Goal: Task Accomplishment & Management: Manage account settings

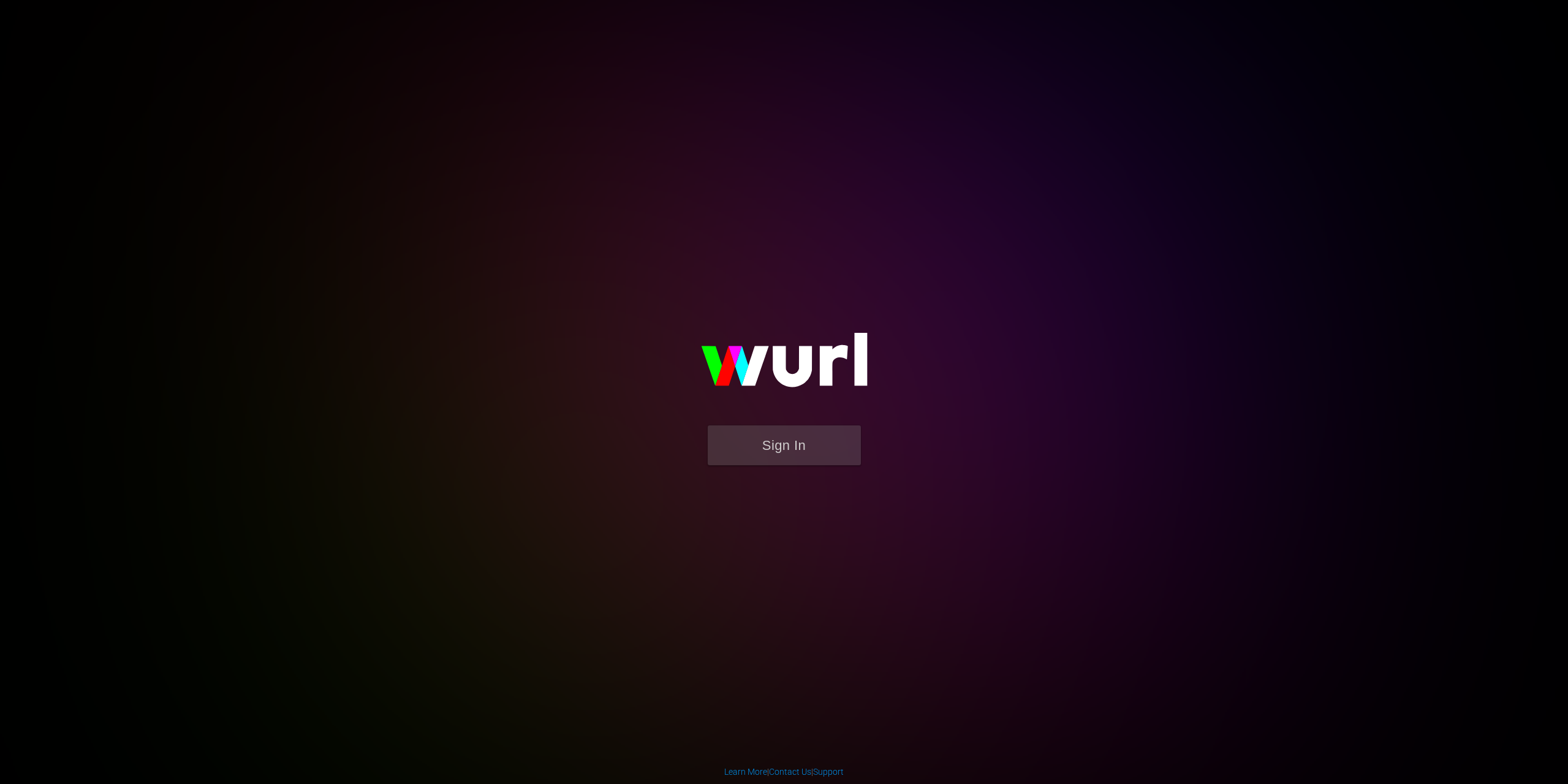
click at [767, 440] on button "Sign In" at bounding box center [784, 444] width 153 height 40
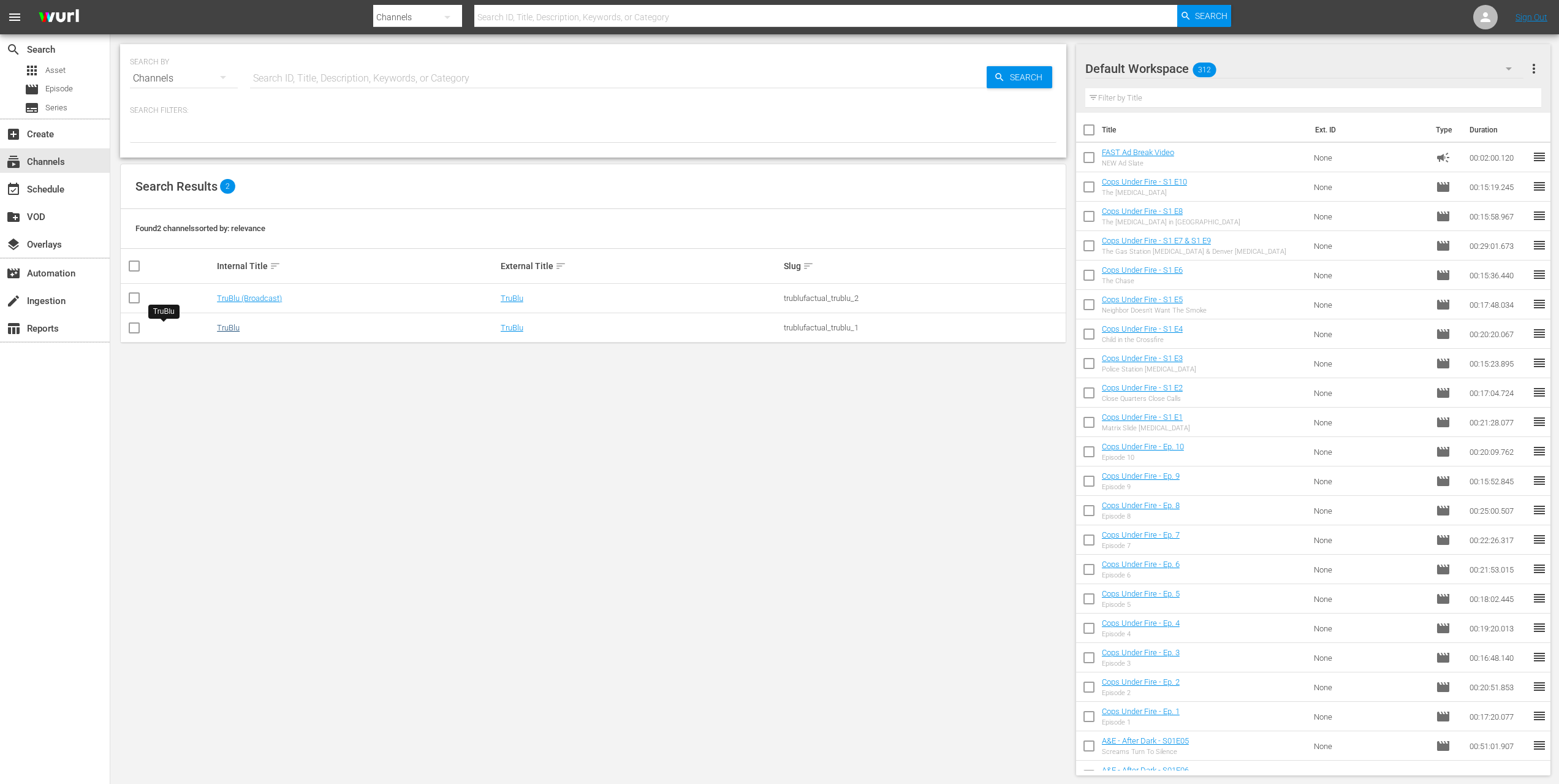
click at [217, 331] on link "TruBlu" at bounding box center [228, 328] width 22 height 9
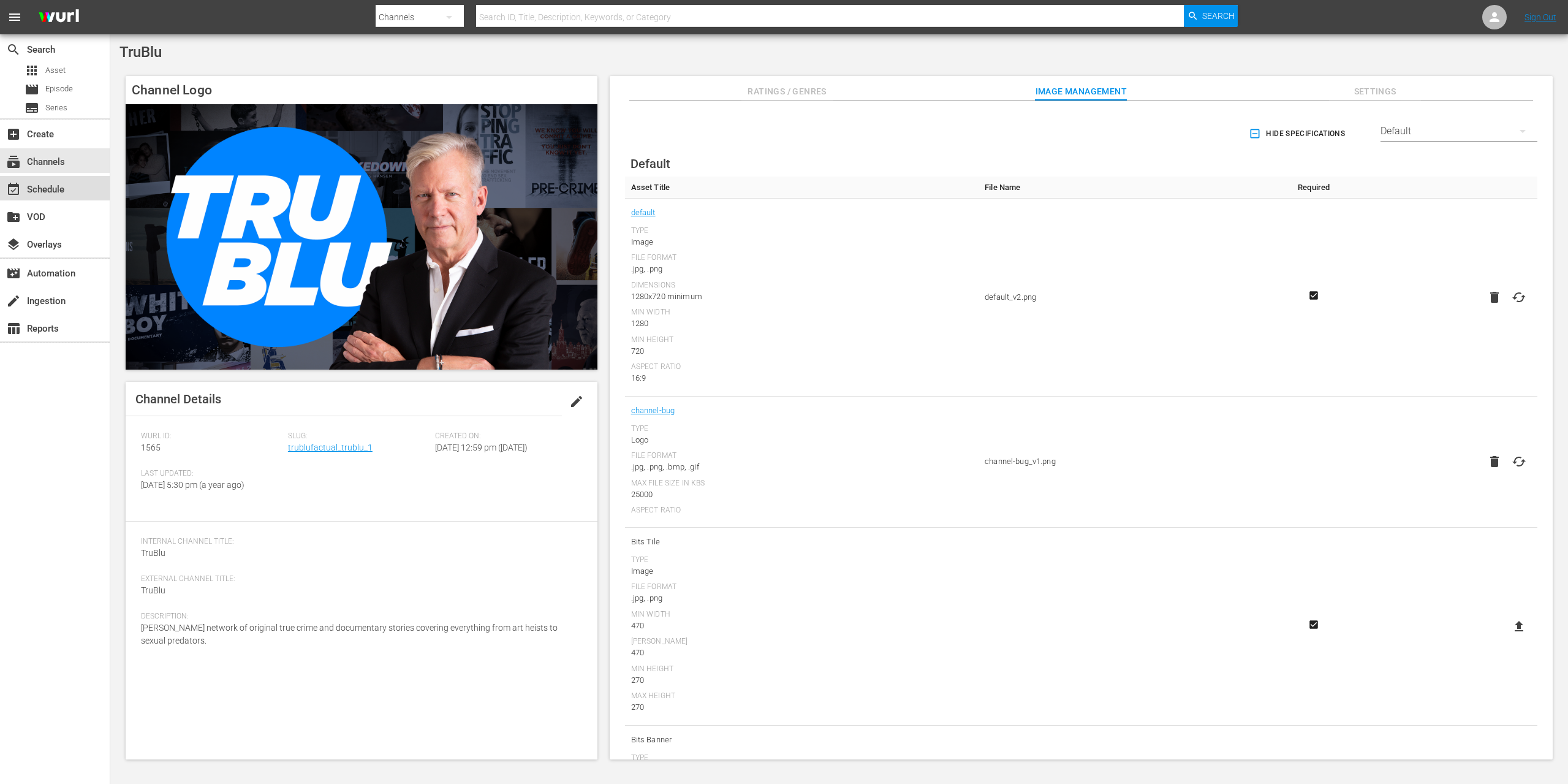
click at [49, 186] on div "event_available Schedule" at bounding box center [34, 187] width 69 height 11
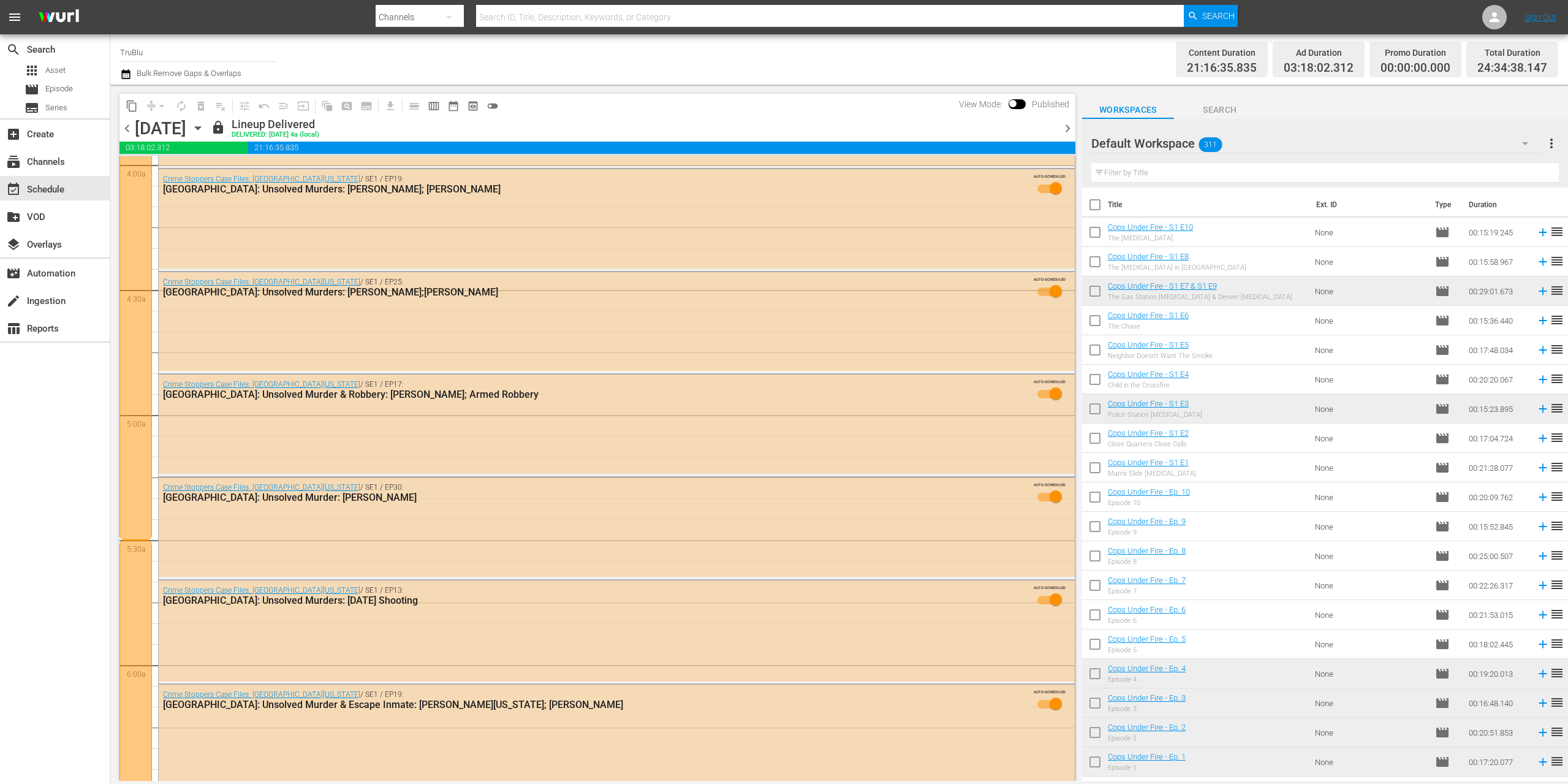
scroll to position [1999, 0]
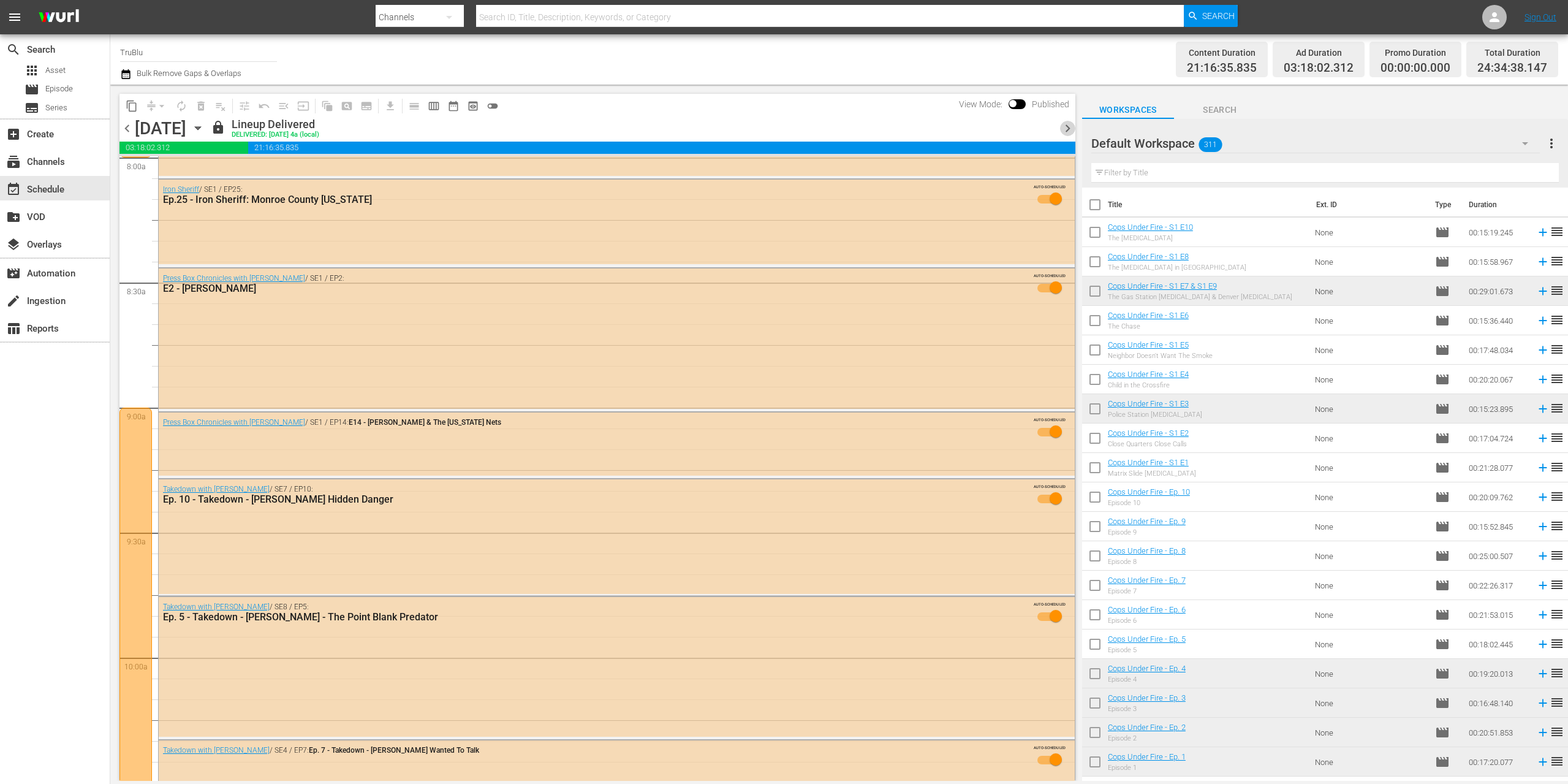
click at [1067, 123] on span "chevron_right" at bounding box center [1068, 128] width 16 height 16
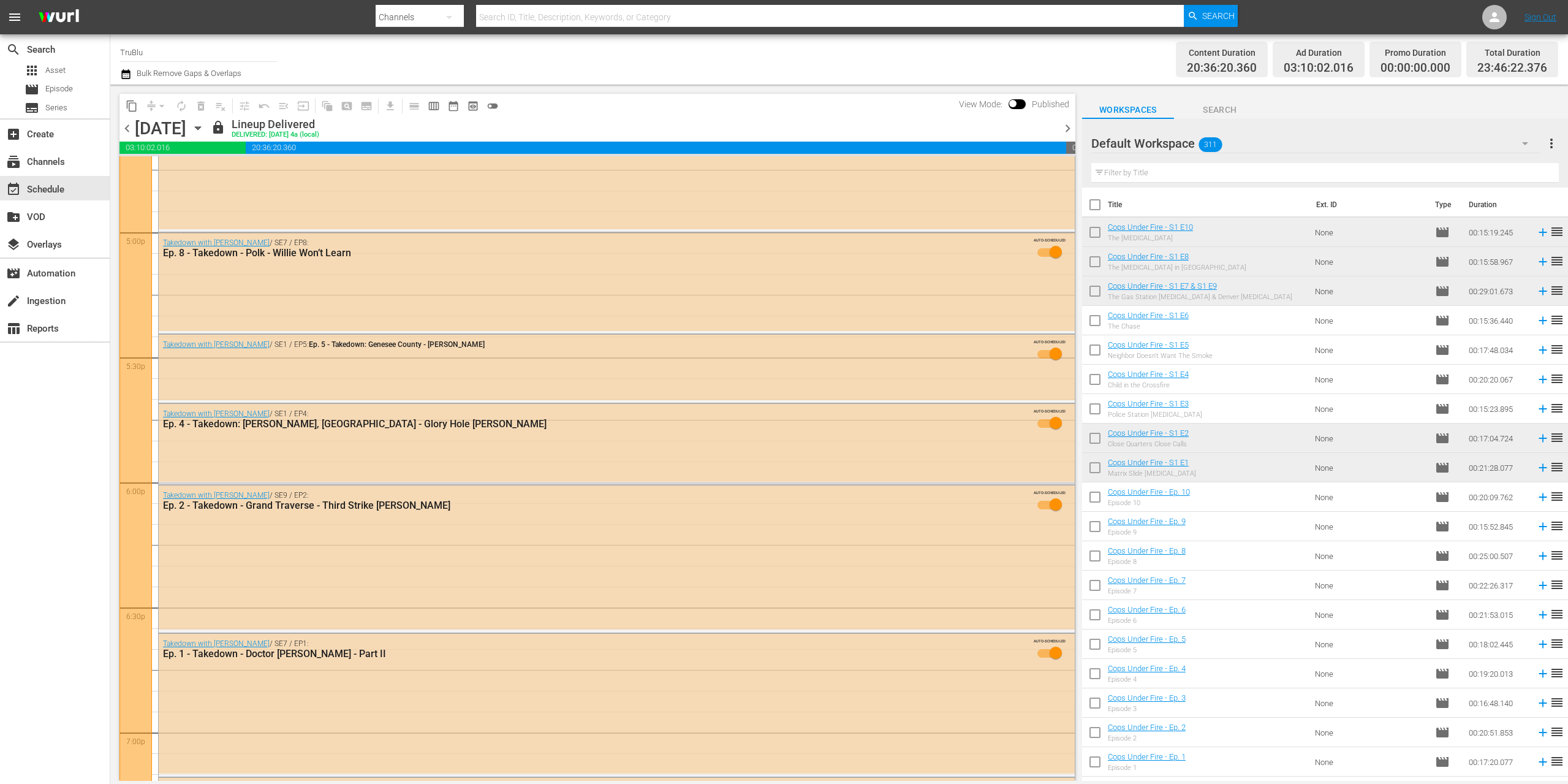
scroll to position [4397, 0]
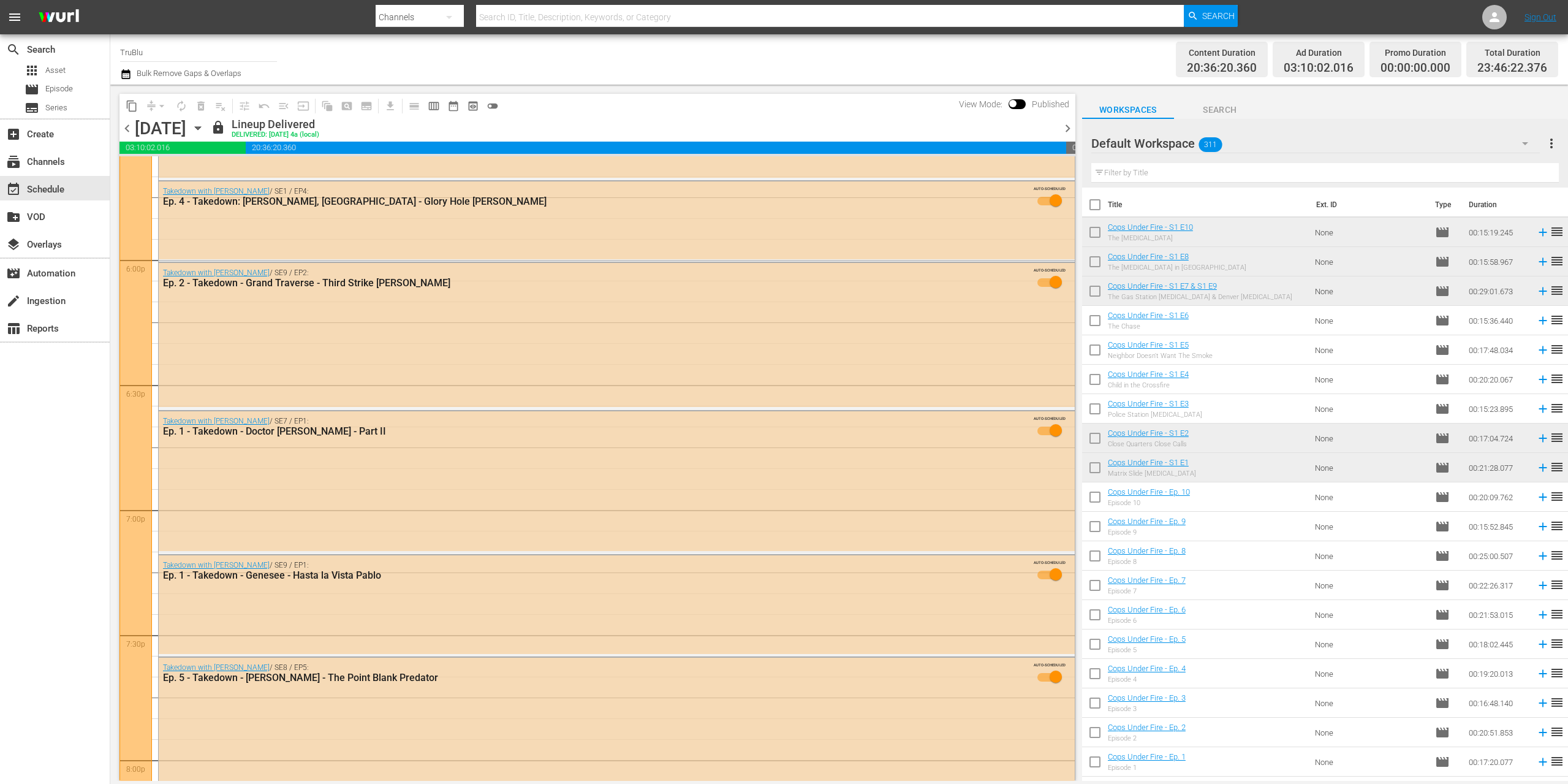
click at [1067, 126] on span "chevron_right" at bounding box center [1068, 128] width 16 height 16
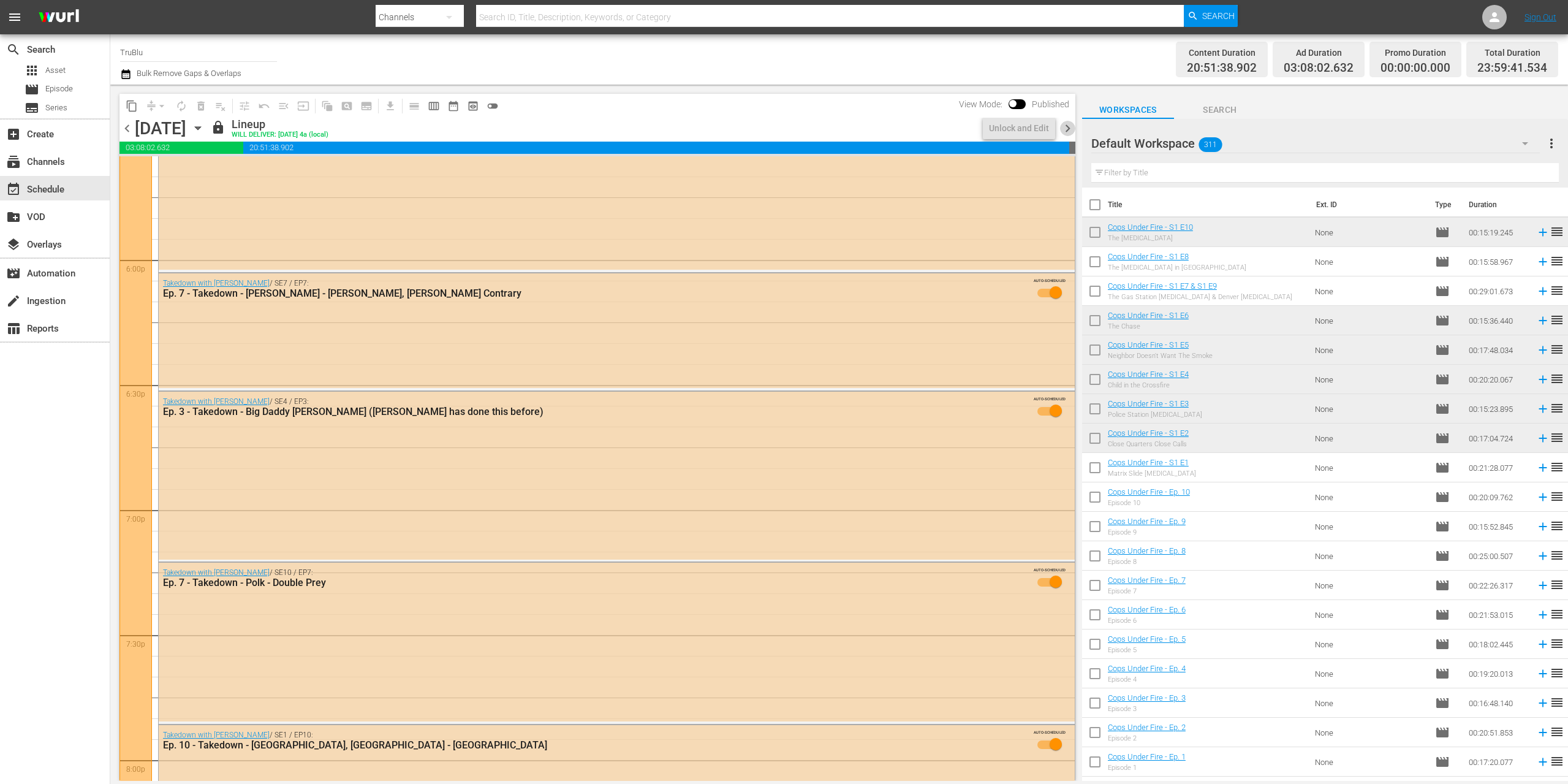
click at [1066, 128] on span "chevron_right" at bounding box center [1068, 128] width 16 height 16
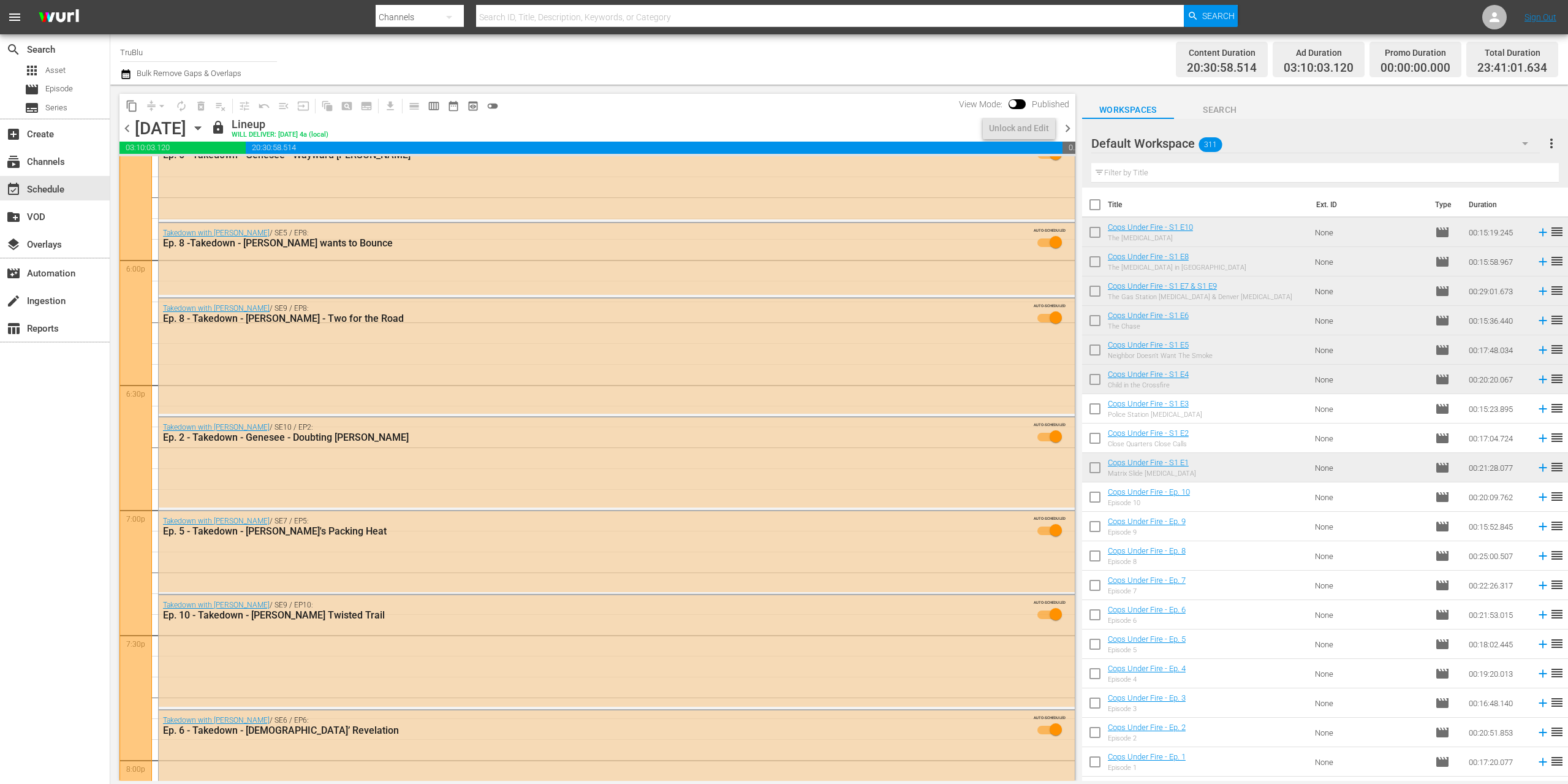
click at [1066, 128] on span "chevron_right" at bounding box center [1068, 128] width 16 height 16
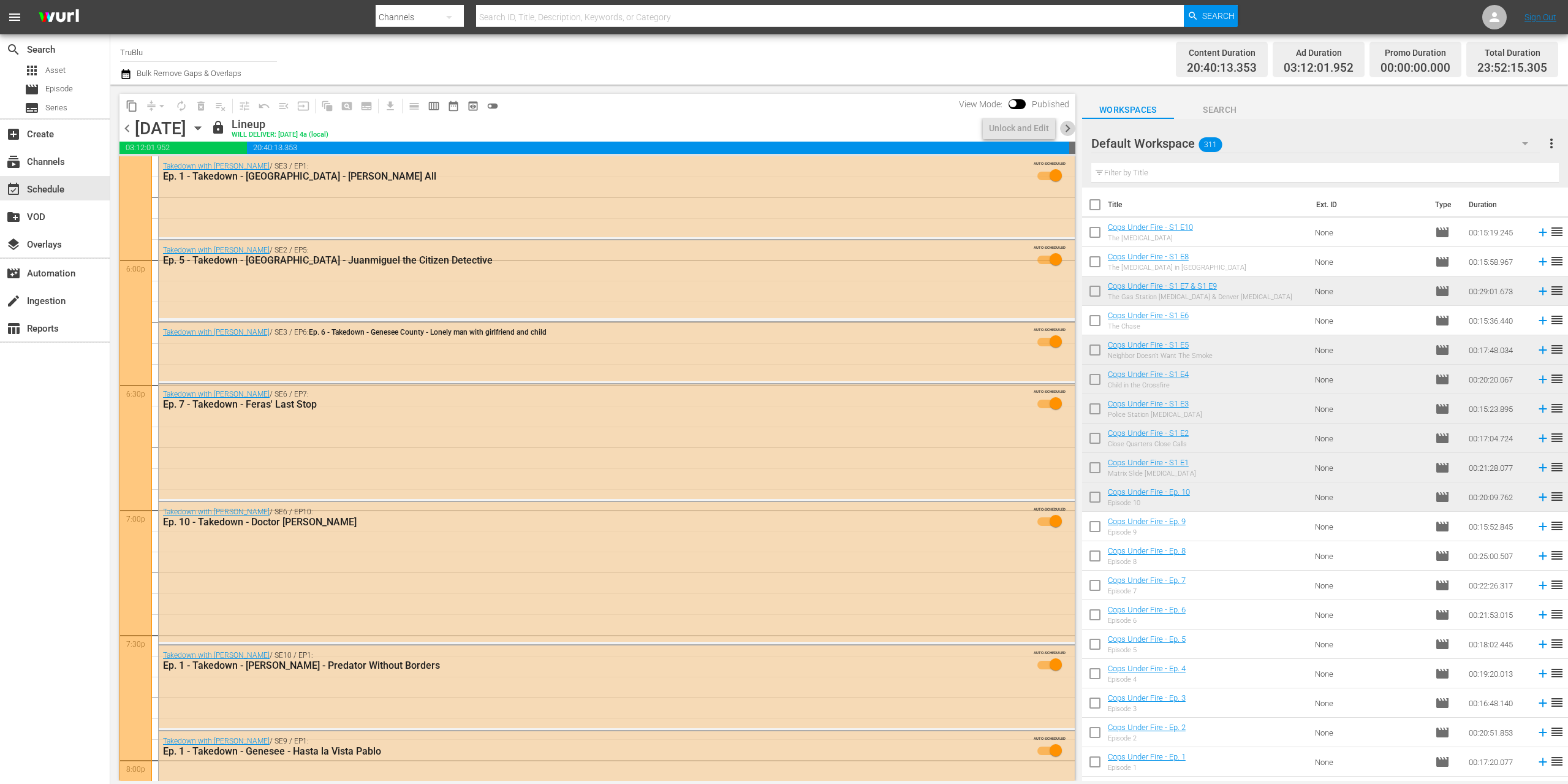
click at [1065, 130] on span "chevron_right" at bounding box center [1068, 128] width 16 height 16
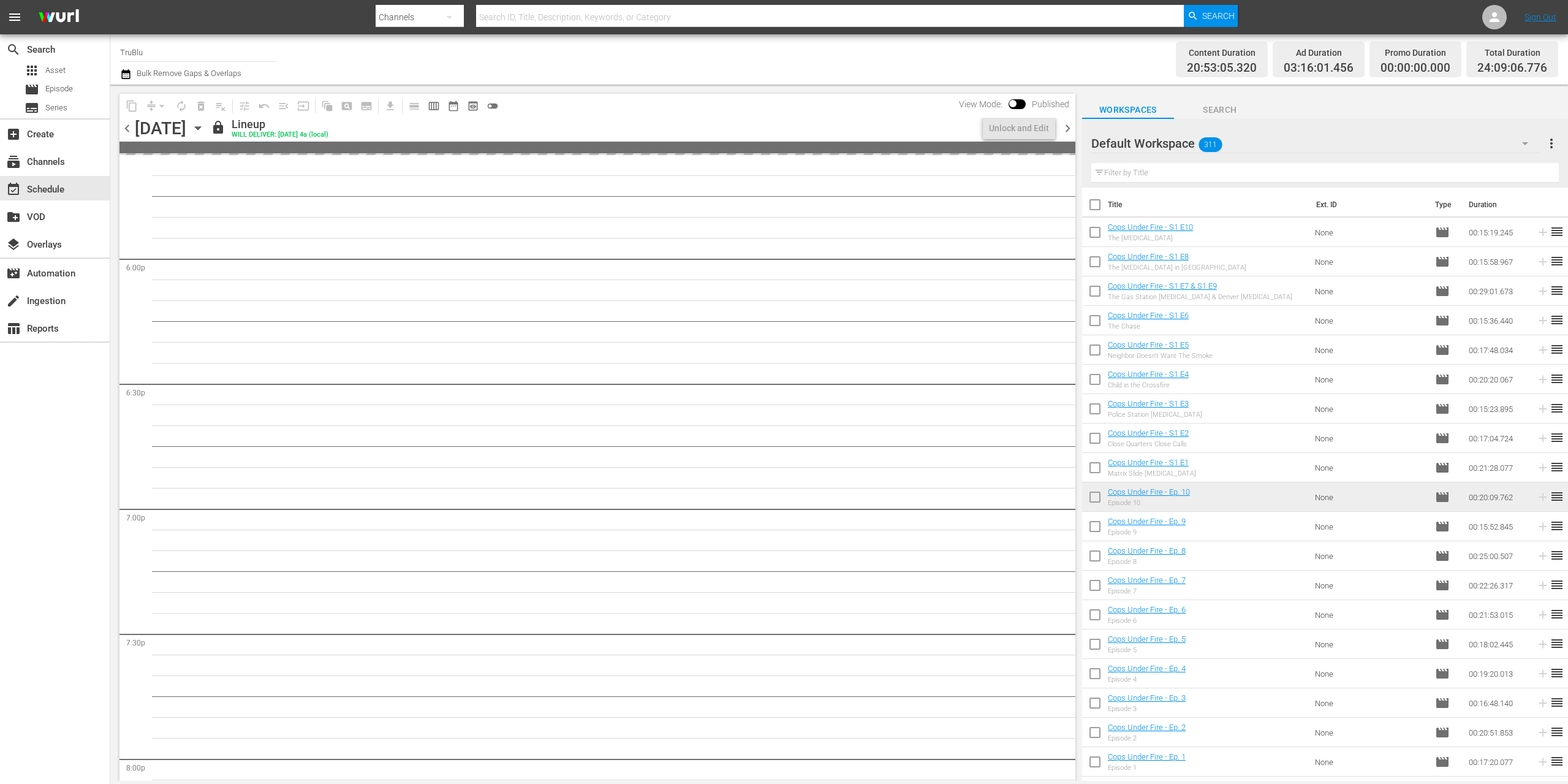
click at [1065, 130] on span "chevron_right" at bounding box center [1068, 128] width 16 height 16
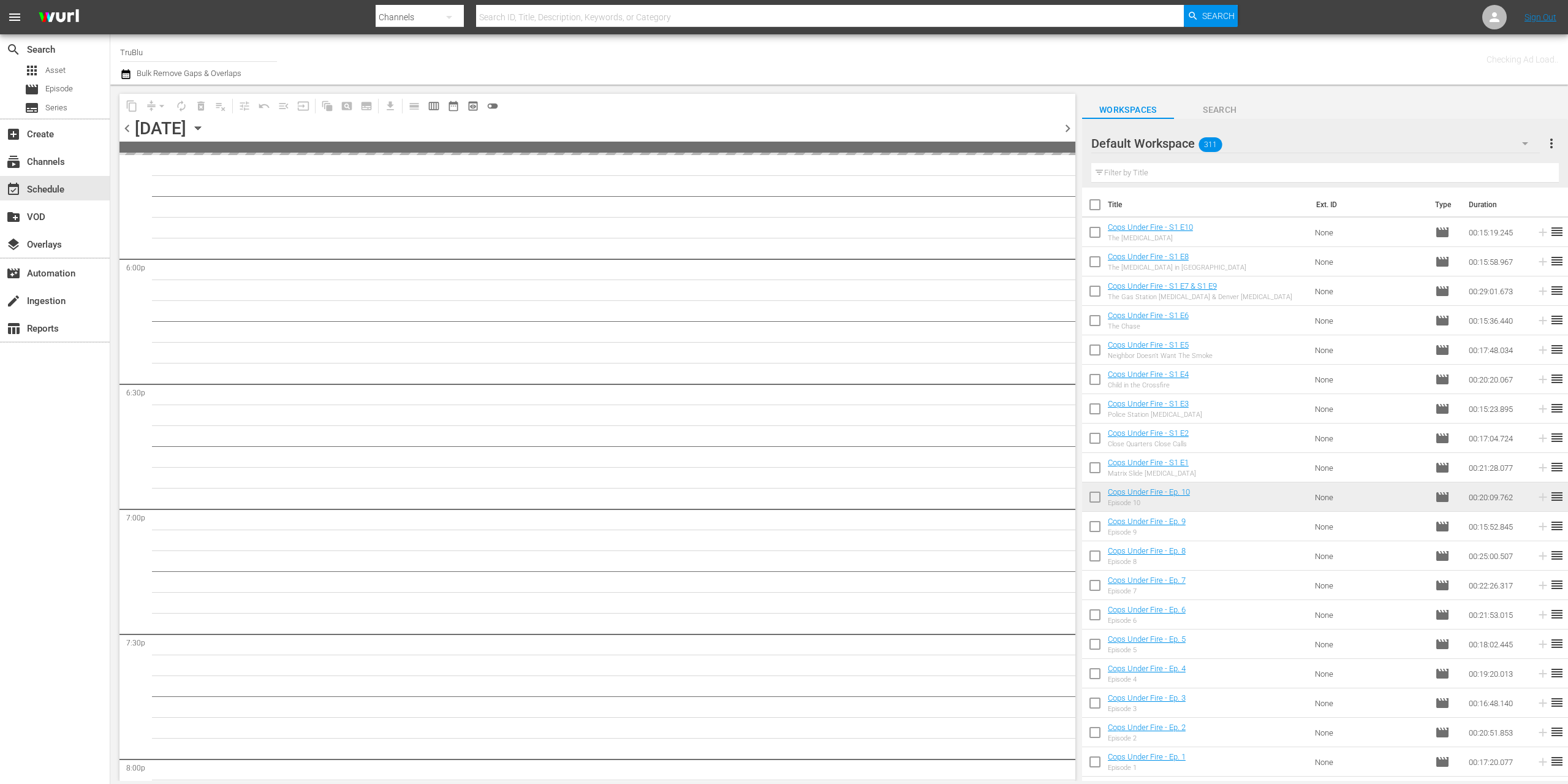
click at [1065, 130] on span "chevron_right" at bounding box center [1068, 128] width 16 height 16
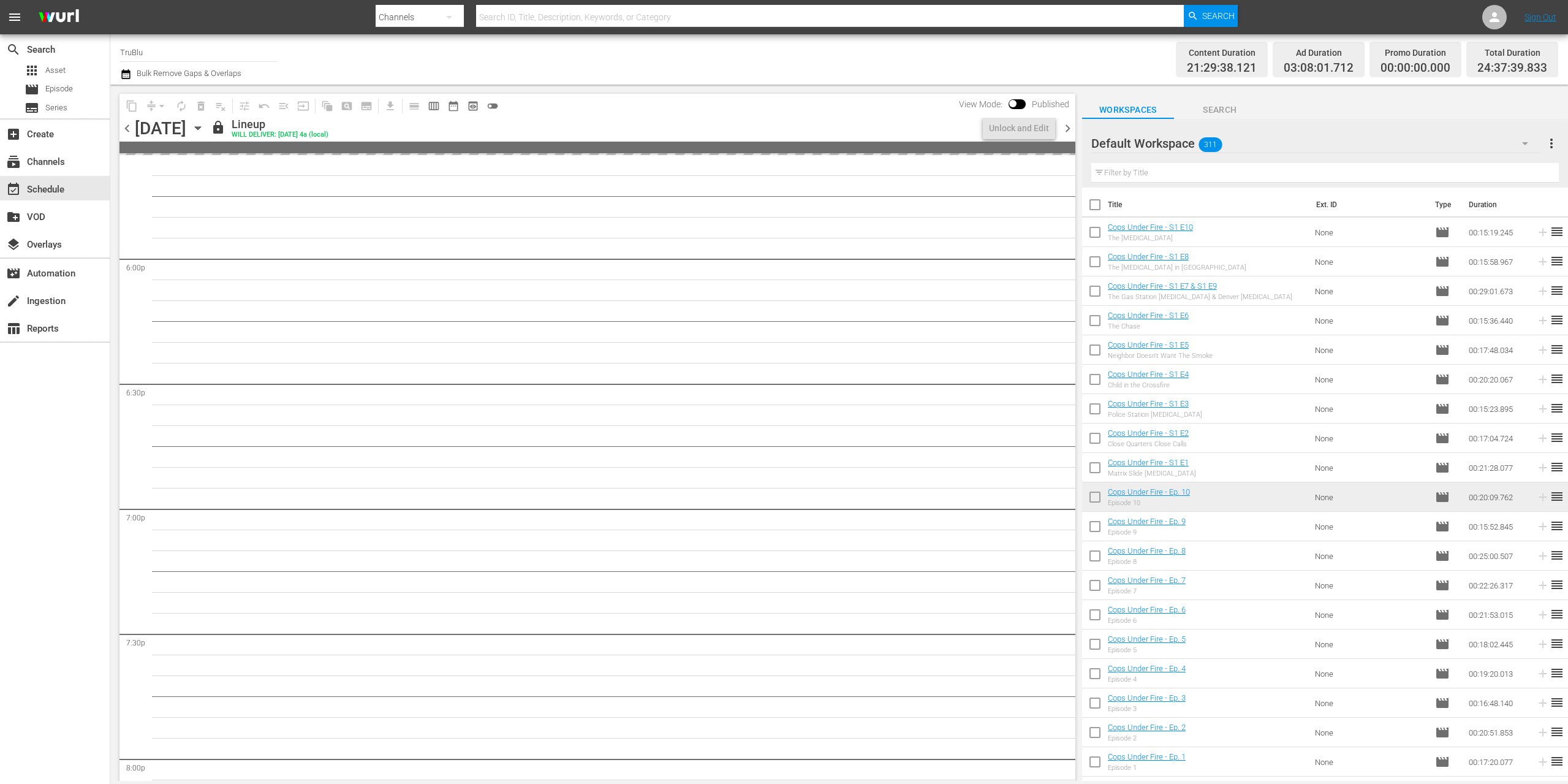
click at [1065, 130] on span "chevron_right" at bounding box center [1068, 128] width 16 height 16
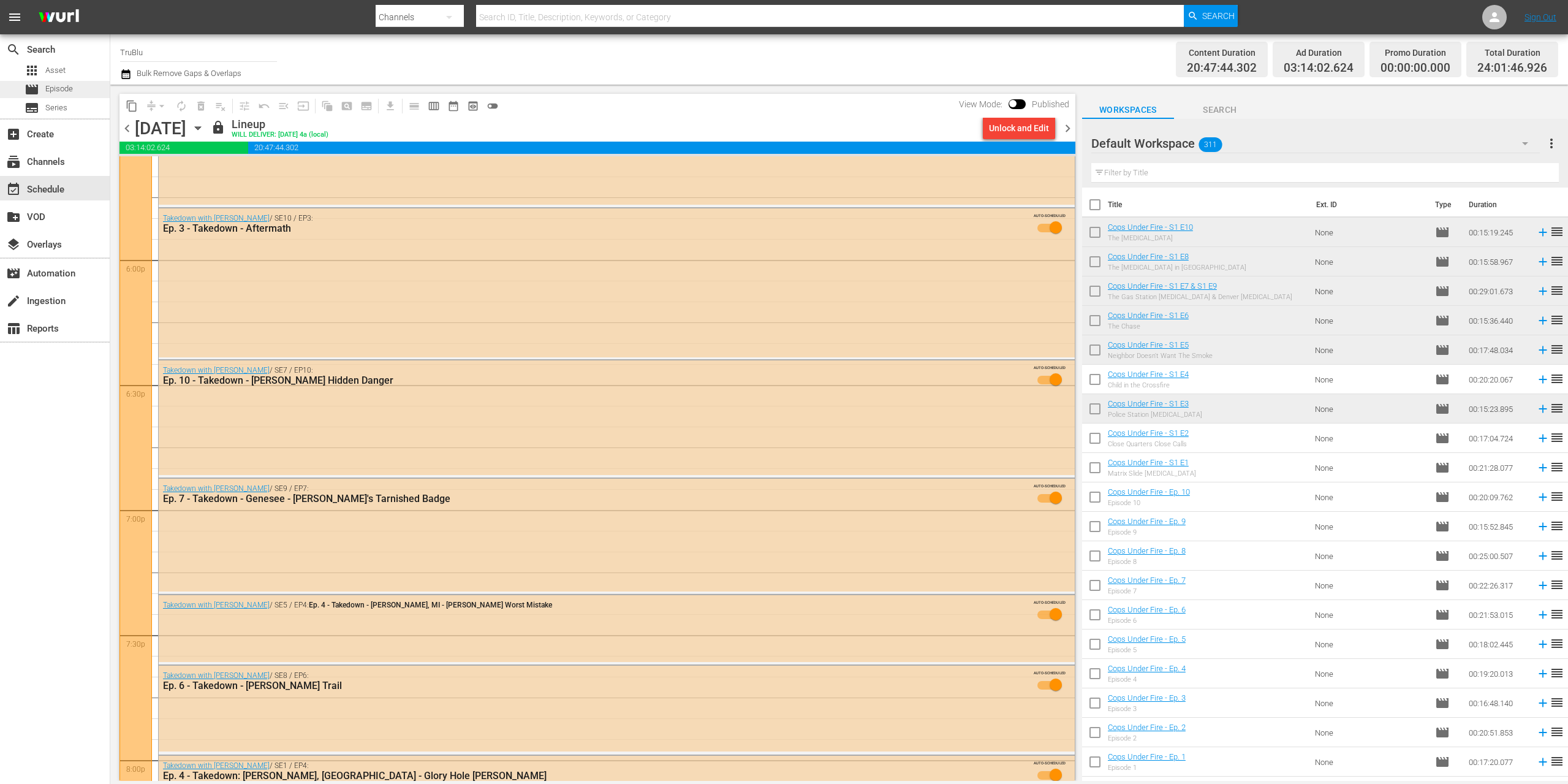
click at [77, 91] on div "movie Episode" at bounding box center [55, 89] width 109 height 17
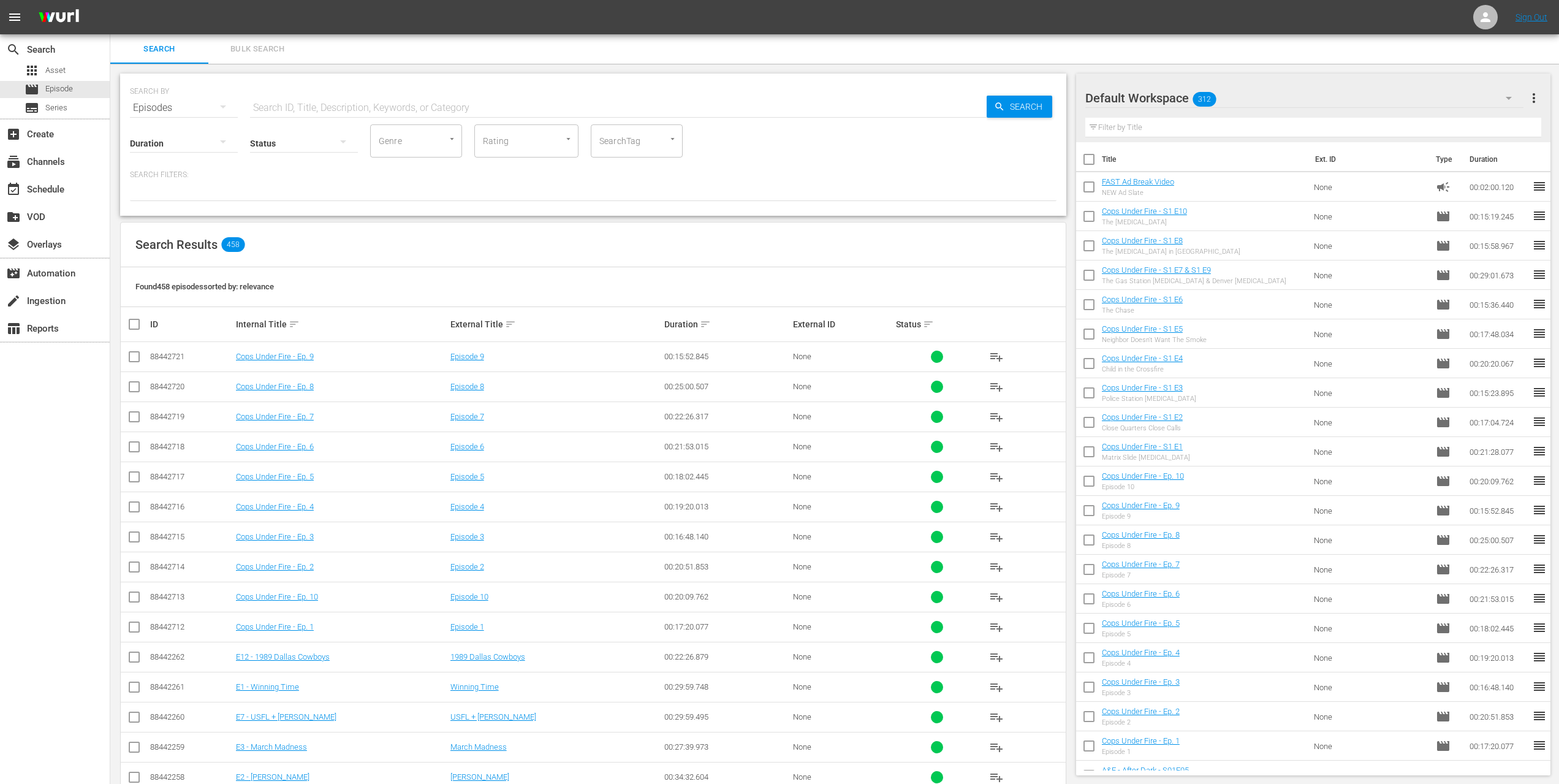
click at [282, 109] on input "text" at bounding box center [618, 108] width 737 height 30
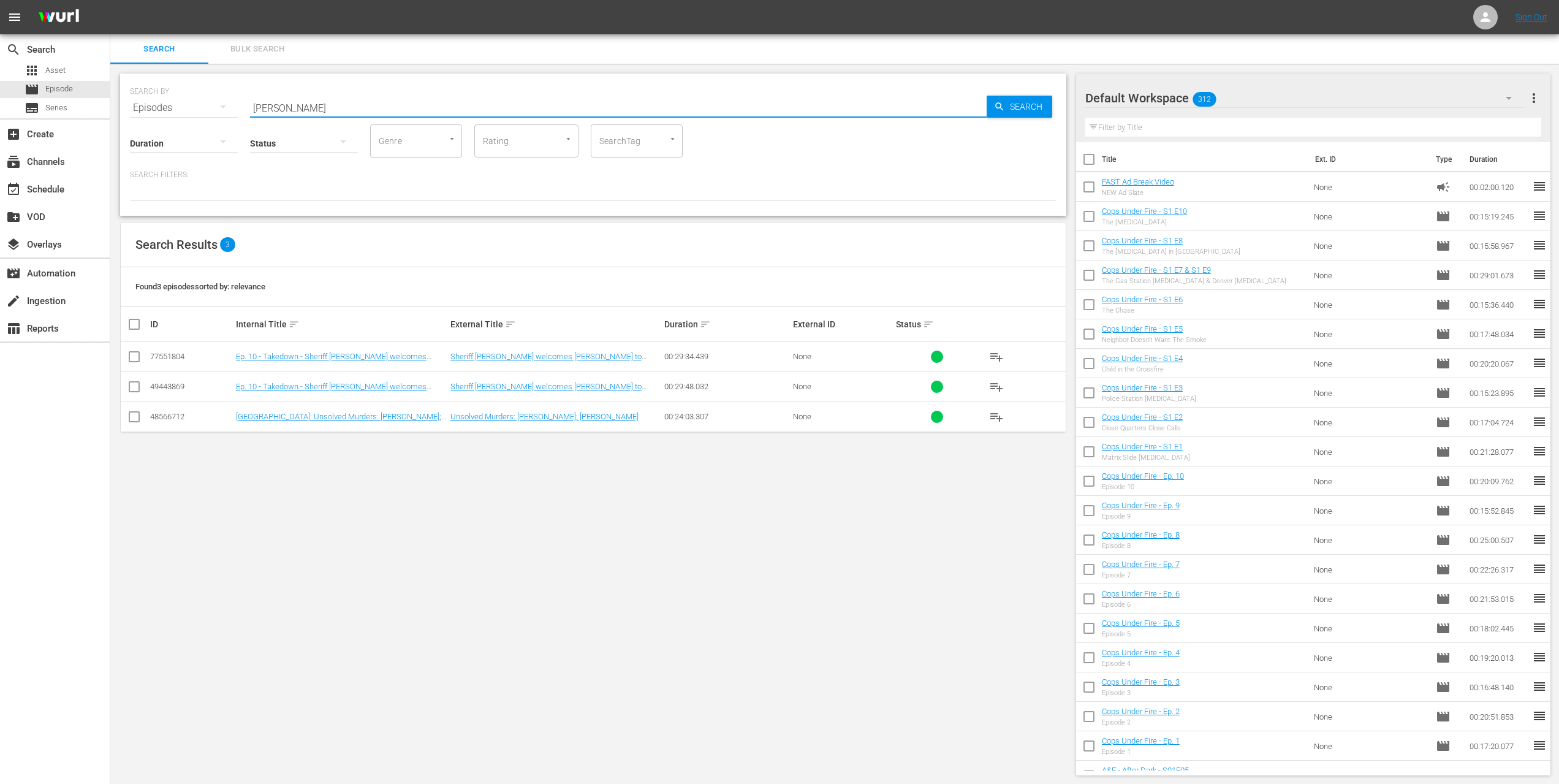
type input "[PERSON_NAME]"
drag, startPoint x: 595, startPoint y: 181, endPoint x: 385, endPoint y: 414, distance: 313.7
click at [385, 414] on link "[GEOGRAPHIC_DATA]: Unsolved Murders: [PERSON_NAME]; [PERSON_NAME] II" at bounding box center [341, 421] width 211 height 19
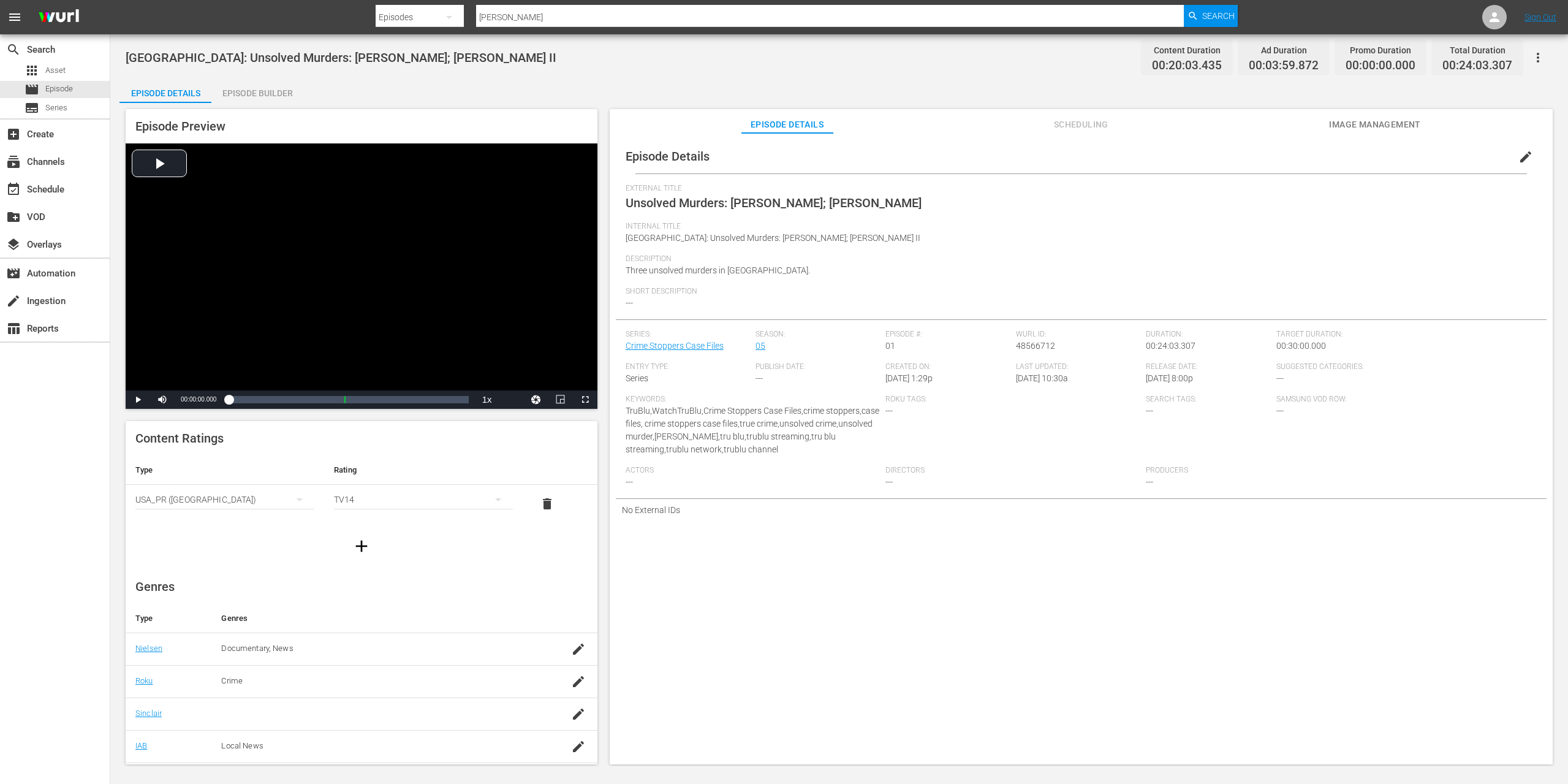
type input "[PERSON_NAME]"
click at [1089, 120] on span "Scheduling" at bounding box center [1080, 124] width 92 height 16
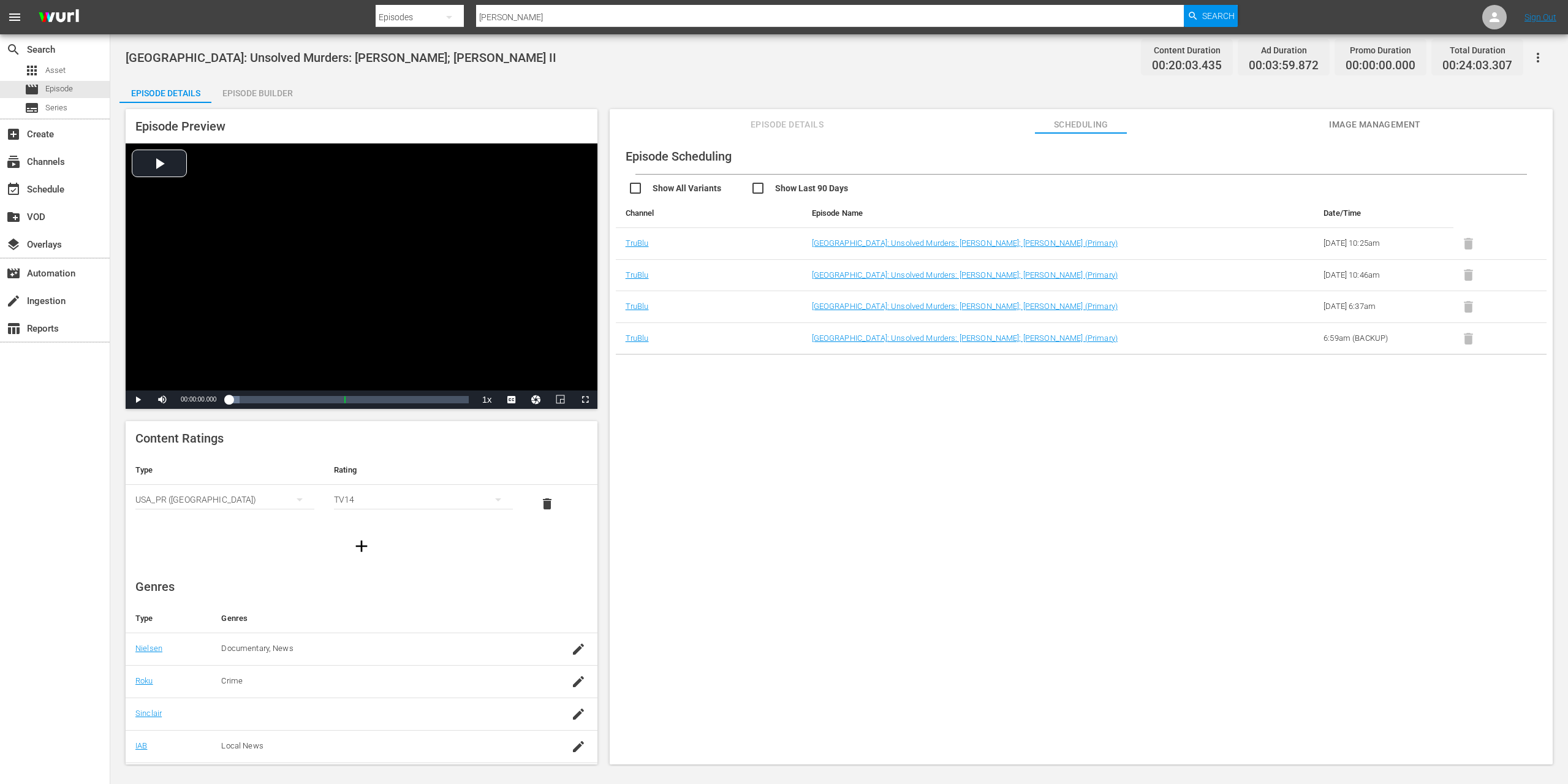
click at [1472, 244] on span at bounding box center [1469, 242] width 30 height 9
click at [1461, 244] on span at bounding box center [1469, 242] width 30 height 9
click at [44, 186] on div "event_available Schedule" at bounding box center [34, 187] width 69 height 11
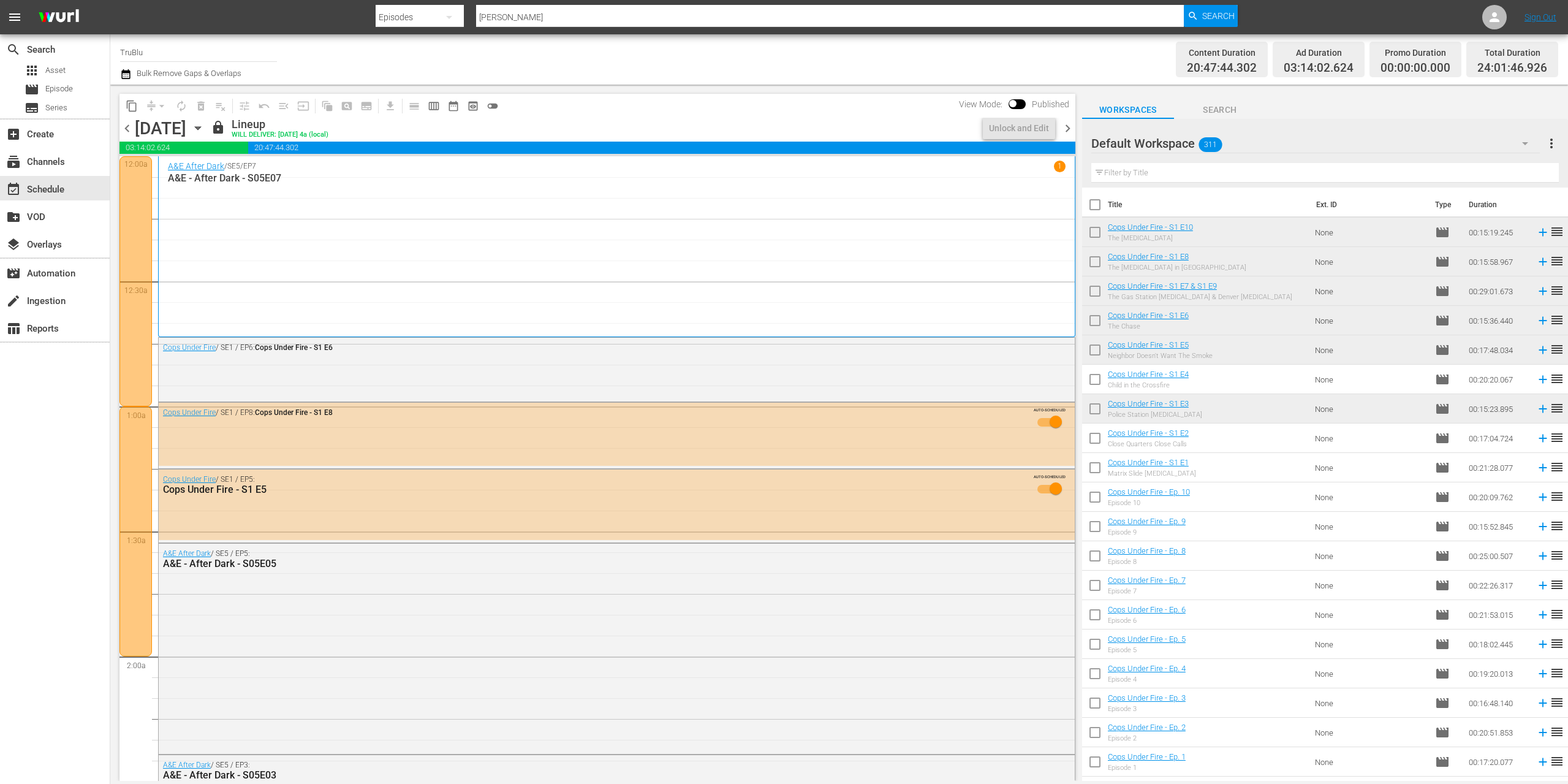
click at [200, 129] on icon "button" at bounding box center [198, 128] width 6 height 3
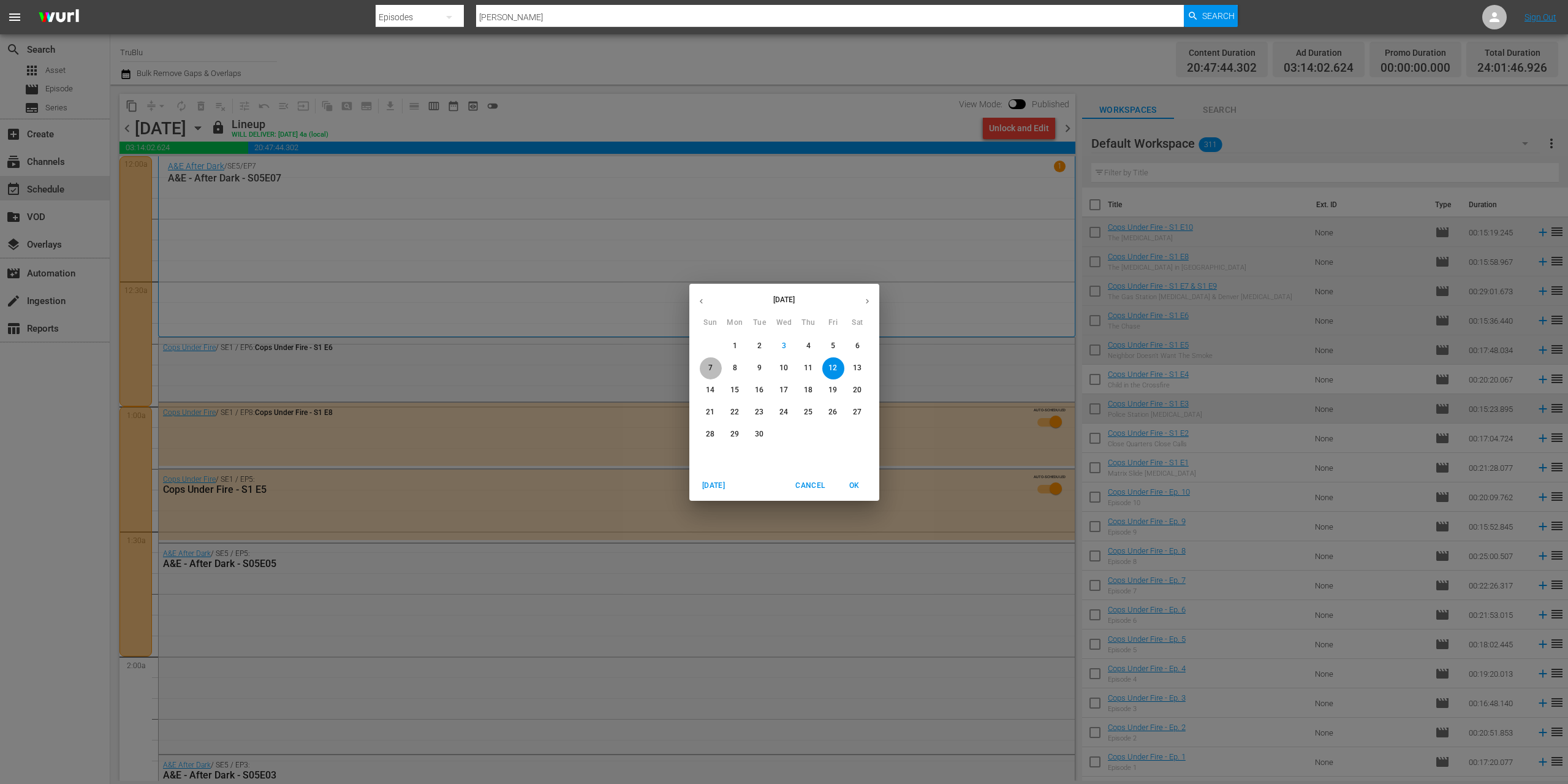
click at [713, 366] on span "7" at bounding box center [711, 367] width 22 height 10
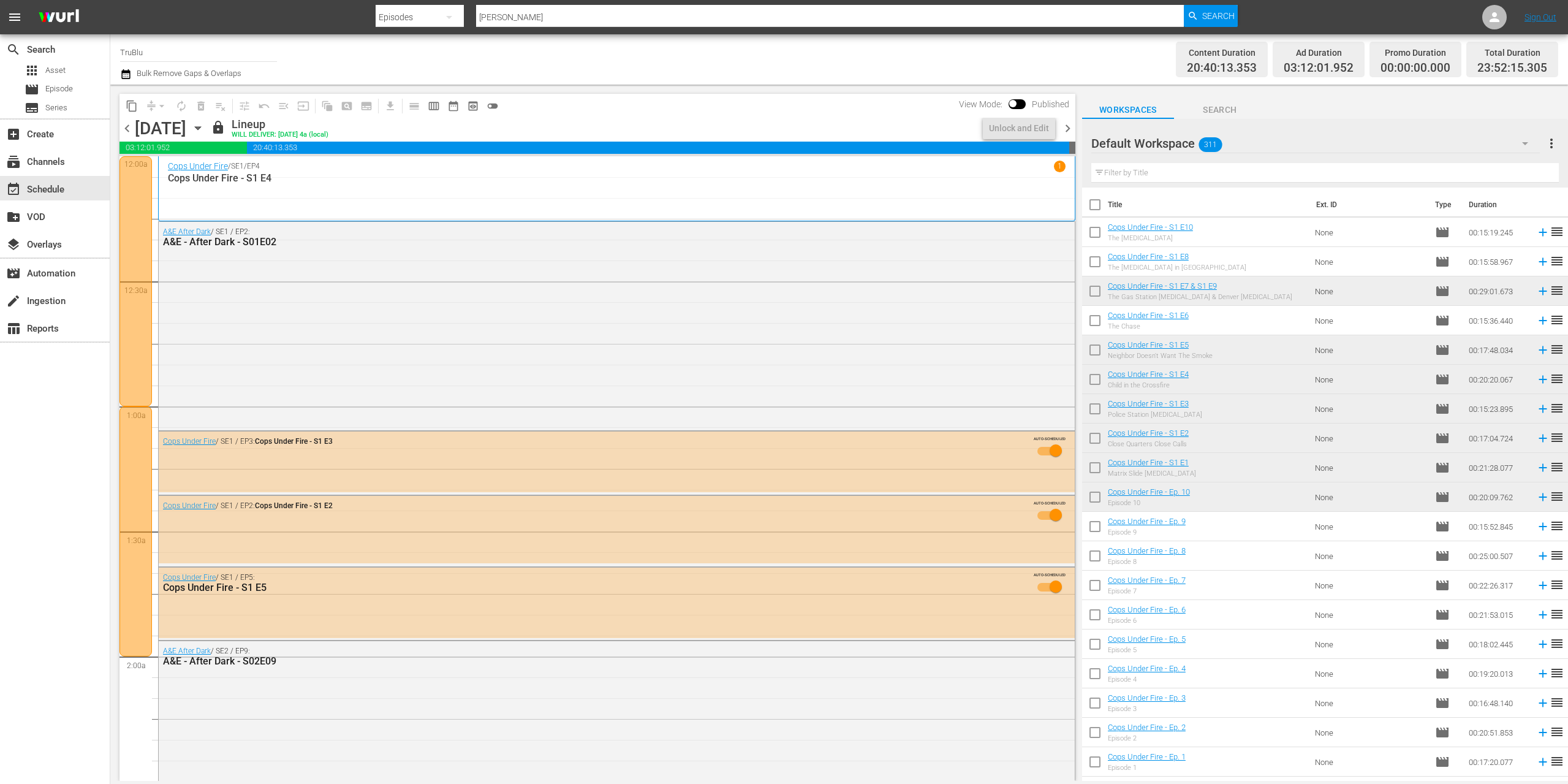
click at [899, 107] on div "content_copy compress arrow_drop_down autorenew_outlined delete_forever_outline…" at bounding box center [598, 106] width 956 height 24
click at [990, 133] on div "Unlock and Edit" at bounding box center [1019, 128] width 60 height 22
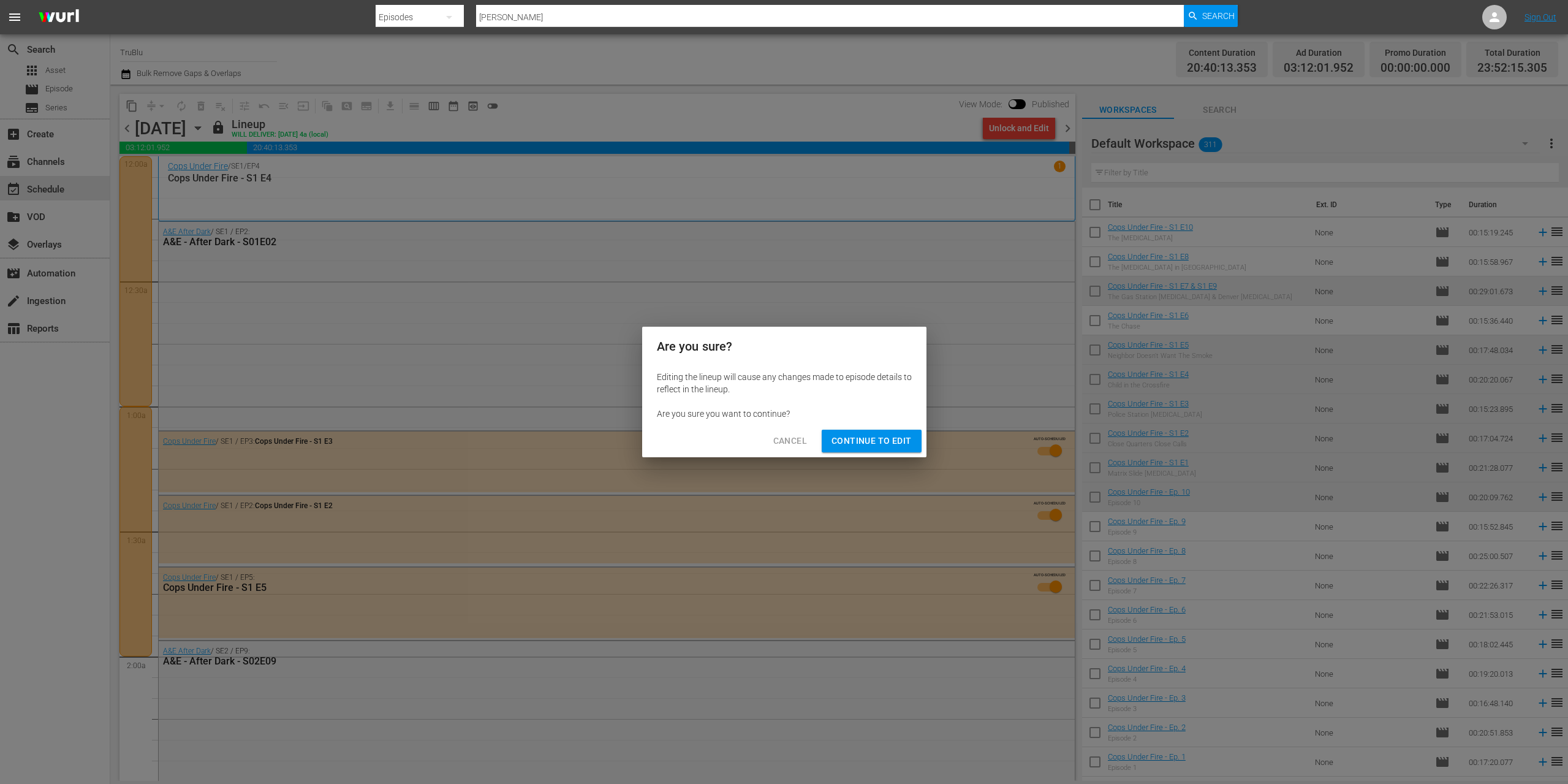
click at [883, 442] on span "Continue to Edit" at bounding box center [871, 441] width 80 height 16
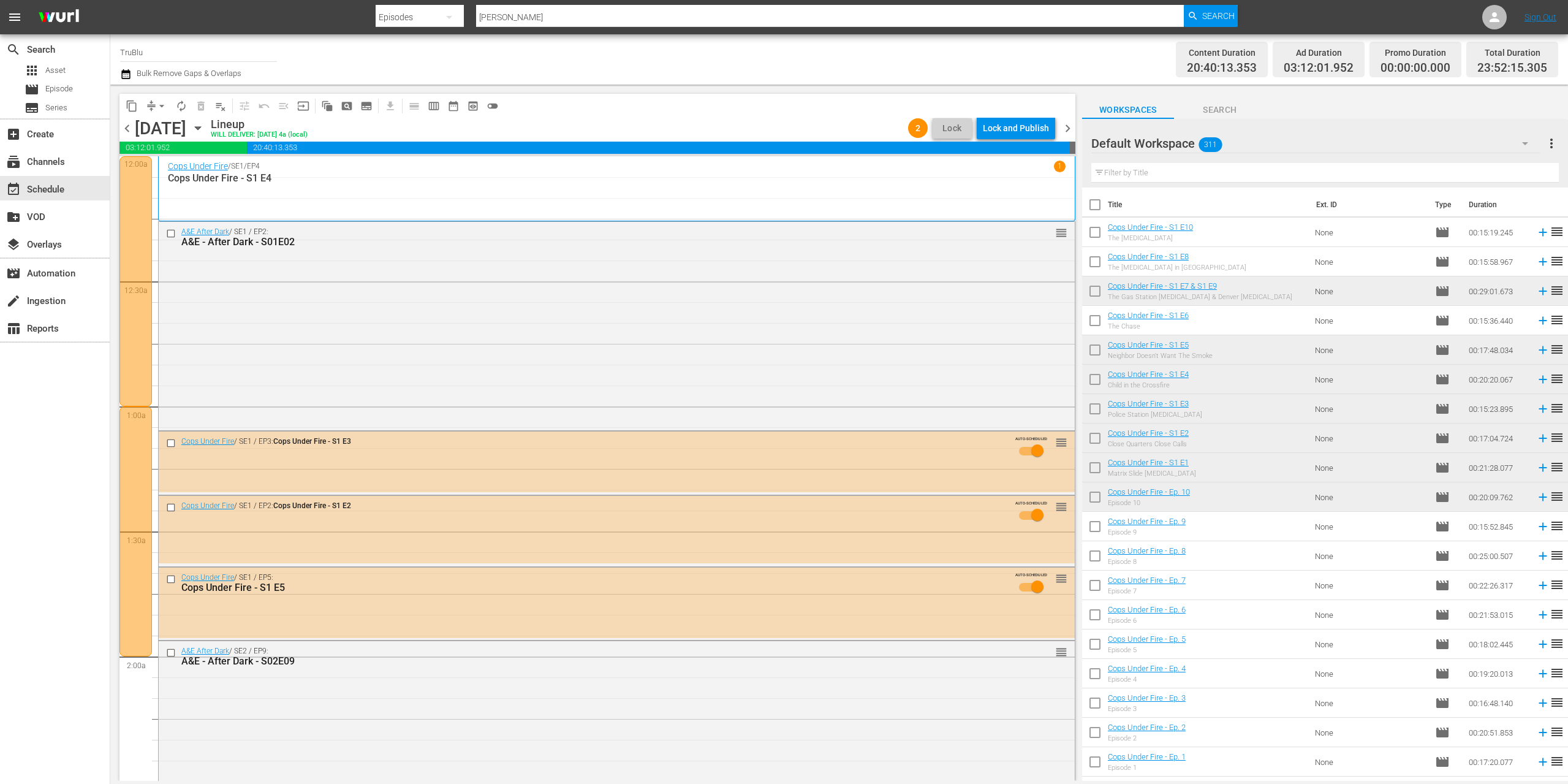
click at [1064, 127] on span "chevron_right" at bounding box center [1068, 128] width 16 height 16
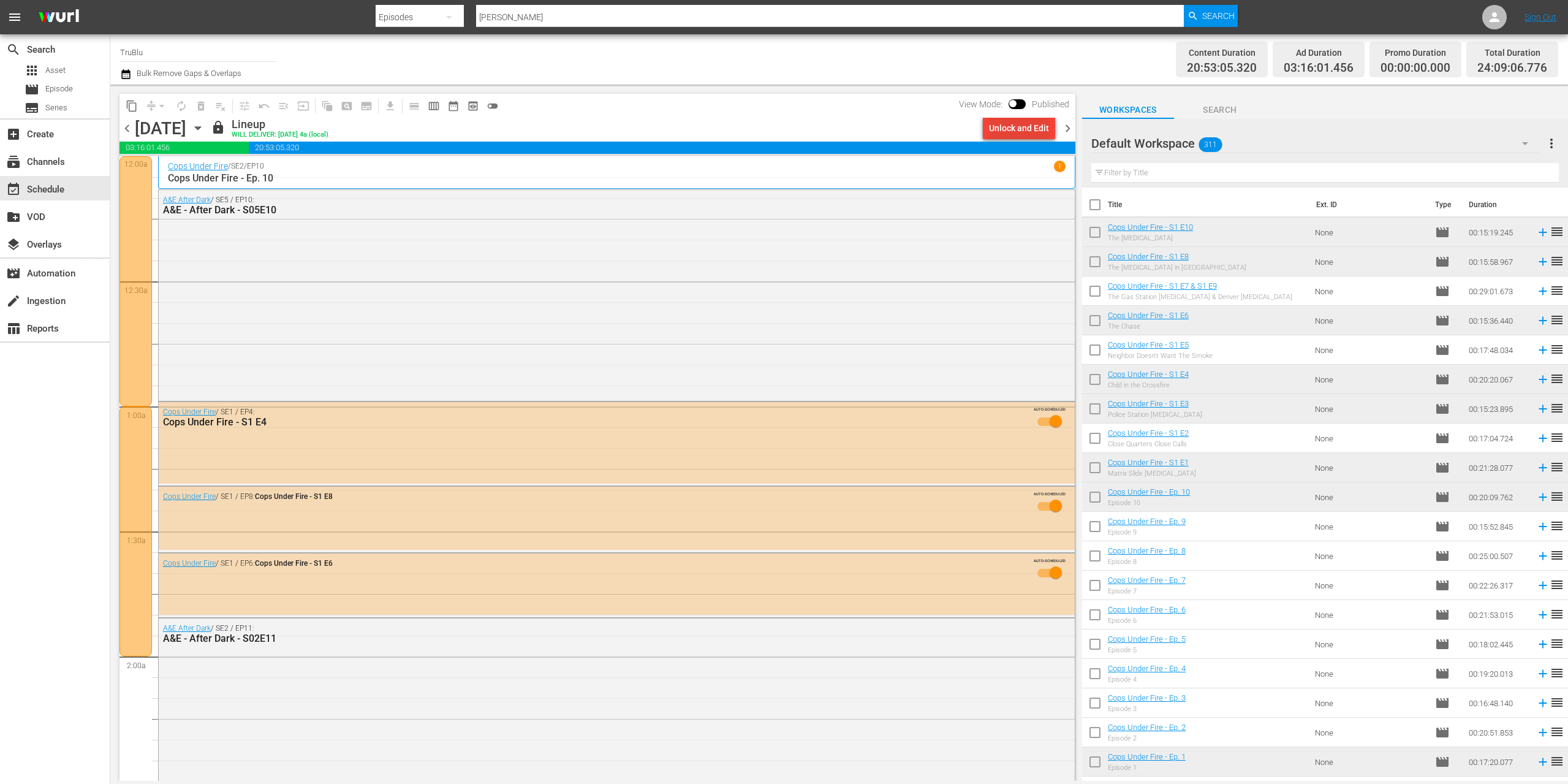
click at [1019, 126] on div "Unlock and Edit" at bounding box center [1019, 128] width 60 height 22
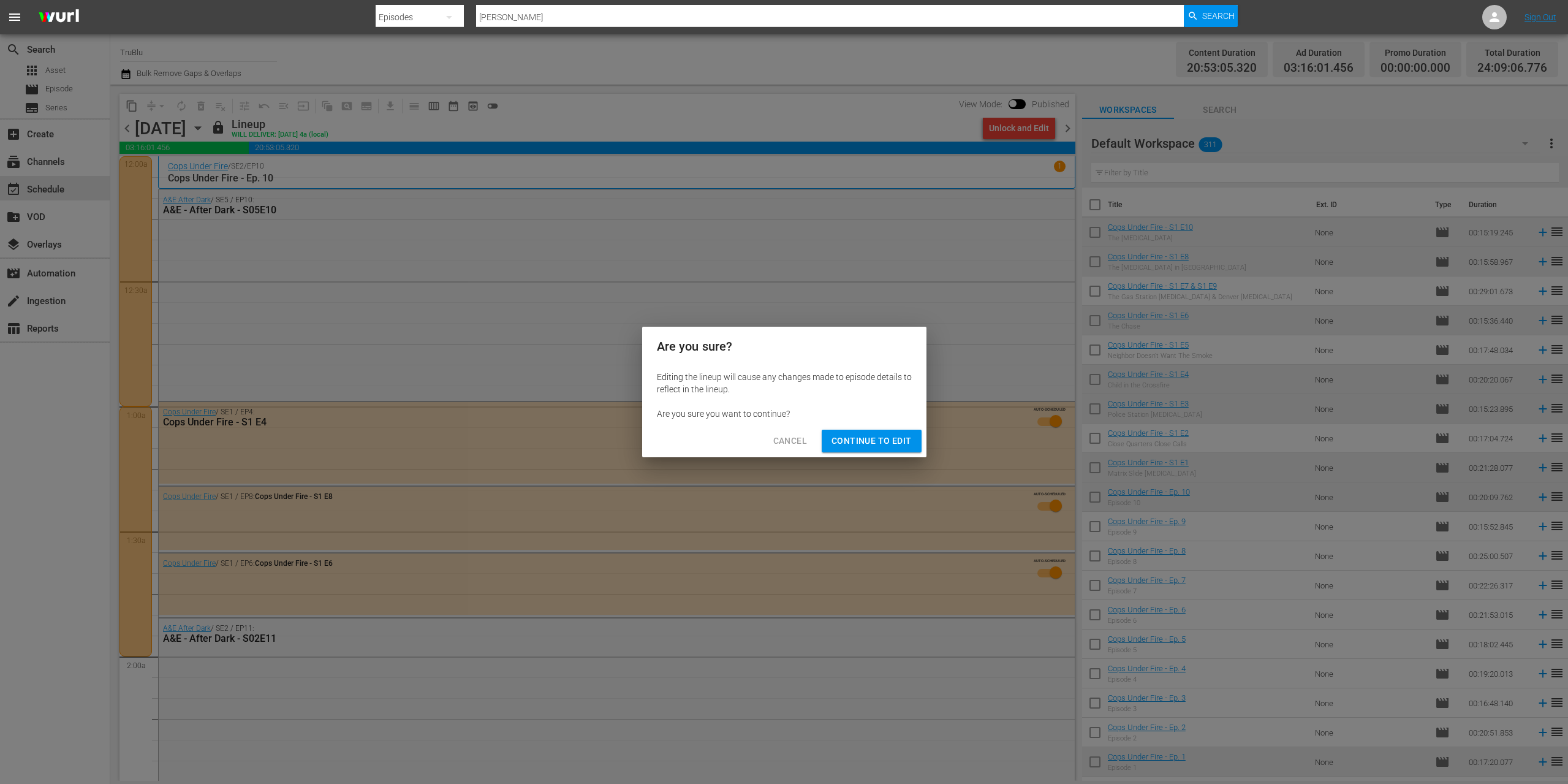
click at [890, 444] on span "Continue to Edit" at bounding box center [871, 441] width 80 height 16
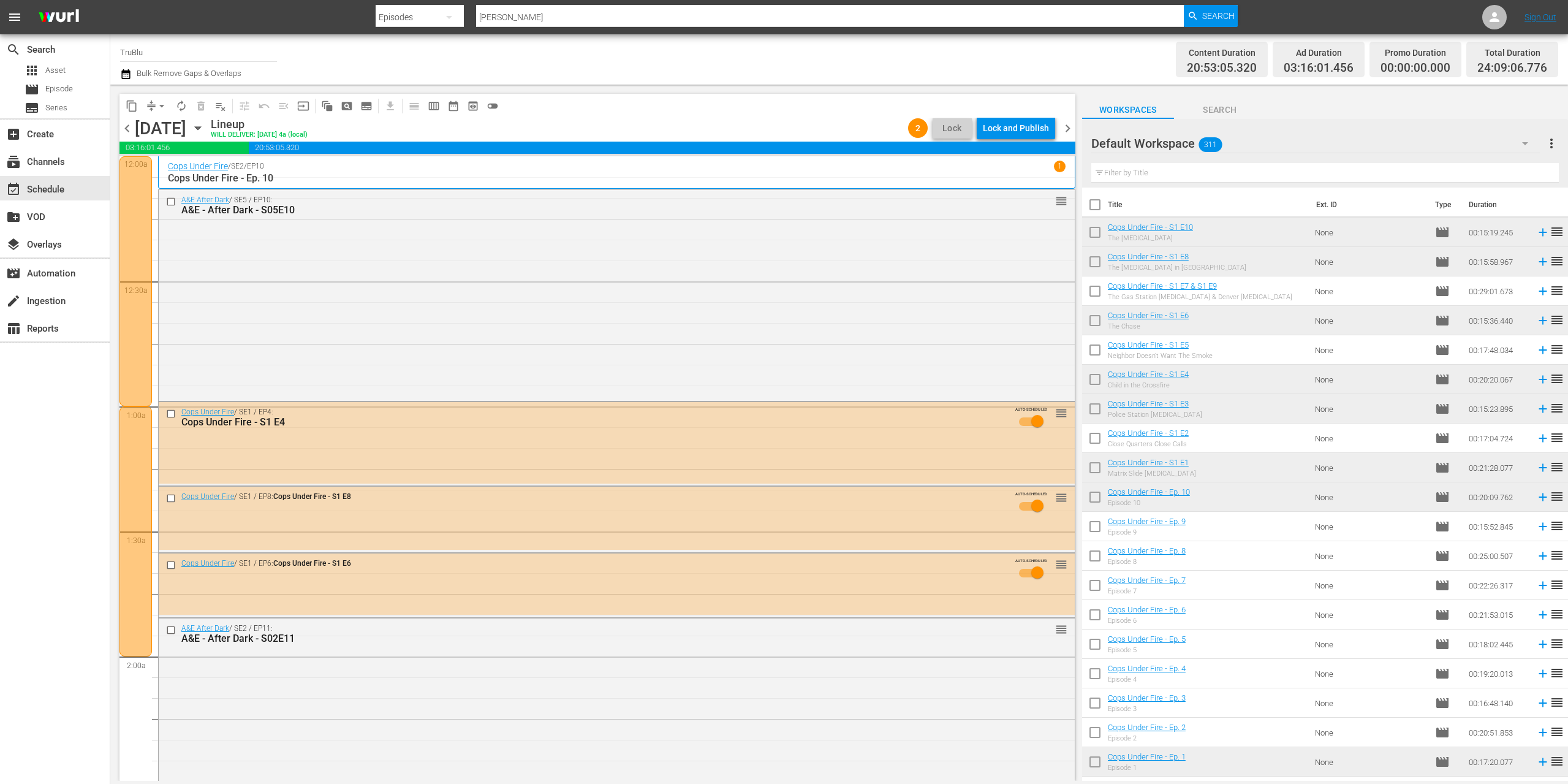
click at [1069, 127] on span "chevron_right" at bounding box center [1068, 128] width 16 height 16
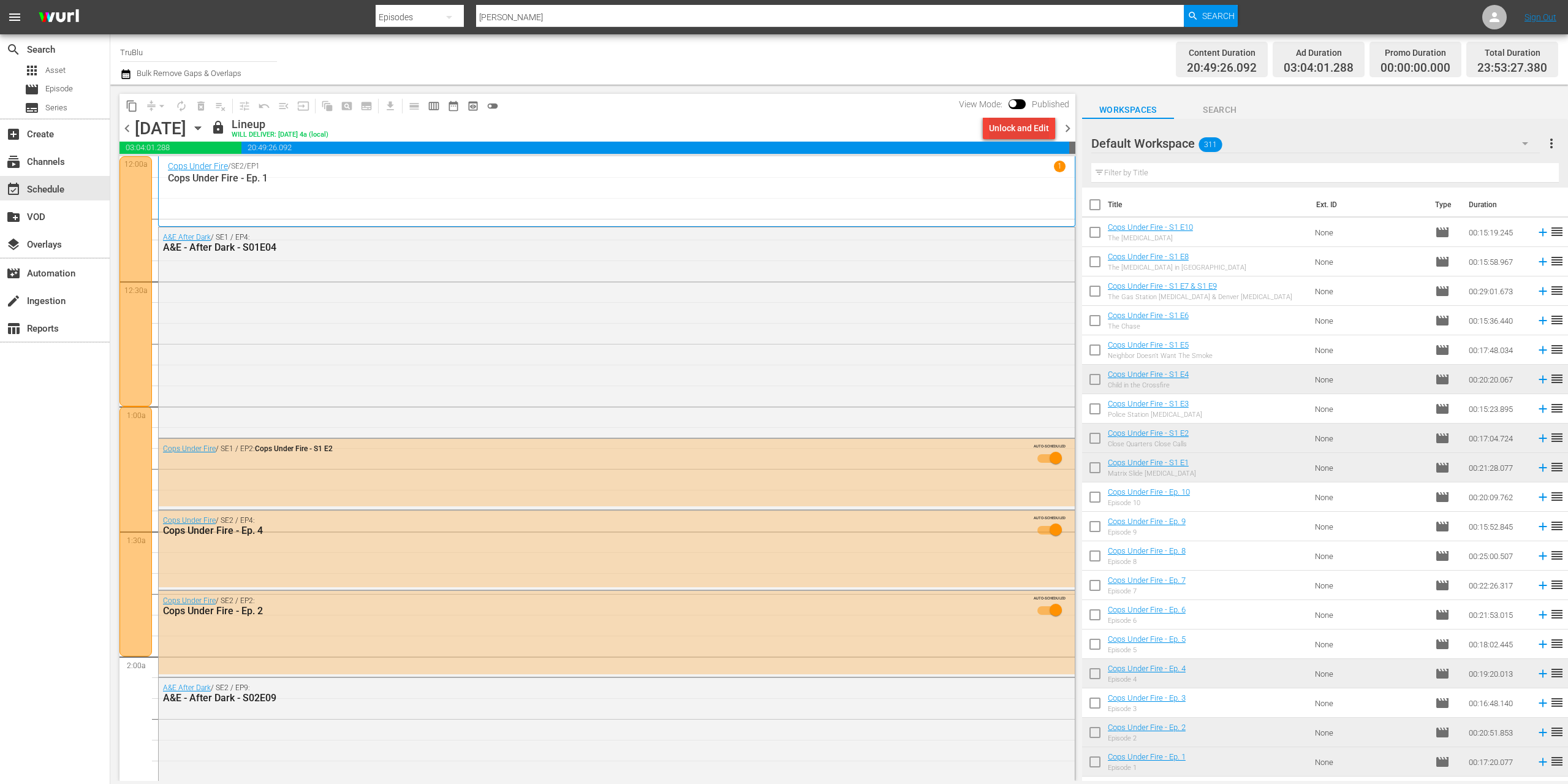
click at [1031, 131] on div "Unlock and Edit" at bounding box center [1019, 128] width 60 height 22
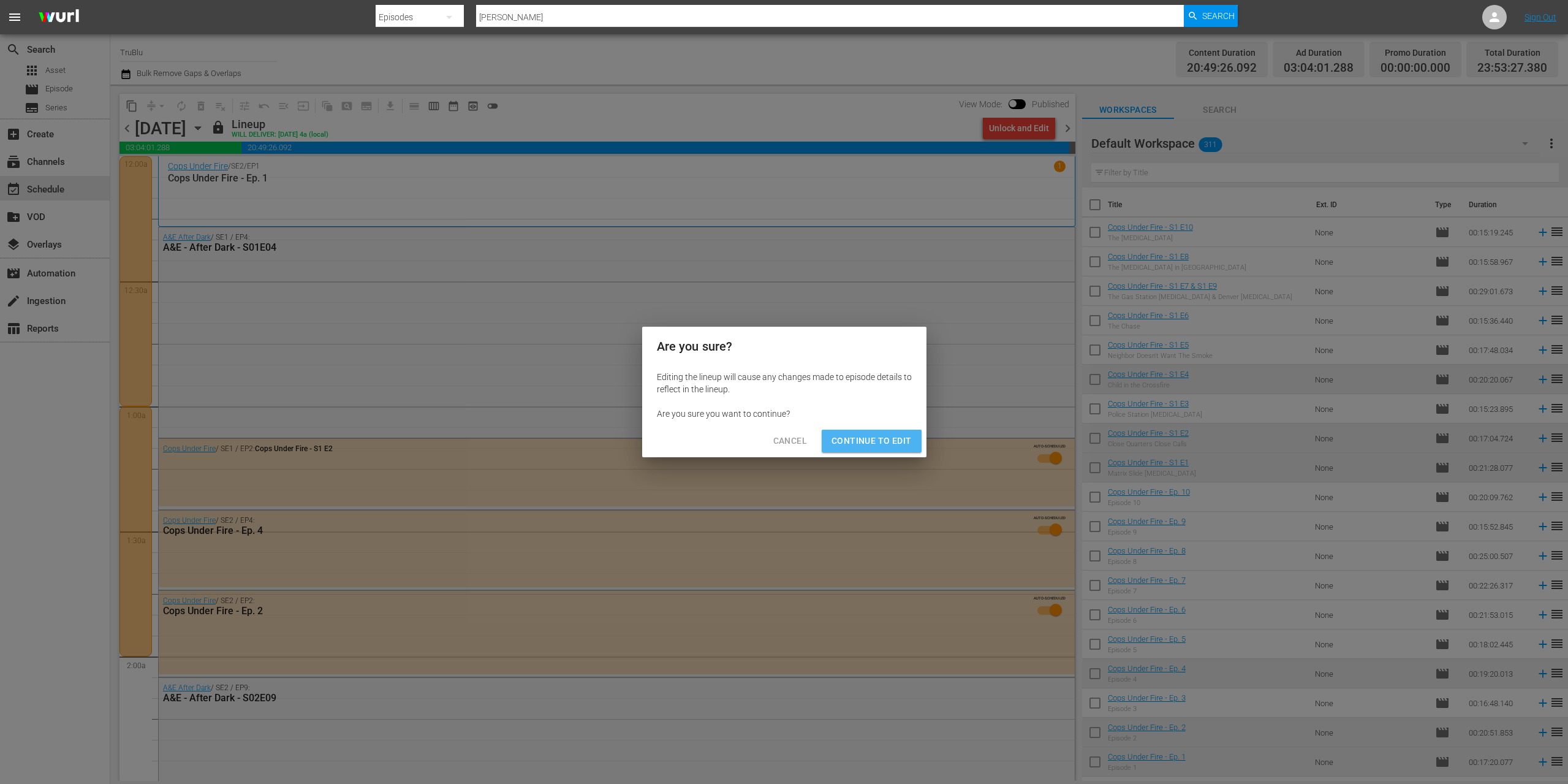
click at [858, 438] on span "Continue to Edit" at bounding box center [871, 441] width 80 height 16
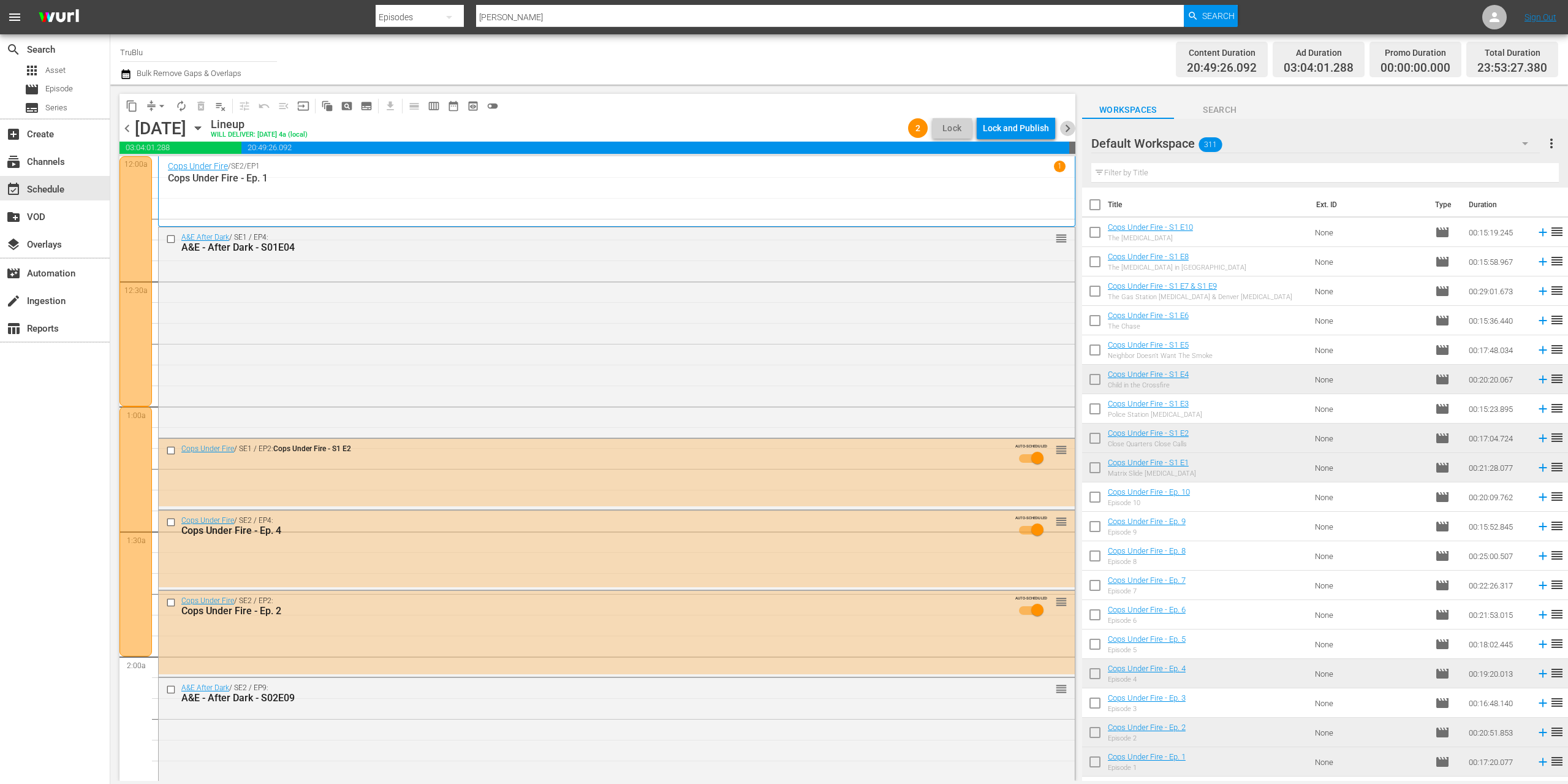
click at [1064, 126] on span "chevron_right" at bounding box center [1068, 128] width 16 height 16
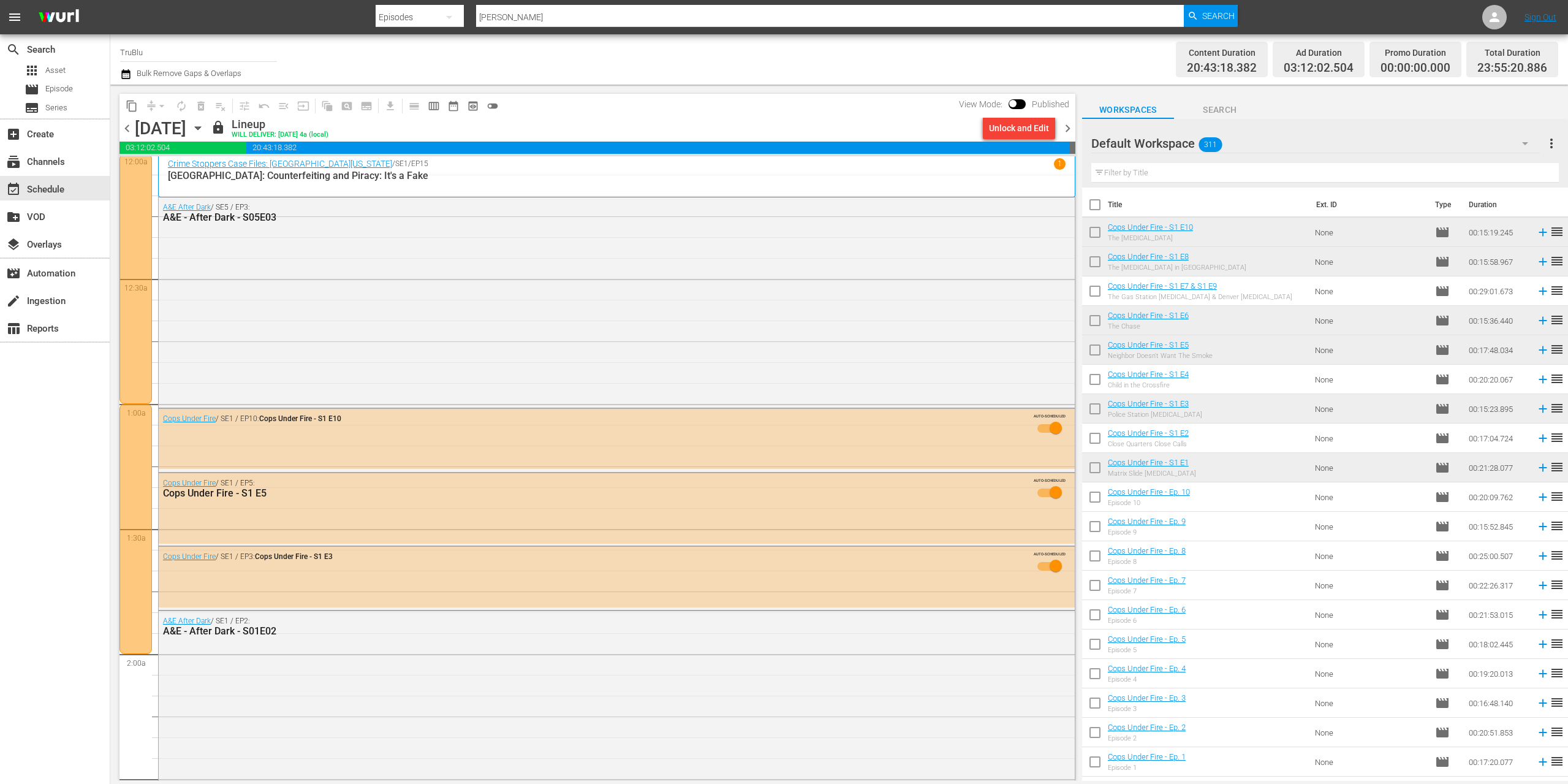
scroll to position [5, 0]
click at [129, 129] on span "chevron_left" at bounding box center [127, 128] width 16 height 16
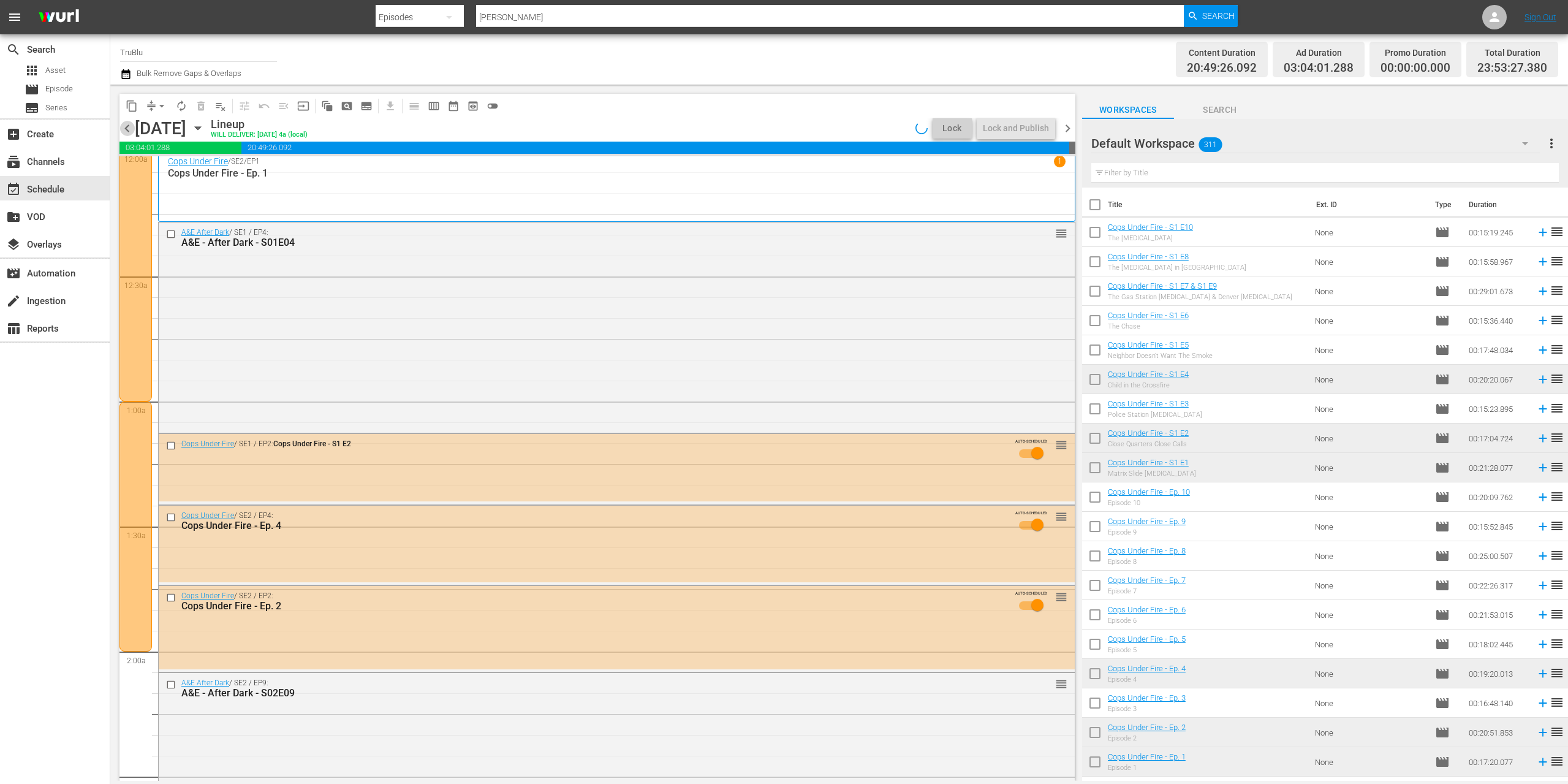
click at [129, 129] on span "chevron_left" at bounding box center [127, 128] width 16 height 16
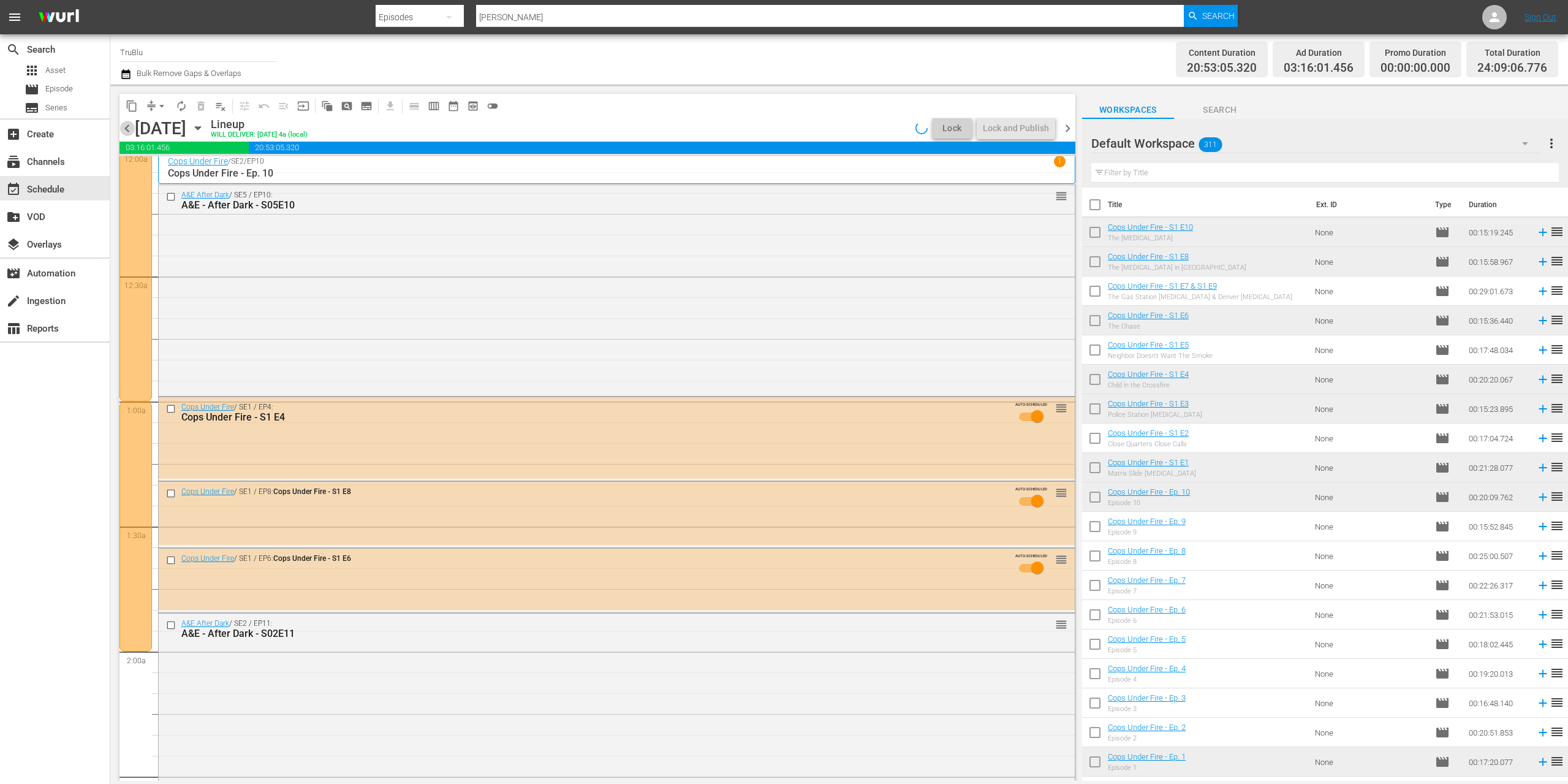
click at [129, 129] on span "chevron_left" at bounding box center [127, 128] width 16 height 16
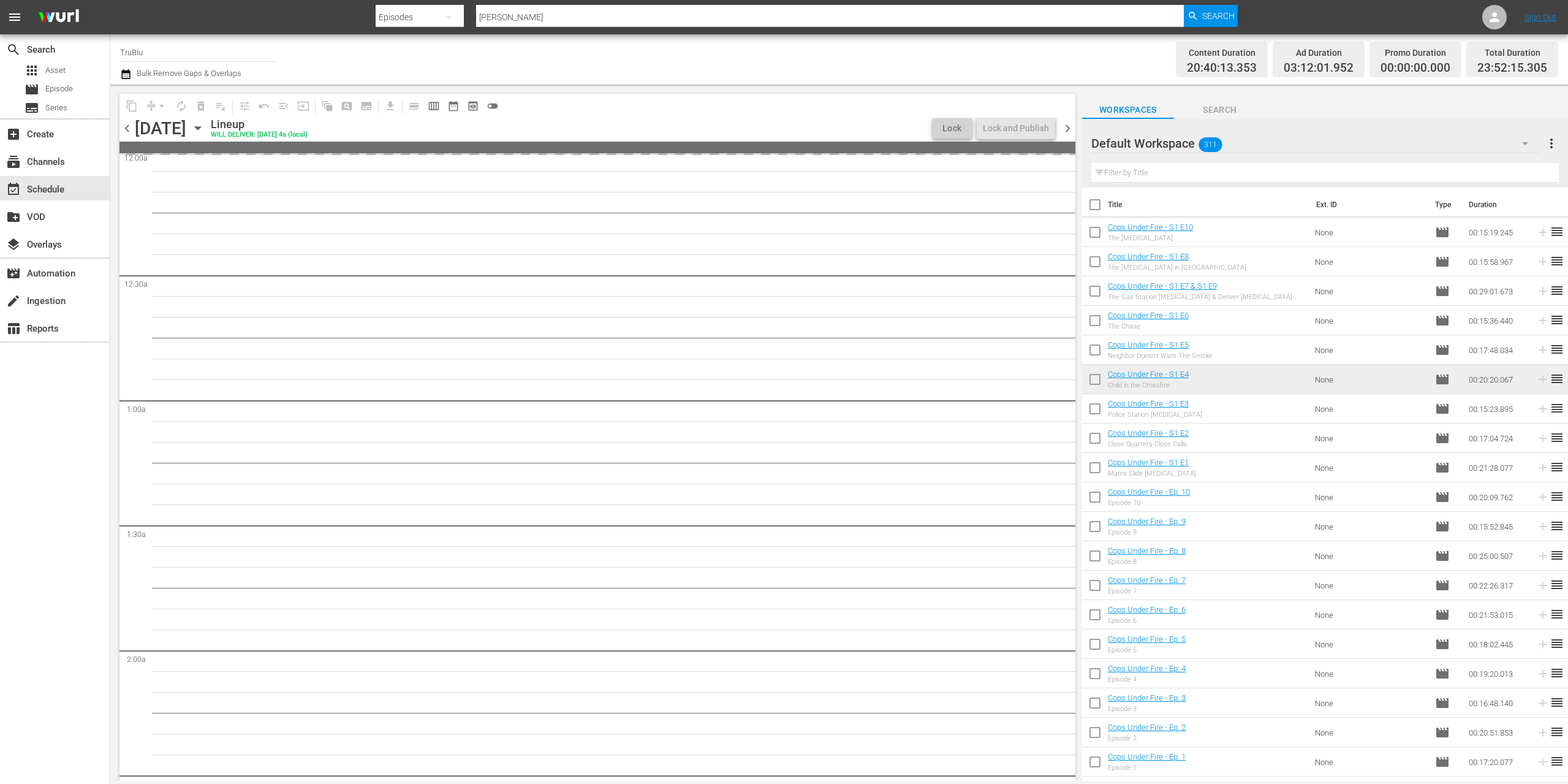
click at [129, 129] on span "chevron_left" at bounding box center [127, 128] width 16 height 16
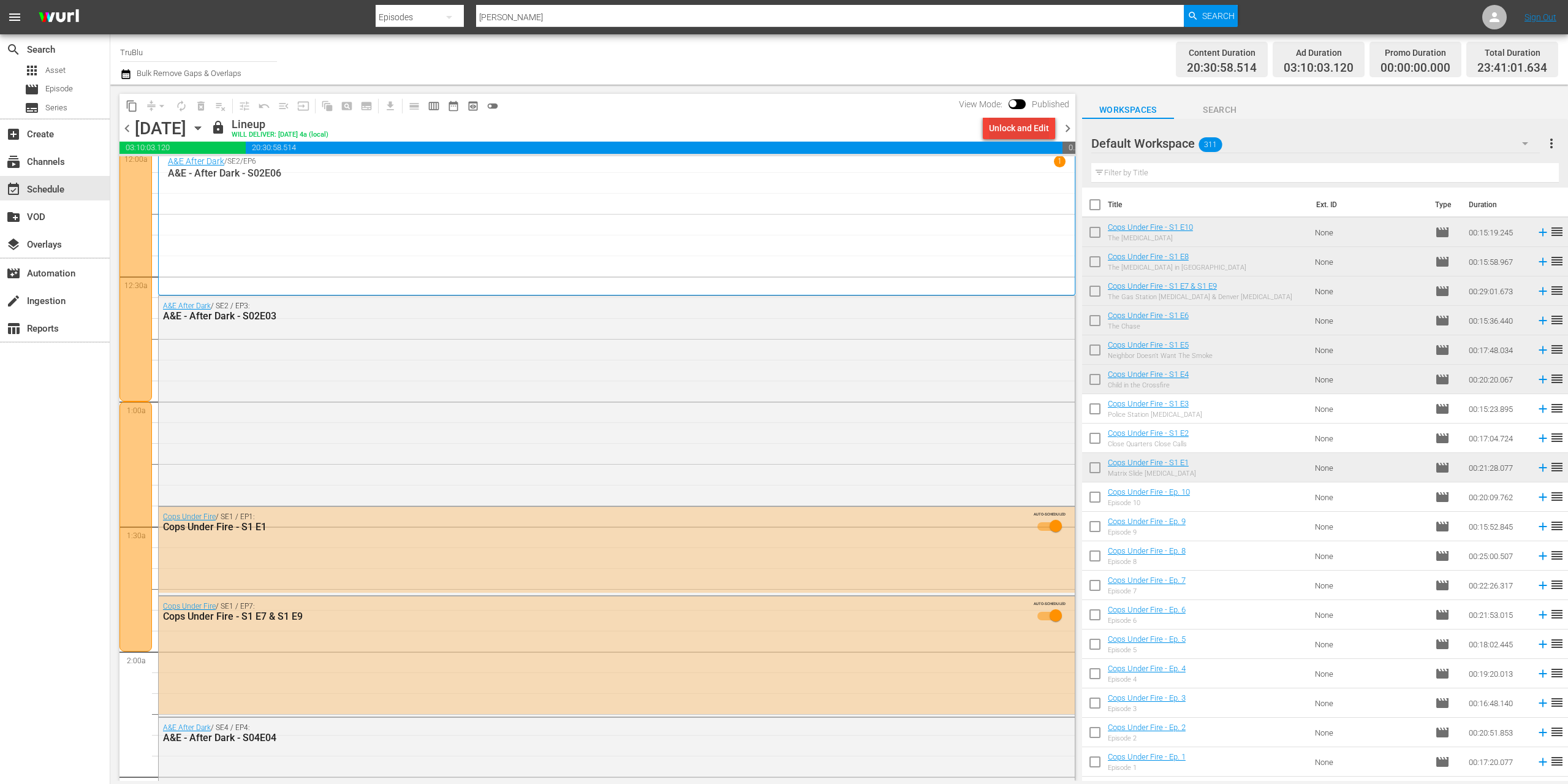
click at [1009, 127] on div "Unlock and Edit" at bounding box center [1019, 128] width 60 height 22
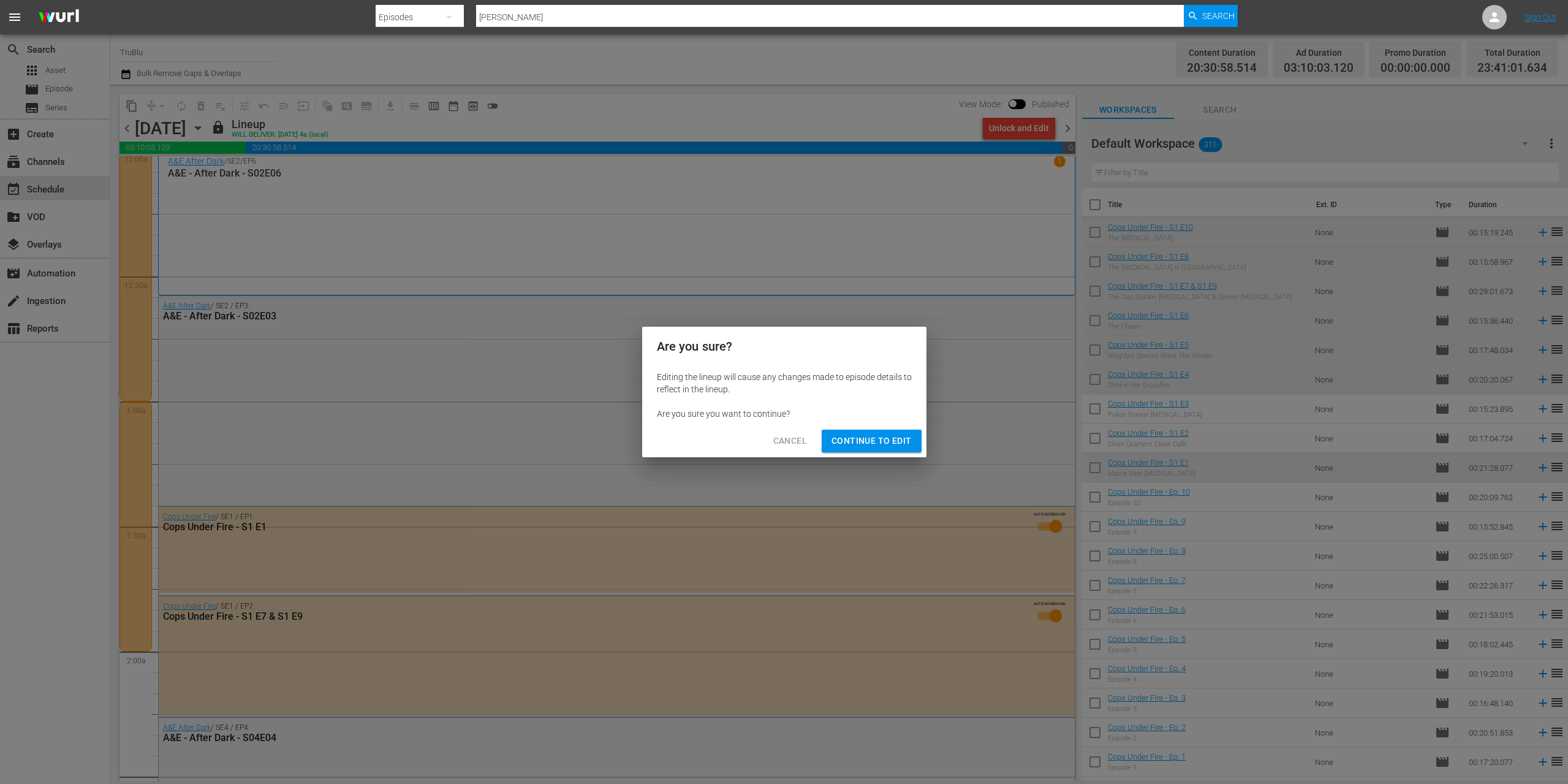
click at [874, 429] on div "Cancel Continue to Edit" at bounding box center [784, 441] width 284 height 32
click at [873, 436] on span "Continue to Edit" at bounding box center [871, 441] width 80 height 16
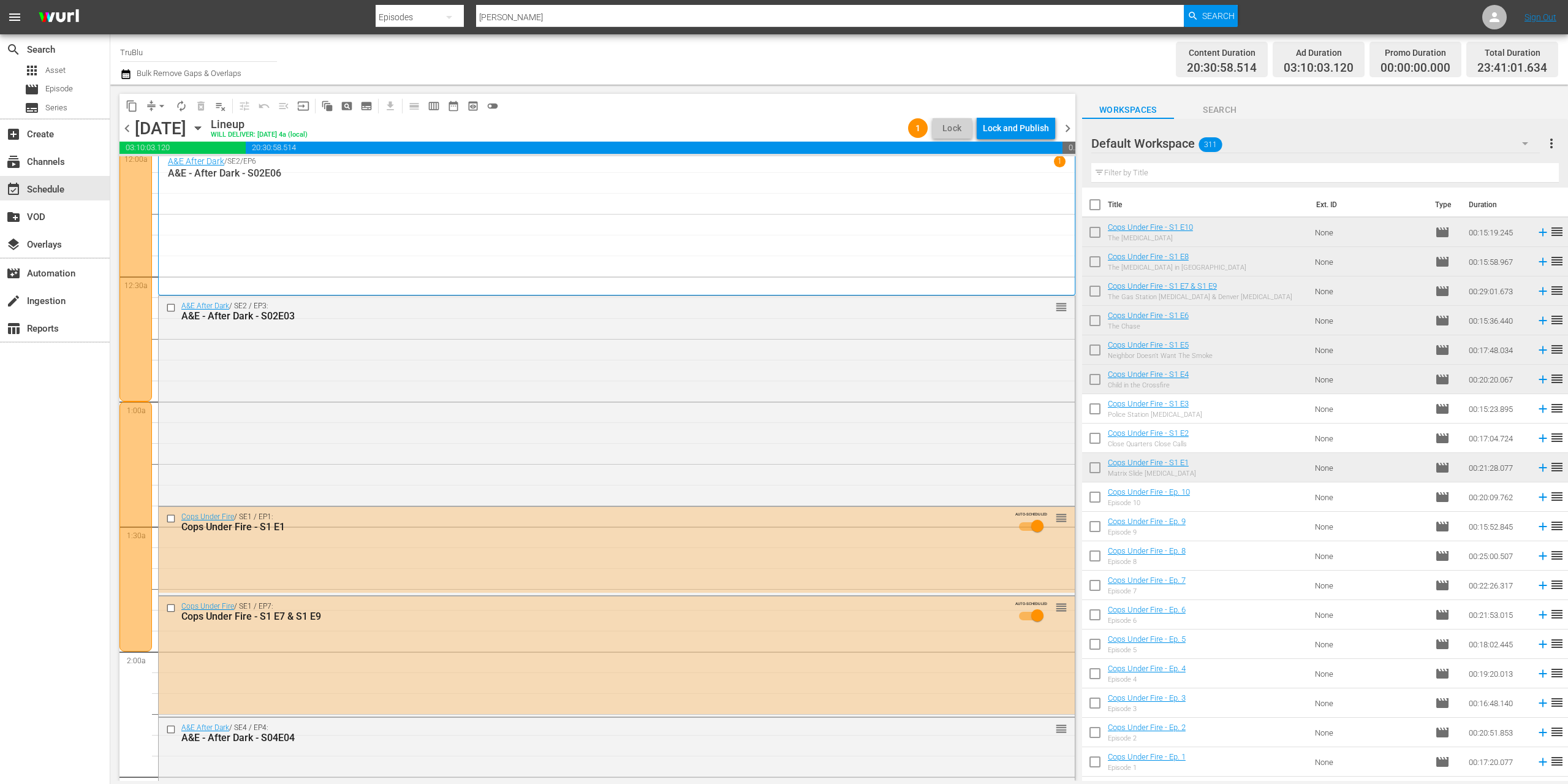
click at [130, 127] on span "chevron_left" at bounding box center [127, 128] width 16 height 16
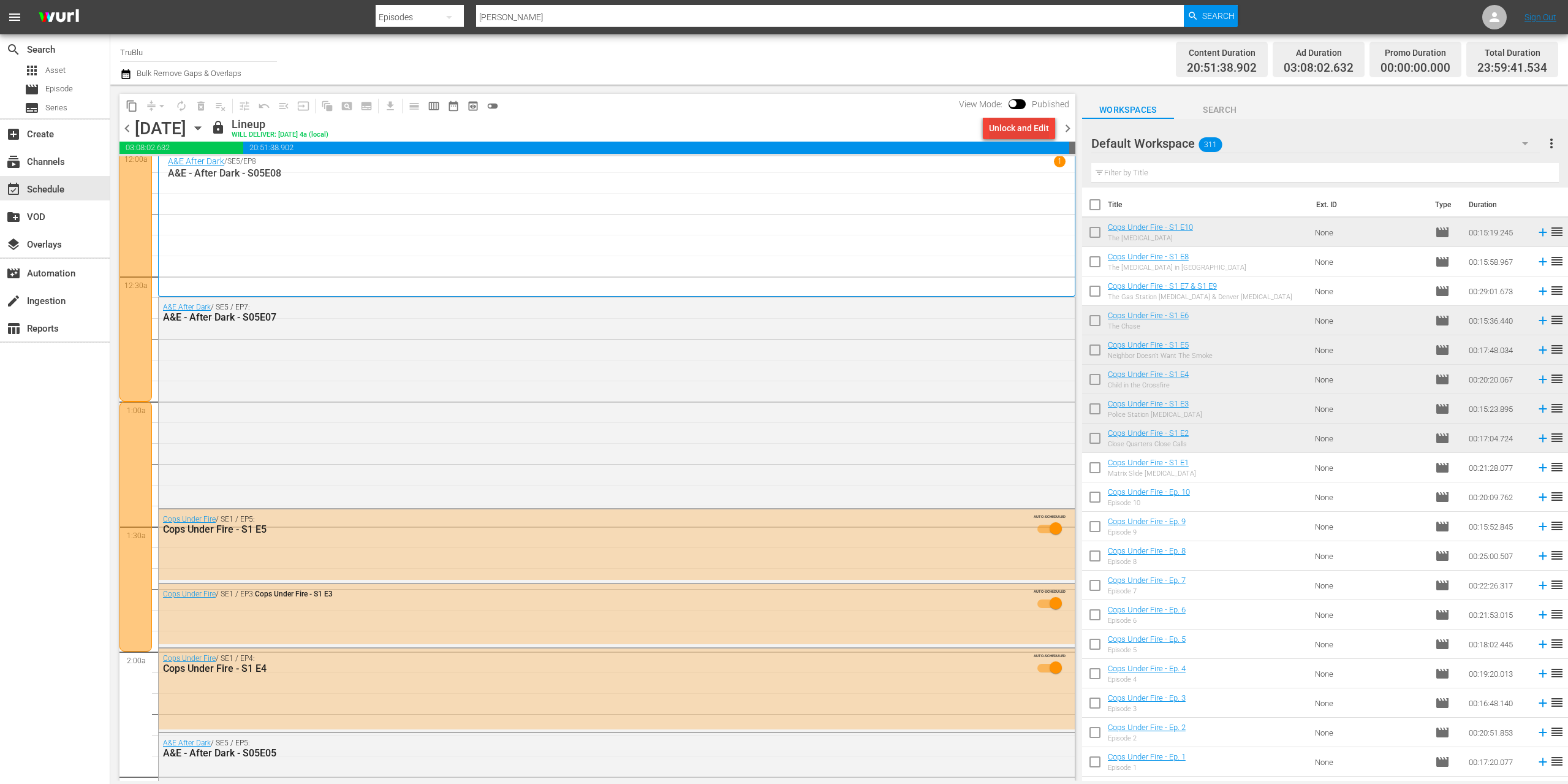
click at [1017, 129] on div "Unlock and Edit" at bounding box center [1019, 128] width 60 height 22
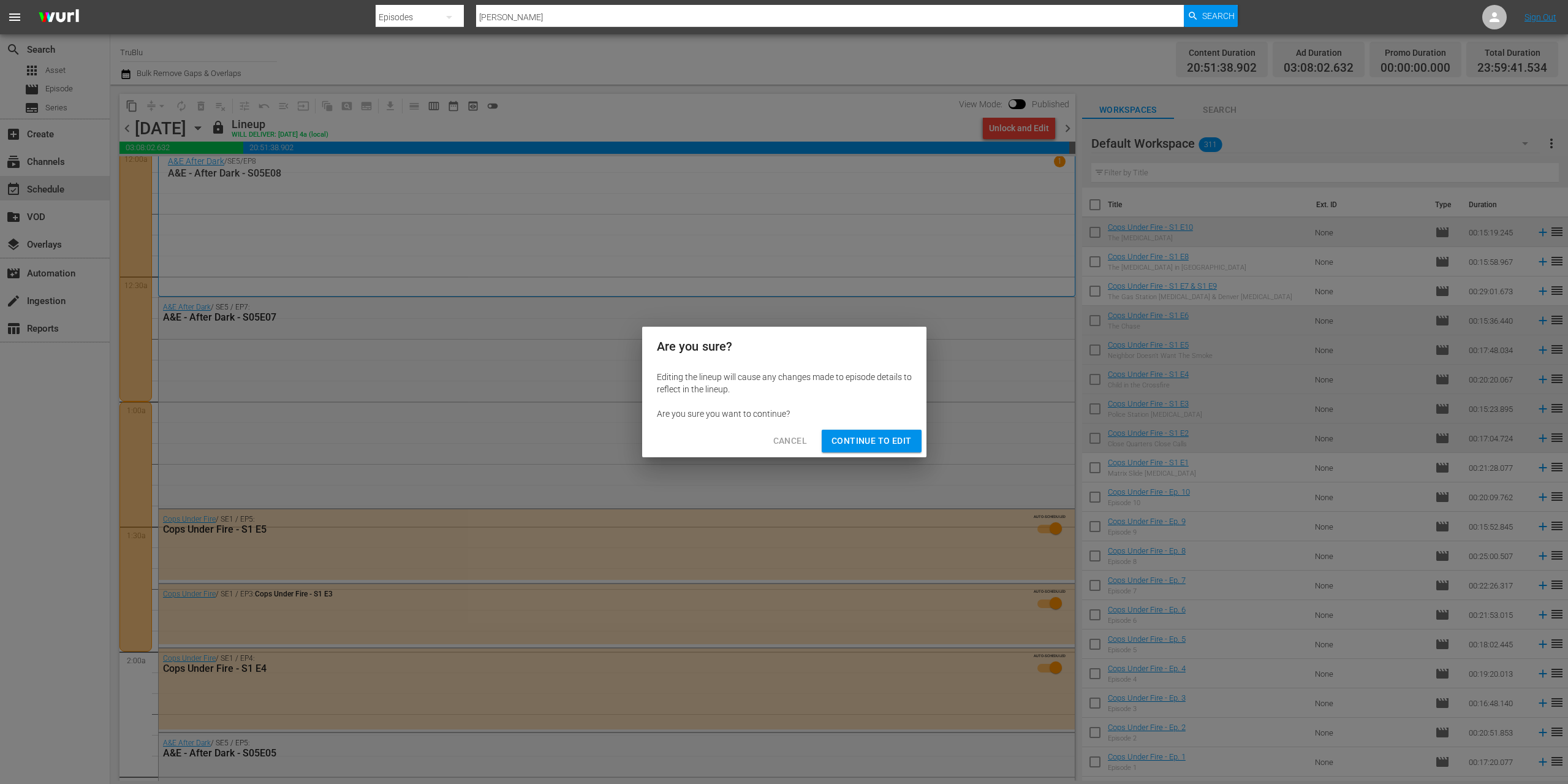
click at [862, 443] on span "Continue to Edit" at bounding box center [871, 441] width 80 height 16
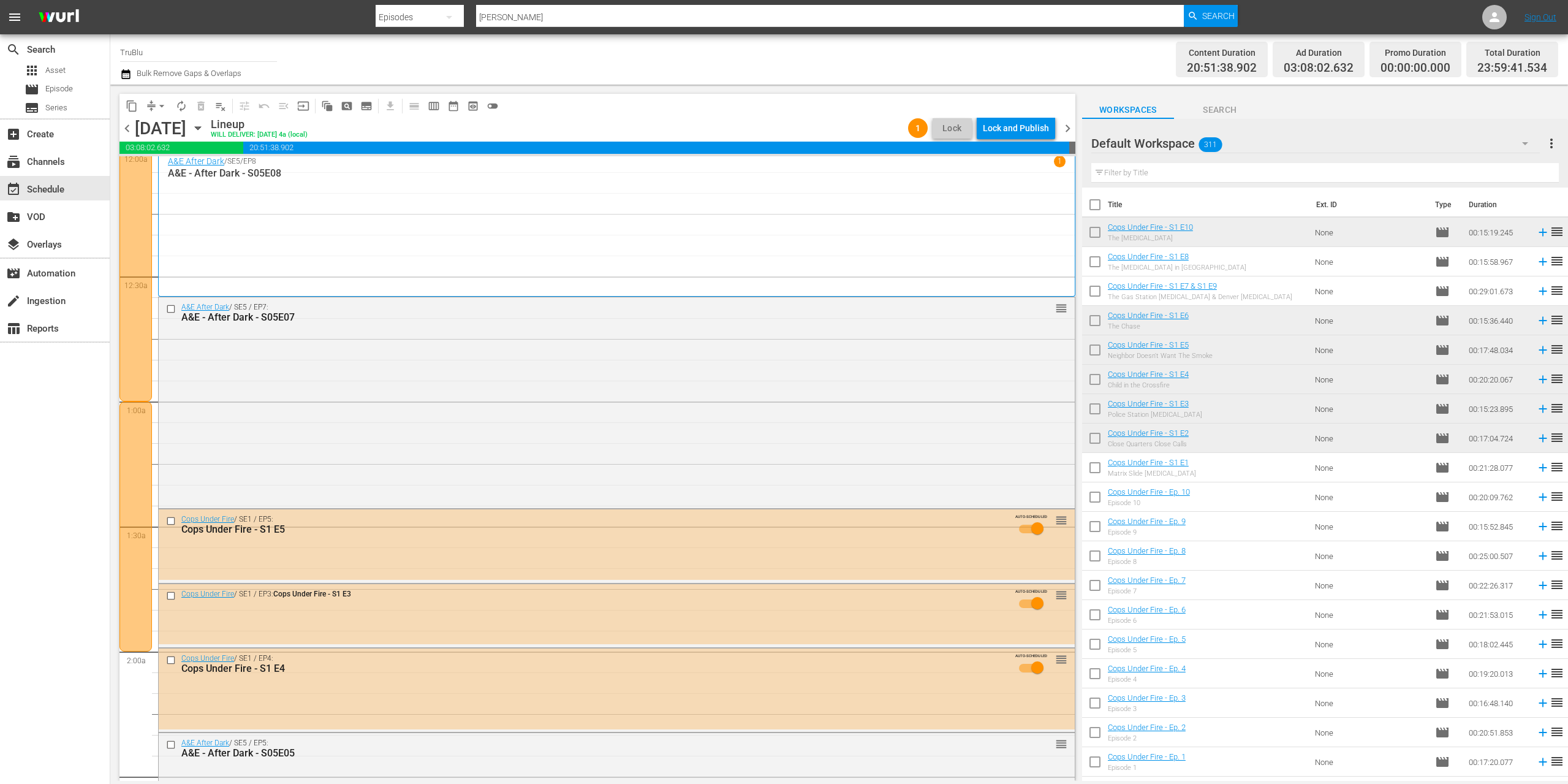
click at [131, 133] on span "chevron_left" at bounding box center [127, 128] width 16 height 16
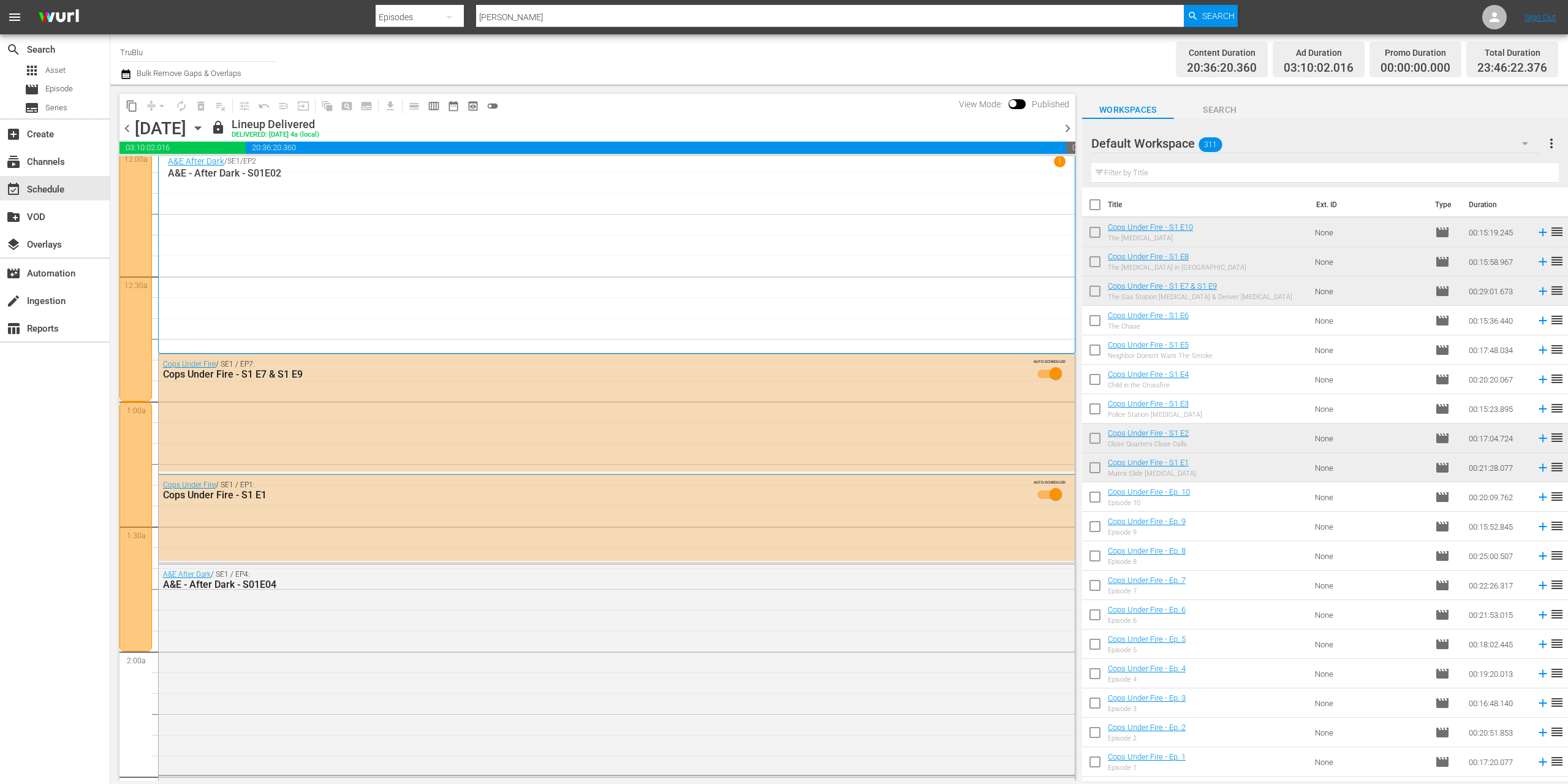
click at [1065, 127] on span "chevron_right" at bounding box center [1068, 128] width 16 height 16
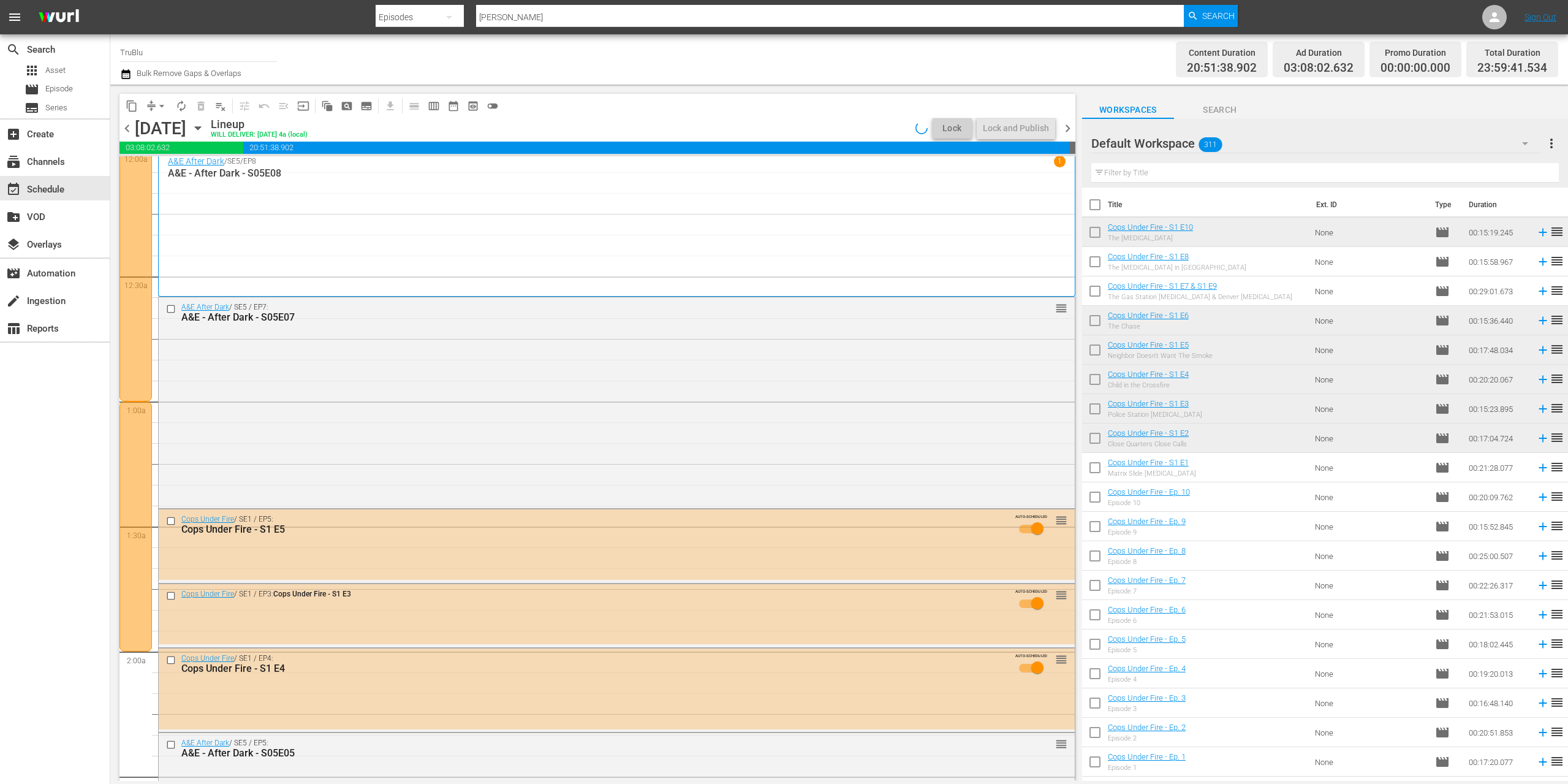
click at [1067, 129] on span "chevron_right" at bounding box center [1068, 128] width 16 height 16
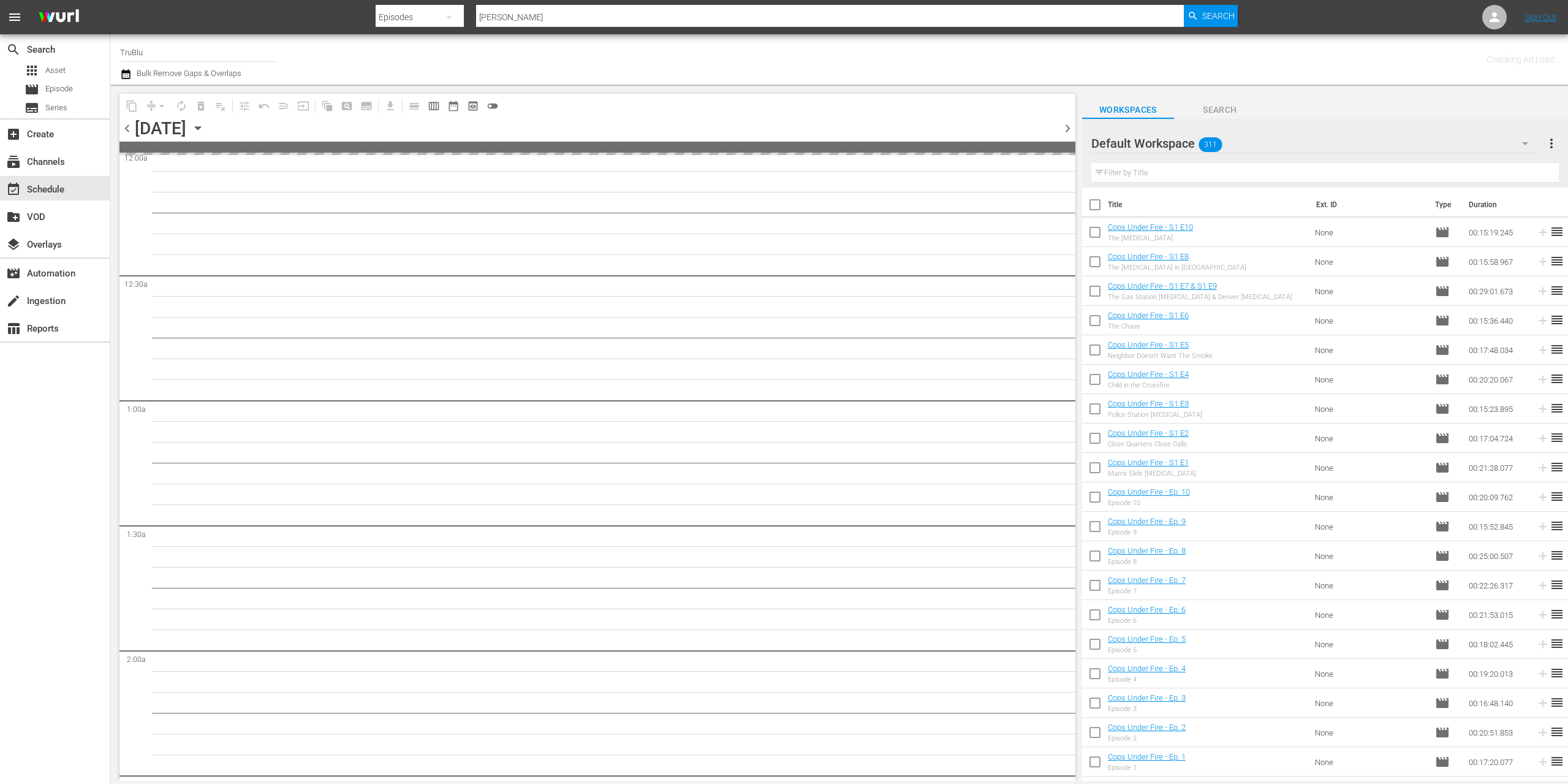
click at [1067, 129] on span "chevron_right" at bounding box center [1068, 128] width 16 height 16
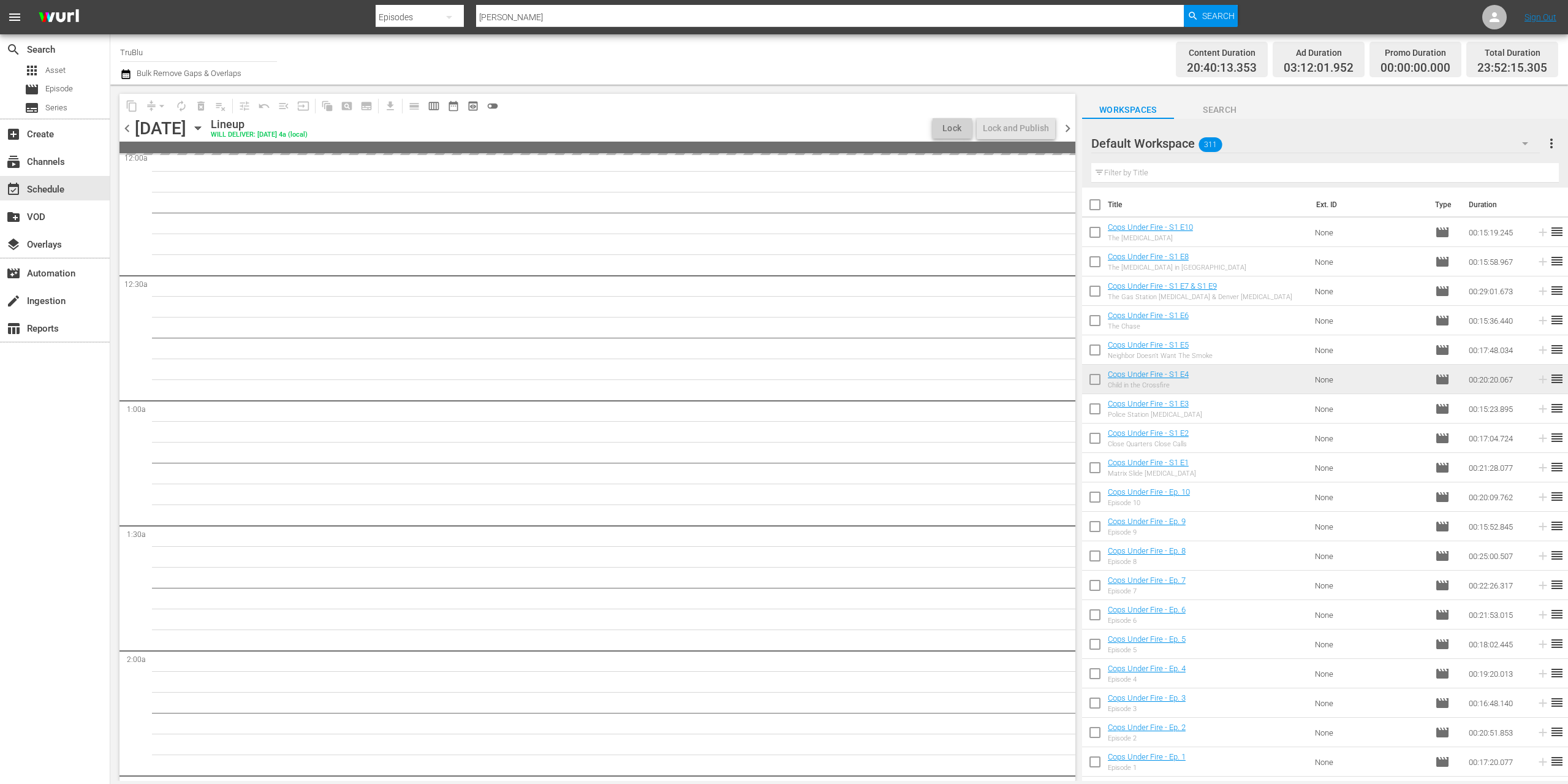
click at [1067, 129] on span "chevron_right" at bounding box center [1068, 128] width 16 height 16
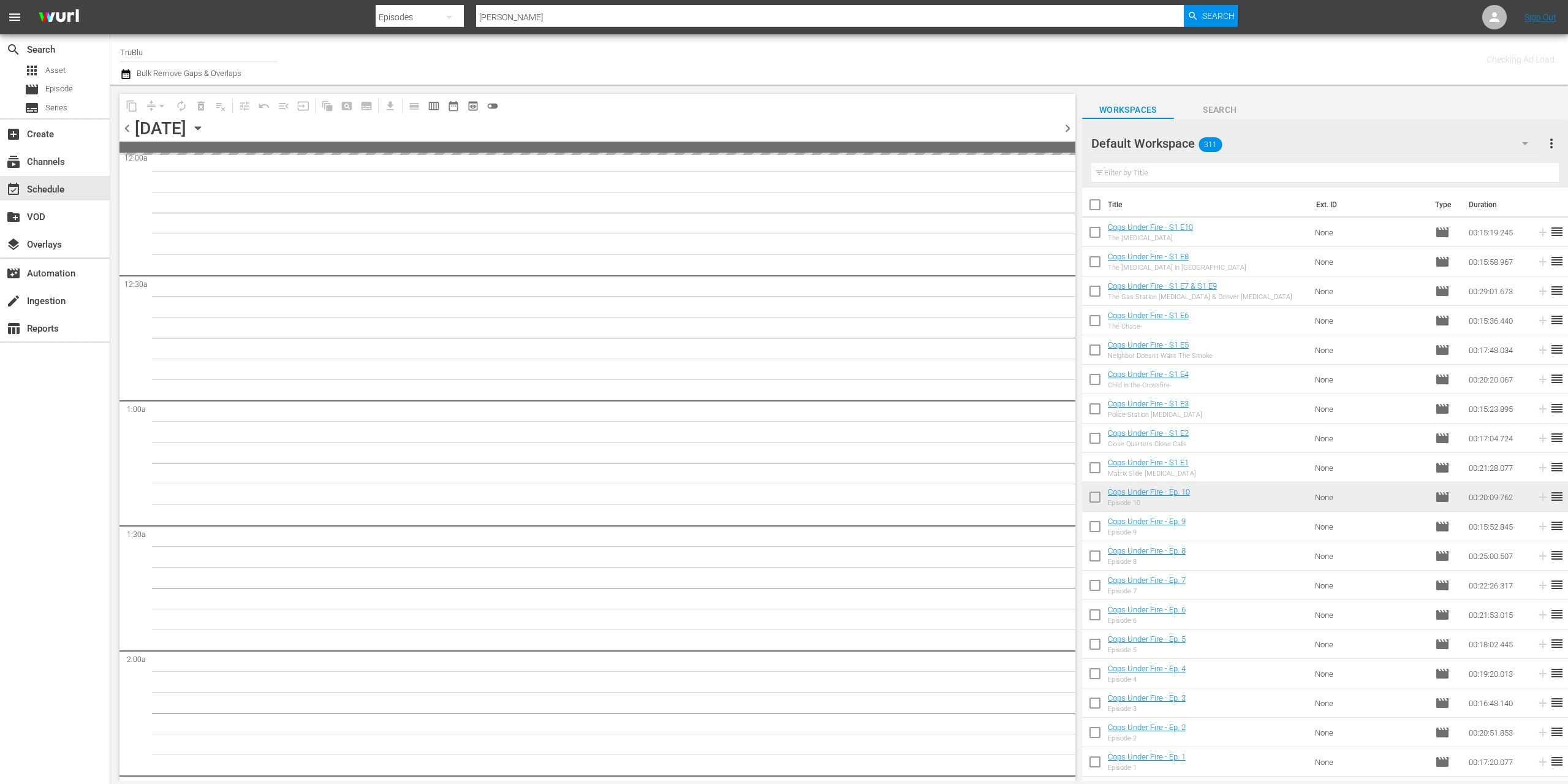
click at [1067, 129] on span "chevron_right" at bounding box center [1068, 128] width 16 height 16
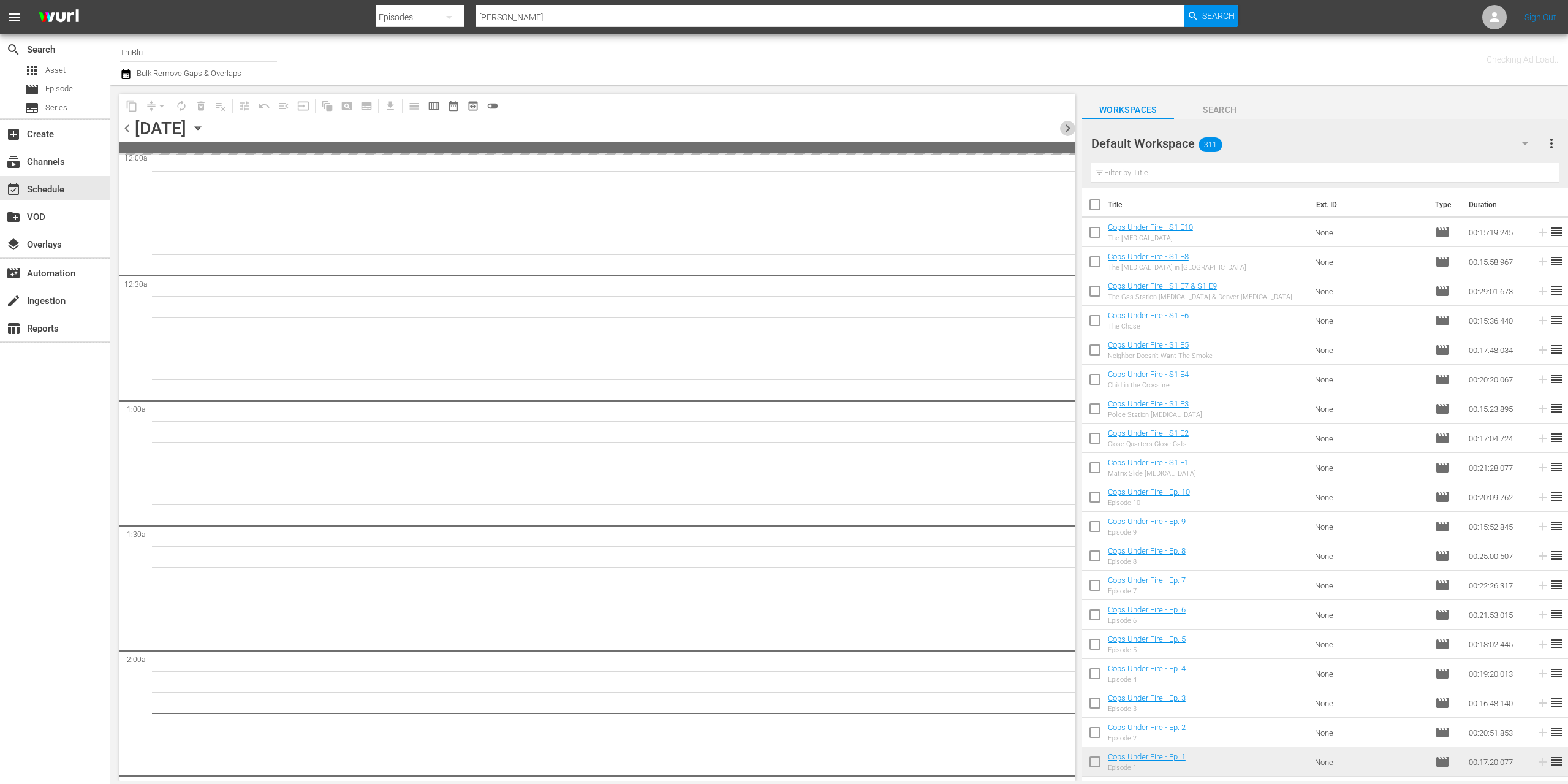
click at [1067, 129] on span "chevron_right" at bounding box center [1068, 128] width 16 height 16
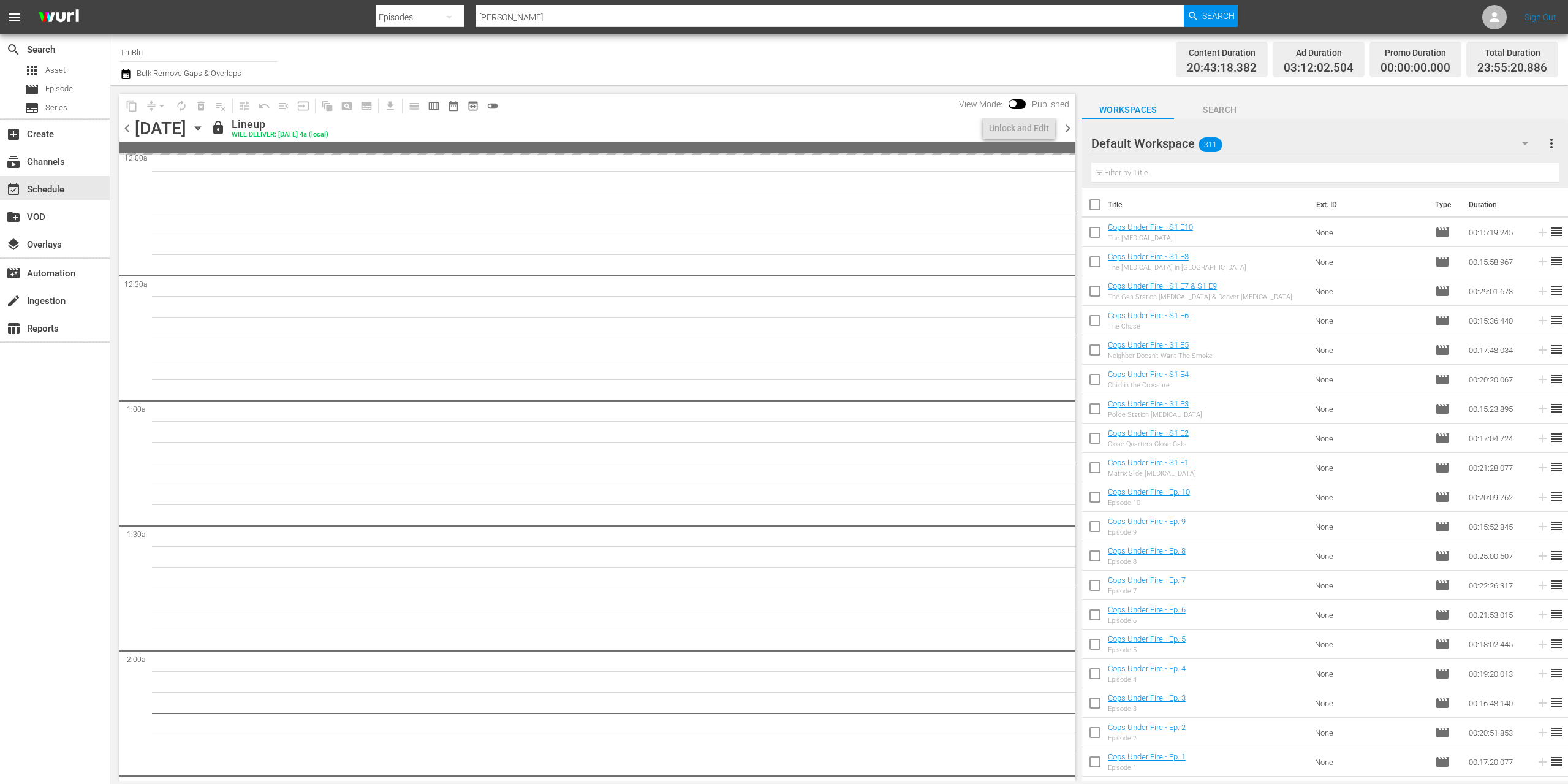
click at [1067, 129] on span "chevron_right" at bounding box center [1068, 128] width 16 height 16
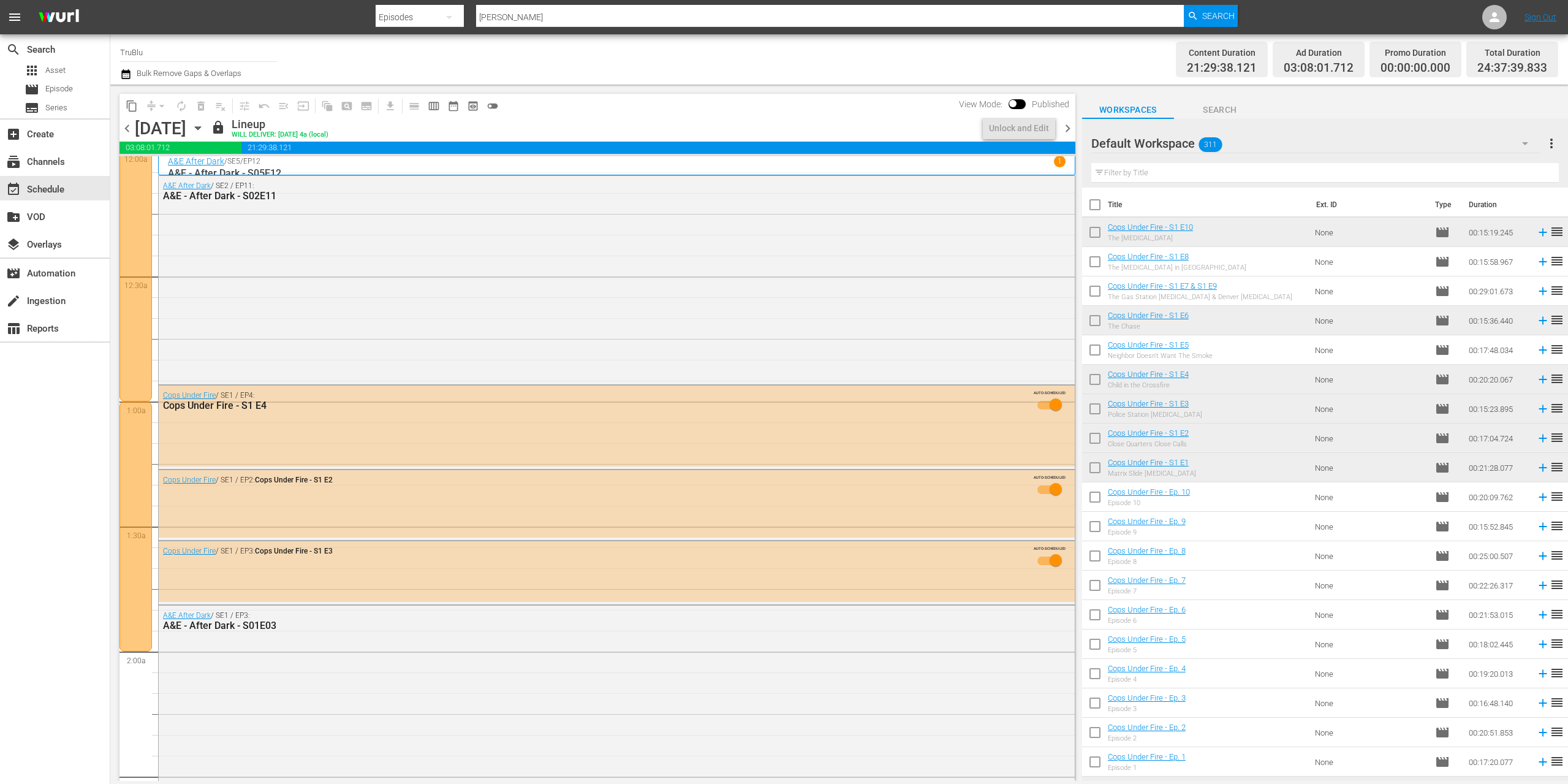
click at [127, 127] on span "chevron_left" at bounding box center [127, 128] width 16 height 16
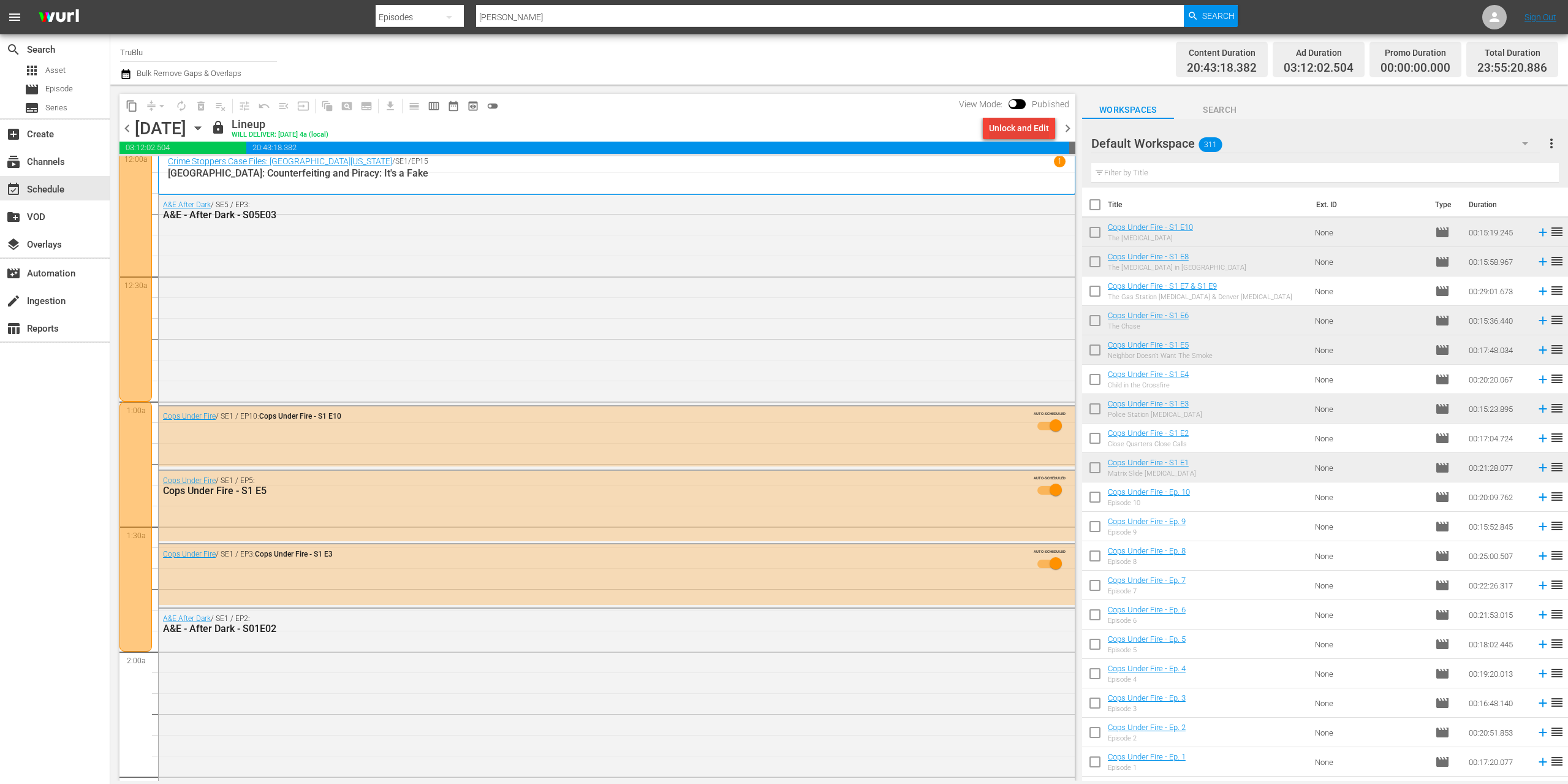
click at [1011, 129] on div "Unlock and Edit" at bounding box center [1019, 128] width 60 height 22
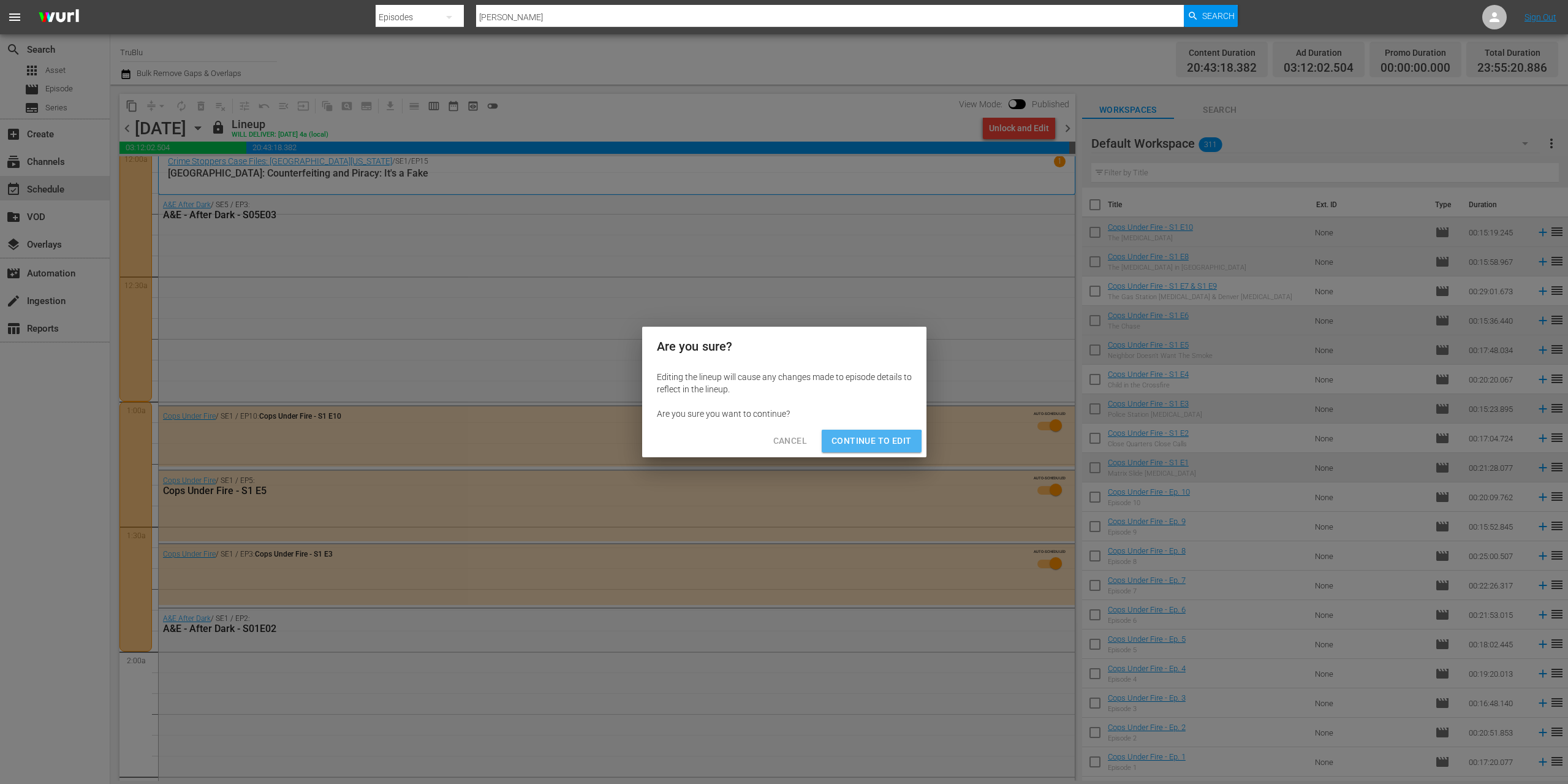
click at [867, 444] on span "Continue to Edit" at bounding box center [871, 441] width 80 height 16
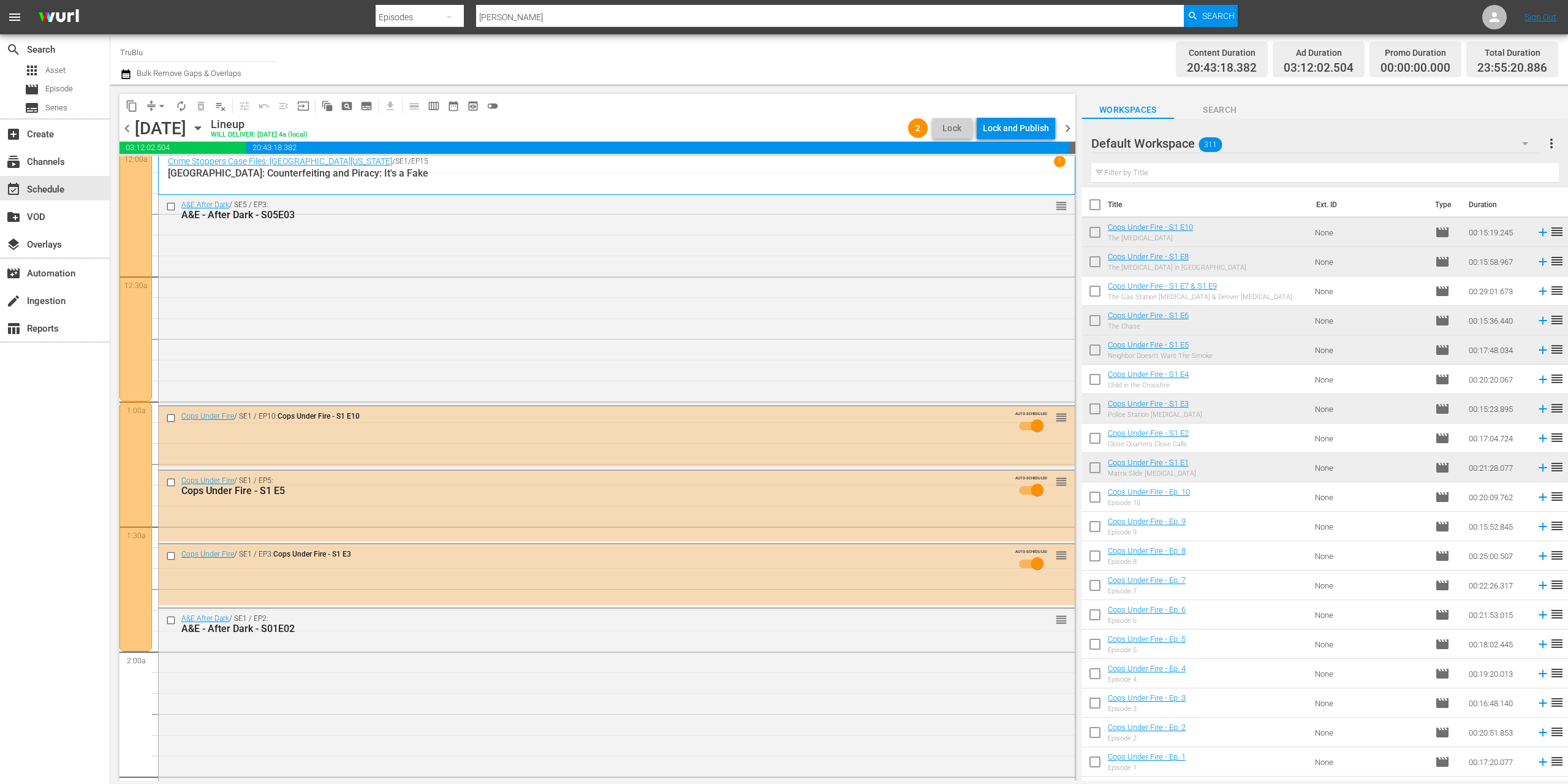
click at [1068, 127] on span "chevron_right" at bounding box center [1068, 128] width 16 height 16
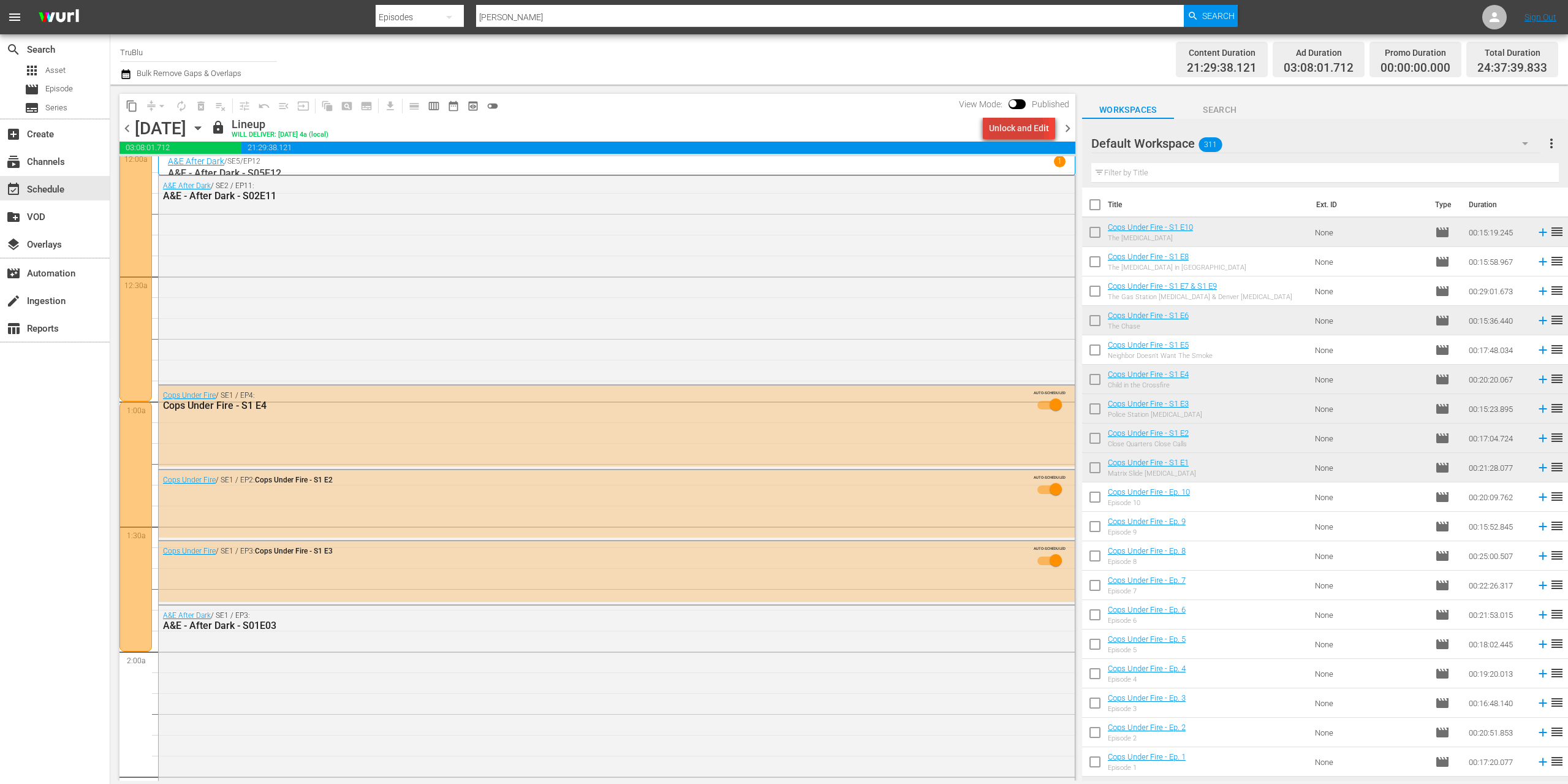
click at [1003, 131] on div "Unlock and Edit" at bounding box center [1019, 128] width 60 height 22
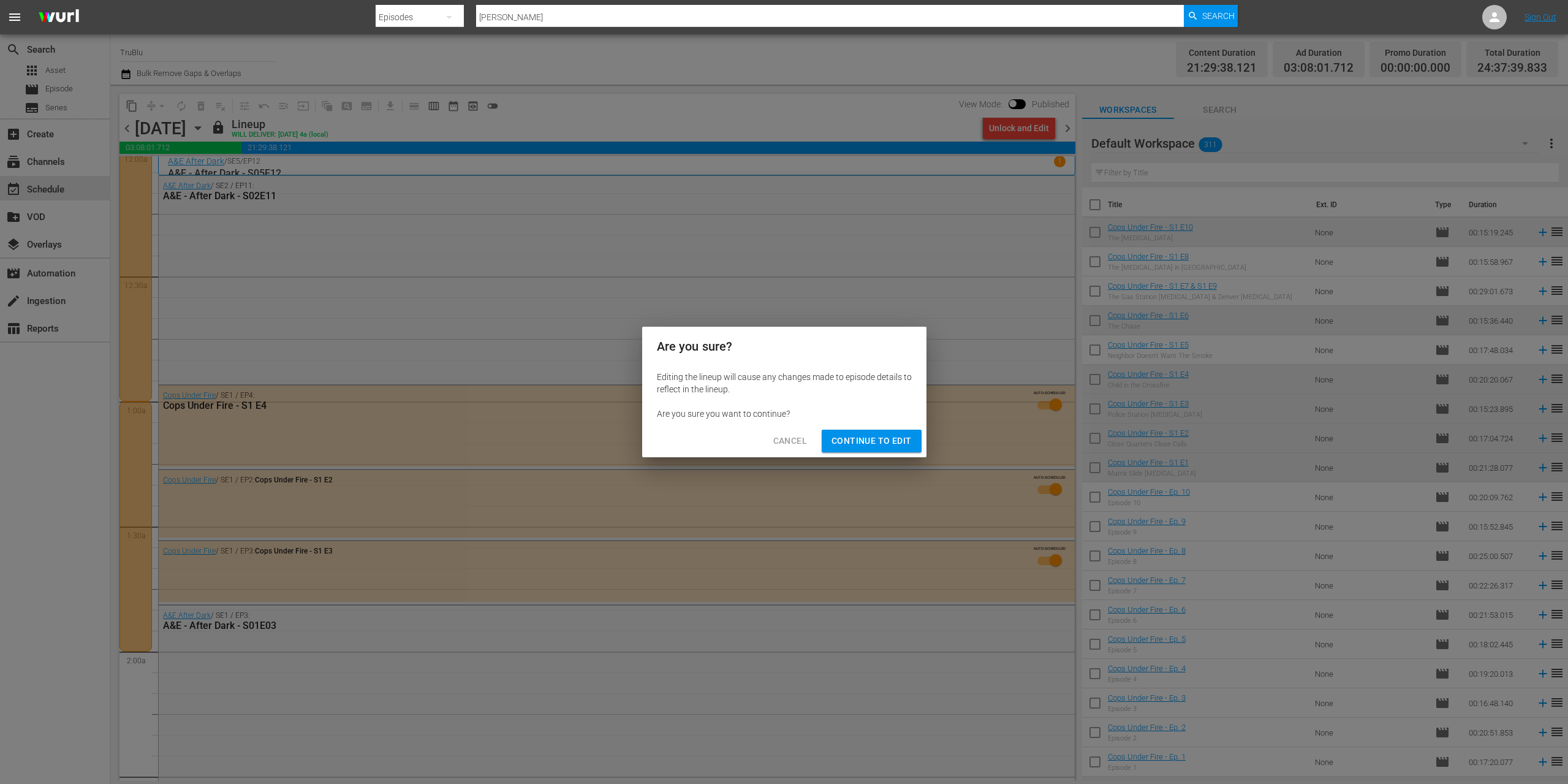
click at [859, 442] on span "Continue to Edit" at bounding box center [871, 441] width 80 height 16
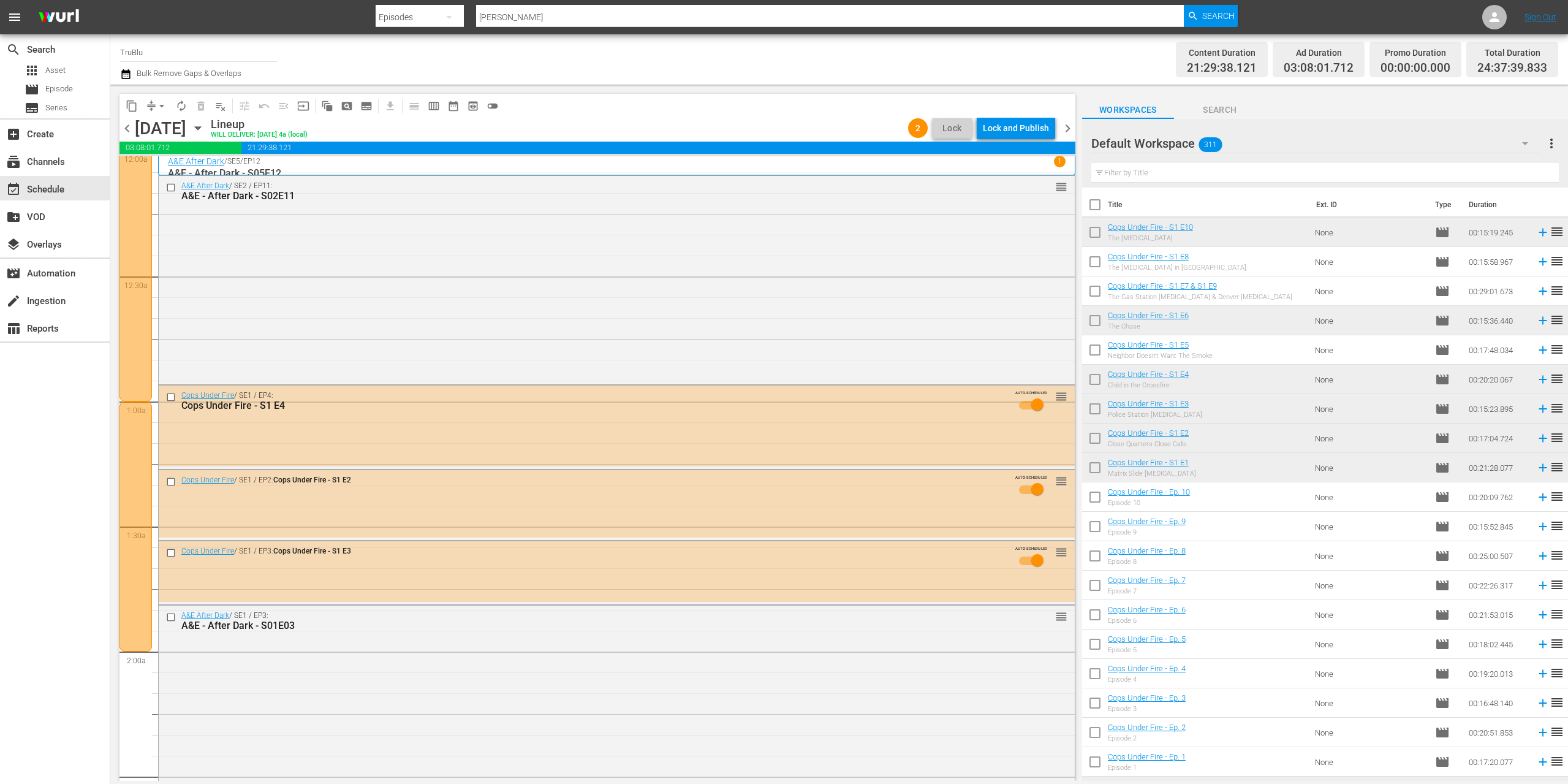
click at [1069, 129] on span "chevron_right" at bounding box center [1068, 128] width 16 height 16
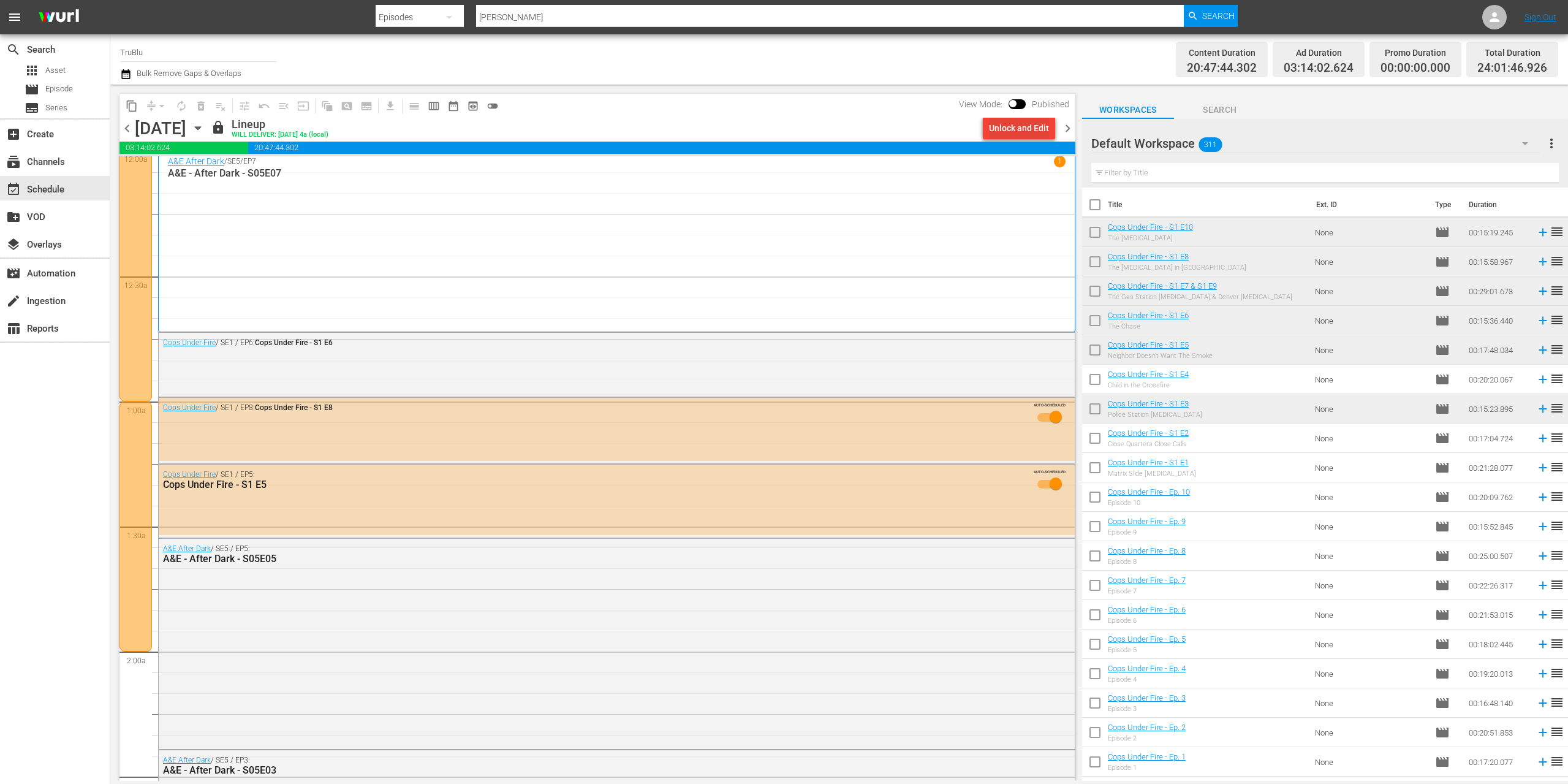
click at [1021, 135] on div "Unlock and Edit" at bounding box center [1019, 128] width 60 height 22
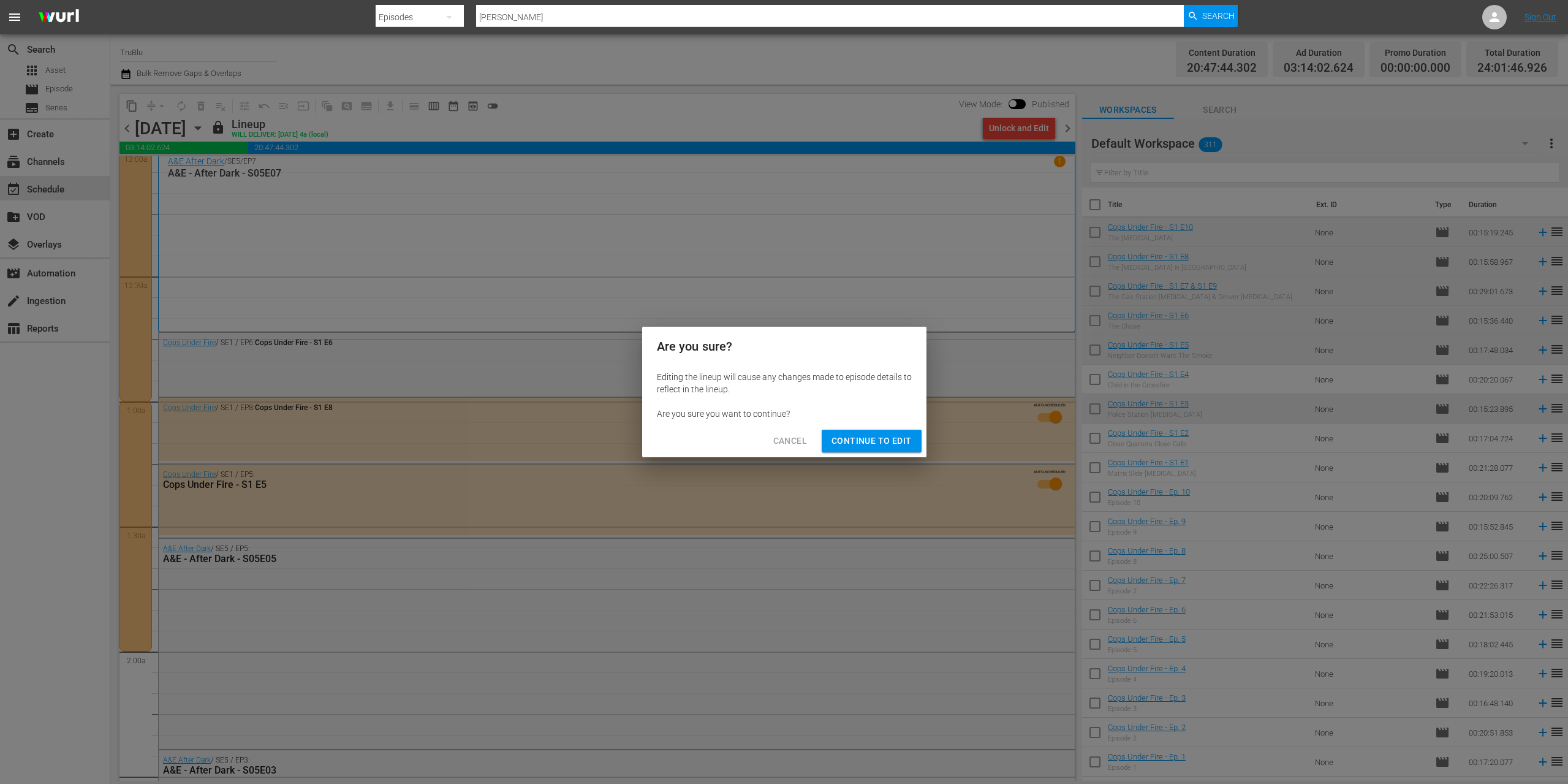
click at [885, 438] on span "Continue to Edit" at bounding box center [871, 441] width 80 height 16
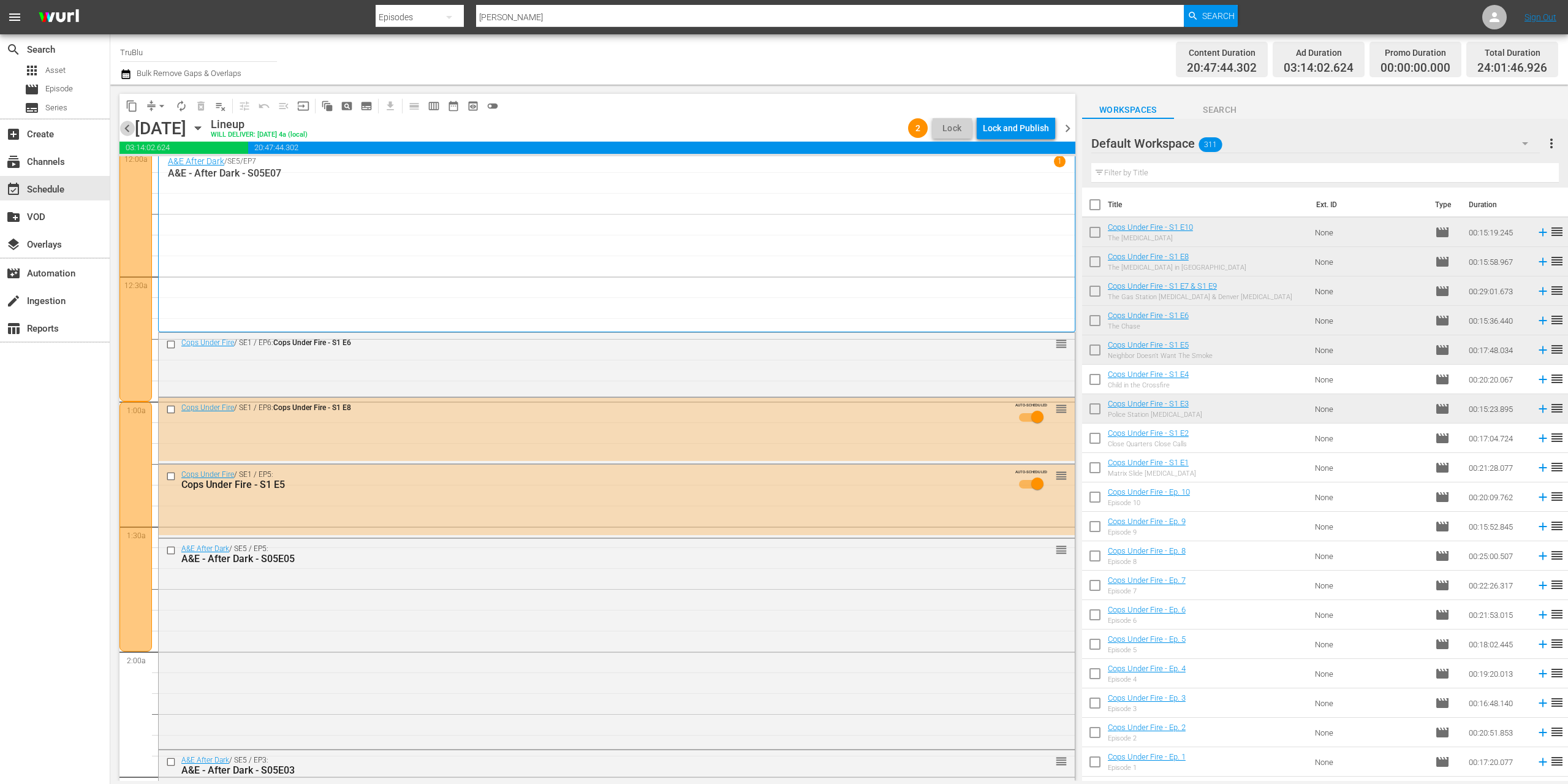
click at [127, 131] on span "chevron_left" at bounding box center [127, 128] width 16 height 16
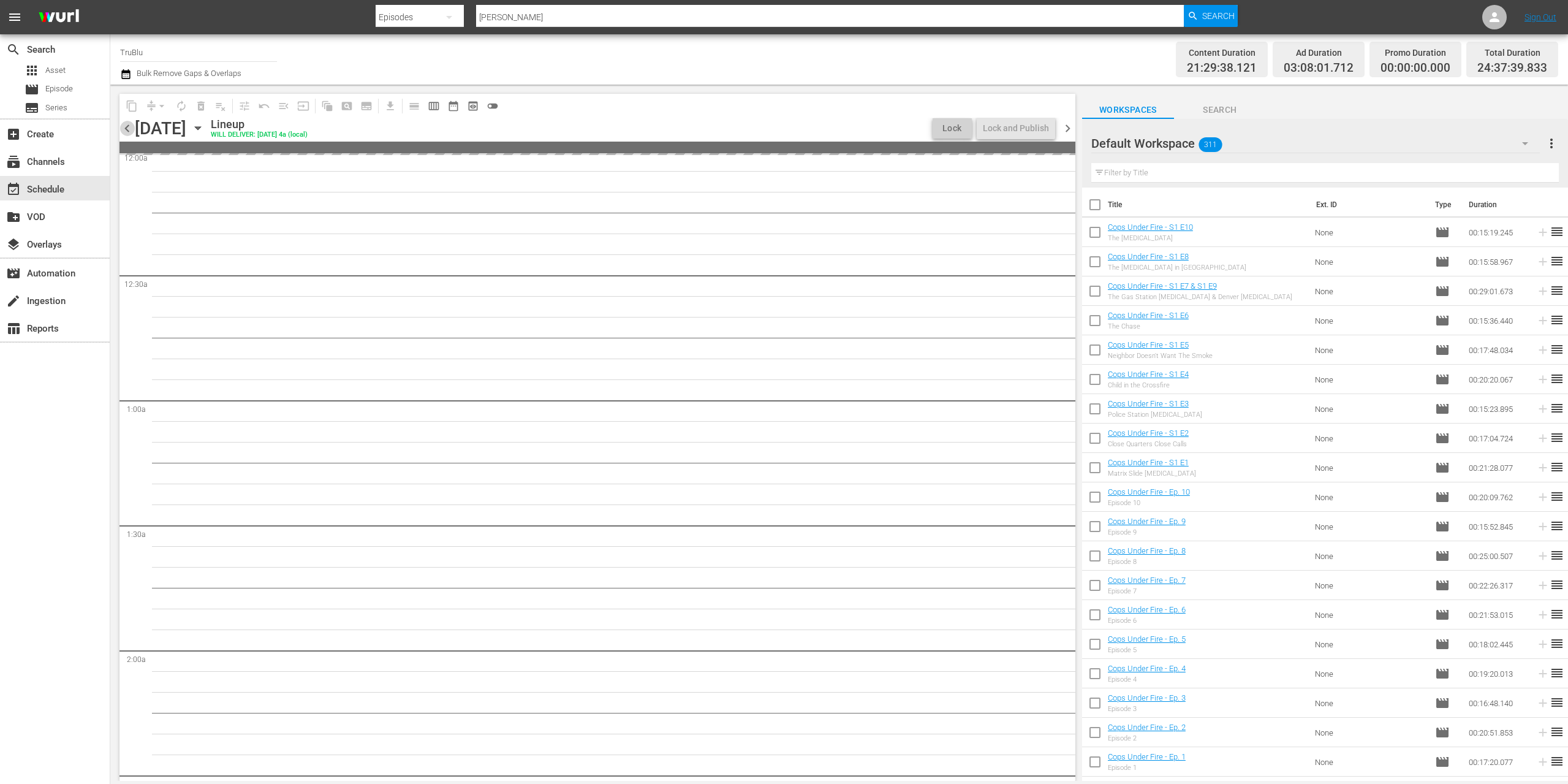
click at [127, 131] on span "chevron_left" at bounding box center [127, 128] width 16 height 16
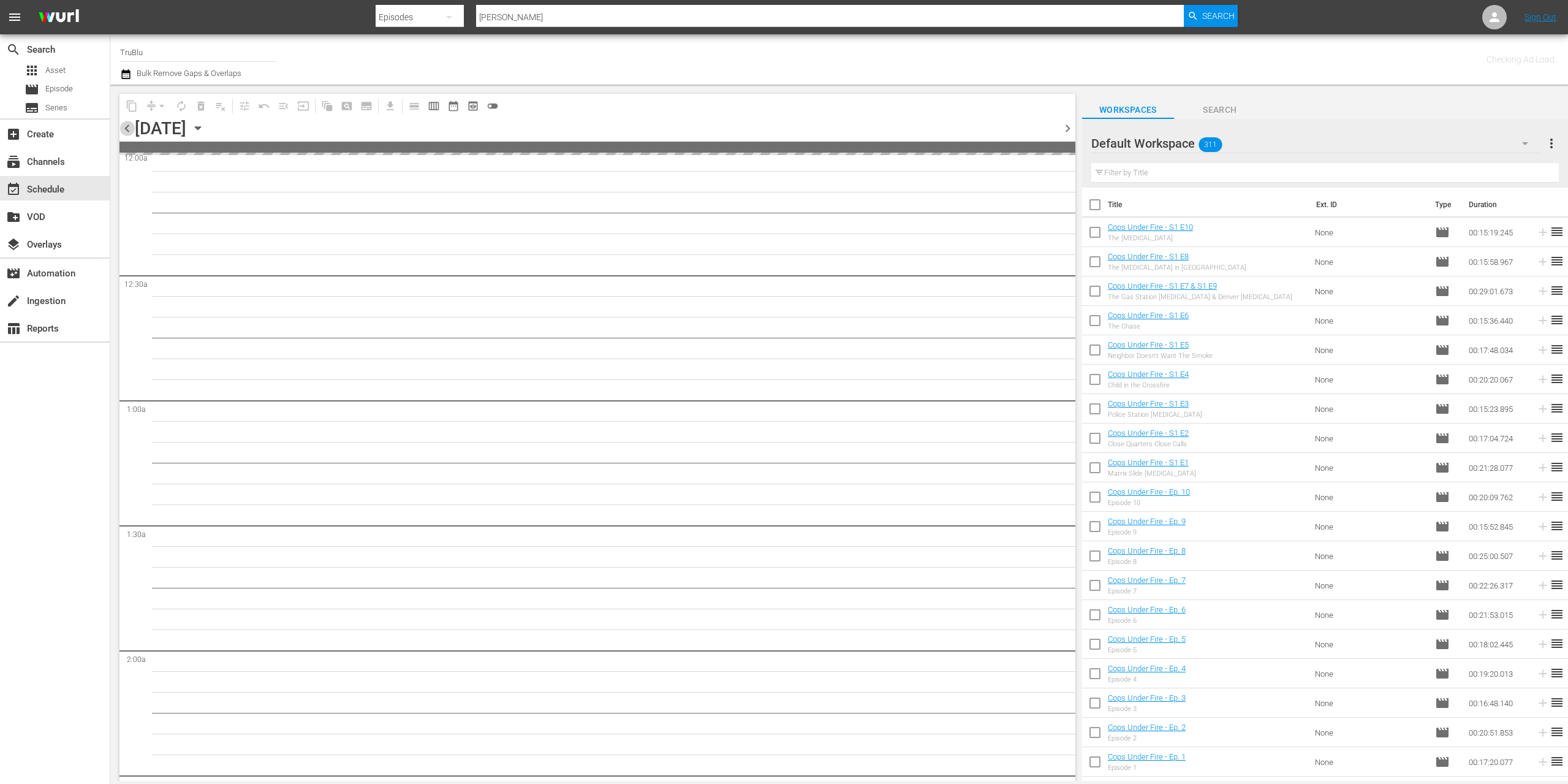
click at [127, 131] on span "chevron_left" at bounding box center [127, 128] width 16 height 16
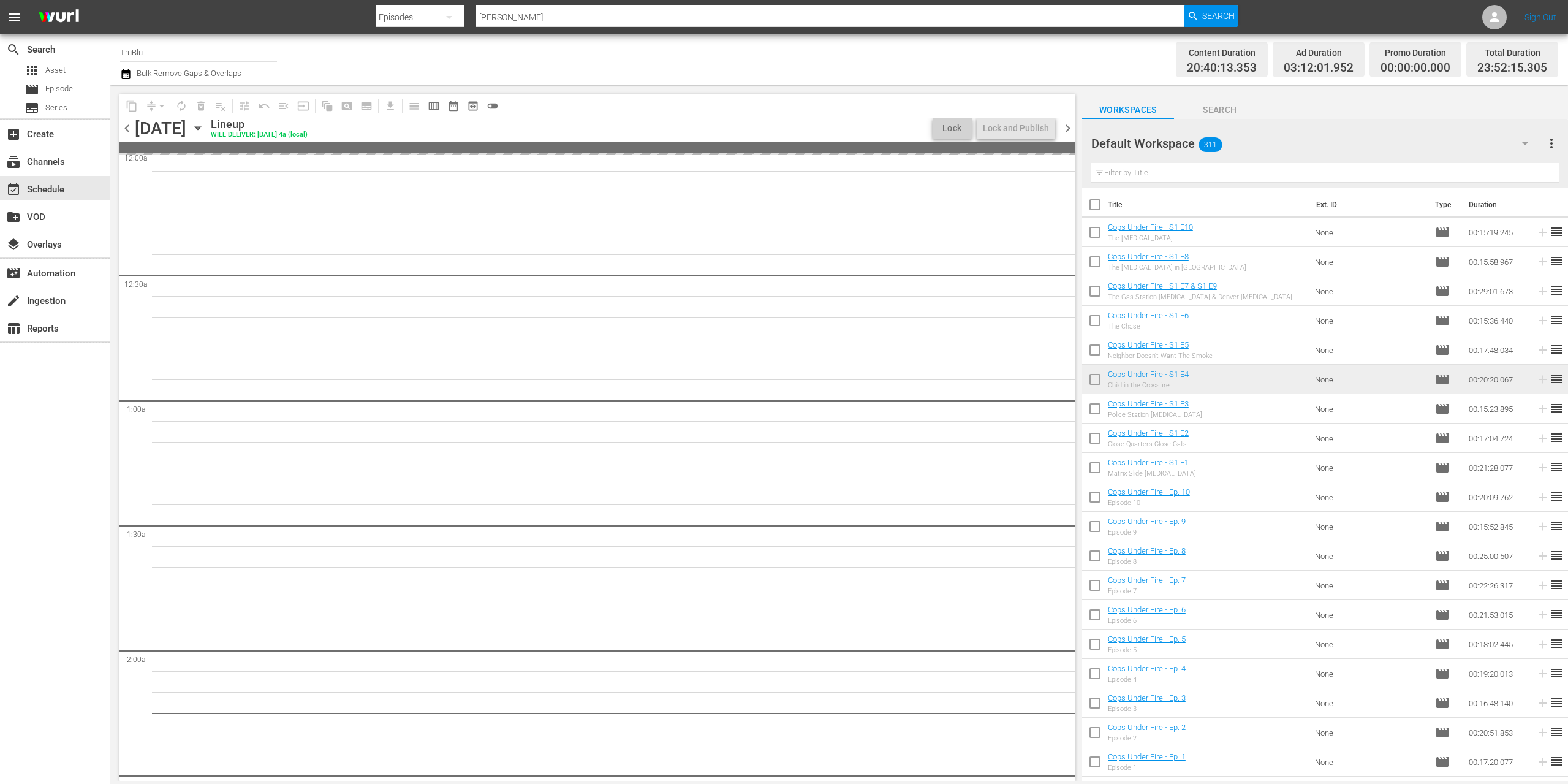
click at [127, 131] on span "chevron_left" at bounding box center [127, 128] width 16 height 16
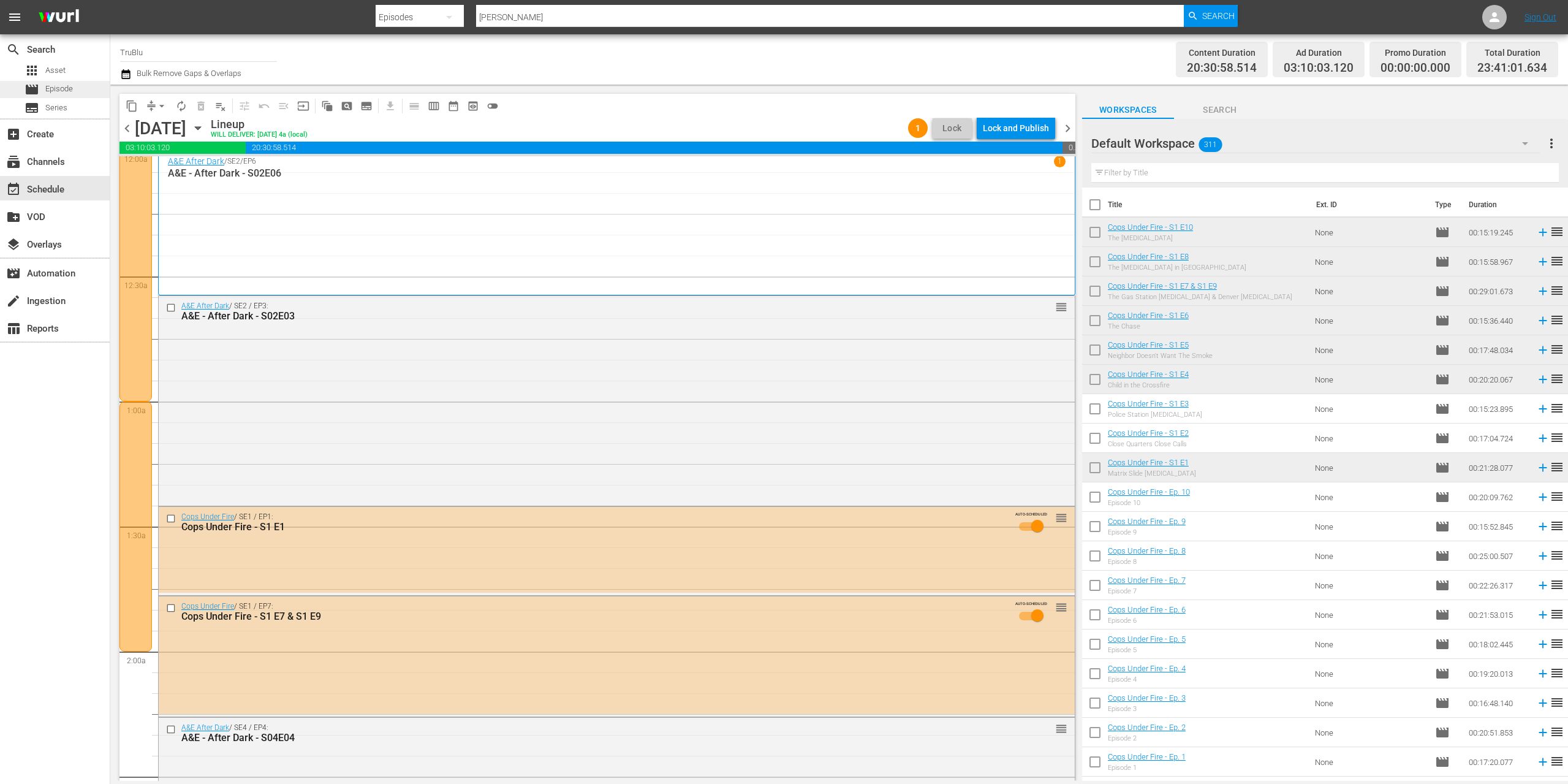
click at [87, 89] on div "movie Episode" at bounding box center [55, 89] width 109 height 17
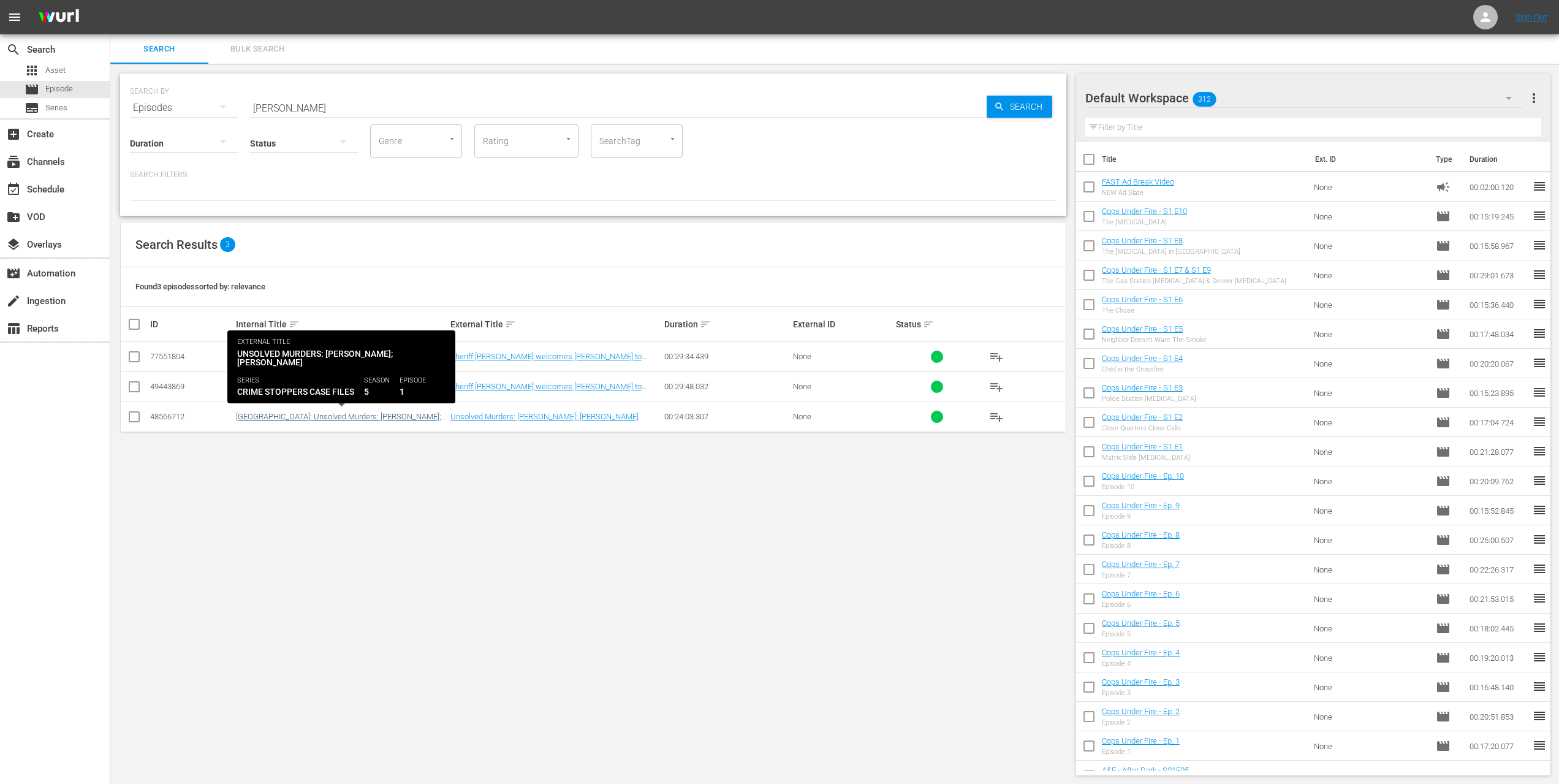
click at [340, 415] on link "[GEOGRAPHIC_DATA]: Unsolved Murders: [PERSON_NAME]; [PERSON_NAME] II" at bounding box center [341, 421] width 211 height 19
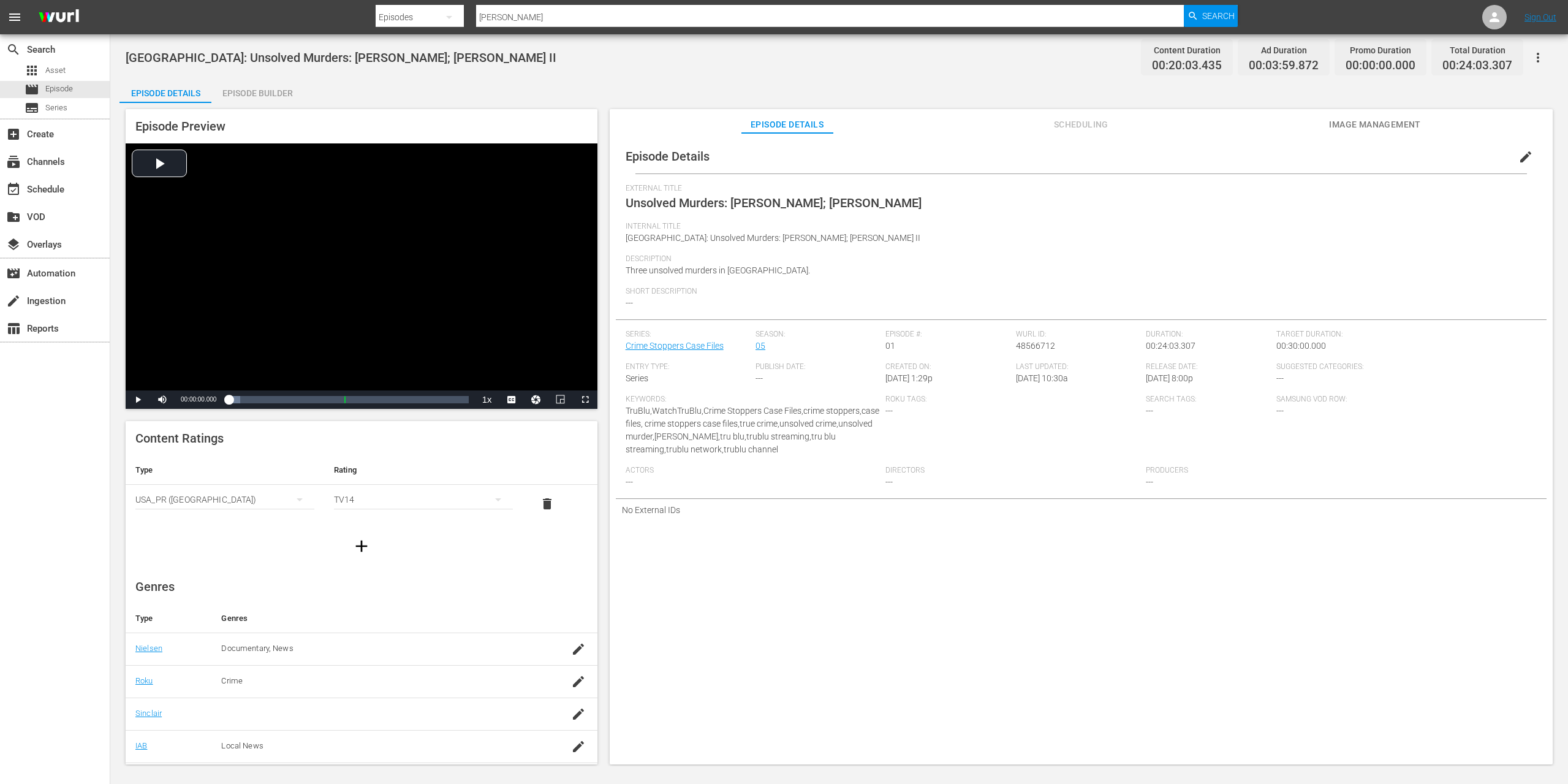
click at [1063, 126] on span "Scheduling" at bounding box center [1080, 124] width 92 height 16
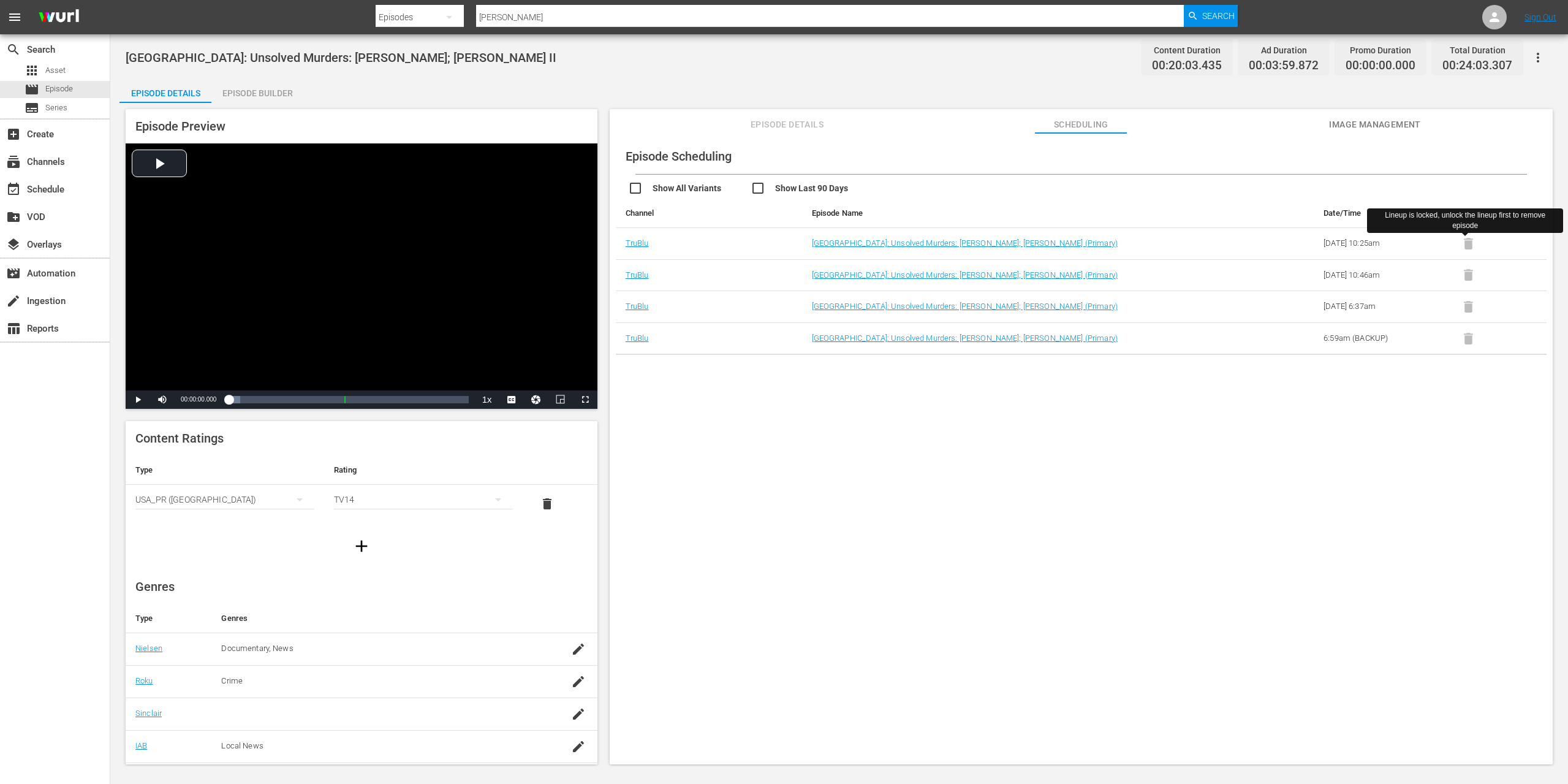
click at [1468, 242] on span at bounding box center [1469, 242] width 30 height 9
click at [1469, 274] on span at bounding box center [1469, 275] width 30 height 9
click at [1467, 275] on span at bounding box center [1469, 275] width 30 height 9
click at [1464, 306] on span at bounding box center [1469, 306] width 30 height 9
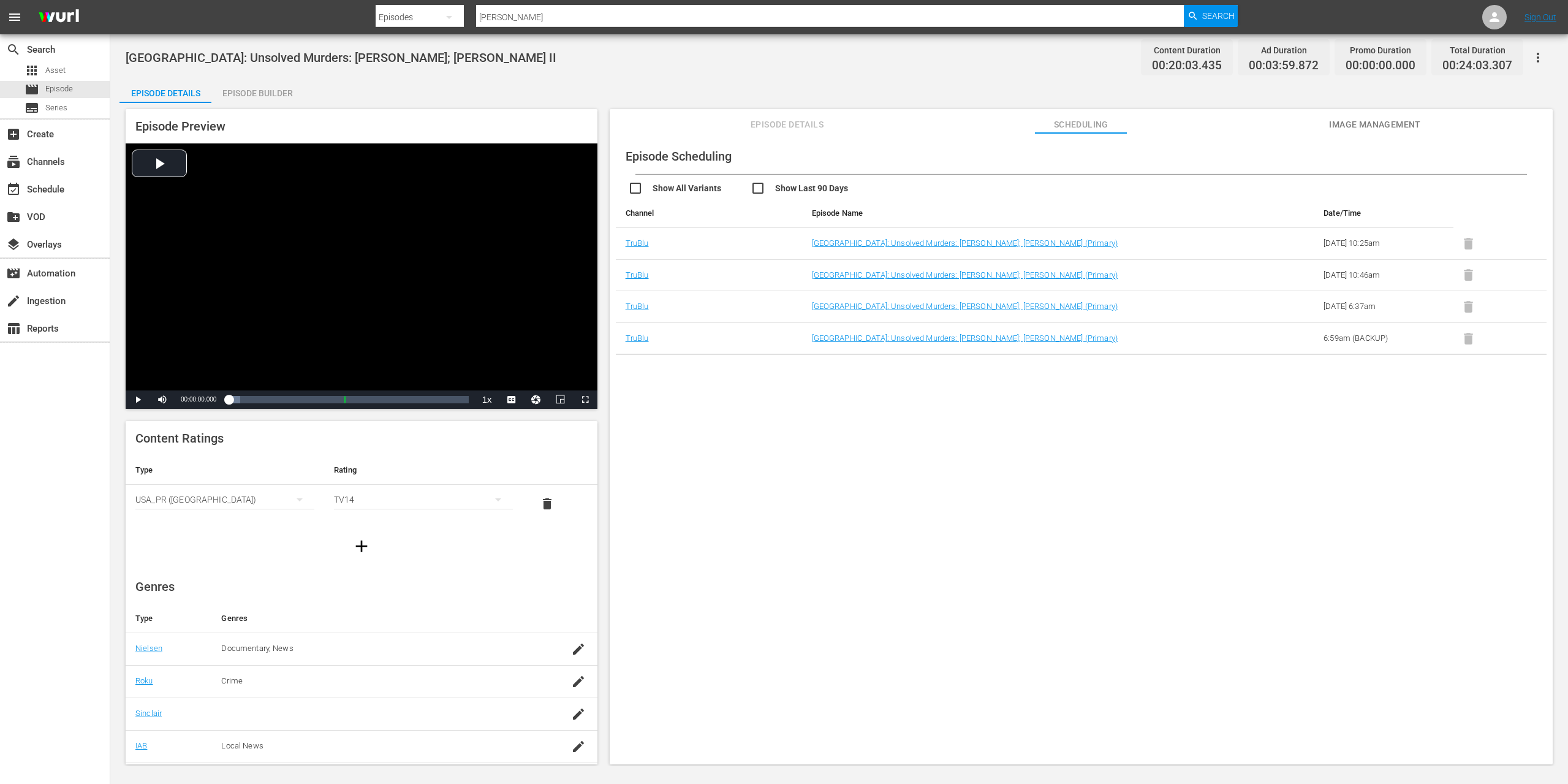
click at [1464, 310] on td at bounding box center [1500, 307] width 93 height 32
click at [1464, 304] on span at bounding box center [1469, 306] width 30 height 9
click at [1468, 302] on span at bounding box center [1469, 306] width 30 height 9
click at [1464, 302] on span at bounding box center [1469, 306] width 30 height 9
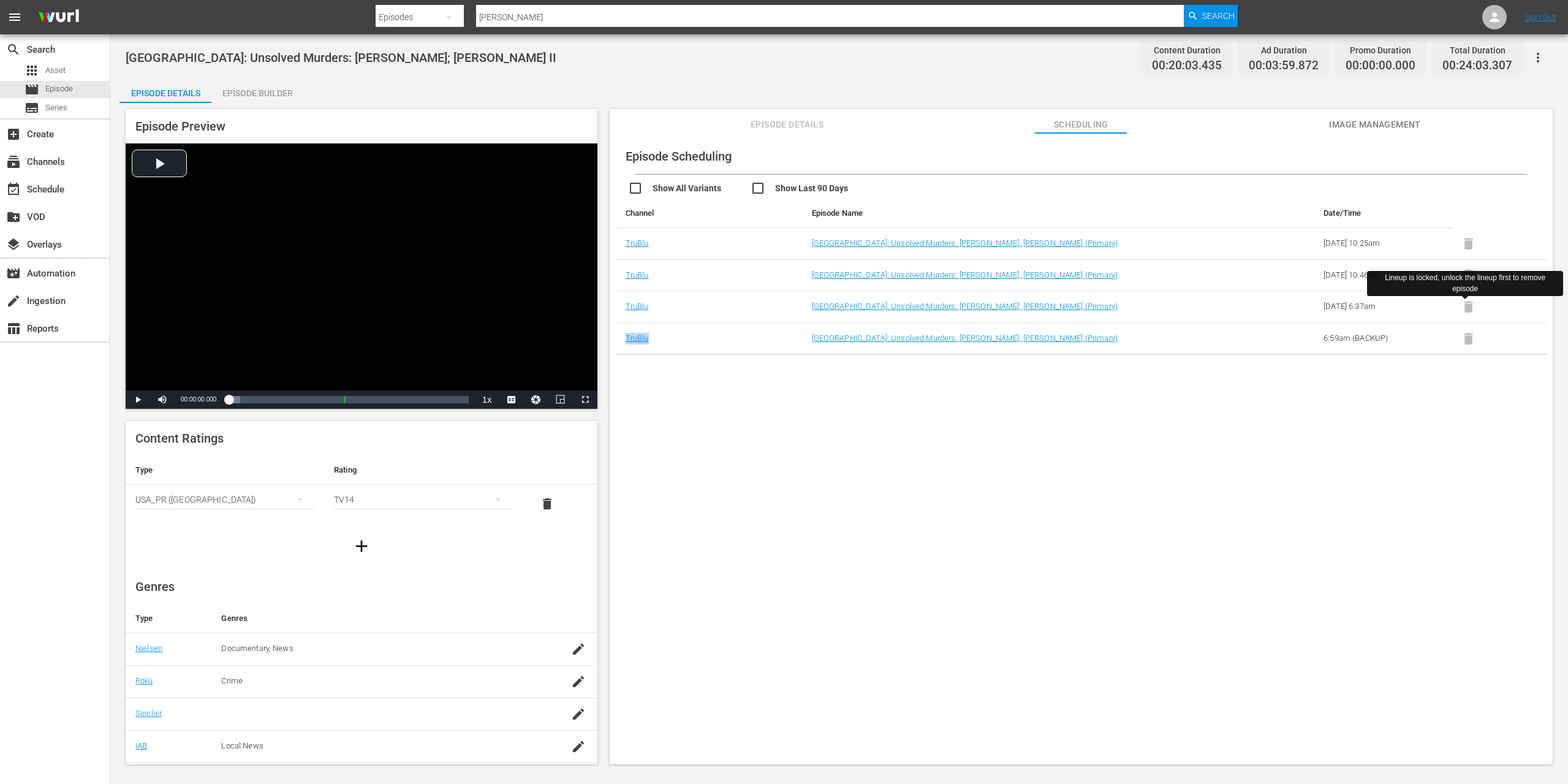
click at [1464, 302] on span at bounding box center [1469, 306] width 30 height 9
click at [36, 183] on div "event_available Schedule" at bounding box center [34, 187] width 69 height 11
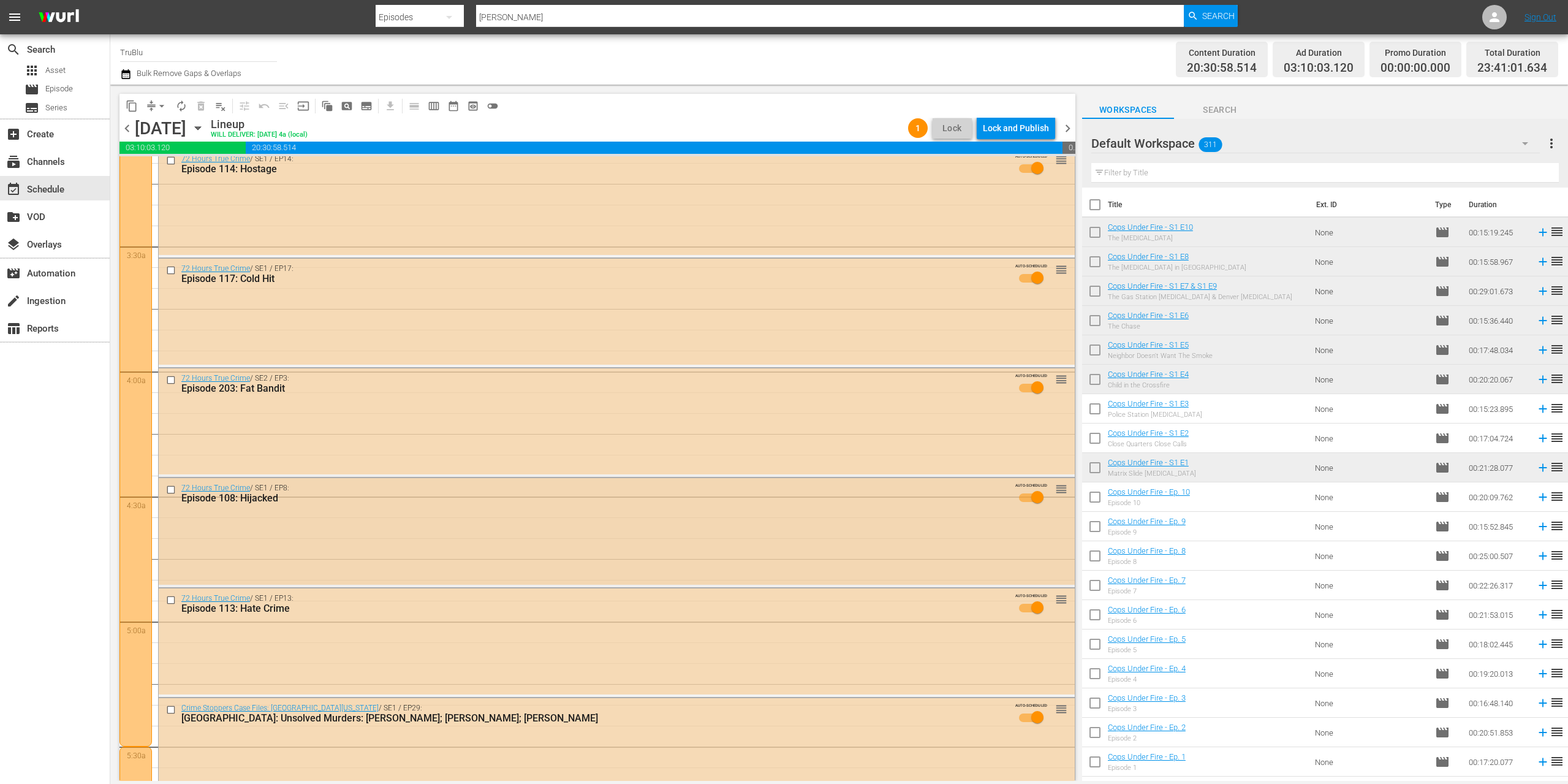
scroll to position [898, 0]
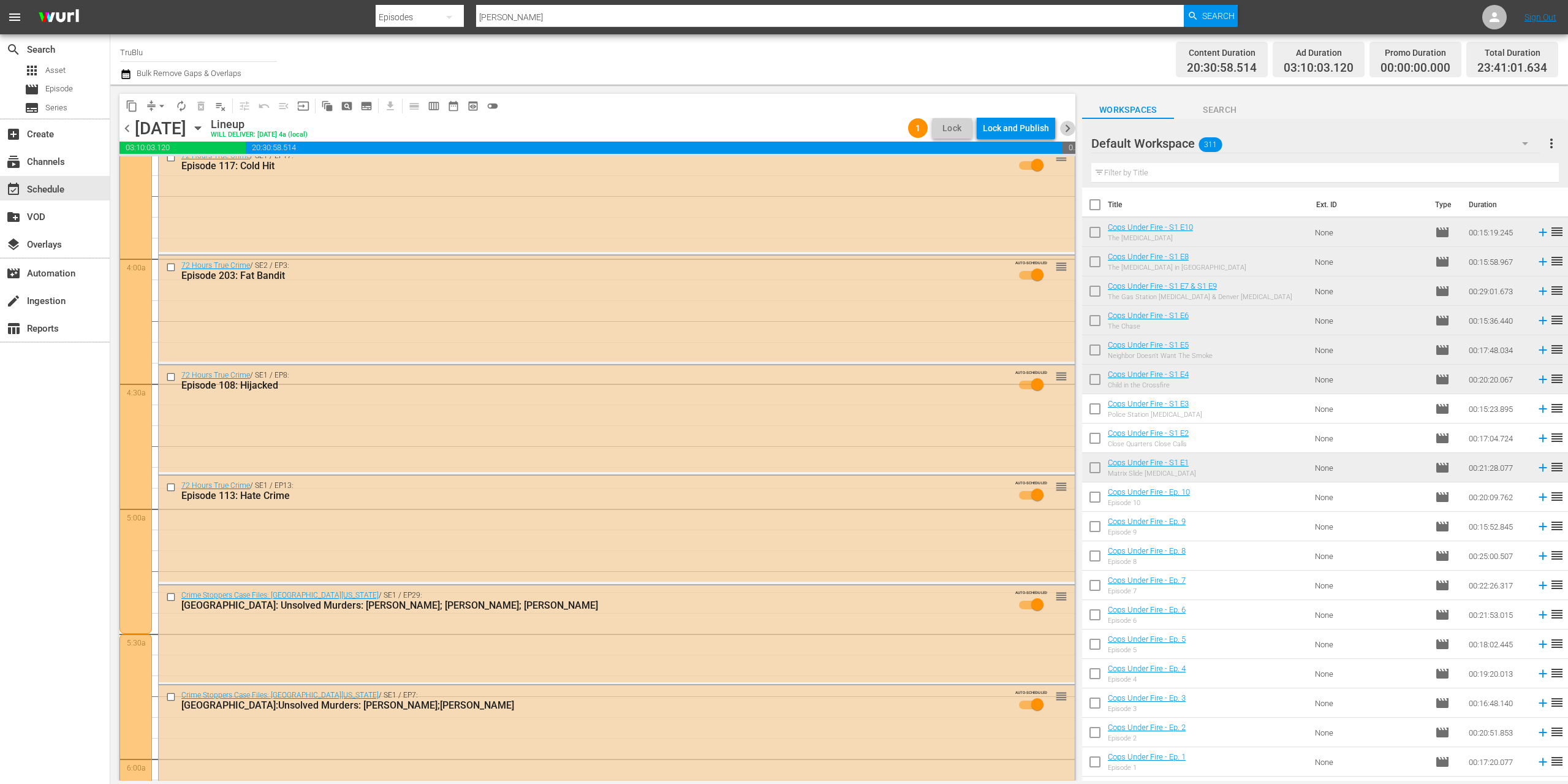
click at [1073, 128] on span "chevron_right" at bounding box center [1068, 128] width 16 height 16
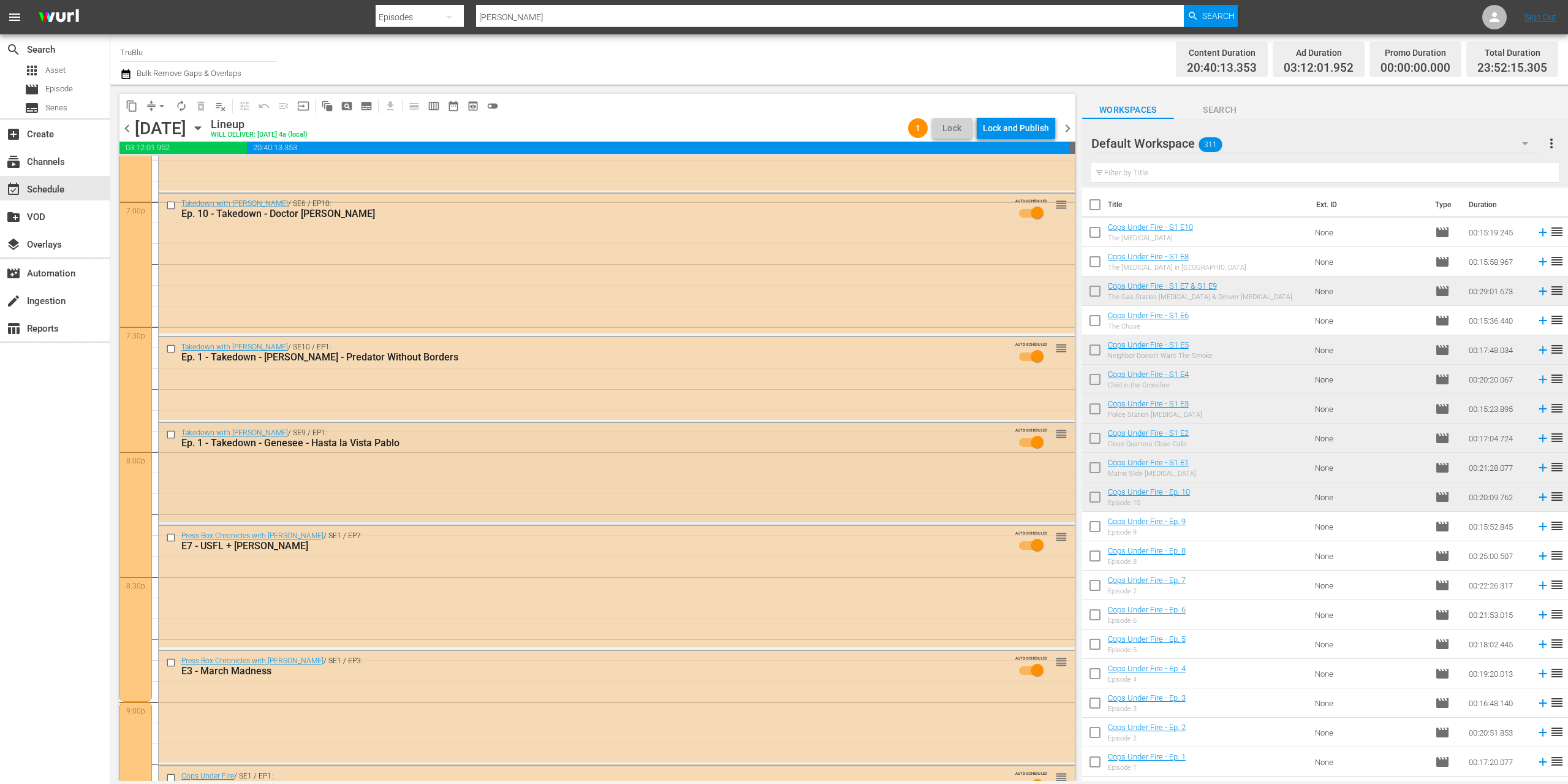
scroll to position [5409, 0]
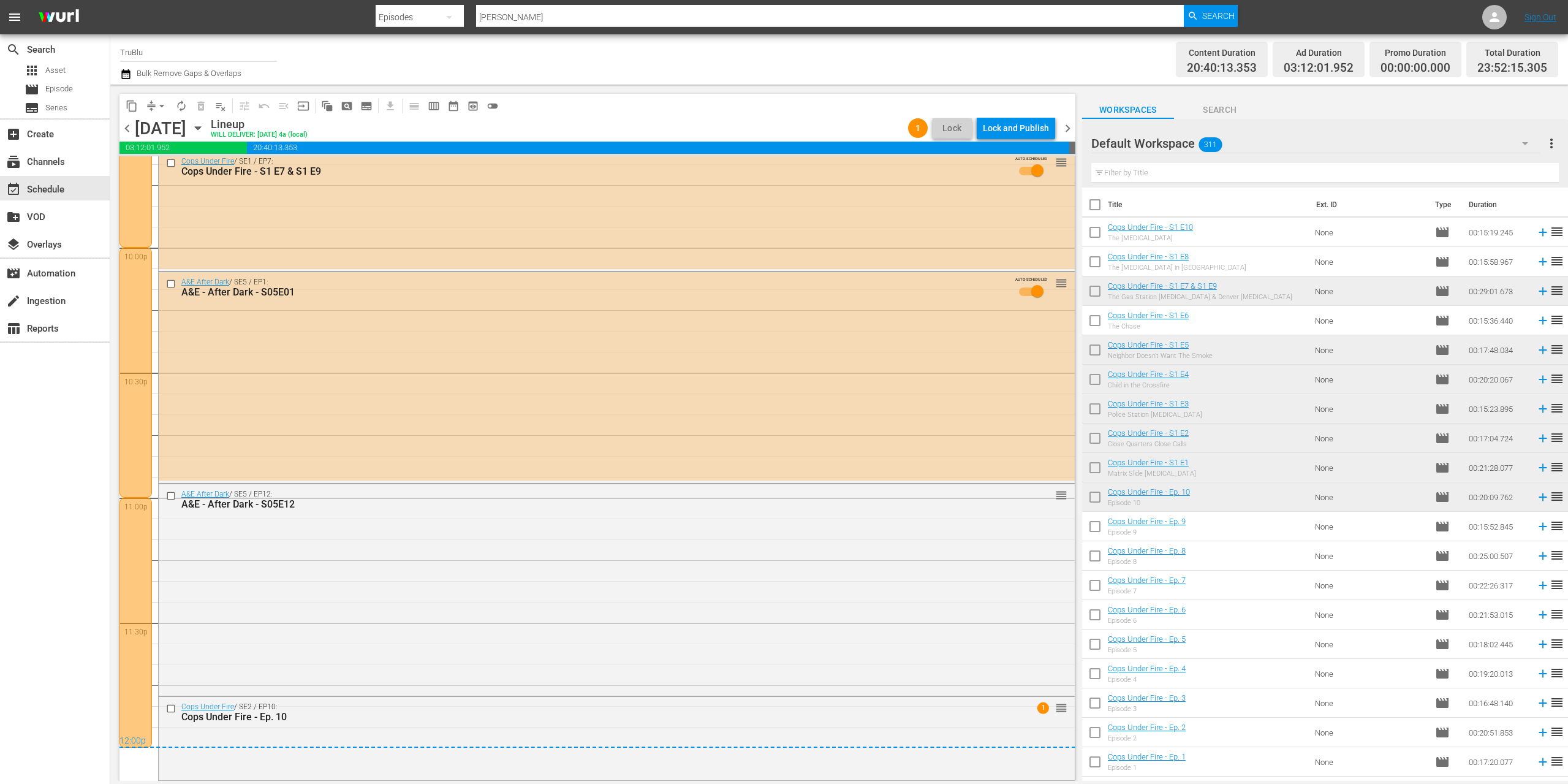
click at [1068, 130] on span "chevron_right" at bounding box center [1068, 128] width 16 height 16
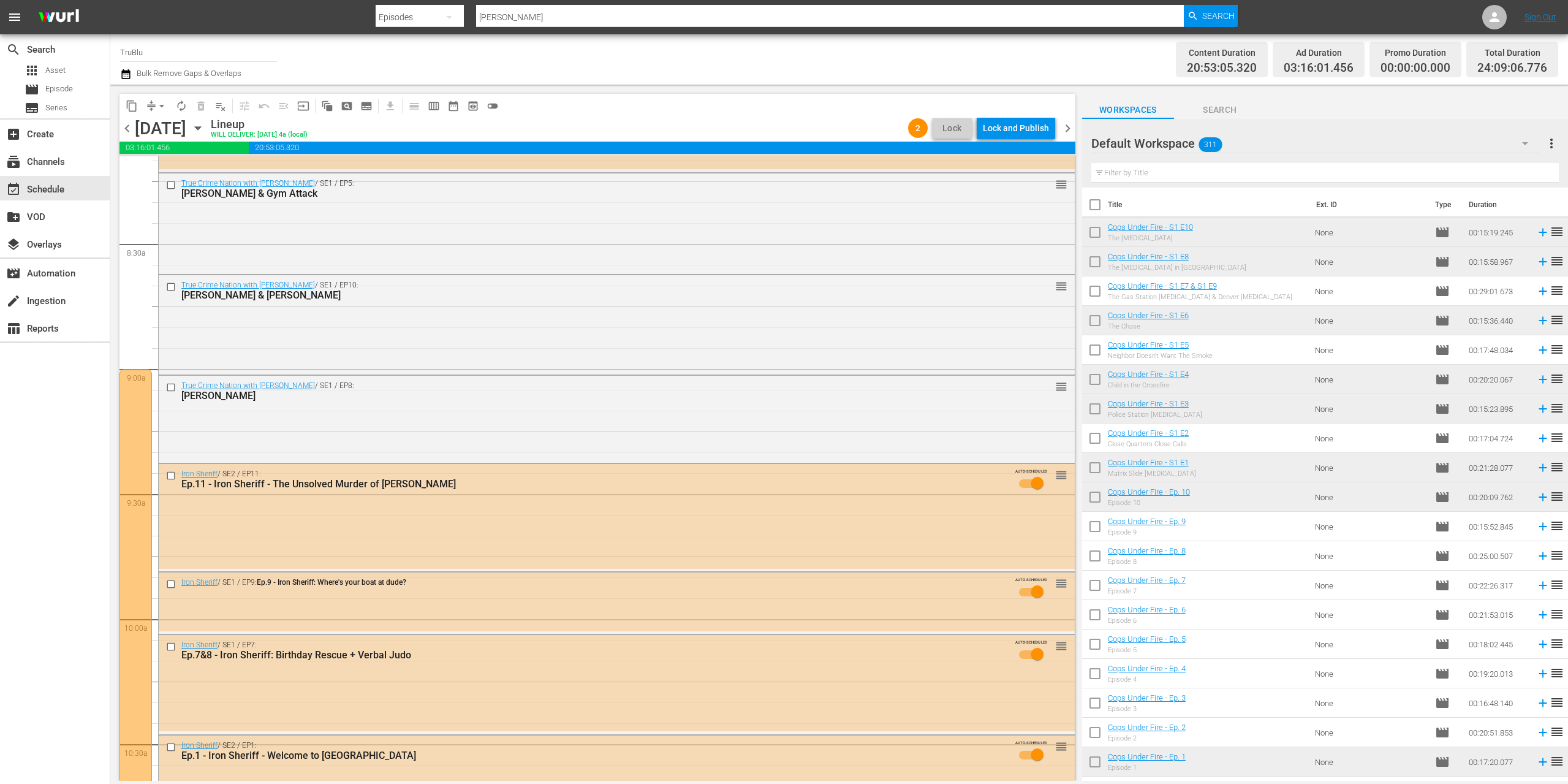
scroll to position [2134, 0]
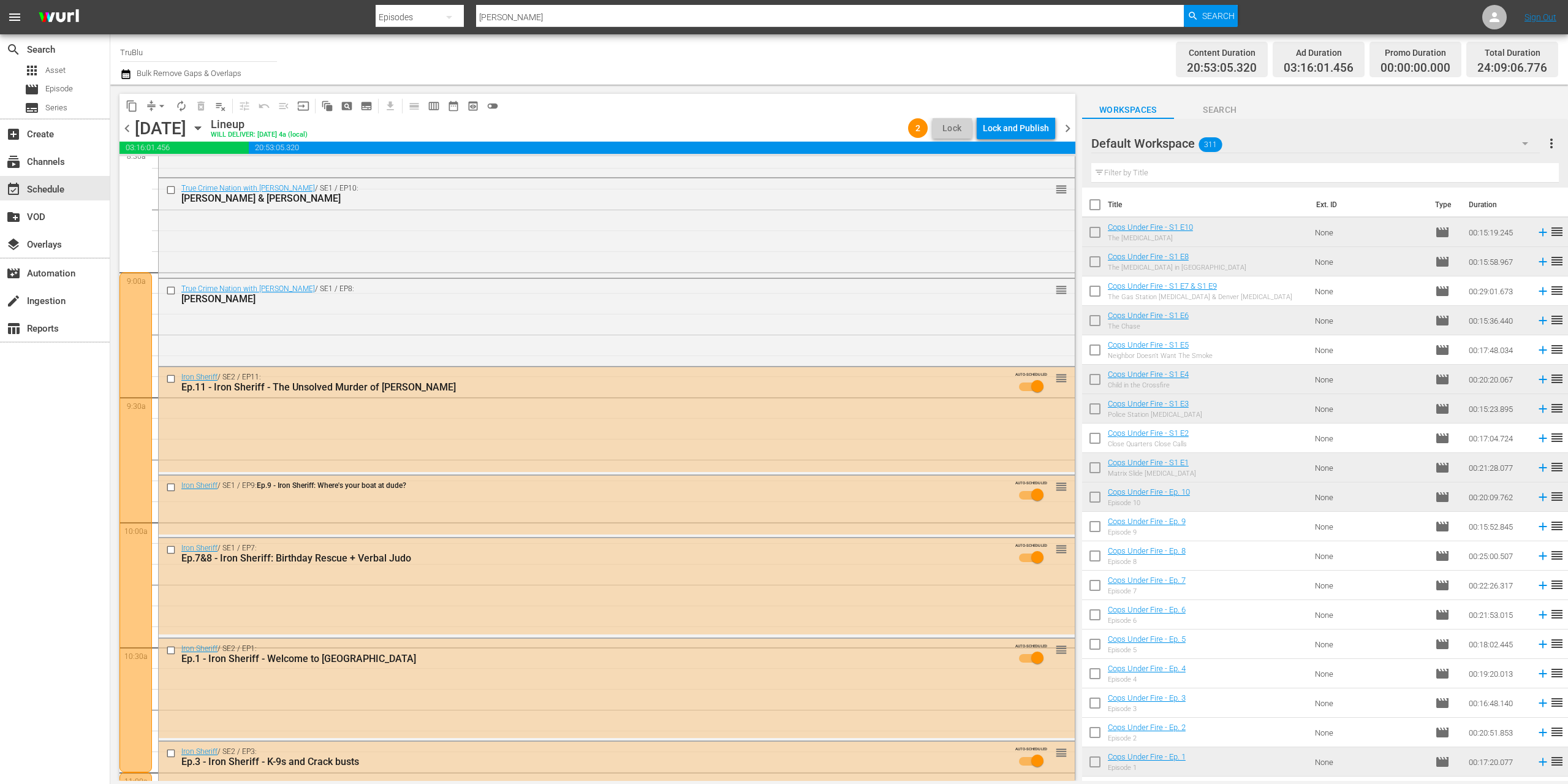
click at [1072, 124] on span "chevron_right" at bounding box center [1068, 128] width 16 height 16
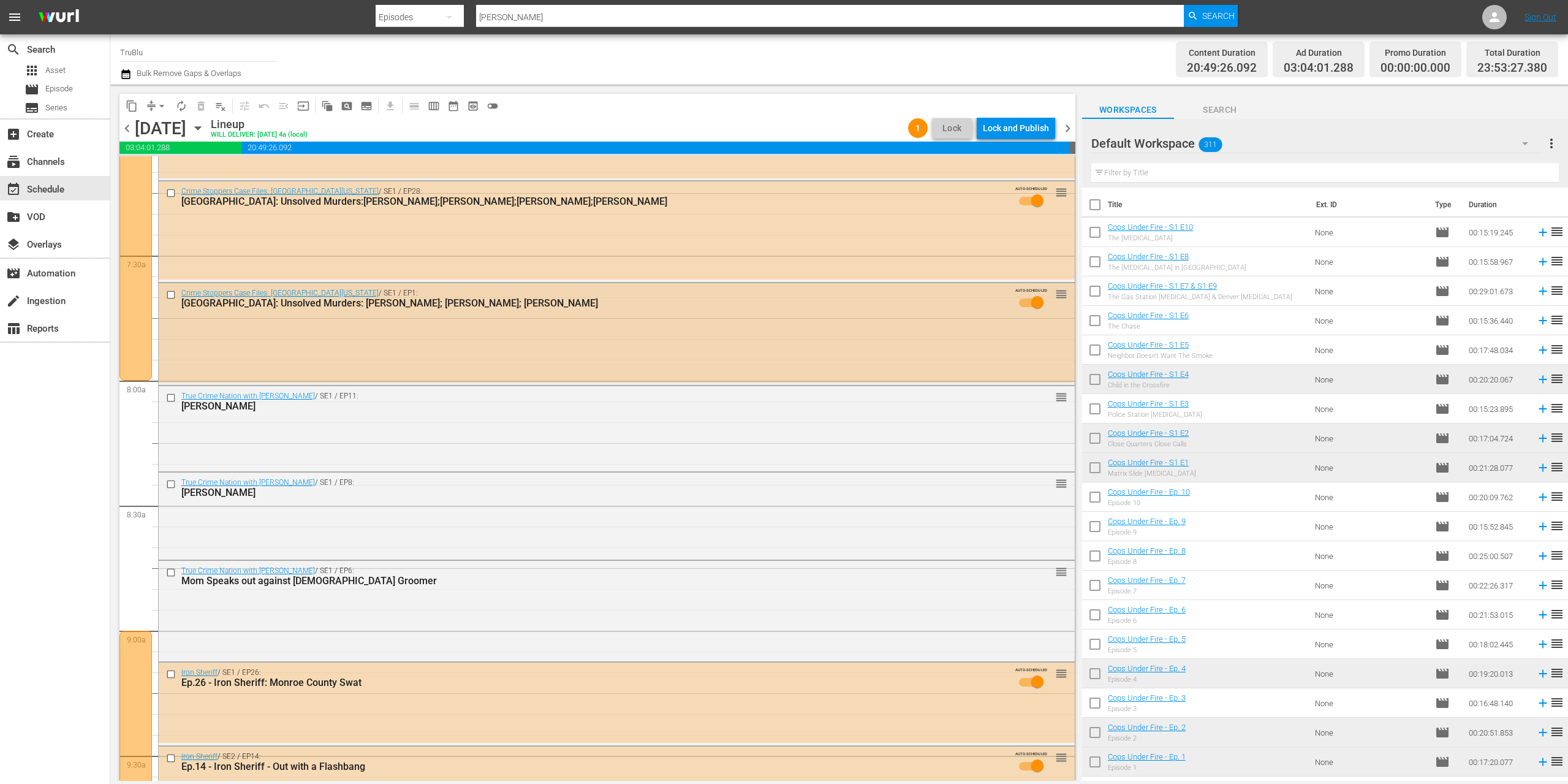
scroll to position [1798, 0]
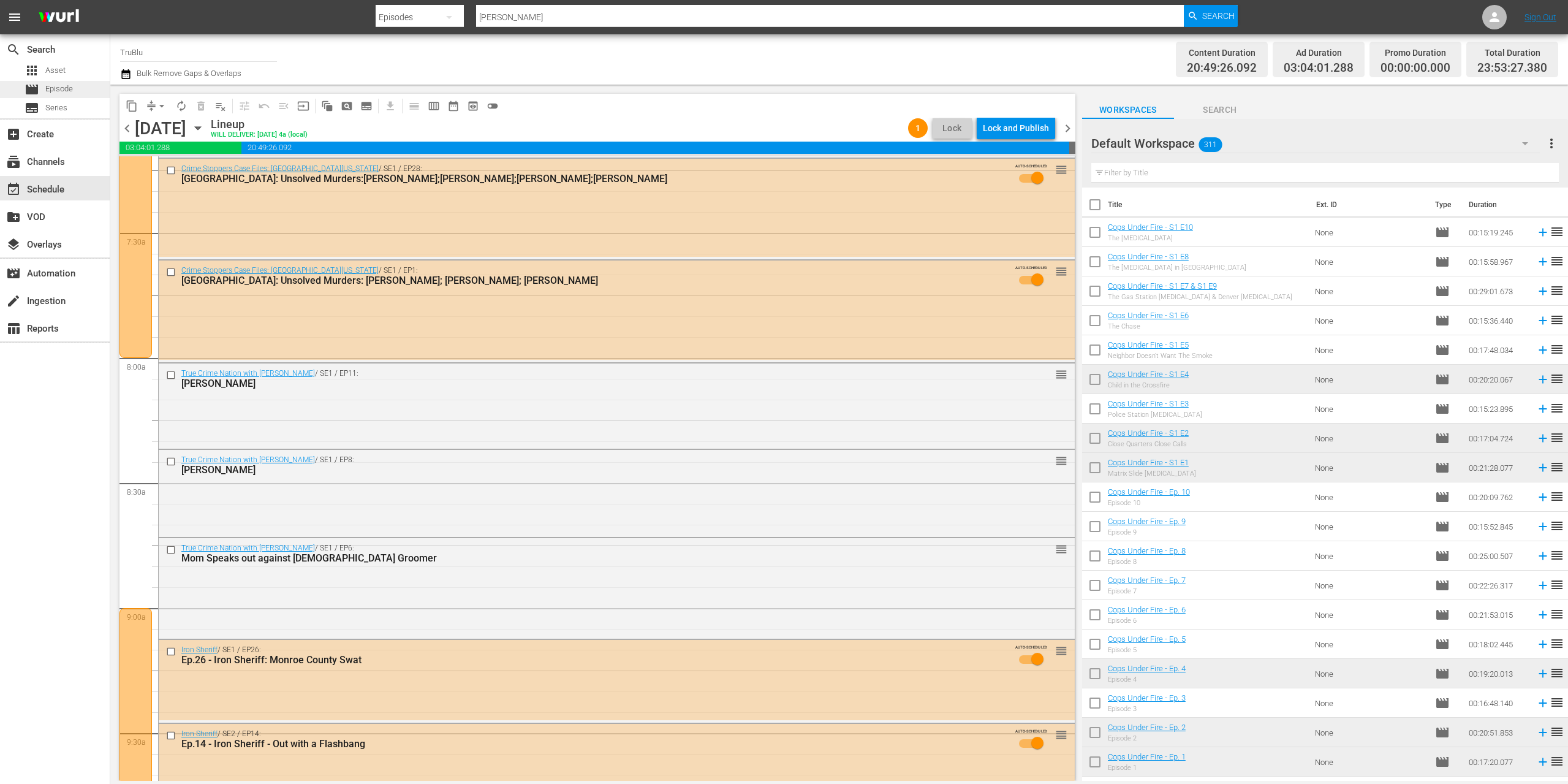
click at [72, 93] on span "Episode" at bounding box center [59, 88] width 28 height 12
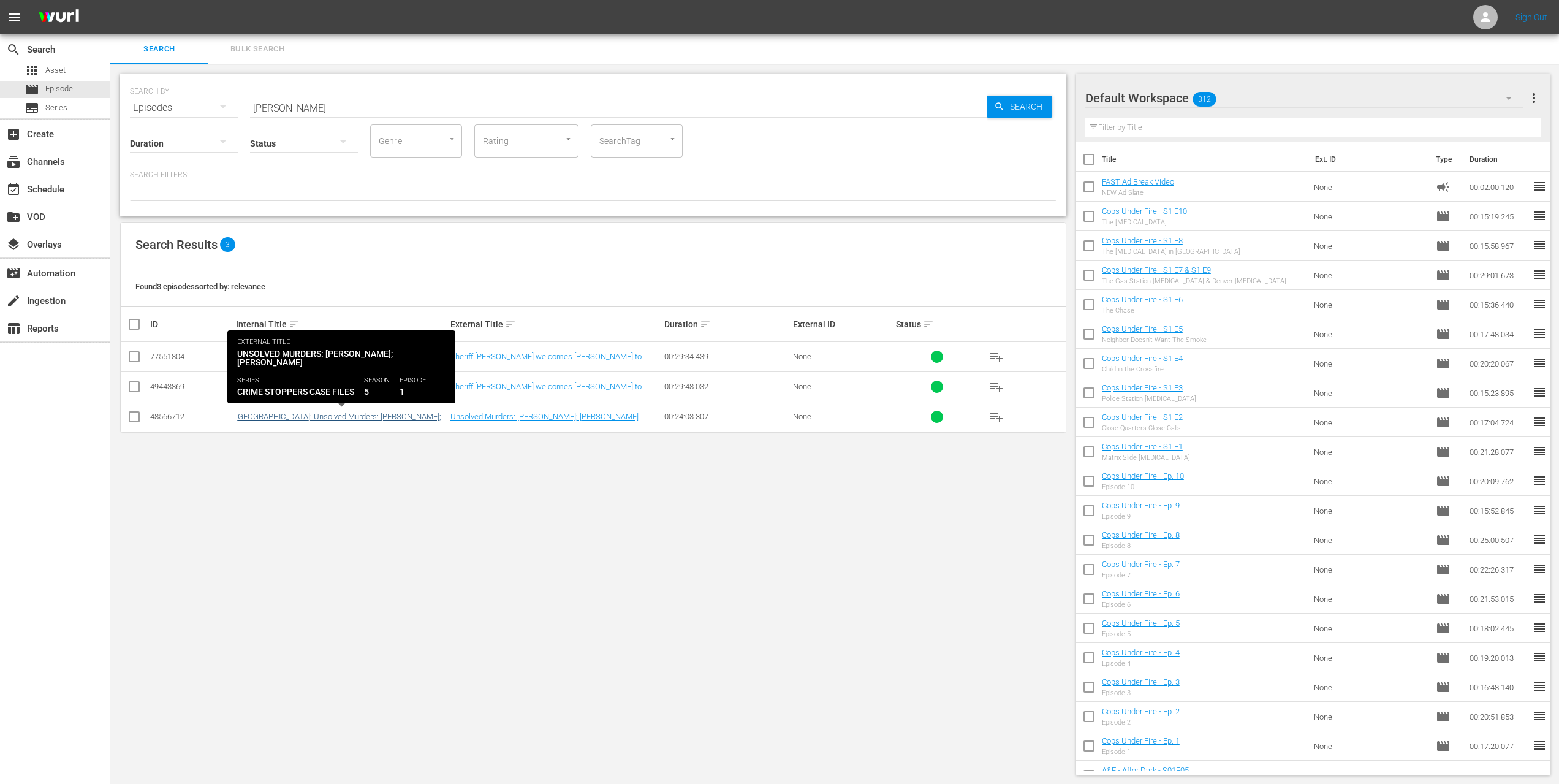
click at [351, 415] on link "[GEOGRAPHIC_DATA]: Unsolved Murders: [PERSON_NAME]; [PERSON_NAME] II" at bounding box center [341, 421] width 211 height 19
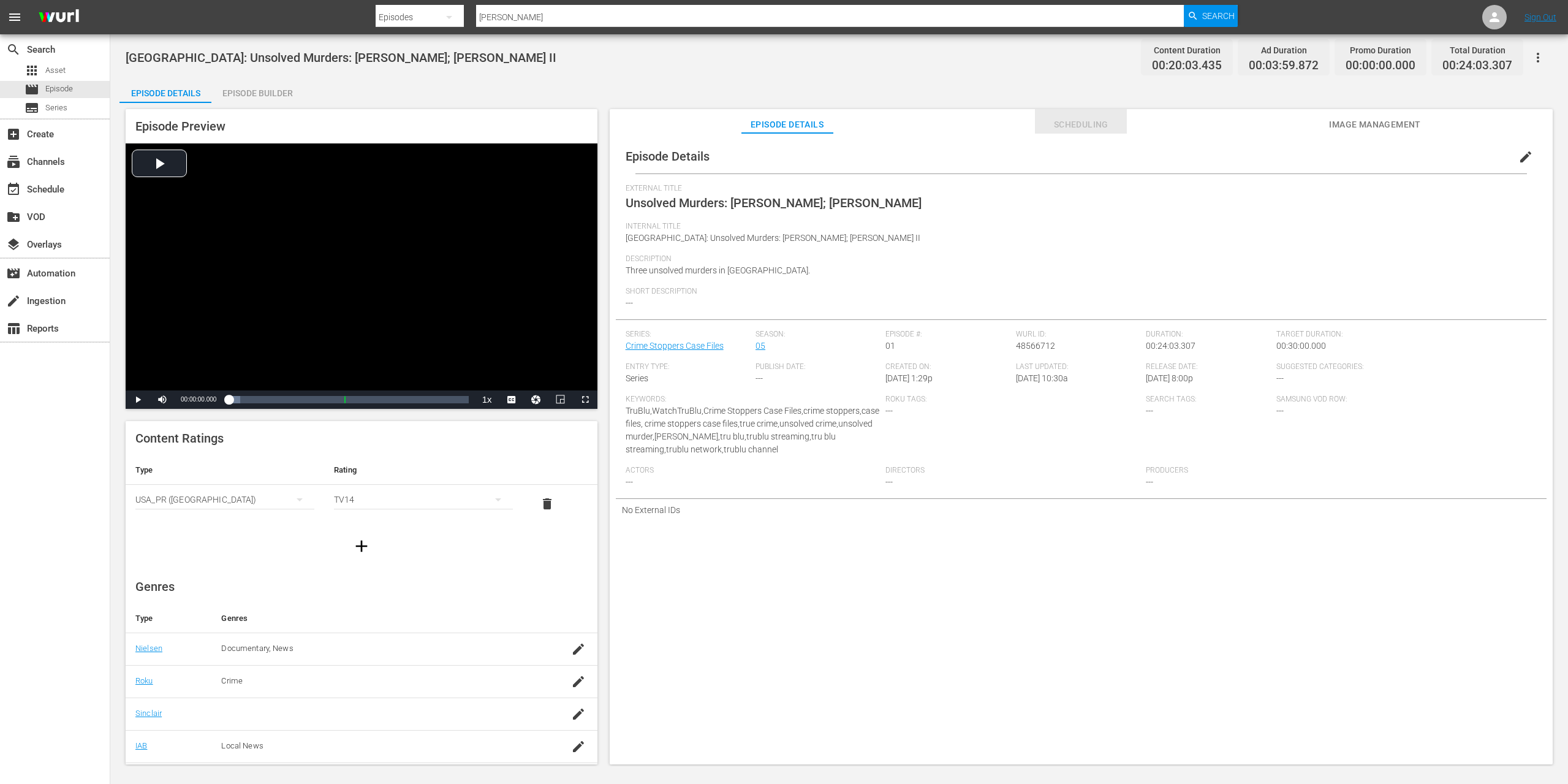
click at [1069, 129] on span "Scheduling" at bounding box center [1080, 124] width 92 height 16
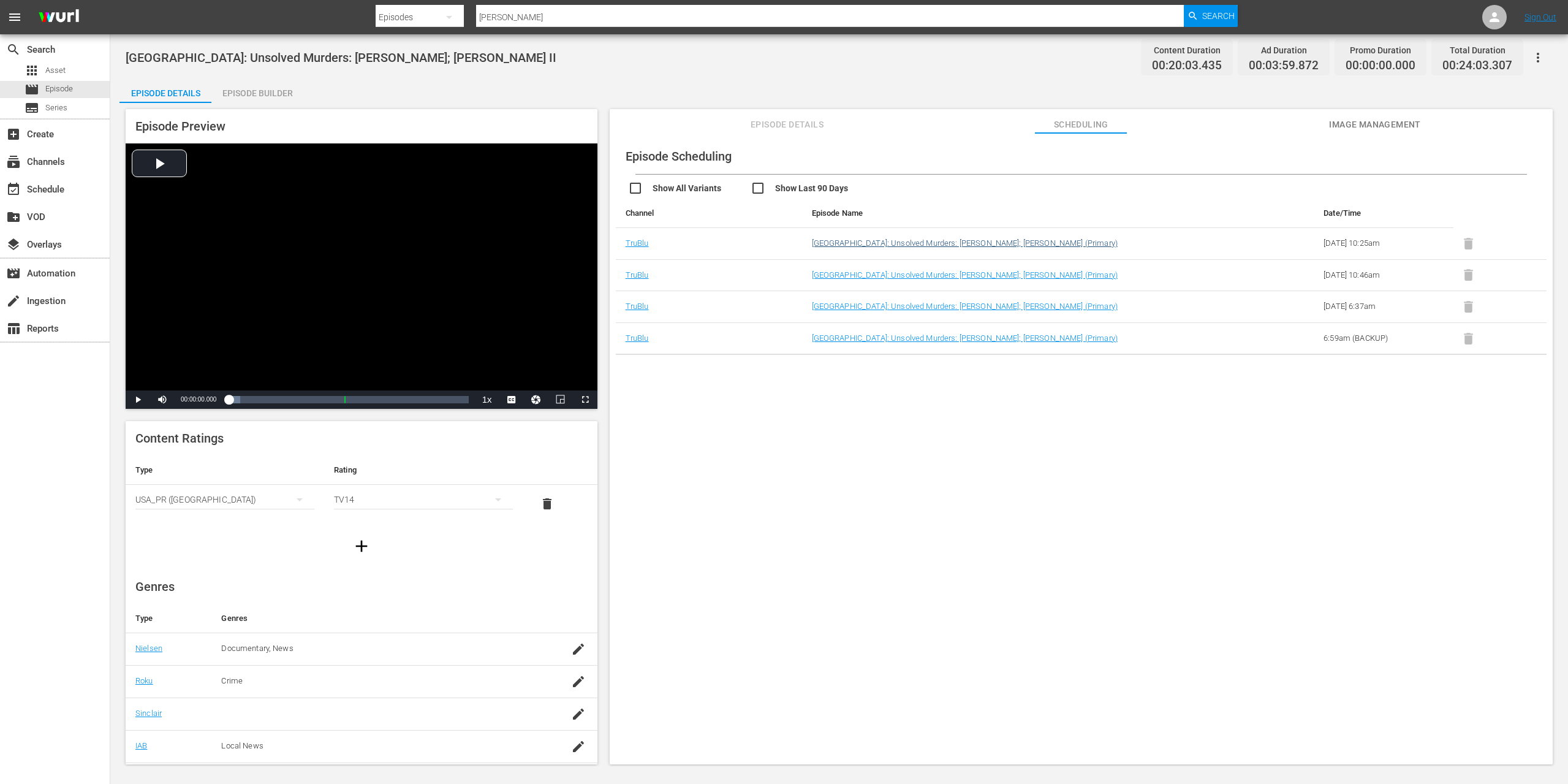
click at [914, 243] on link "[GEOGRAPHIC_DATA]: Unsolved Murders: [PERSON_NAME]; [PERSON_NAME] (Primary)" at bounding box center [965, 243] width 306 height 9
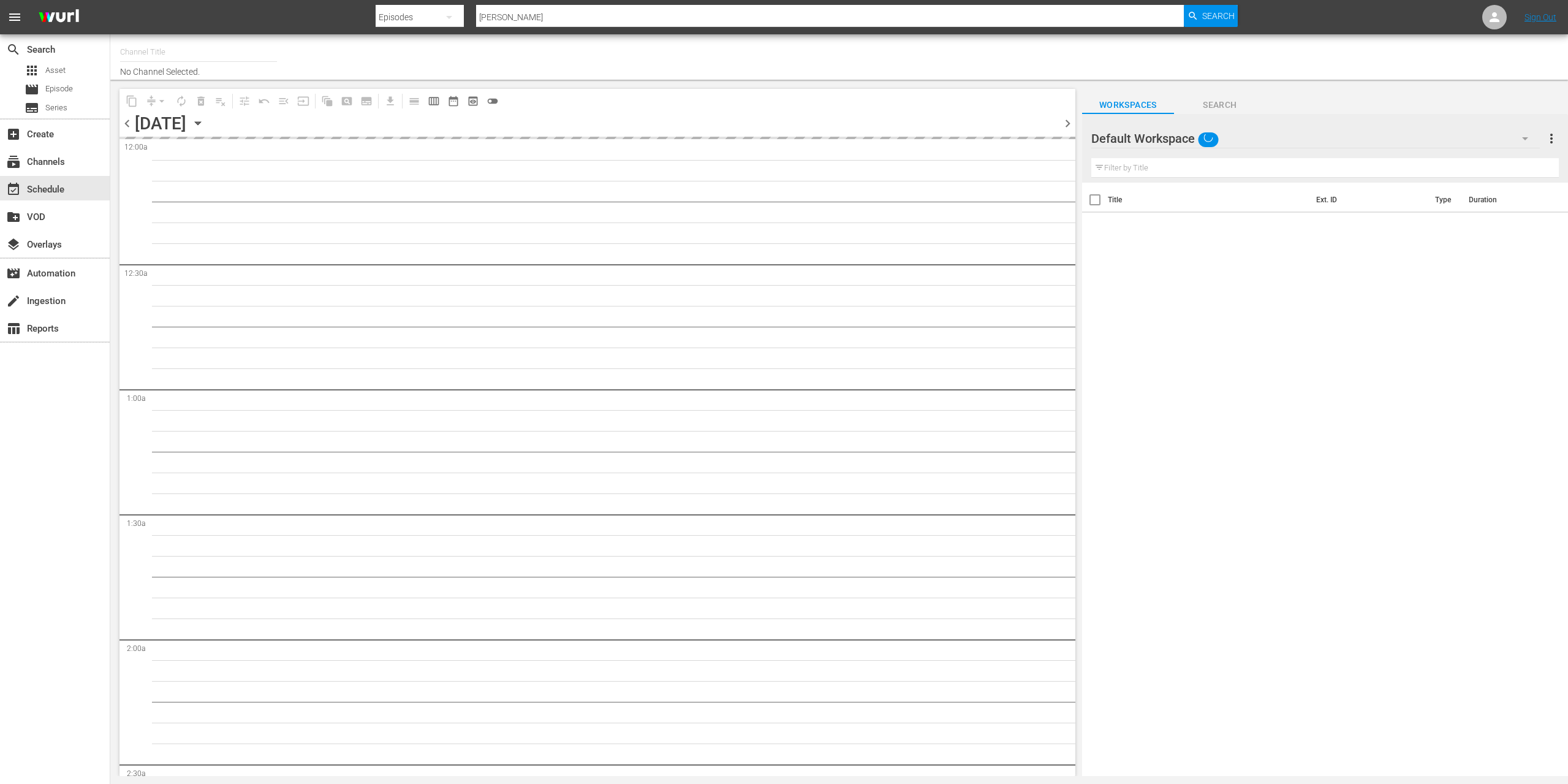
type input "TruBlu (Broadcast) (1968)"
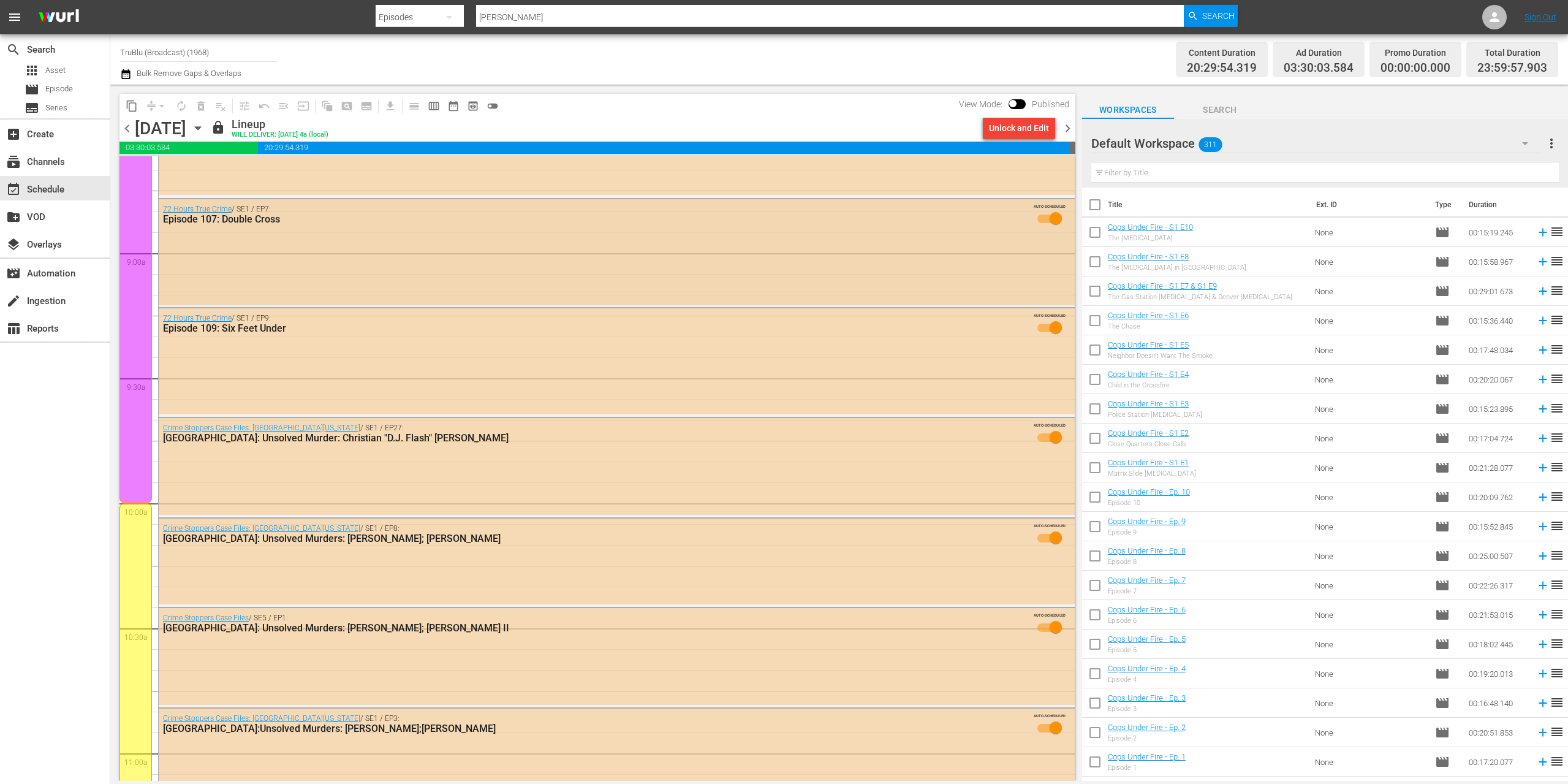
scroll to position [2140, 0]
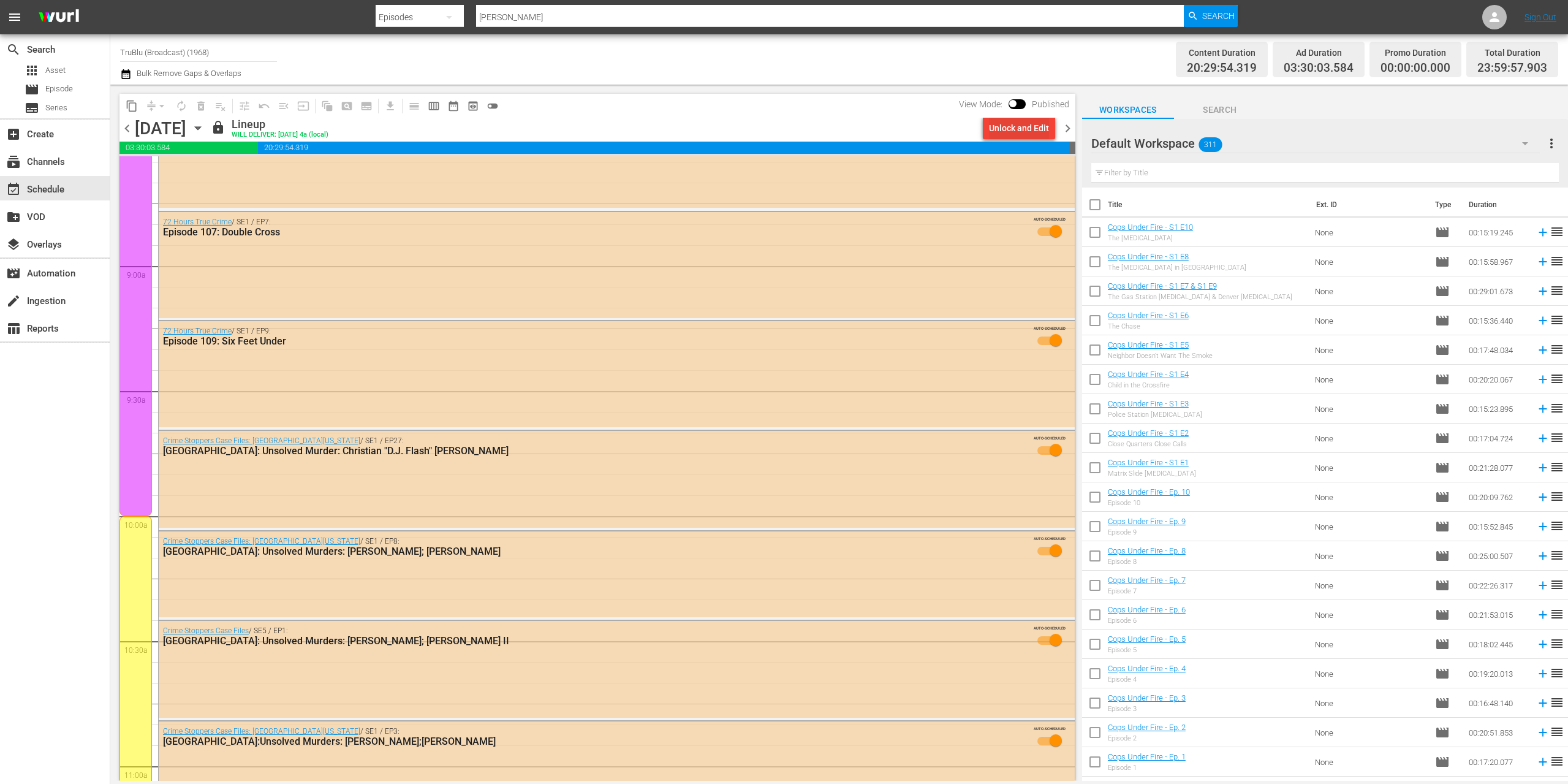
click at [1015, 132] on div "Unlock and Edit" at bounding box center [1019, 128] width 60 height 22
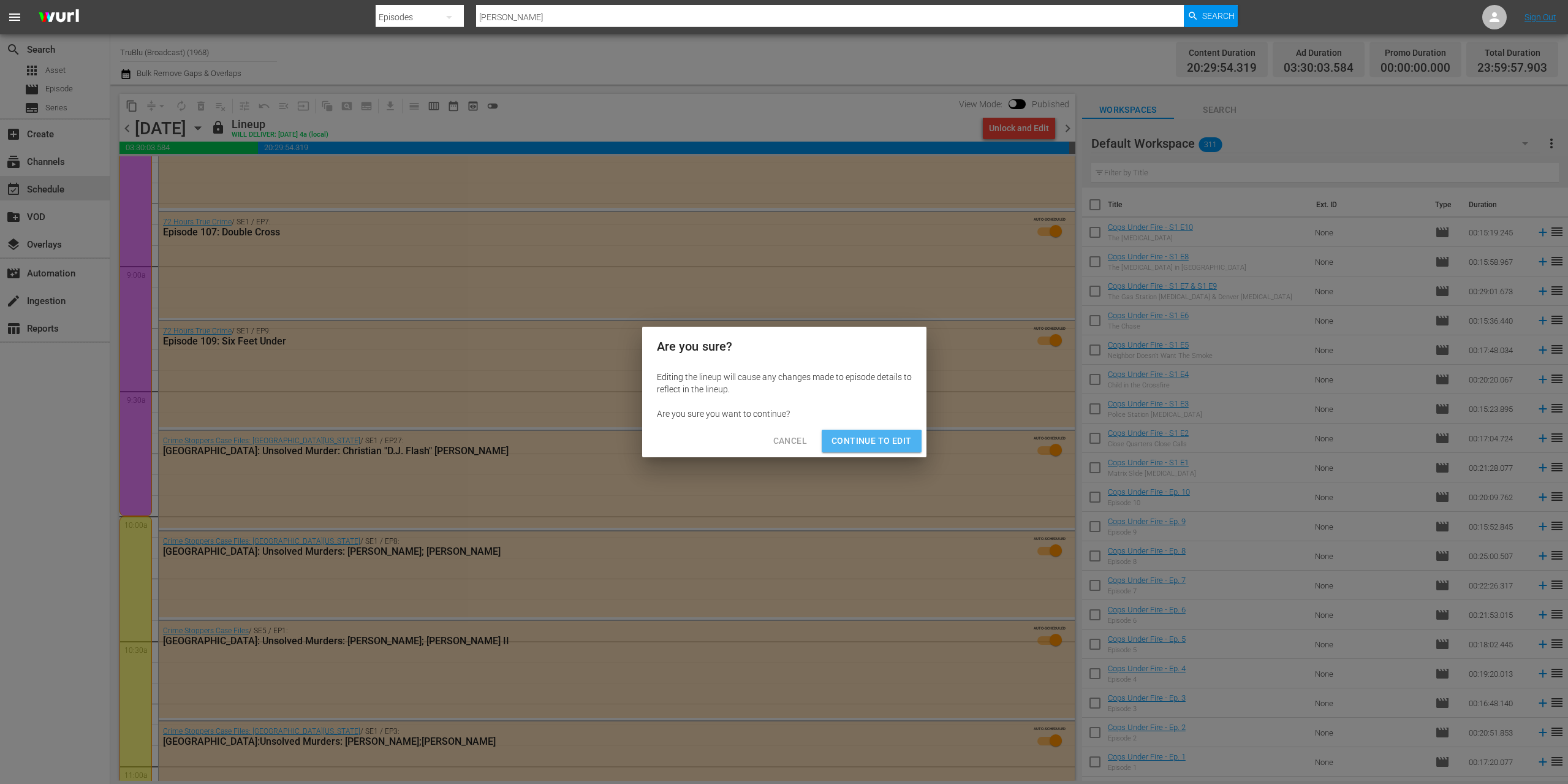
click at [855, 442] on span "Continue to Edit" at bounding box center [871, 441] width 80 height 16
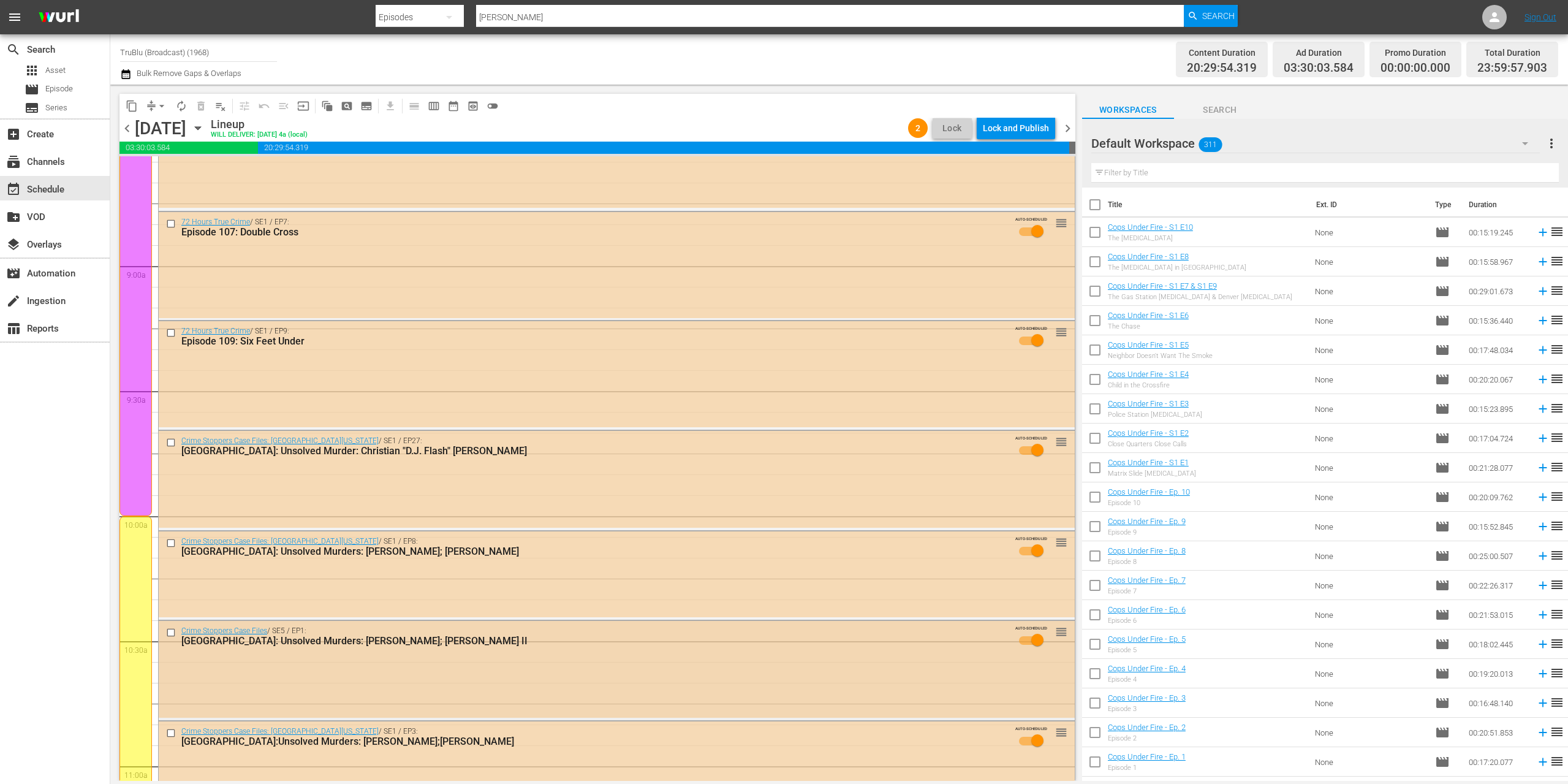
click at [923, 670] on div "Crime Stoppers Case Files / SE5 / EP1: [GEOGRAPHIC_DATA]: Unsolved Murders: [PE…" at bounding box center [616, 669] width 916 height 96
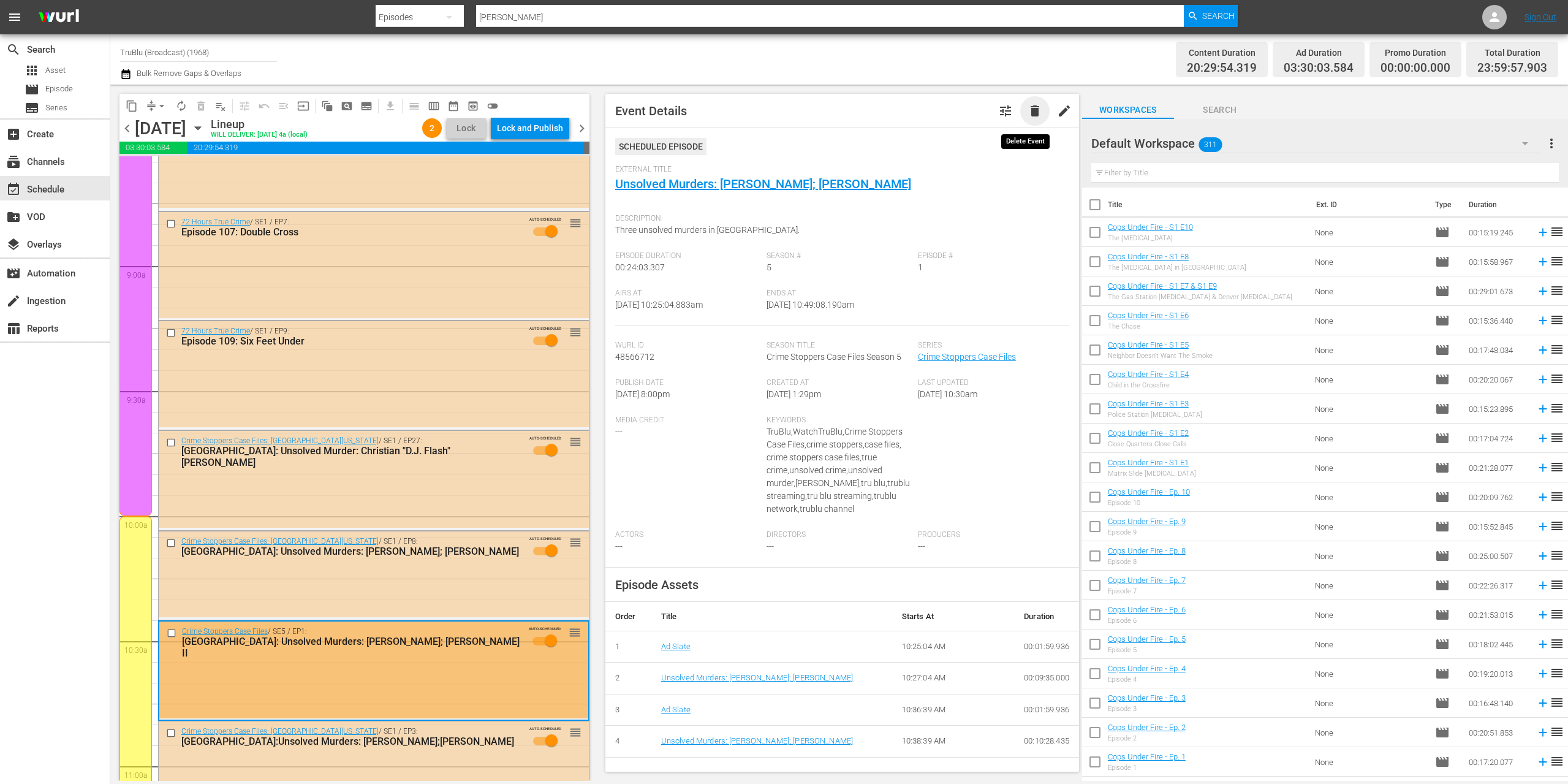
click at [1028, 108] on span "delete" at bounding box center [1035, 111] width 15 height 15
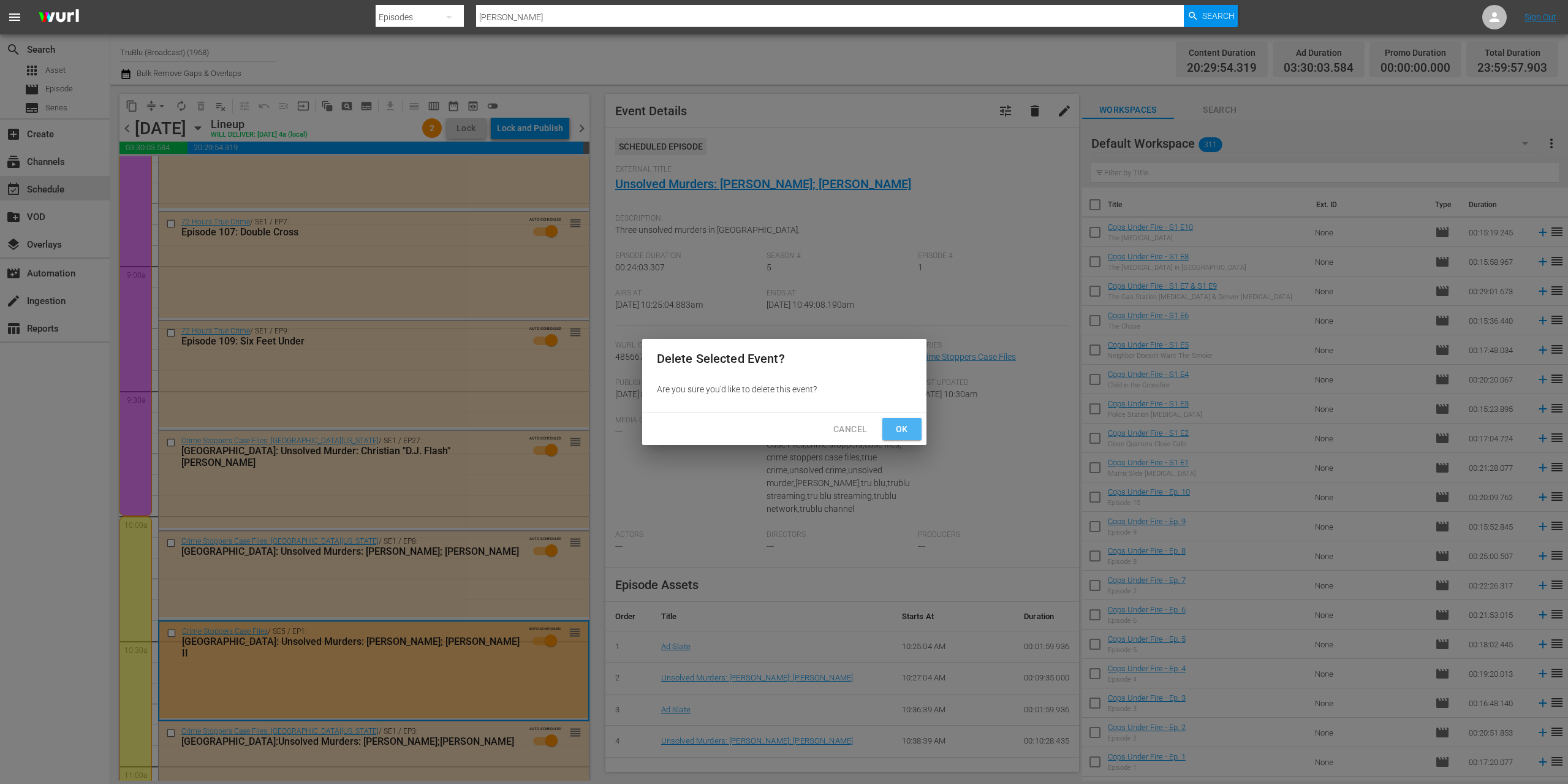
click at [912, 425] on button "Ok" at bounding box center [902, 429] width 39 height 22
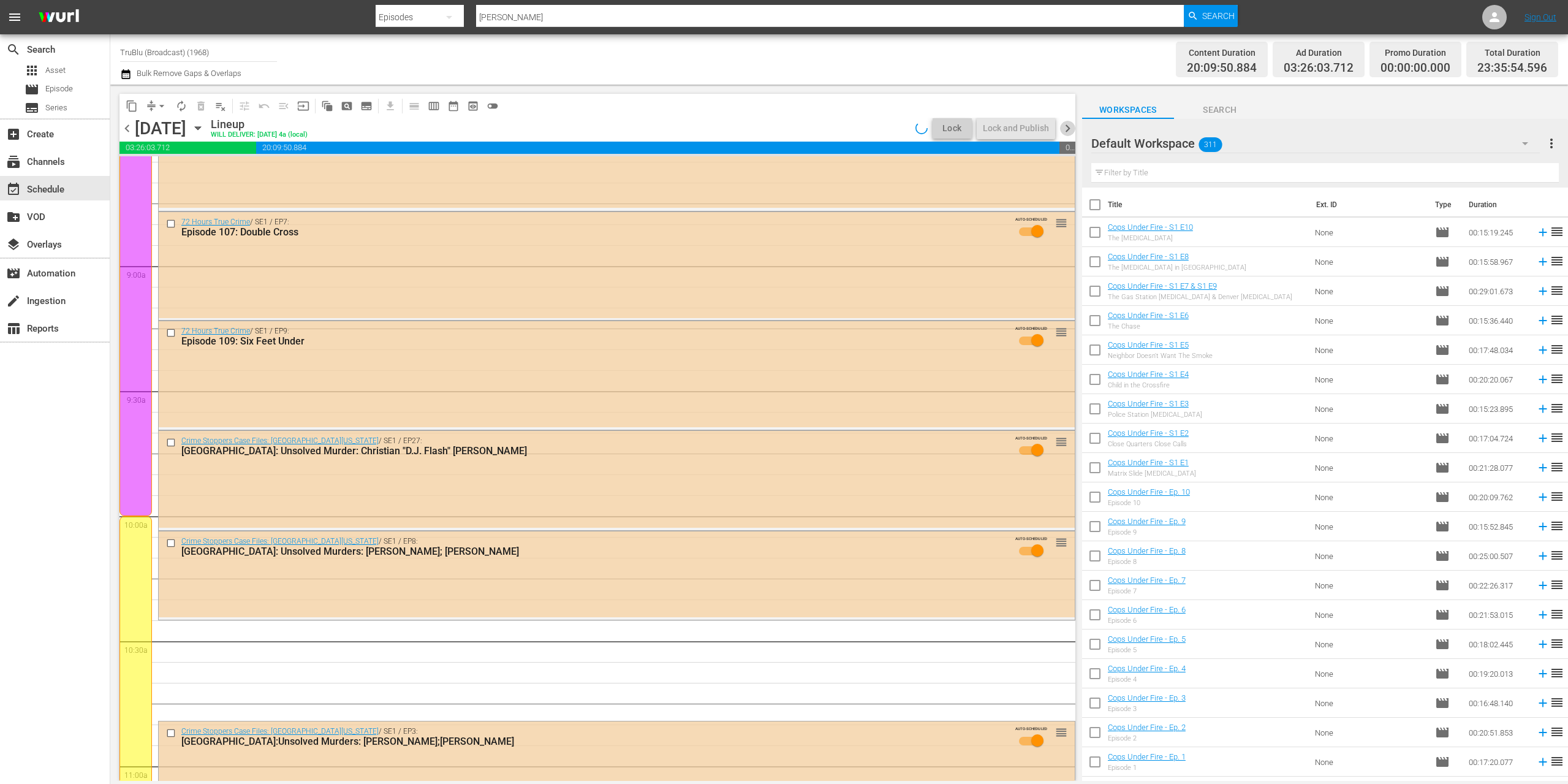
click at [1065, 128] on span "chevron_right" at bounding box center [1068, 128] width 16 height 16
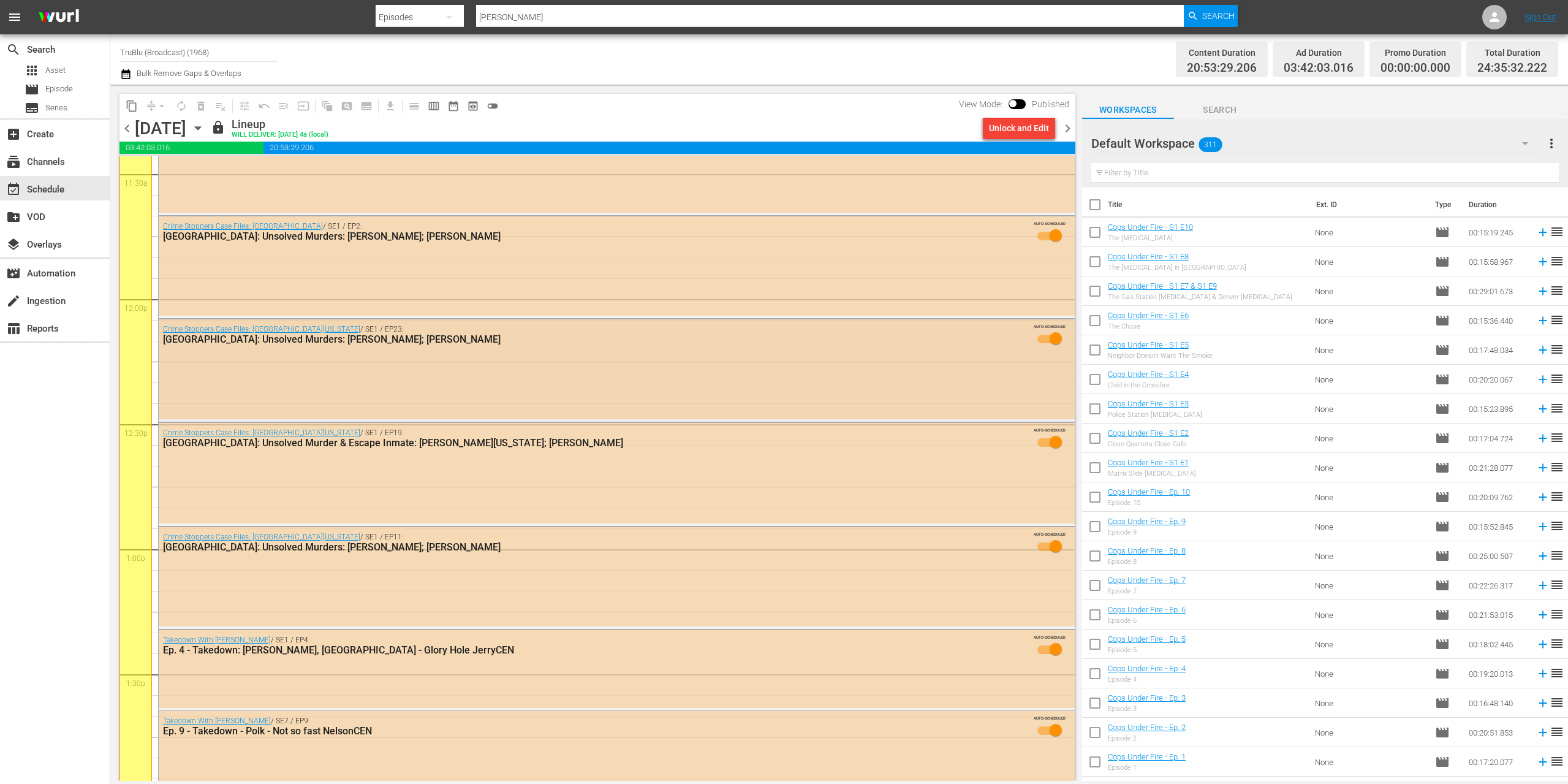
scroll to position [2878, 0]
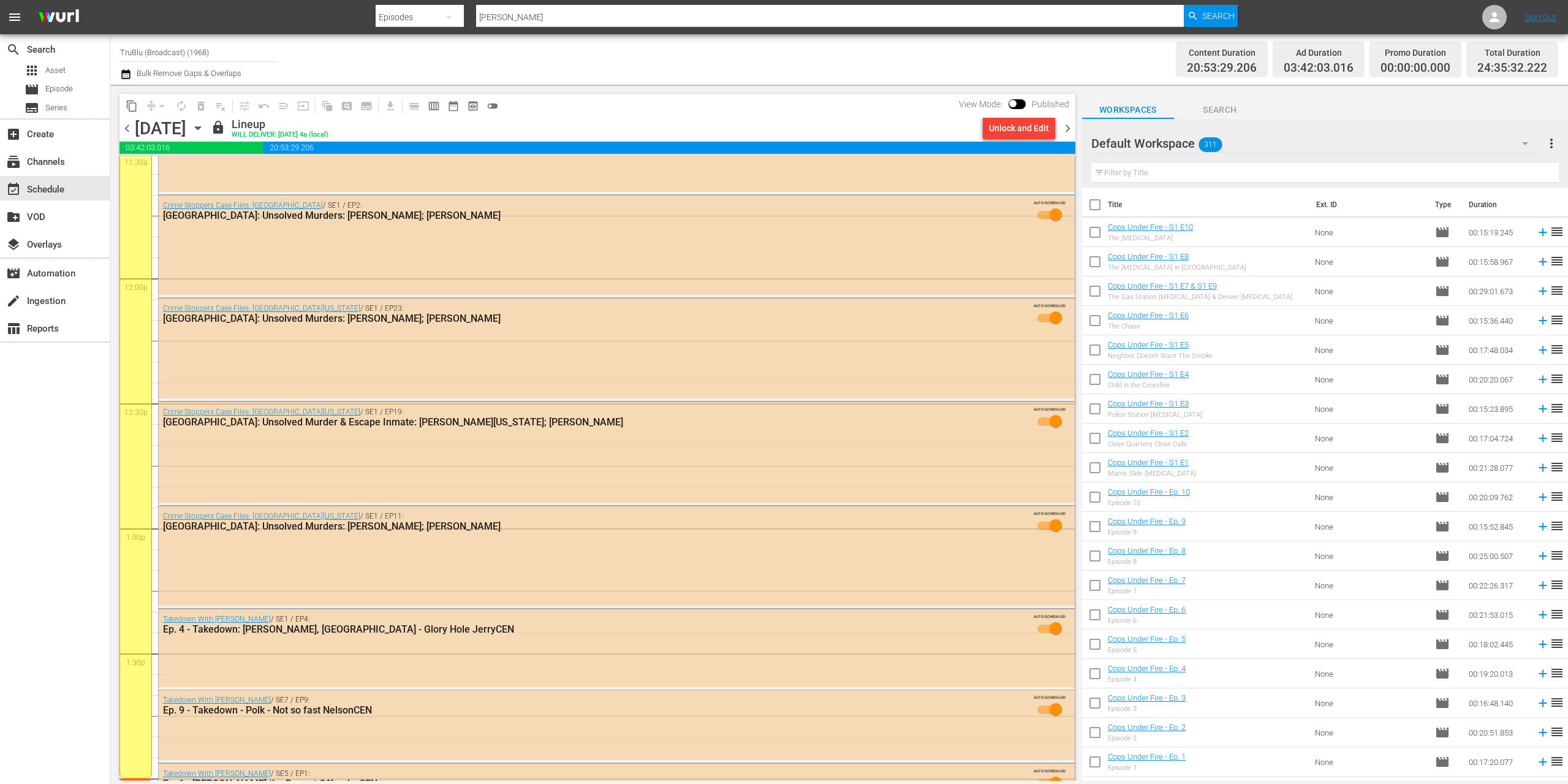
click at [1066, 129] on span "chevron_right" at bounding box center [1068, 128] width 16 height 16
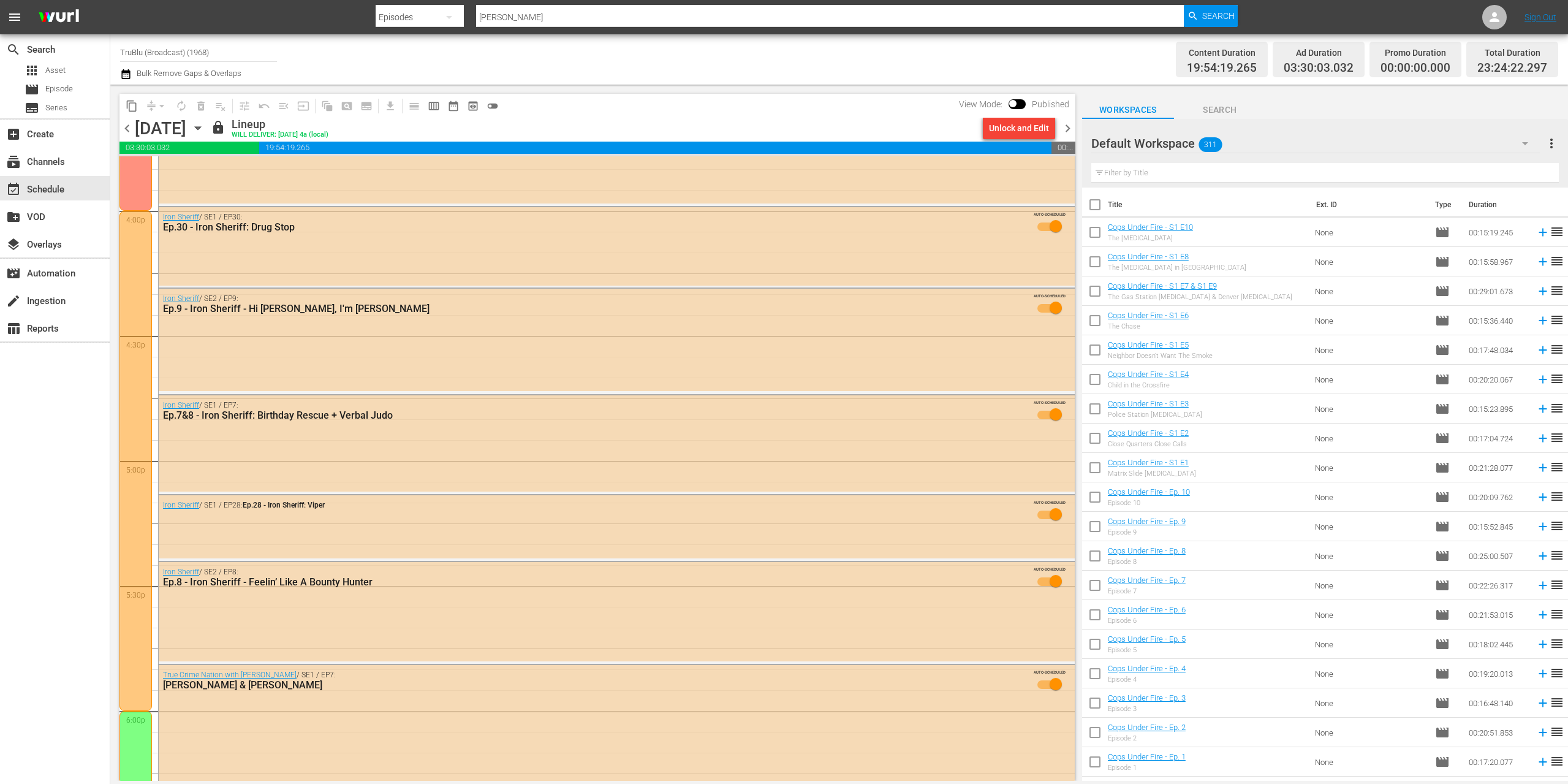
scroll to position [3948, 0]
click at [1009, 131] on div "Unlock and Edit" at bounding box center [1019, 128] width 60 height 22
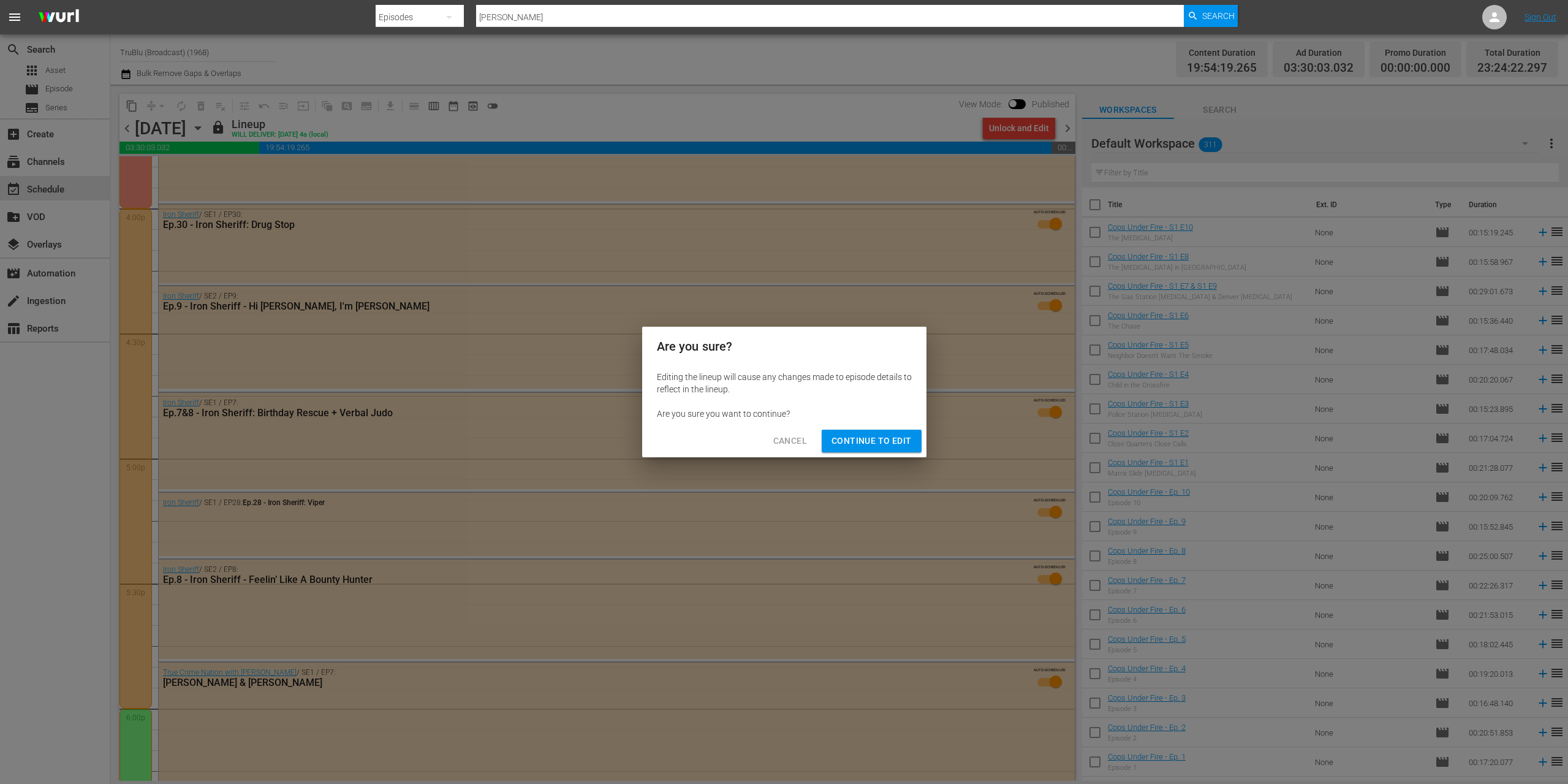
click at [860, 442] on span "Continue to Edit" at bounding box center [871, 441] width 80 height 16
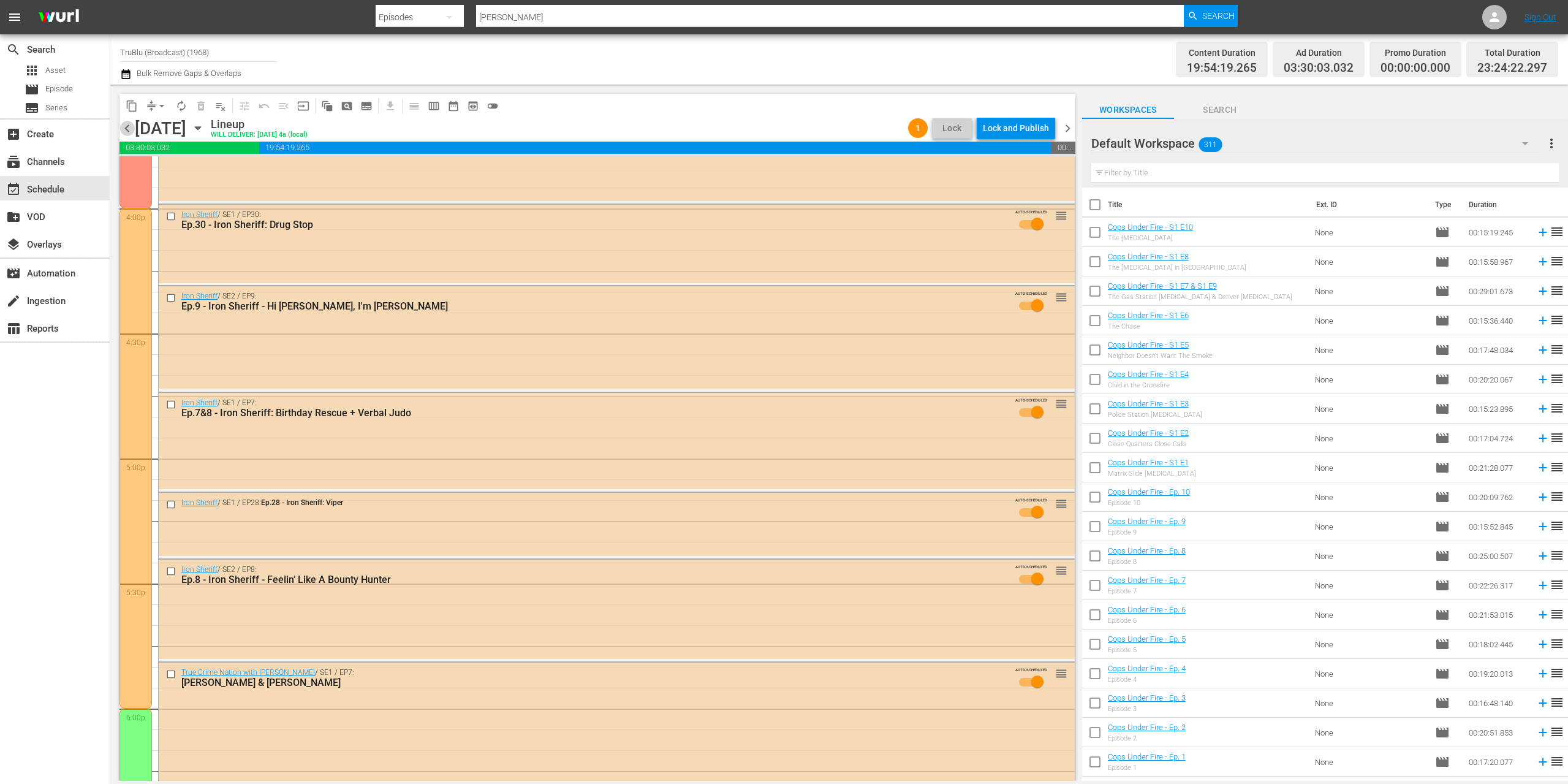
click at [124, 122] on span "chevron_left" at bounding box center [127, 128] width 16 height 16
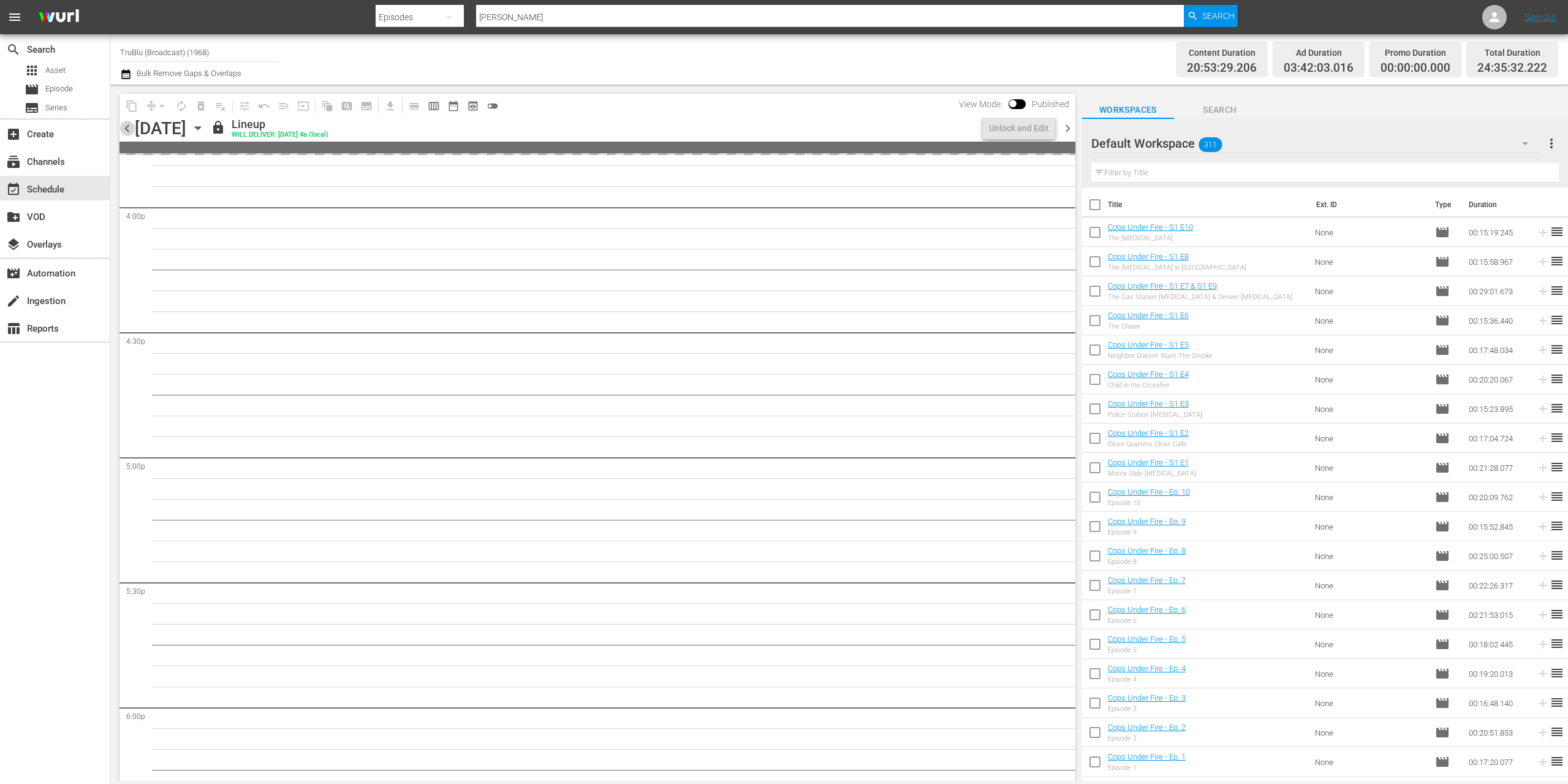
click at [125, 126] on span "chevron_left" at bounding box center [127, 128] width 16 height 16
click at [125, 131] on span "chevron_left" at bounding box center [127, 128] width 16 height 16
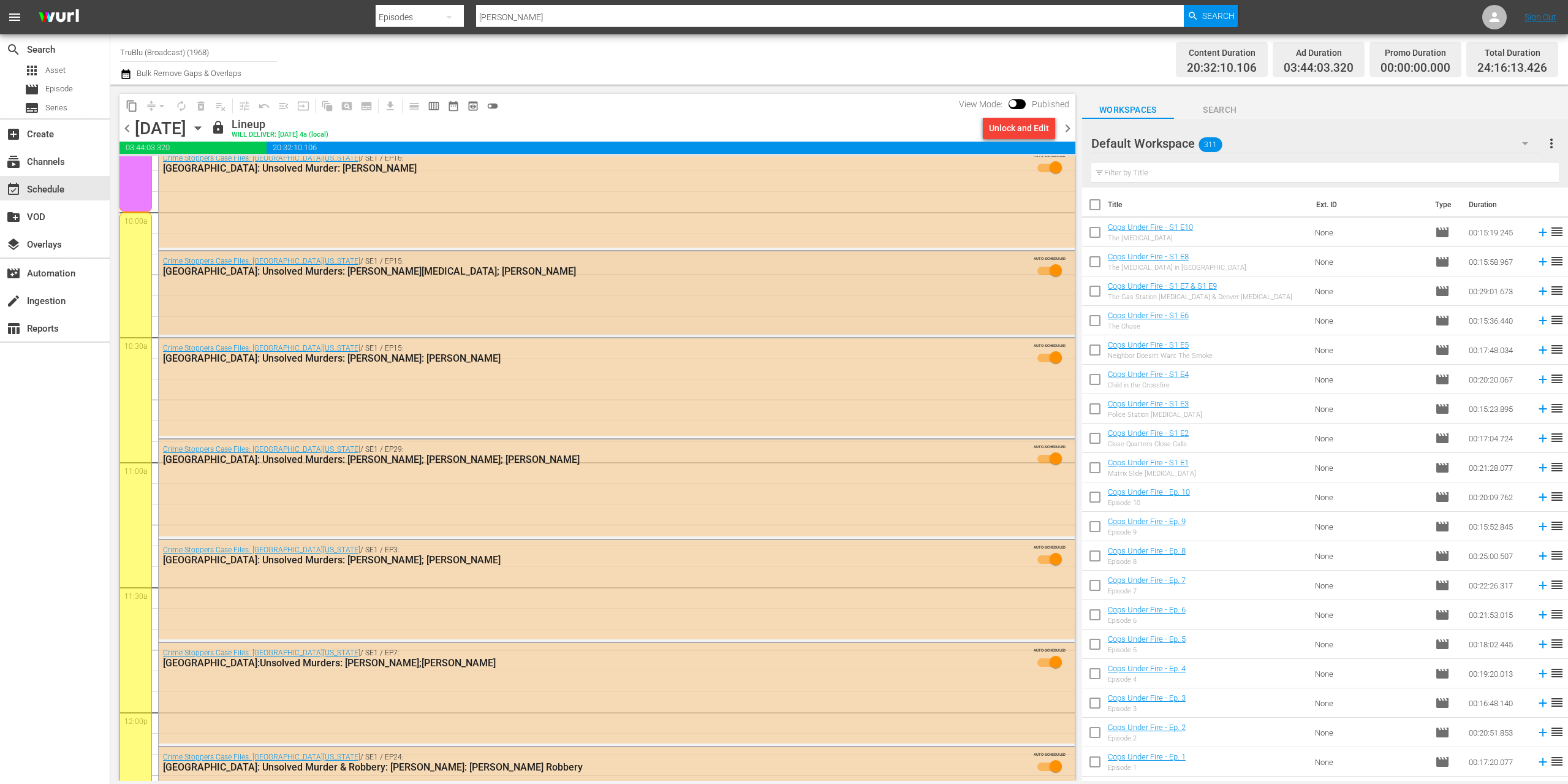
scroll to position [2522, 0]
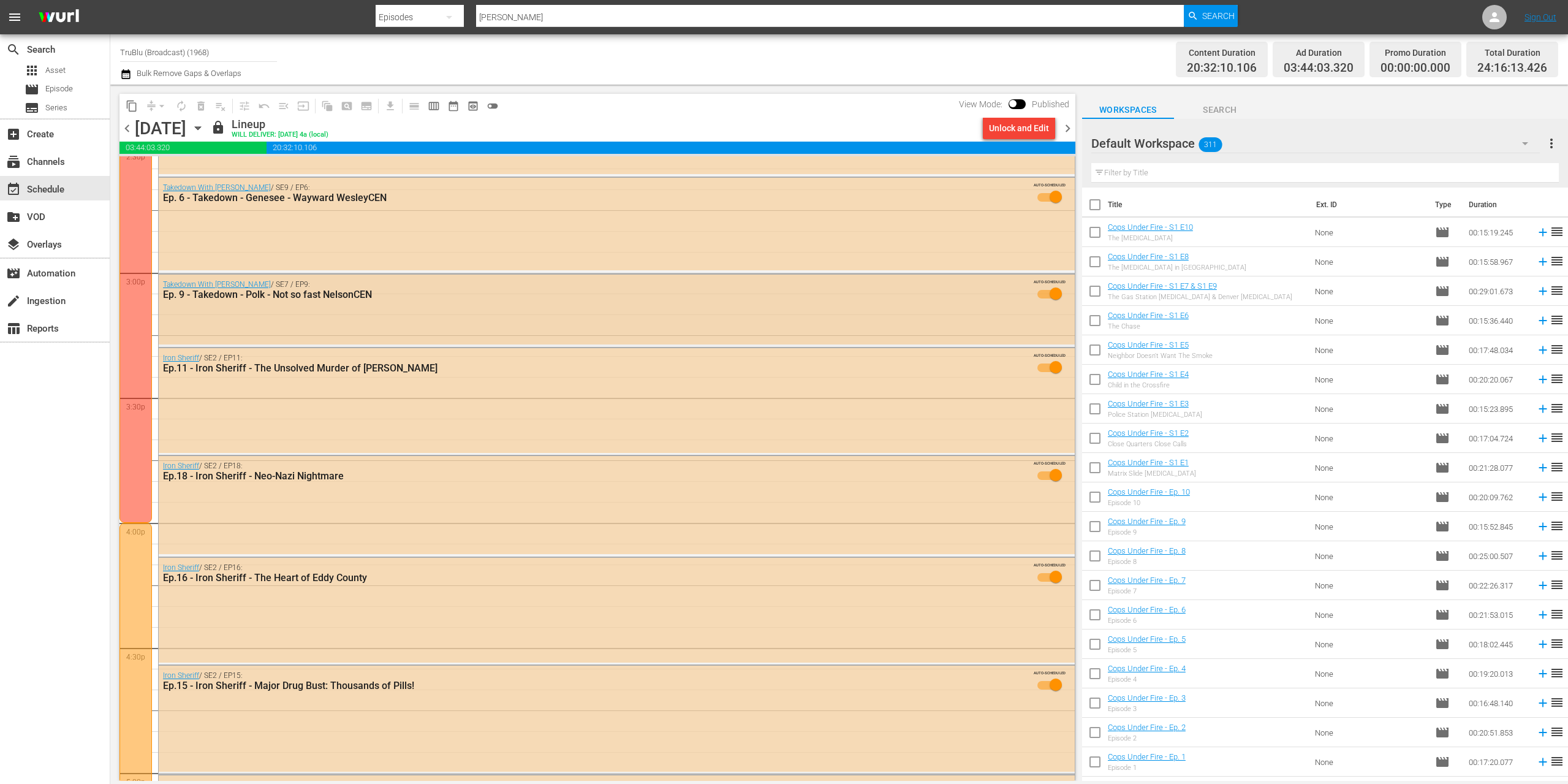
scroll to position [3725, 0]
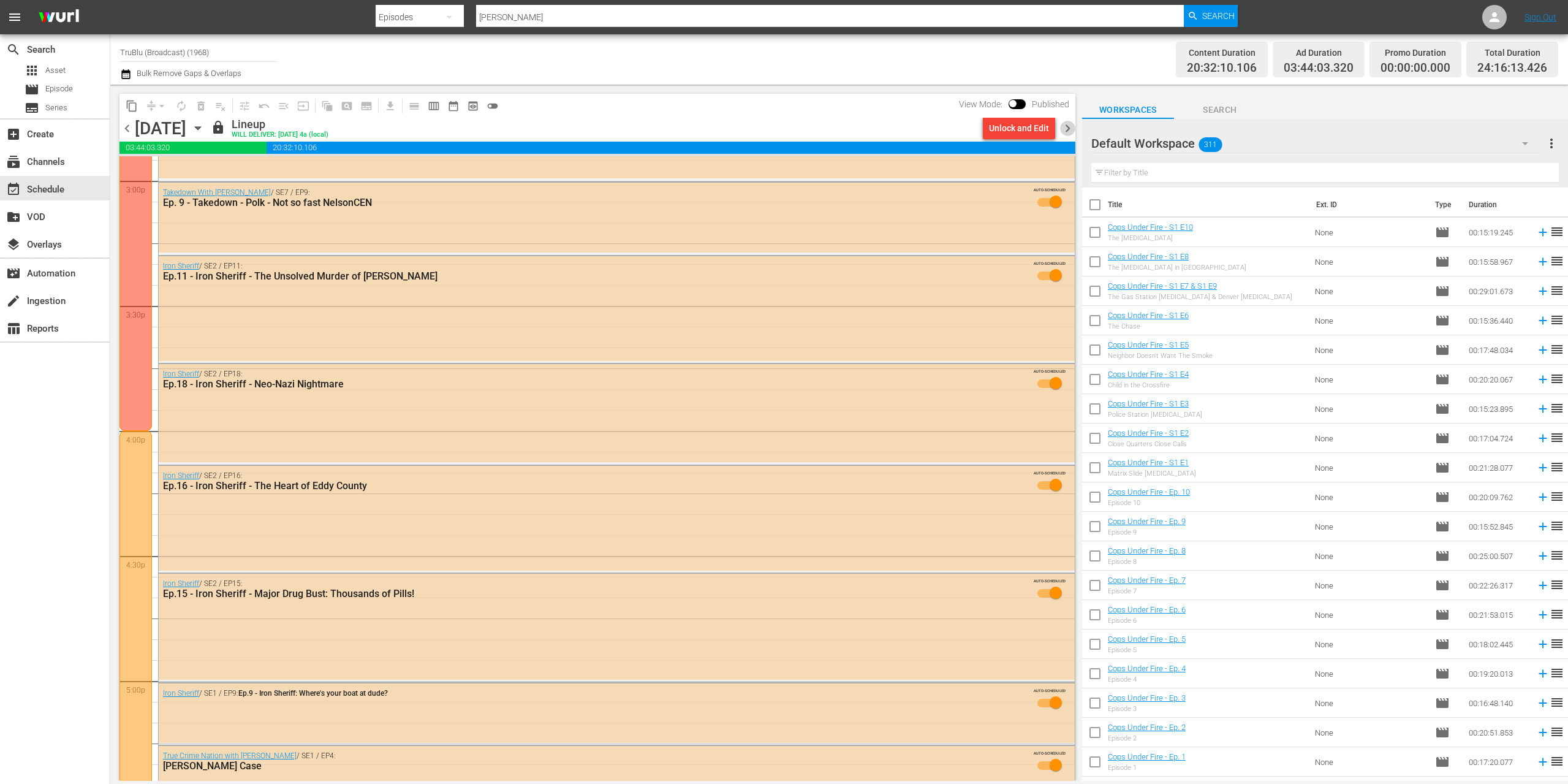
click at [1068, 126] on span "chevron_right" at bounding box center [1068, 128] width 16 height 16
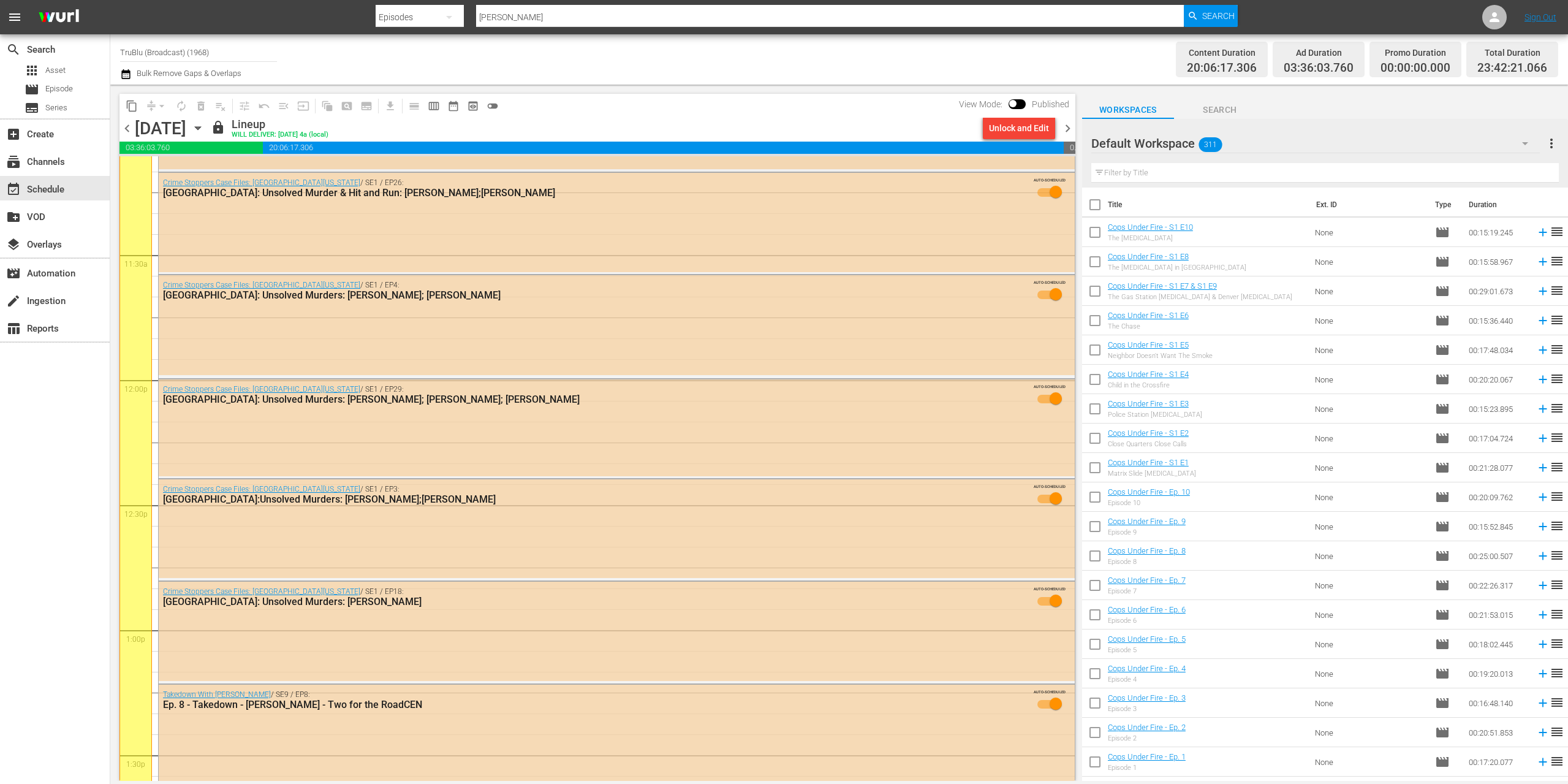
scroll to position [2651, 0]
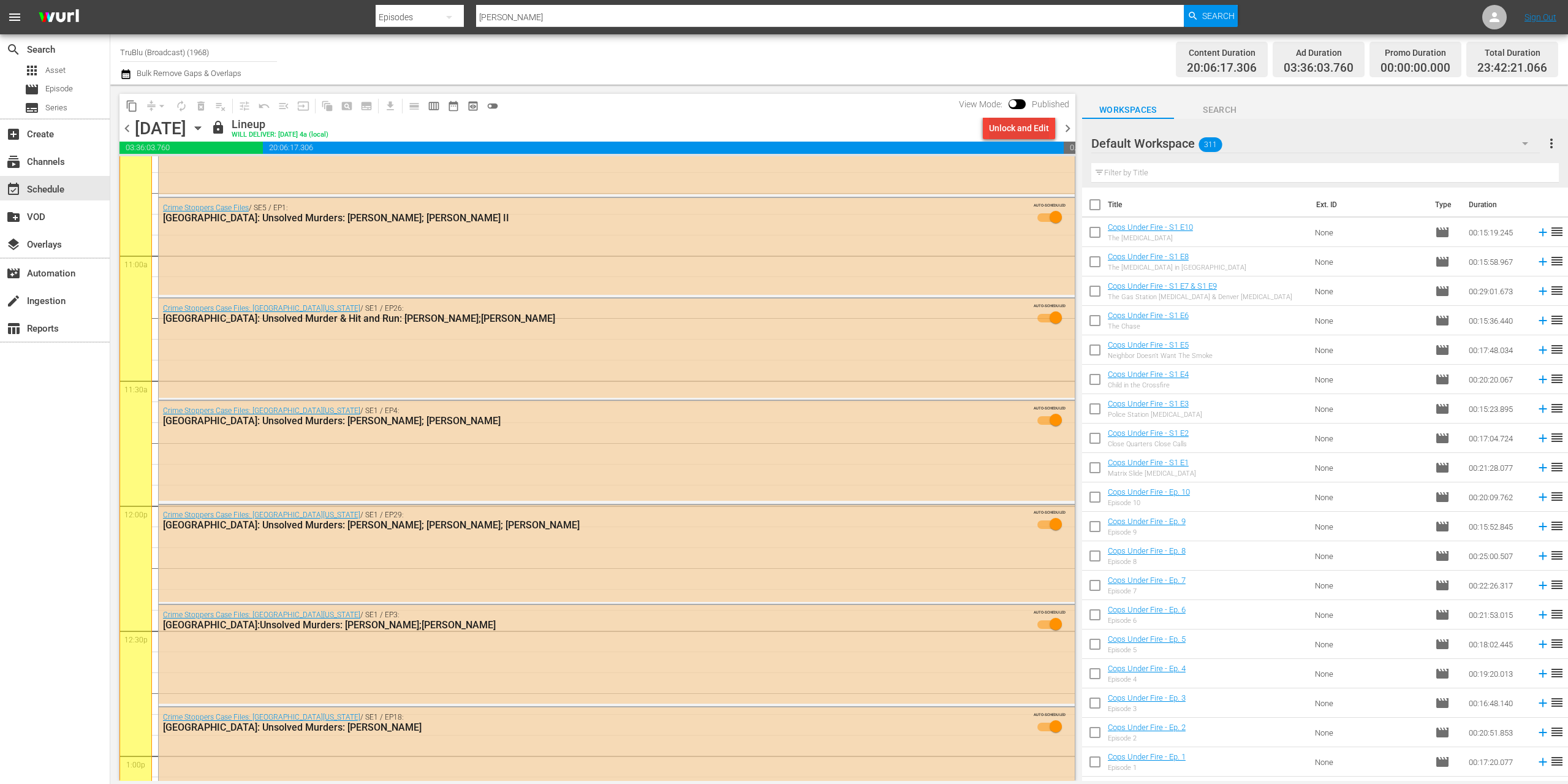
click at [1034, 127] on div "Unlock and Edit" at bounding box center [1019, 128] width 60 height 22
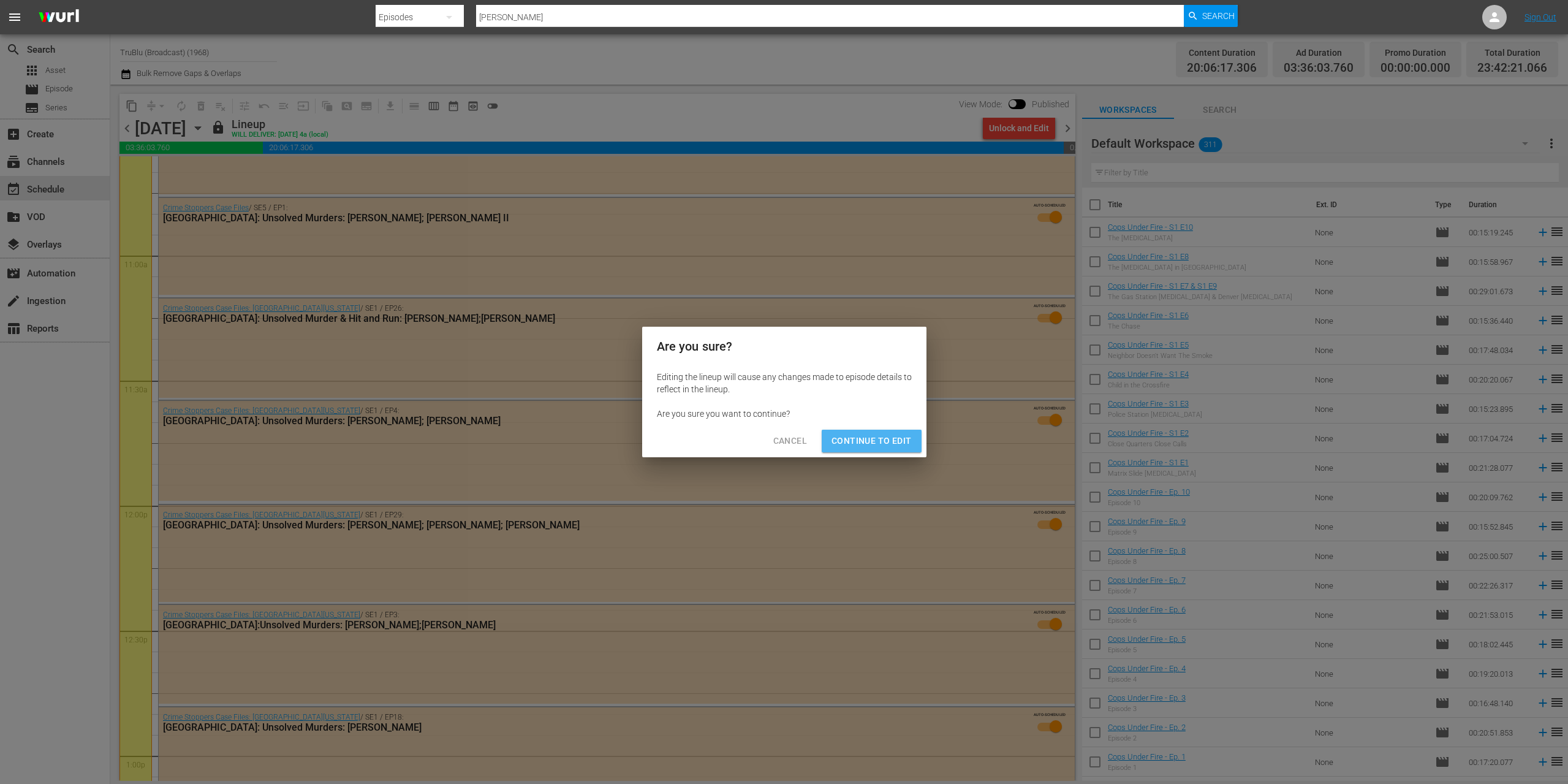
click at [865, 439] on span "Continue to Edit" at bounding box center [871, 441] width 80 height 16
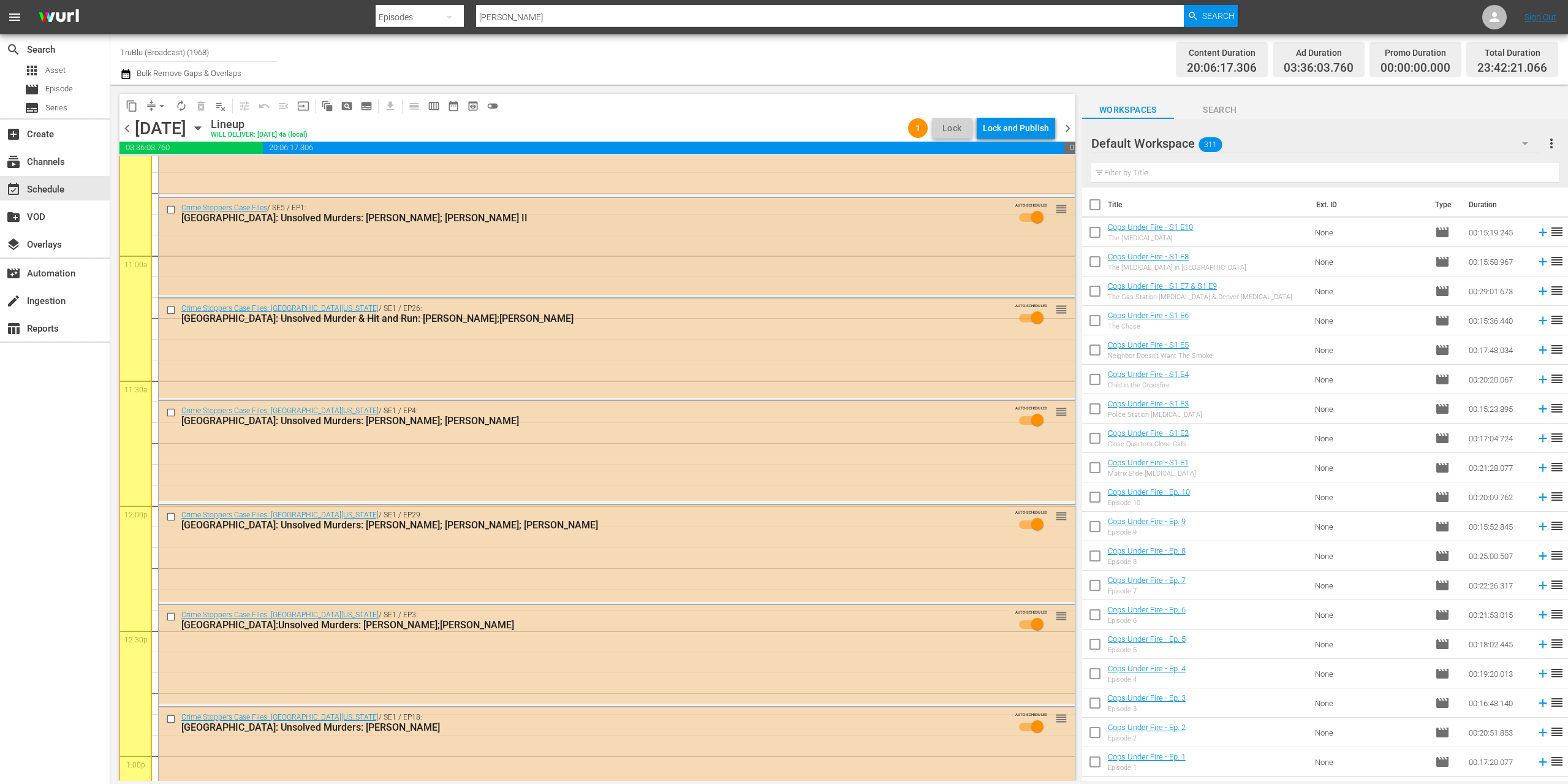
click at [739, 246] on div "Crime Stoppers Case Files / SE5 / EP1: [GEOGRAPHIC_DATA]: Unsolved Murders: [PE…" at bounding box center [616, 246] width 916 height 96
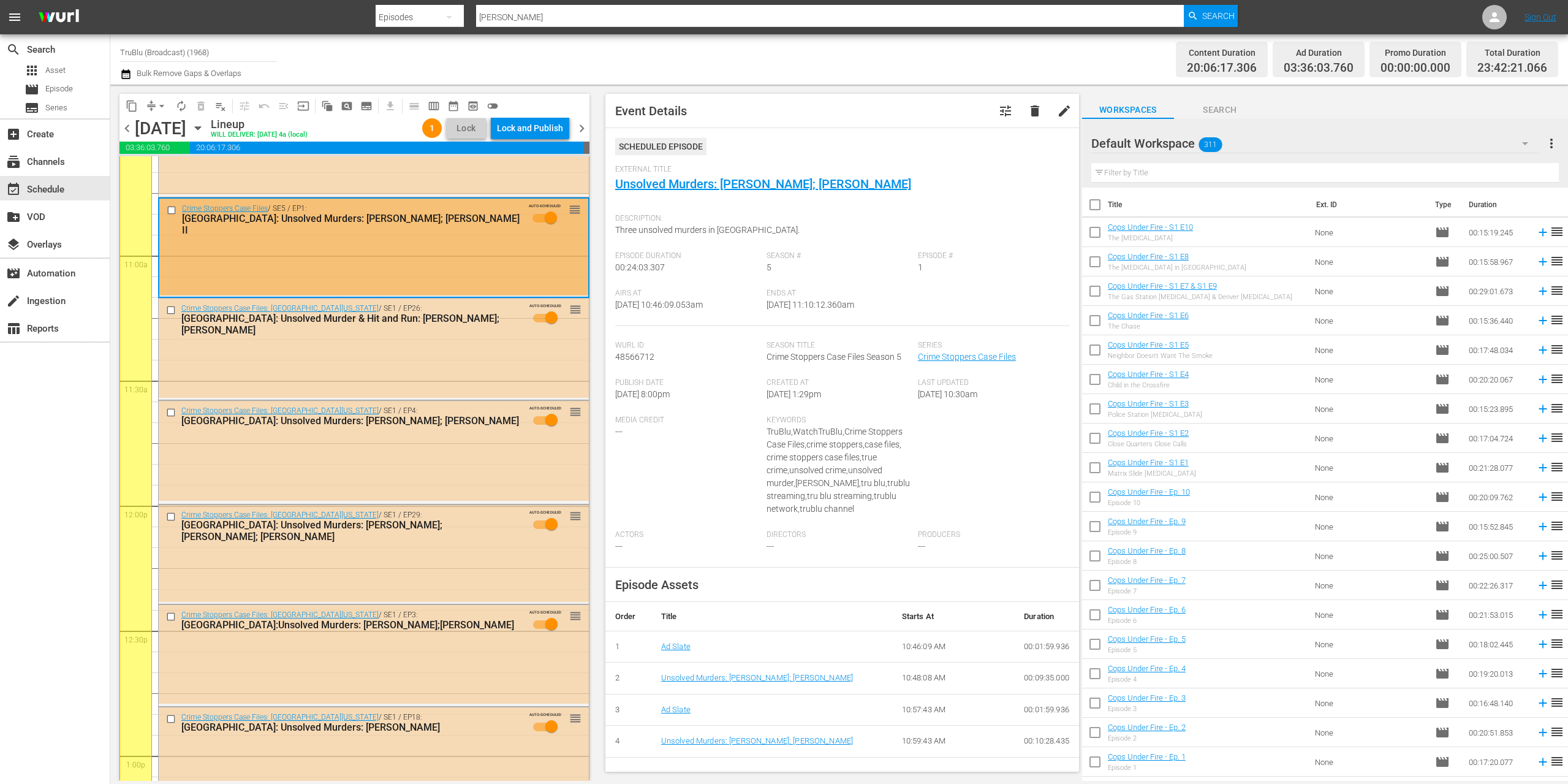
click at [356, 246] on div "Crime Stoppers Case Files / SE5 / EP1: [GEOGRAPHIC_DATA]: Unsolved Murders: [PE…" at bounding box center [374, 247] width 429 height 96
click at [367, 288] on div "Delete Event" at bounding box center [378, 289] width 96 height 17
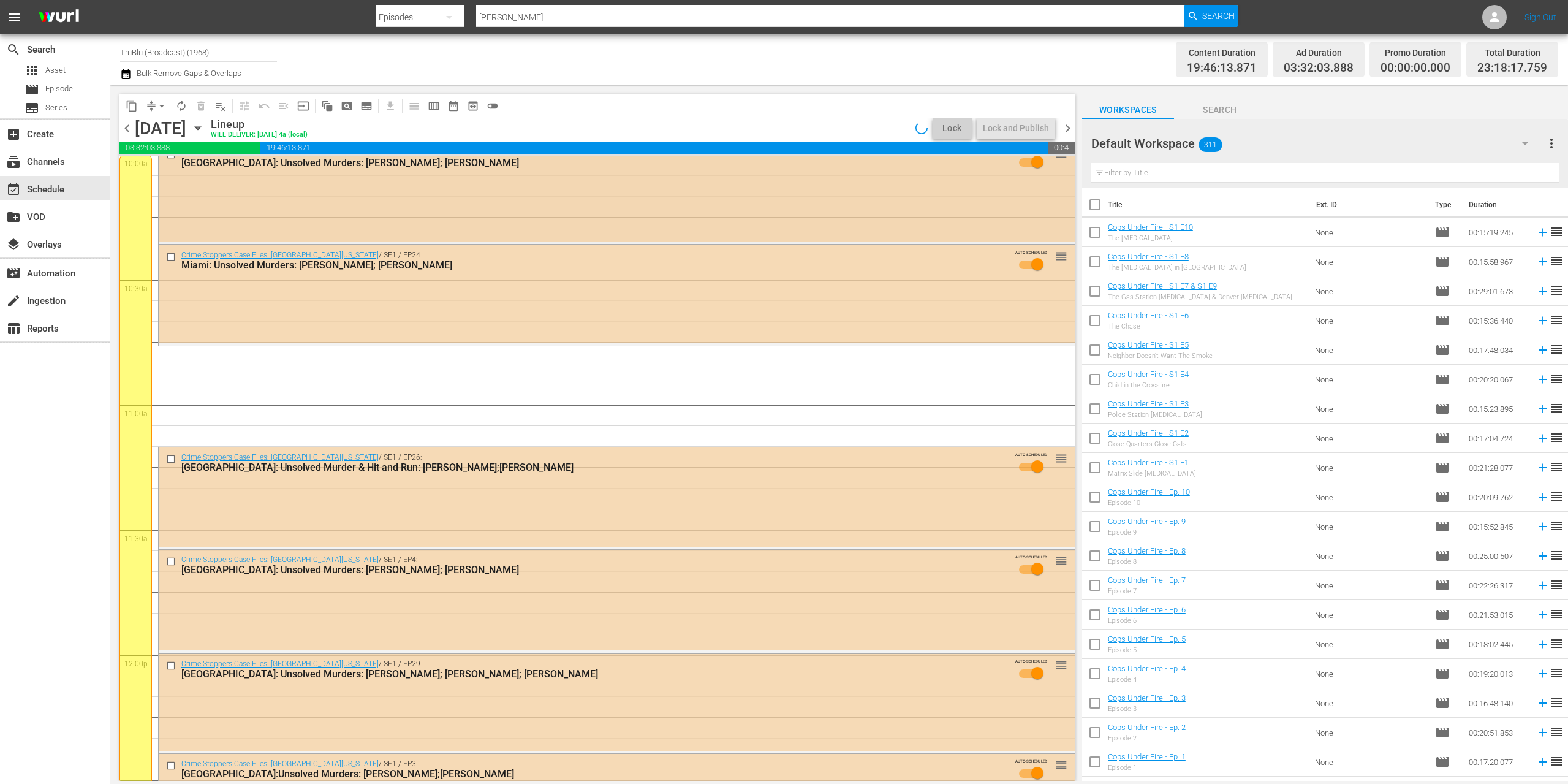
scroll to position [2405, 0]
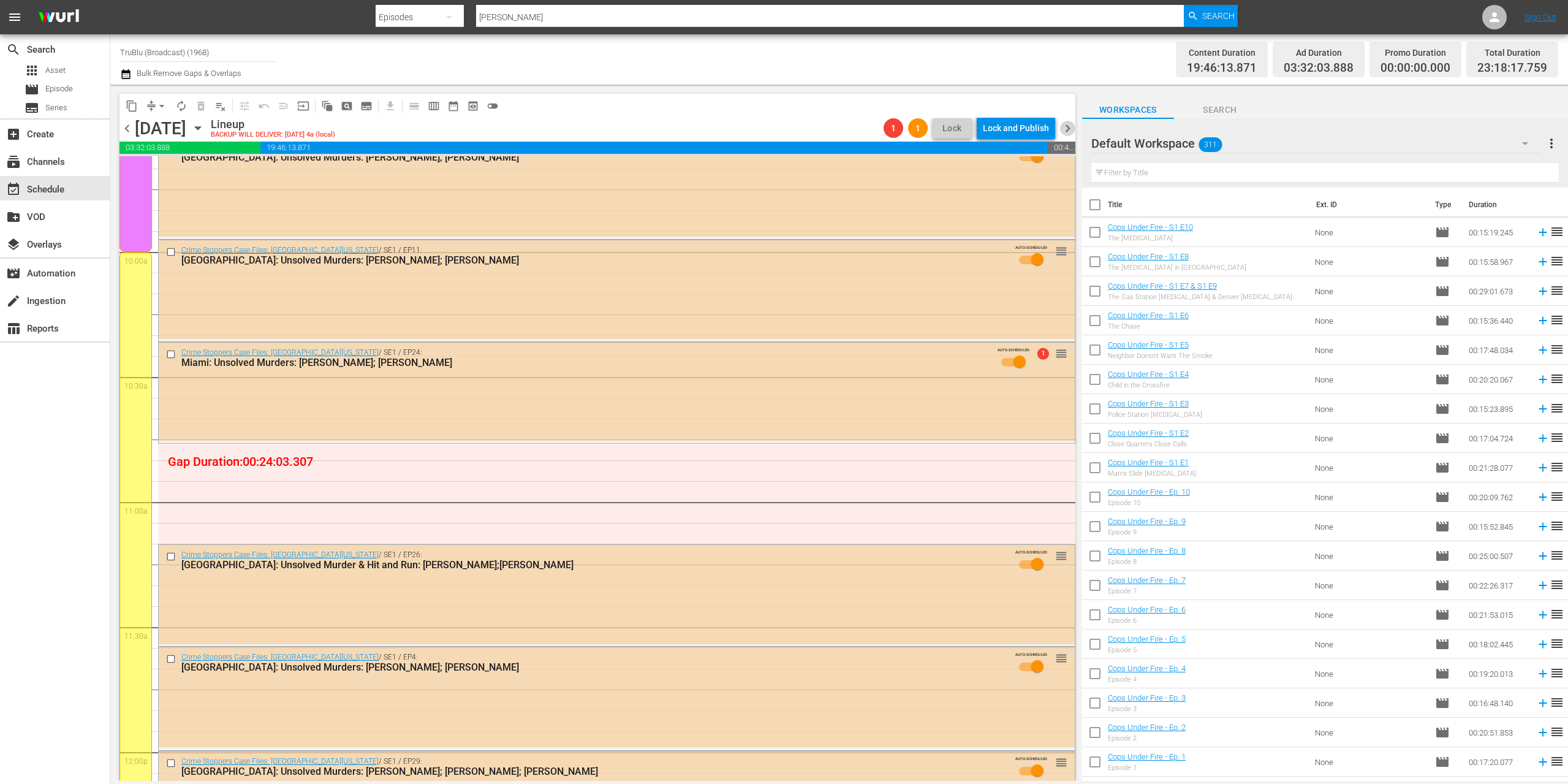
click at [1068, 129] on span "chevron_right" at bounding box center [1068, 128] width 16 height 16
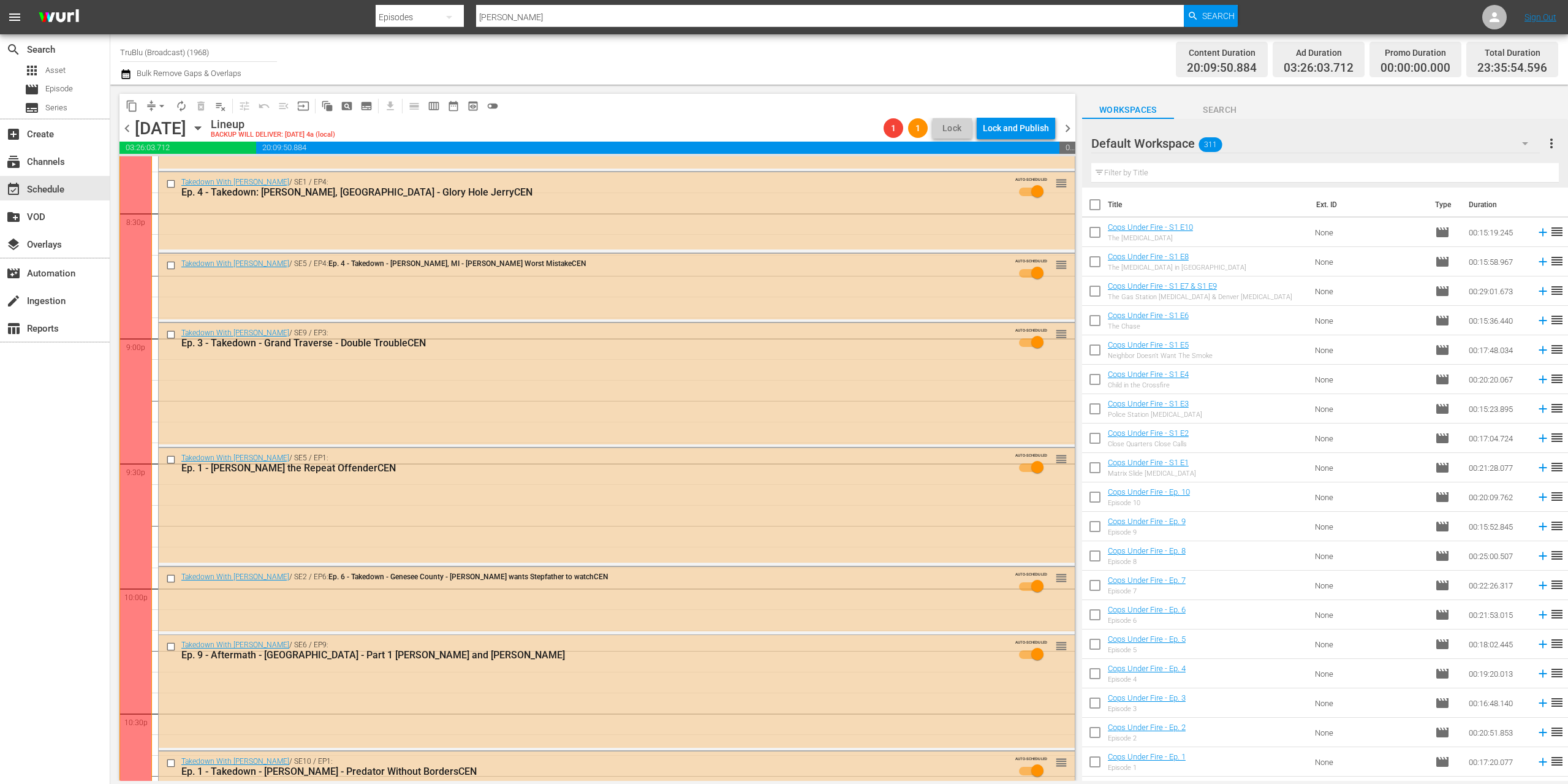
scroll to position [4250, 0]
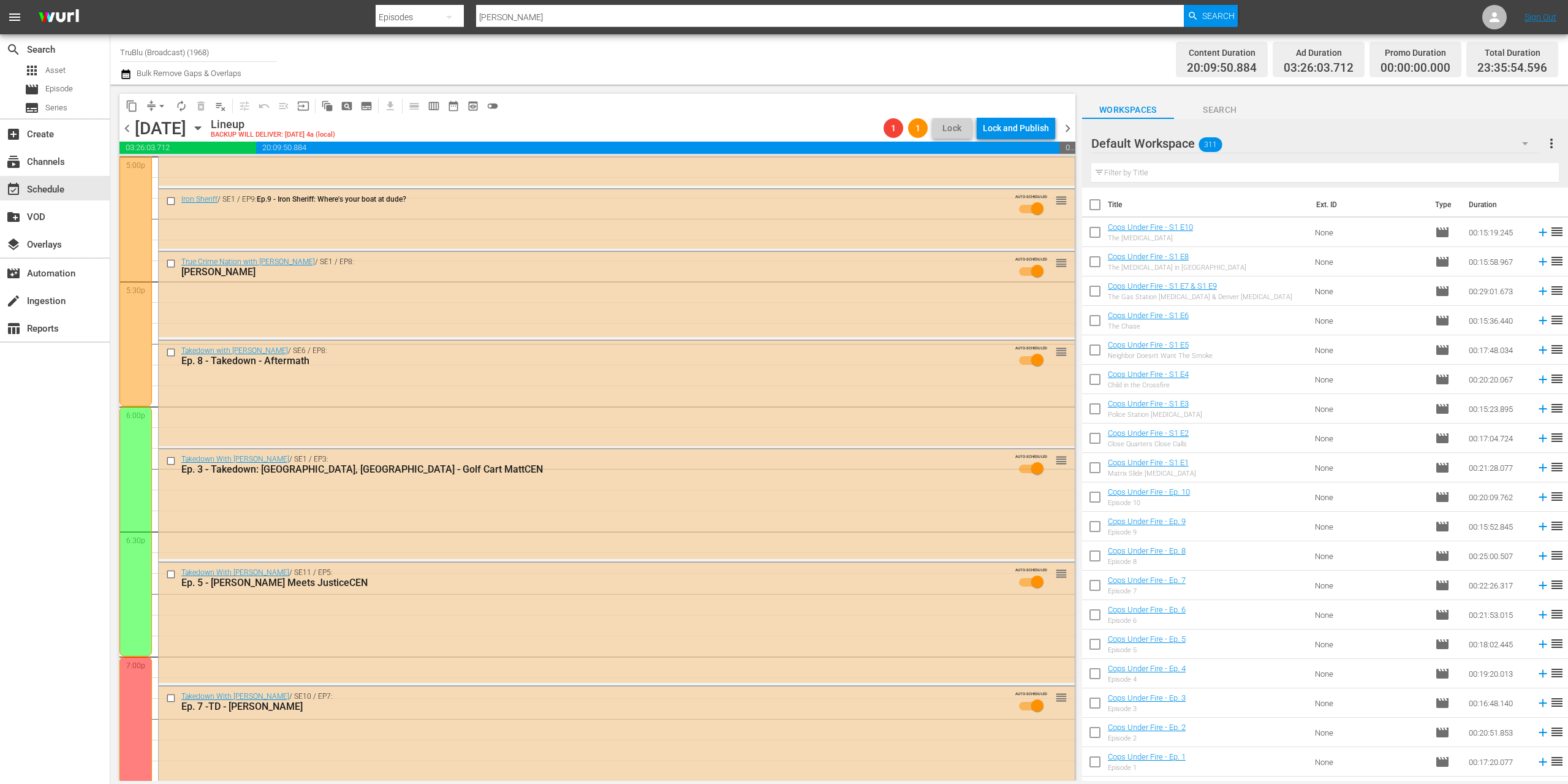
click at [1065, 127] on span "chevron_right" at bounding box center [1068, 128] width 16 height 16
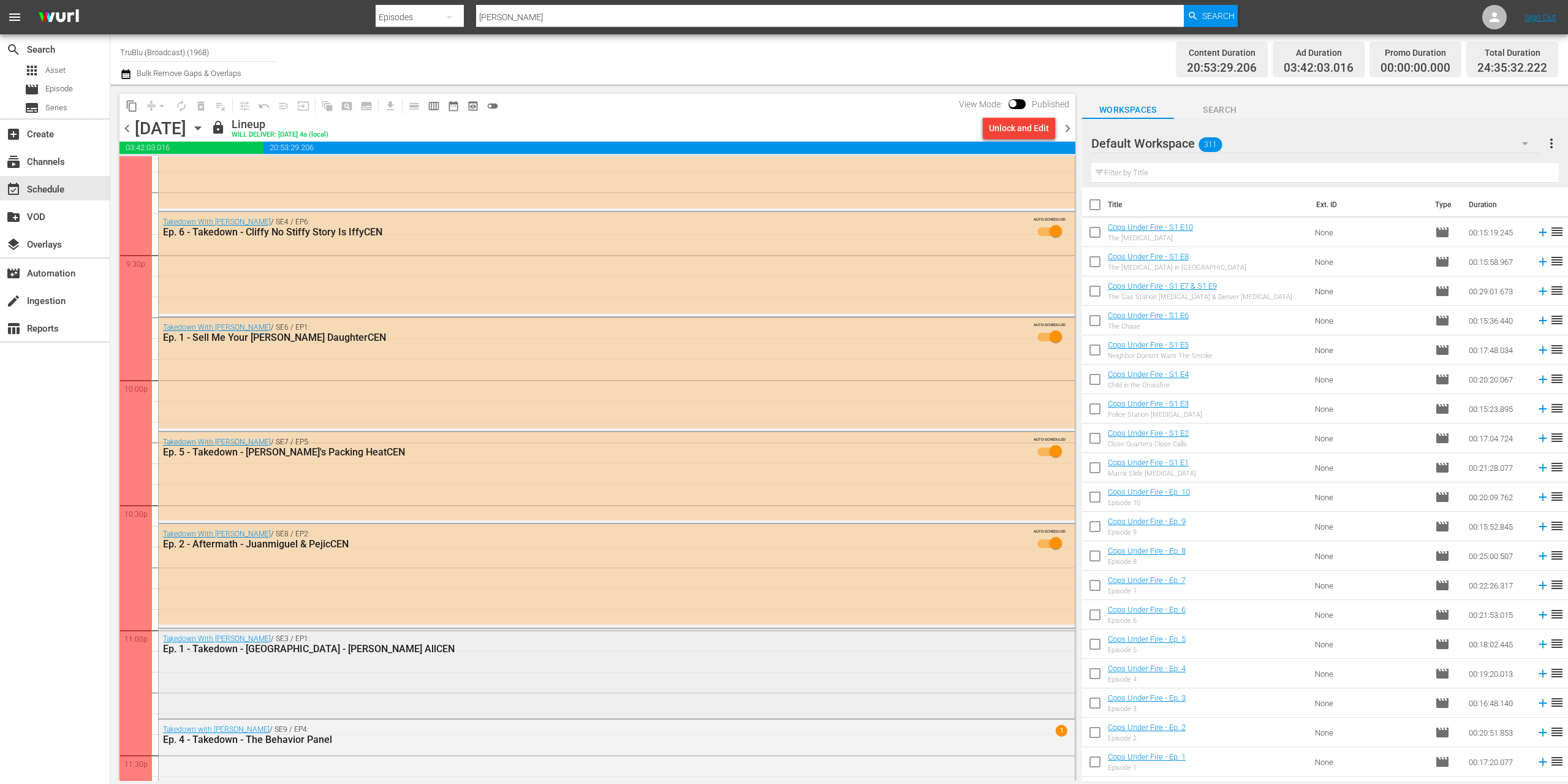
scroll to position [5554, 0]
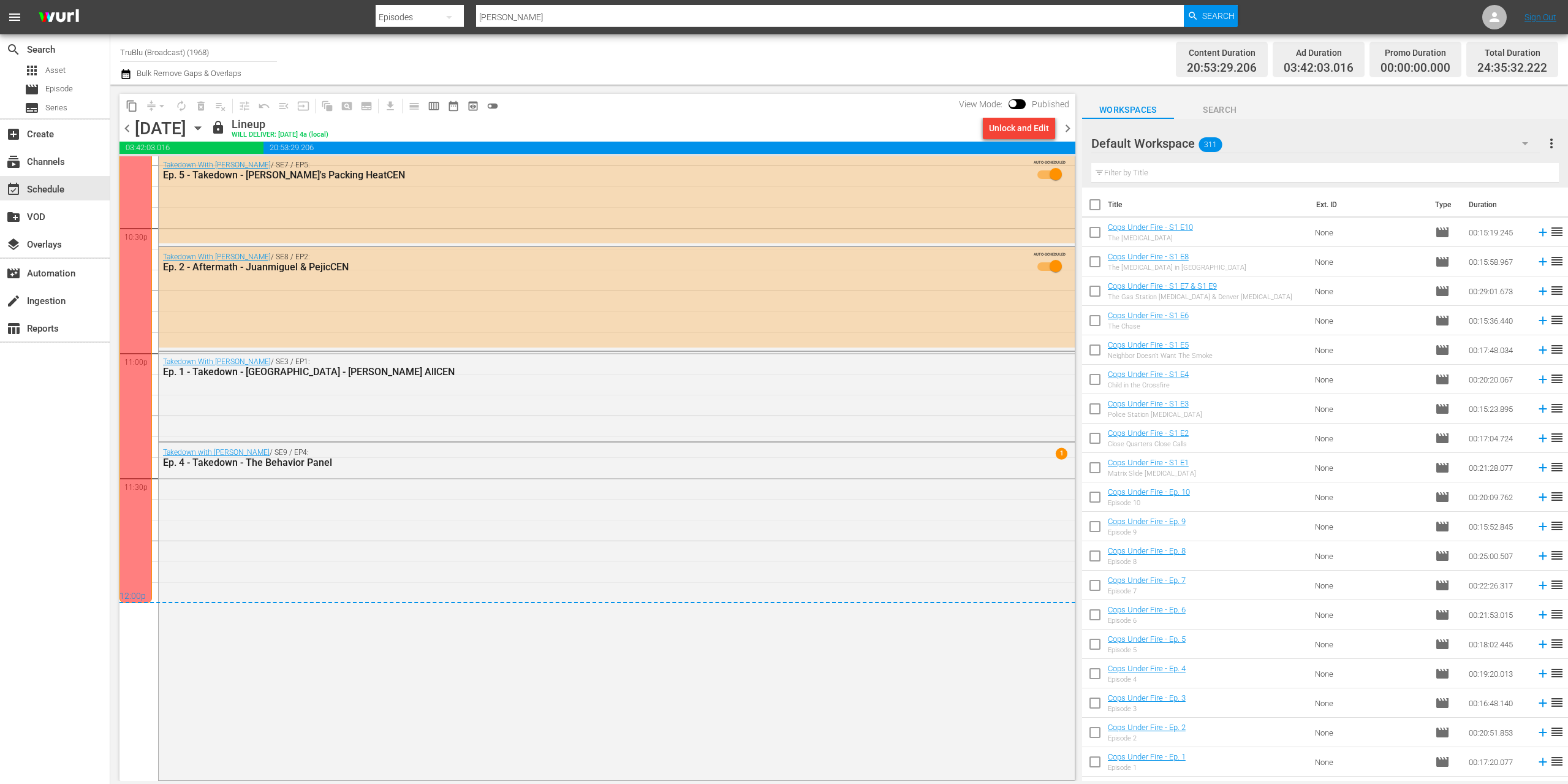
click at [131, 128] on span "chevron_left" at bounding box center [127, 128] width 16 height 16
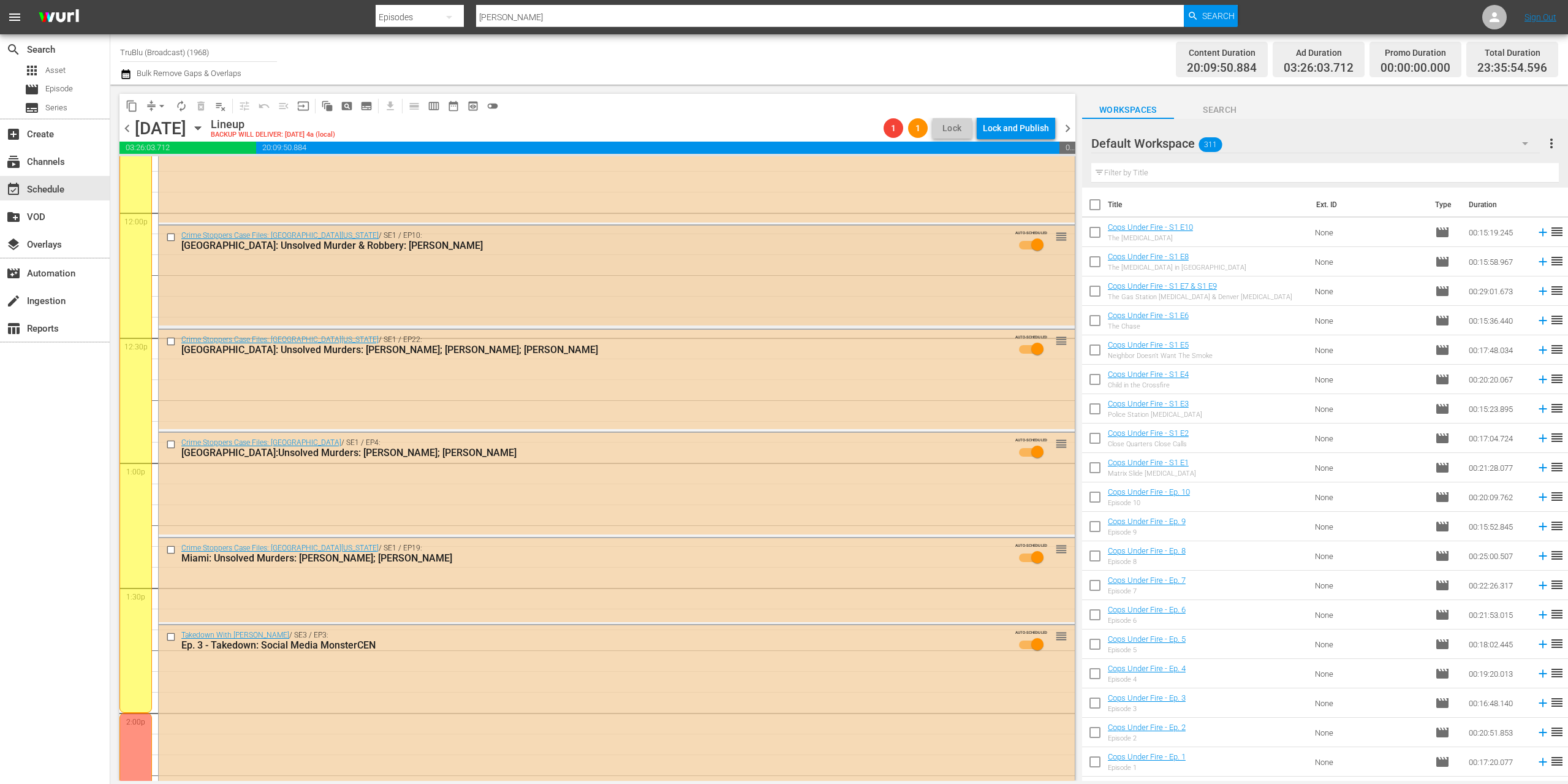
scroll to position [3051, 0]
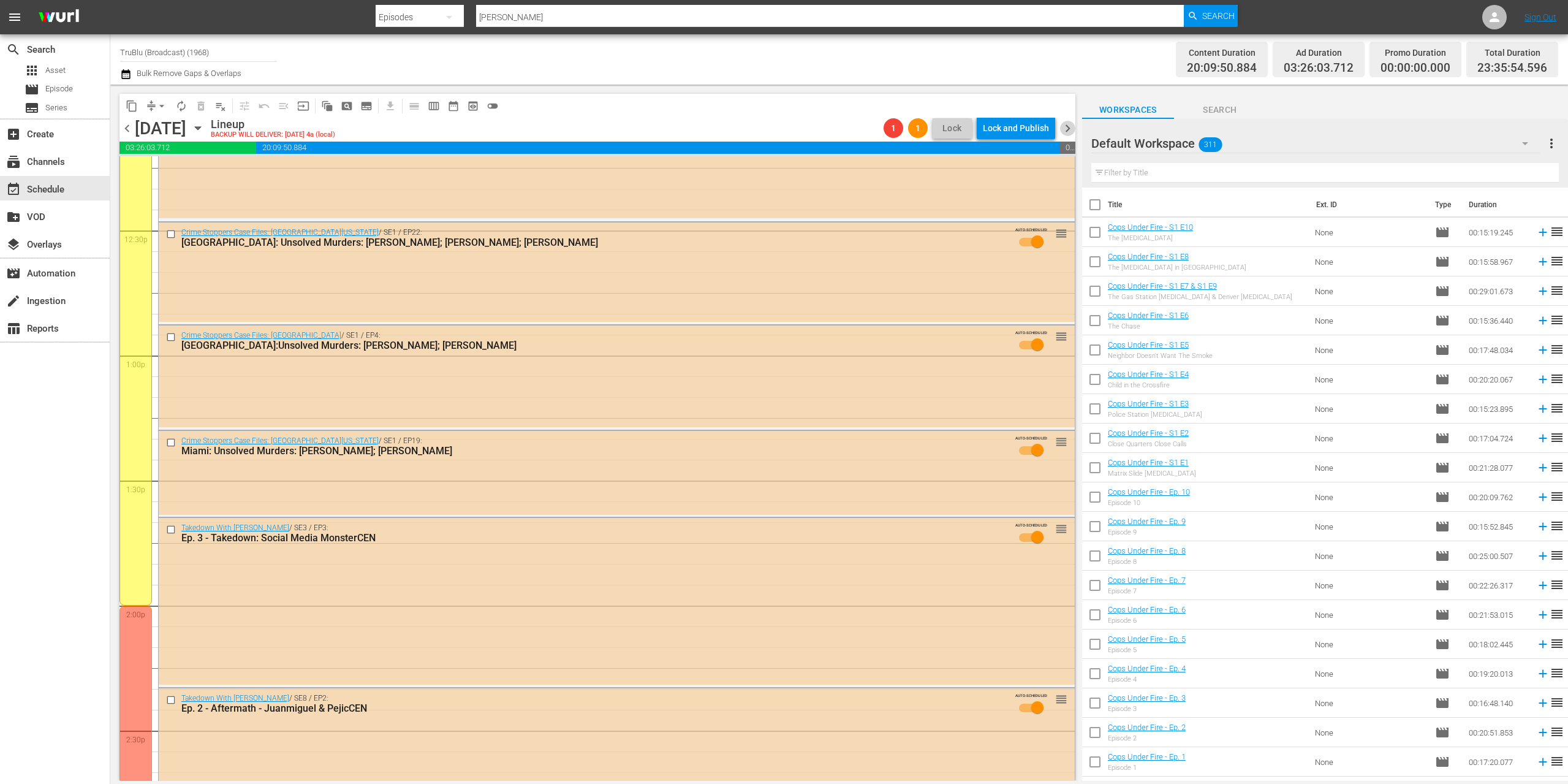
click at [1066, 129] on span "chevron_right" at bounding box center [1068, 128] width 16 height 16
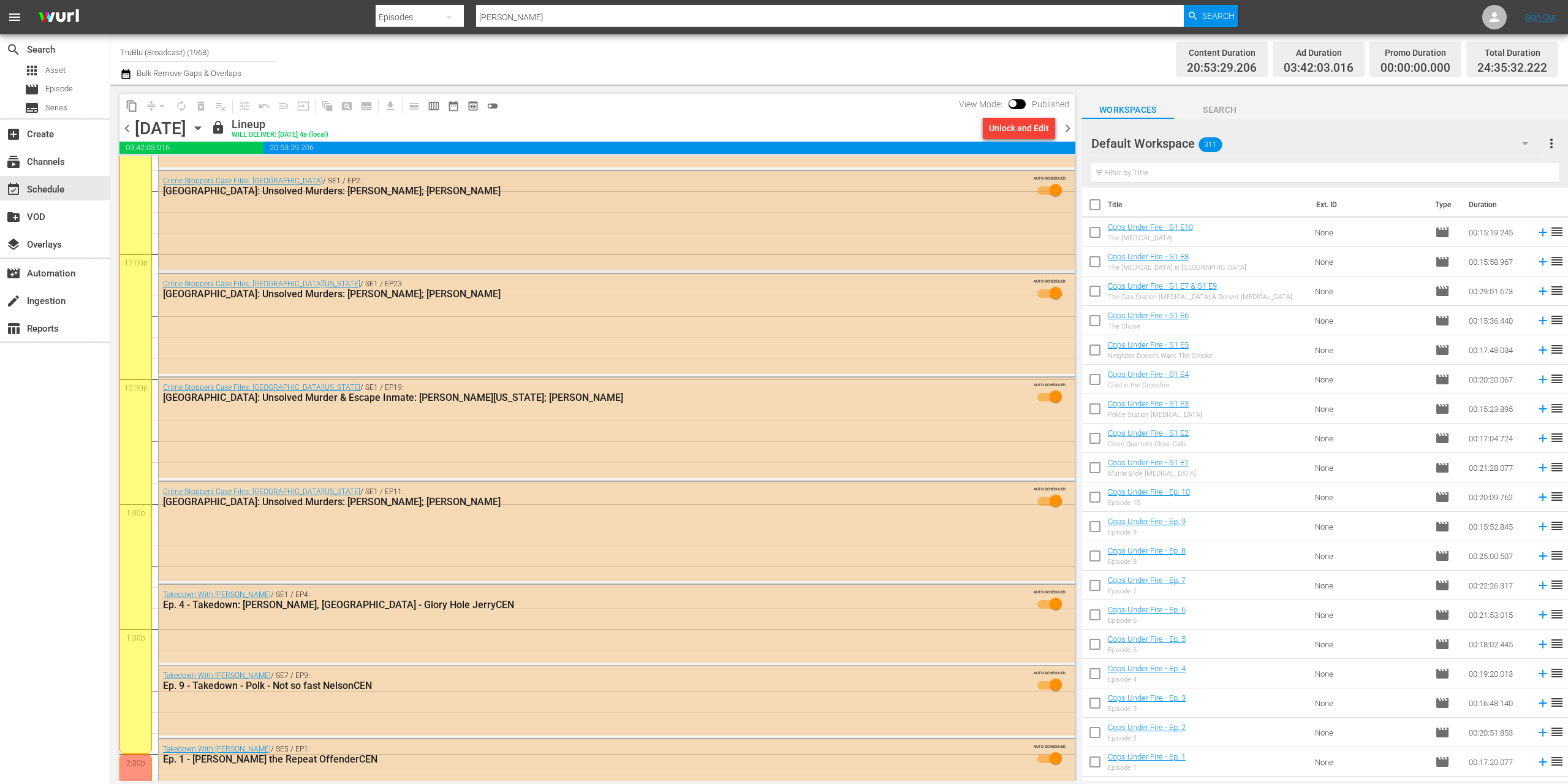
scroll to position [2948, 0]
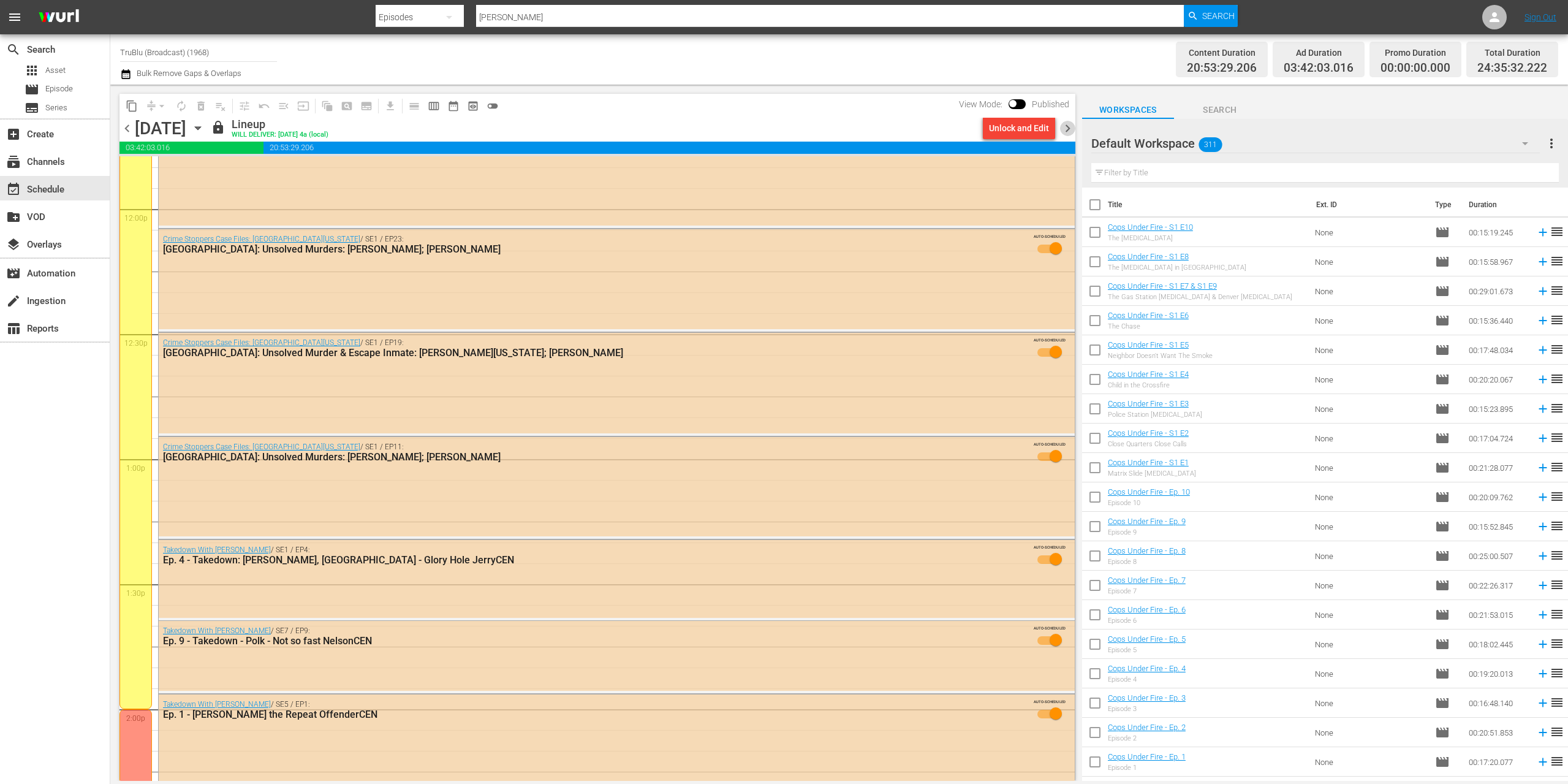
click at [1070, 131] on span "chevron_right" at bounding box center [1068, 128] width 16 height 16
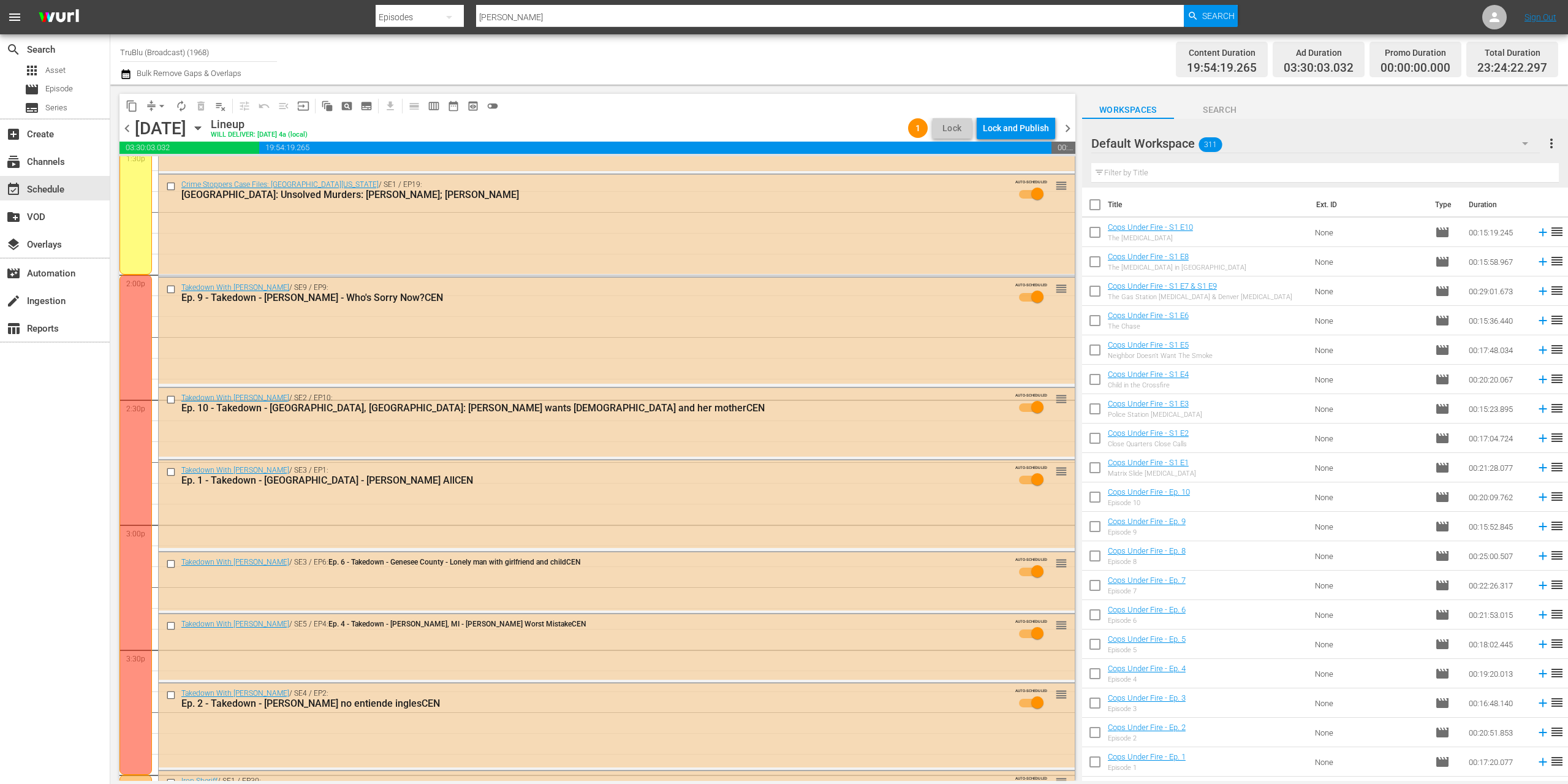
scroll to position [3671, 0]
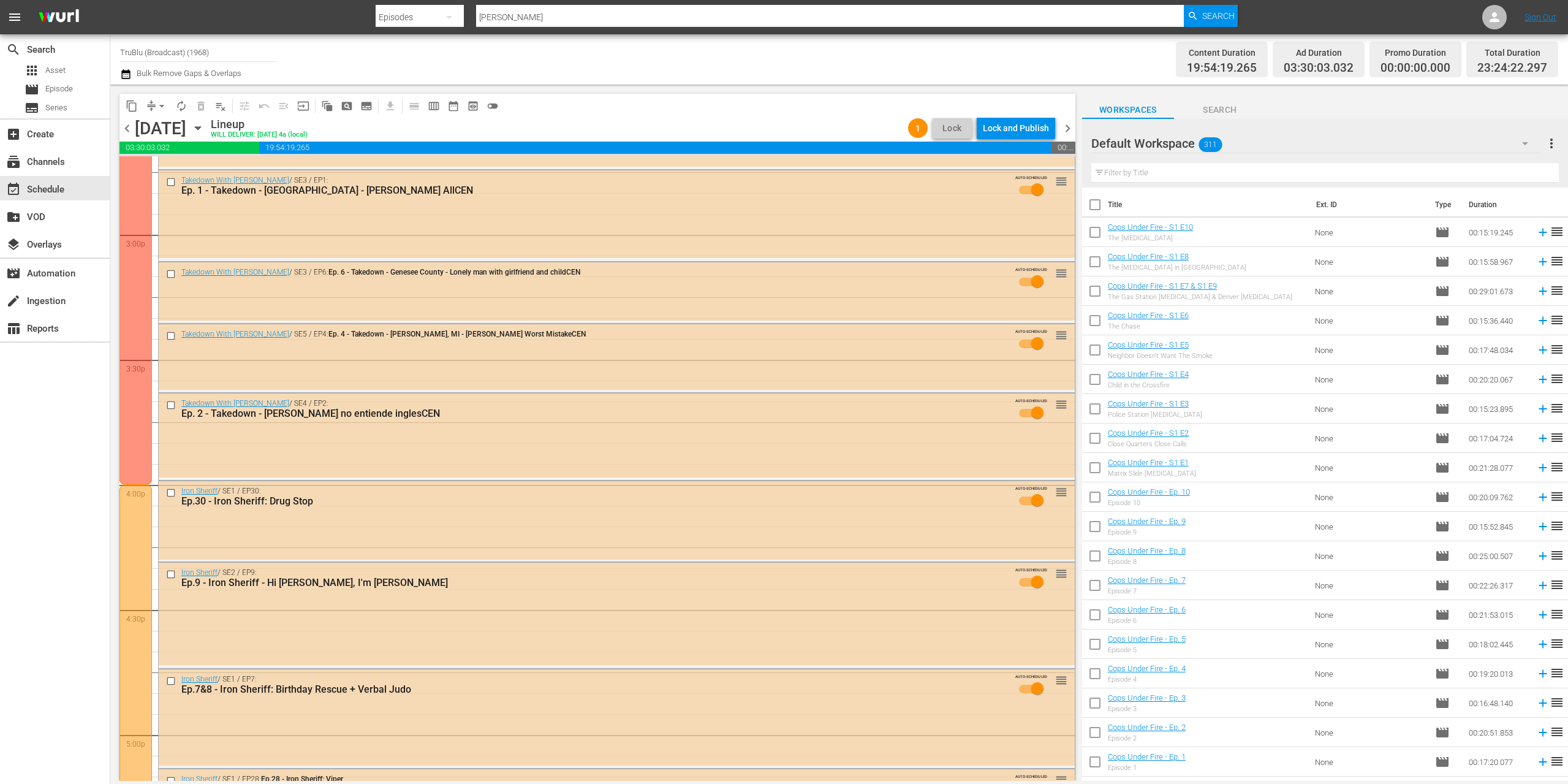
click at [1065, 127] on span "chevron_right" at bounding box center [1068, 128] width 16 height 16
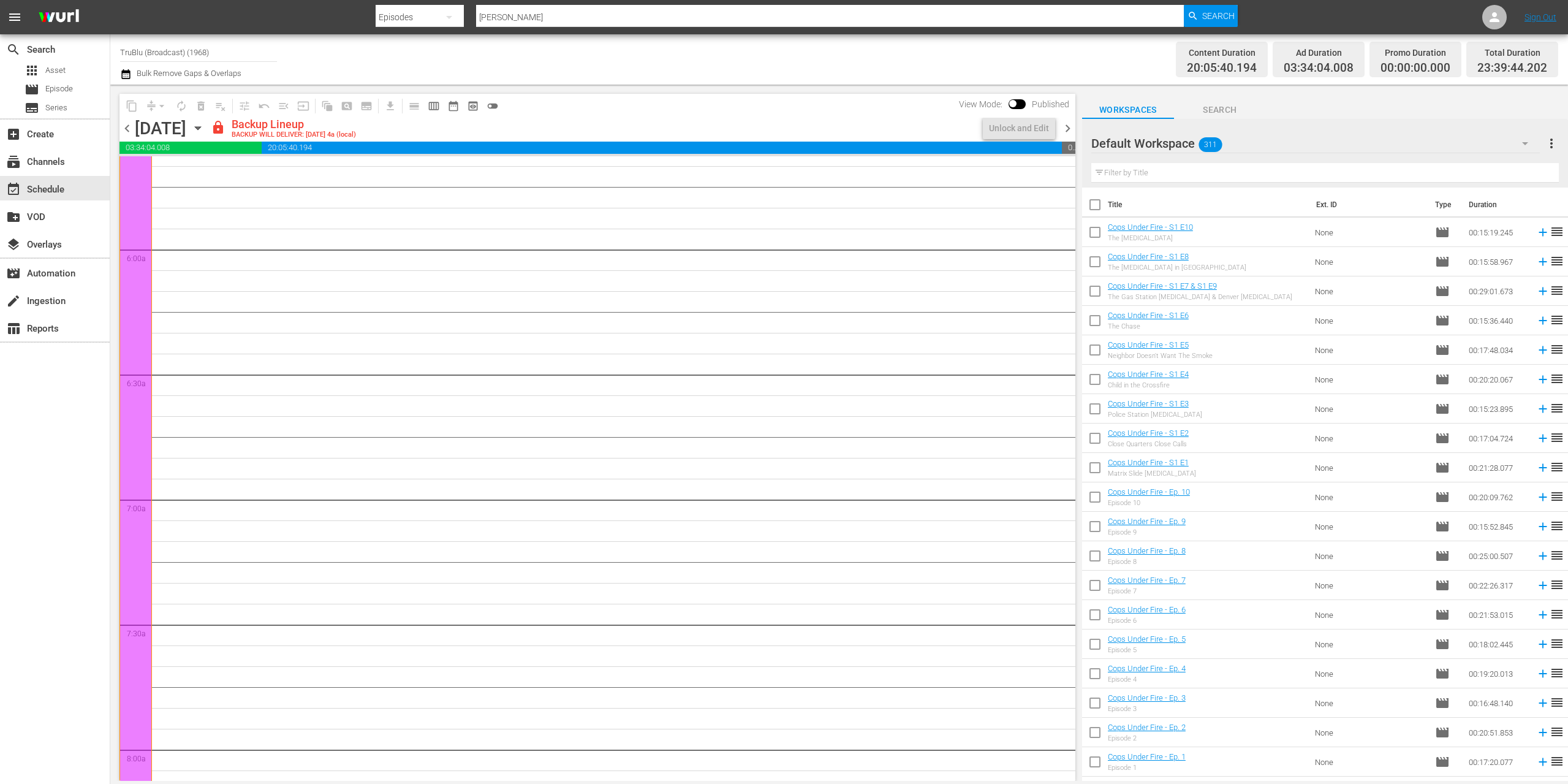
scroll to position [369, 0]
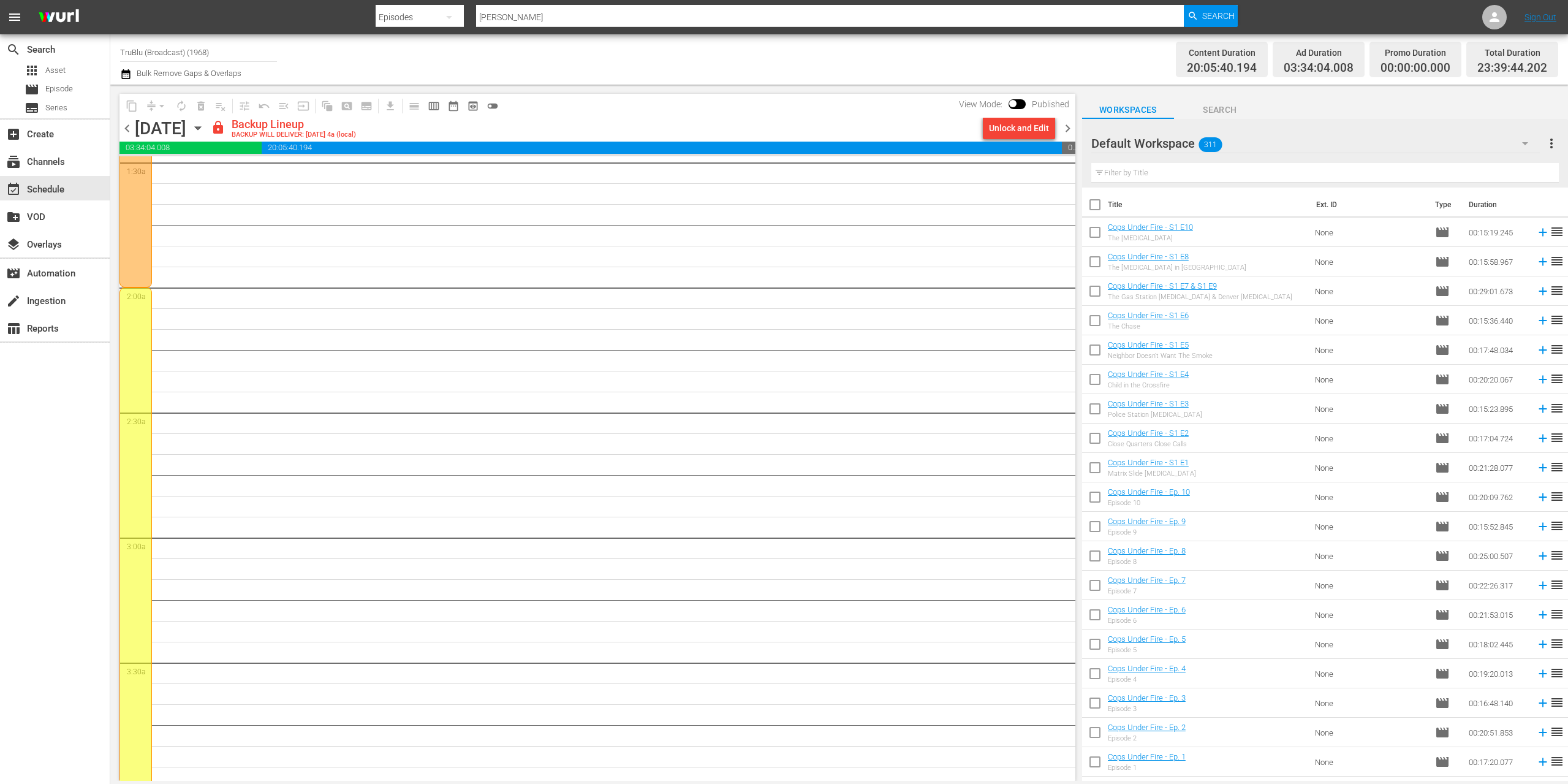
click at [128, 131] on span "chevron_left" at bounding box center [127, 128] width 16 height 16
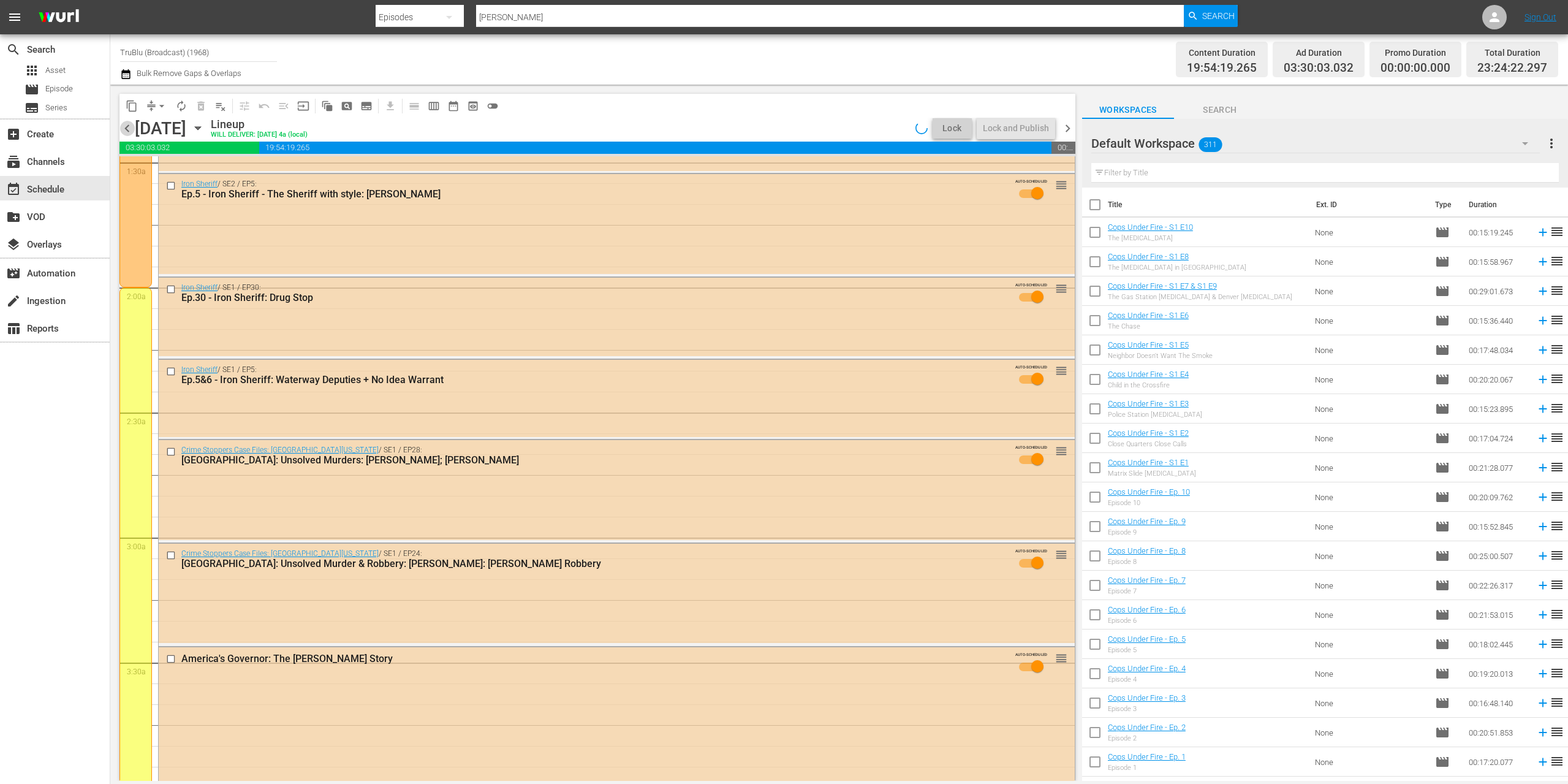
click at [126, 130] on span "chevron_left" at bounding box center [127, 128] width 16 height 16
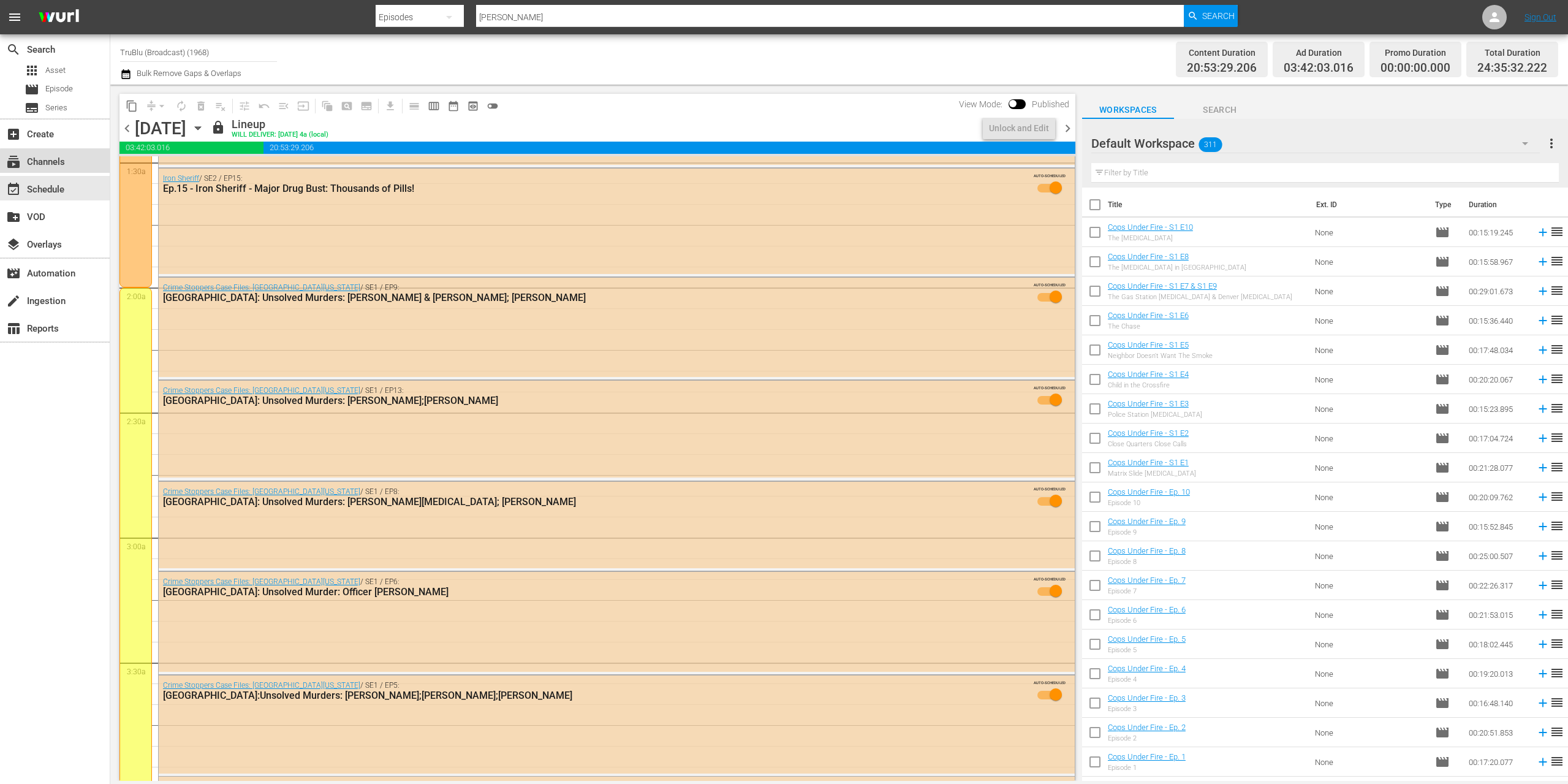
click at [59, 161] on div "subscriptions Channels" at bounding box center [34, 160] width 69 height 11
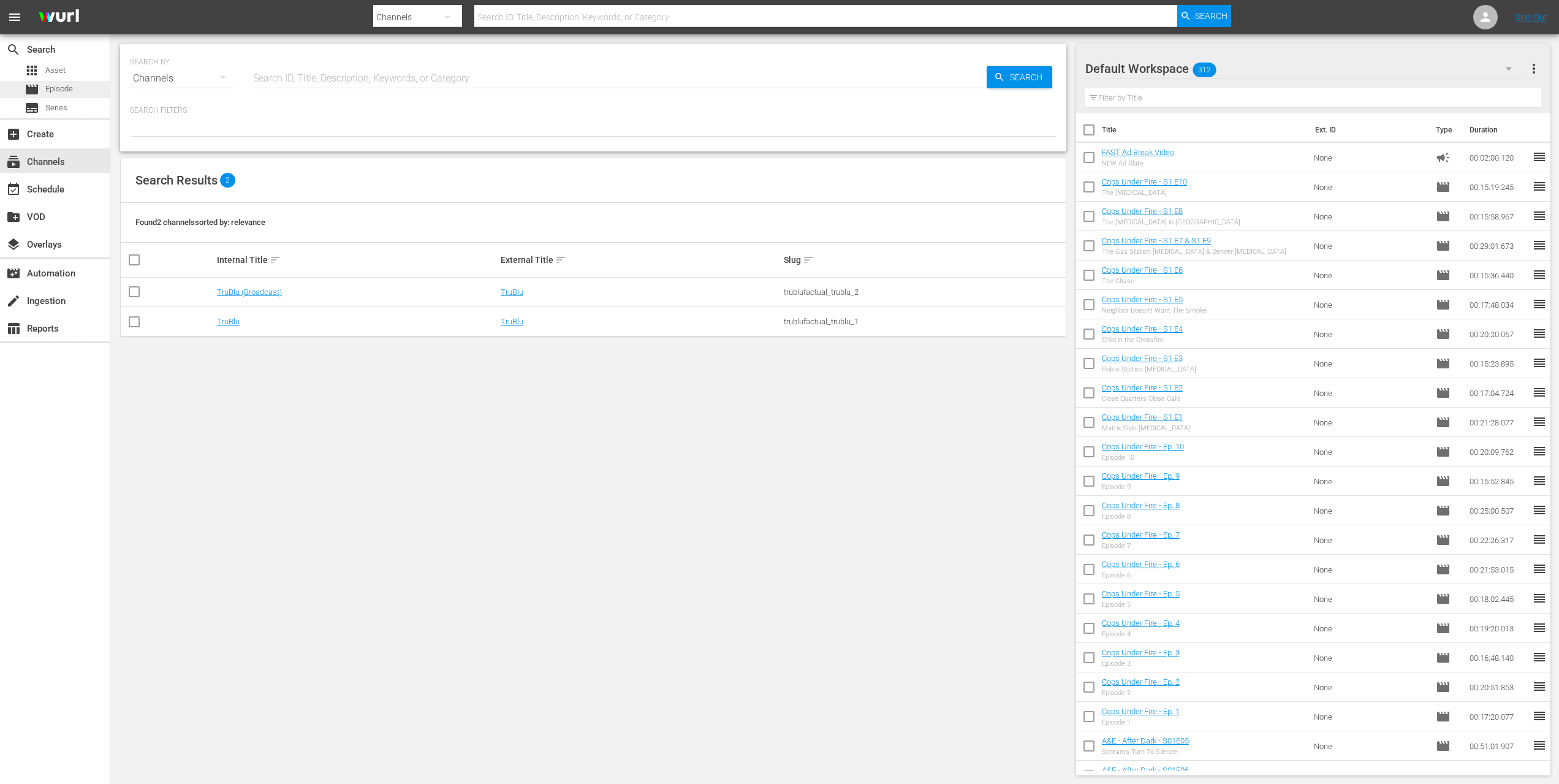
click at [54, 90] on span "Episode" at bounding box center [59, 88] width 28 height 12
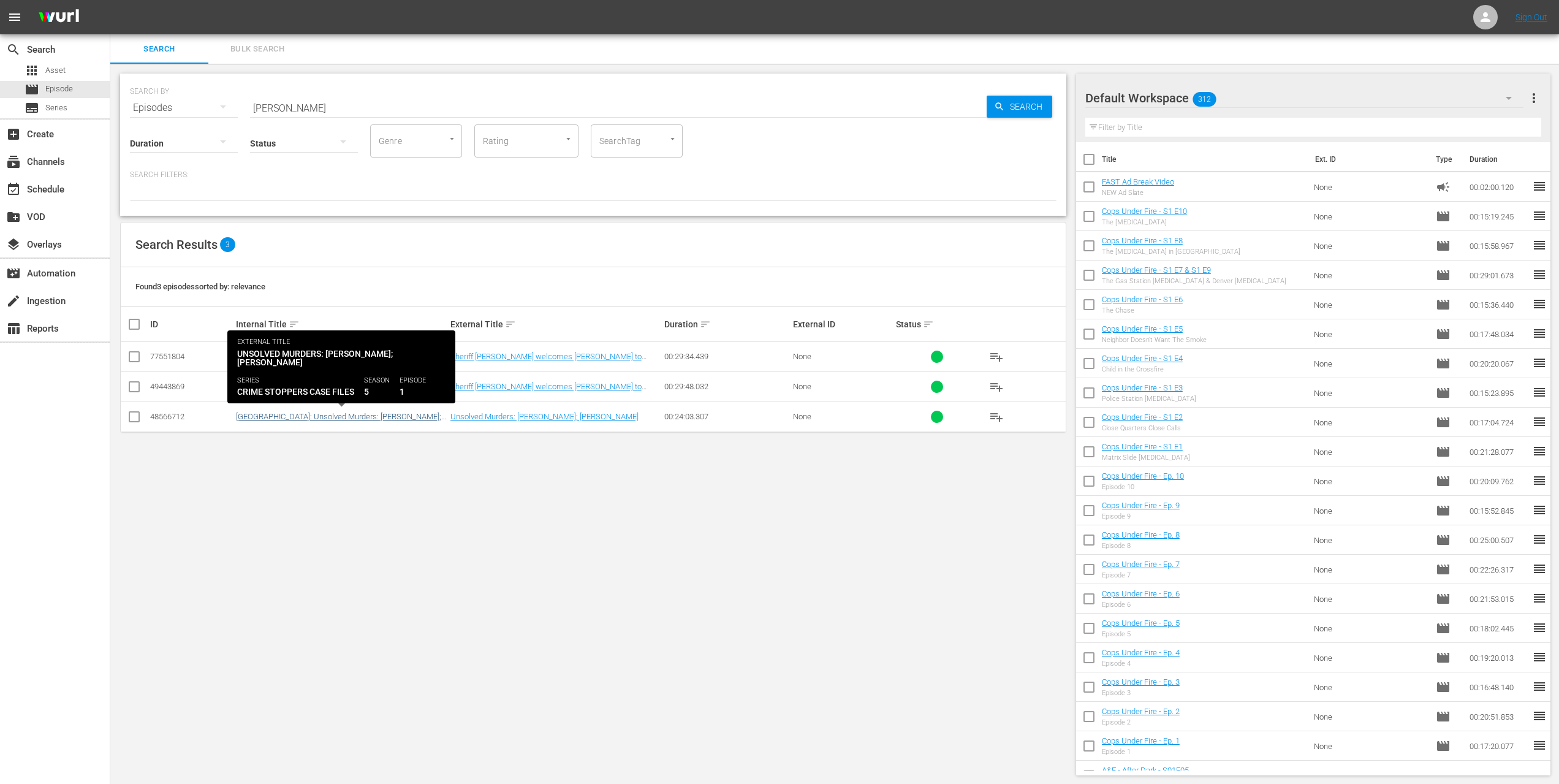
click at [318, 418] on link "[GEOGRAPHIC_DATA]: Unsolved Murders: [PERSON_NAME]; [PERSON_NAME] II" at bounding box center [341, 421] width 211 height 19
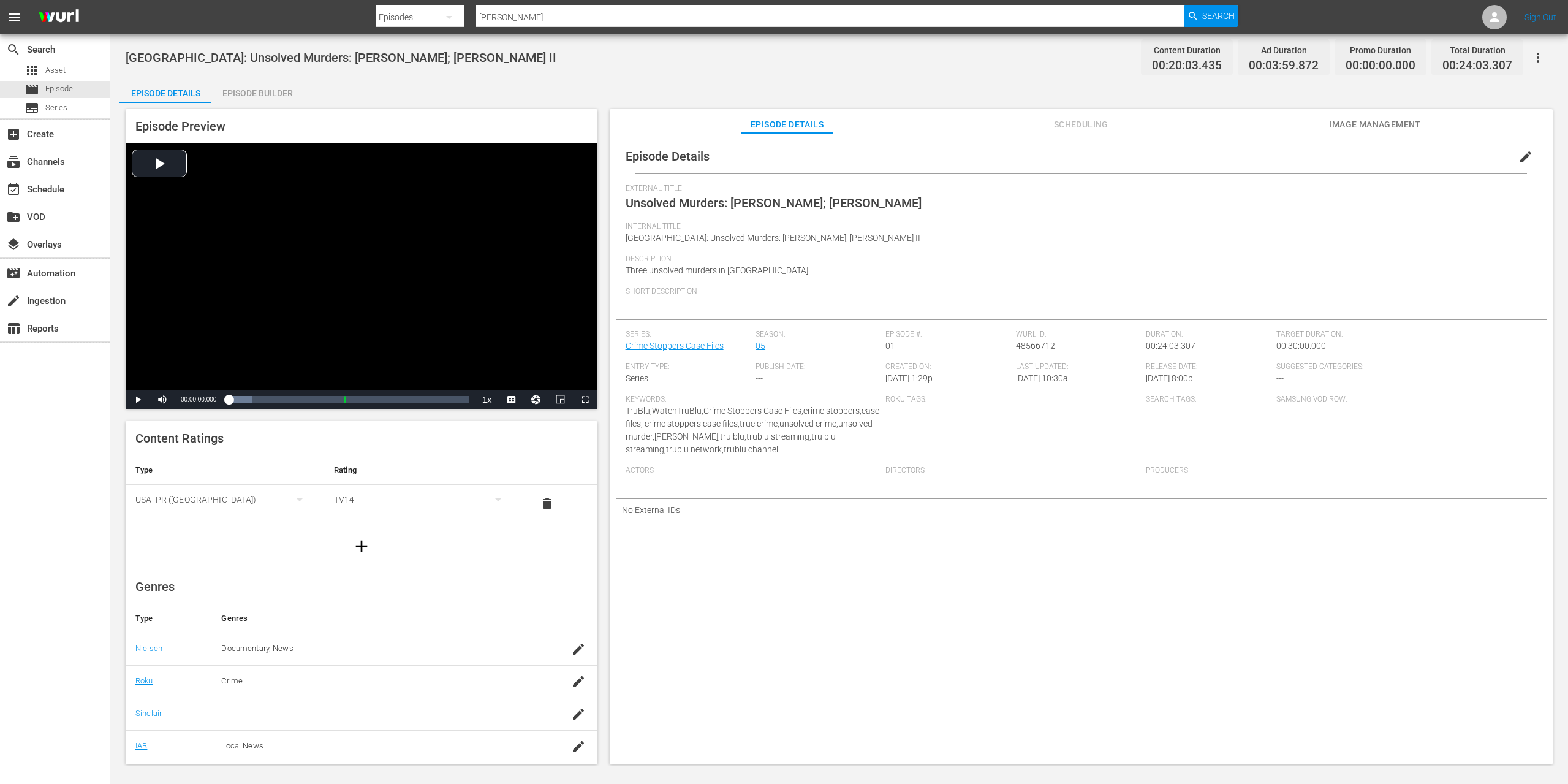
click at [1059, 123] on span "Scheduling" at bounding box center [1080, 124] width 92 height 16
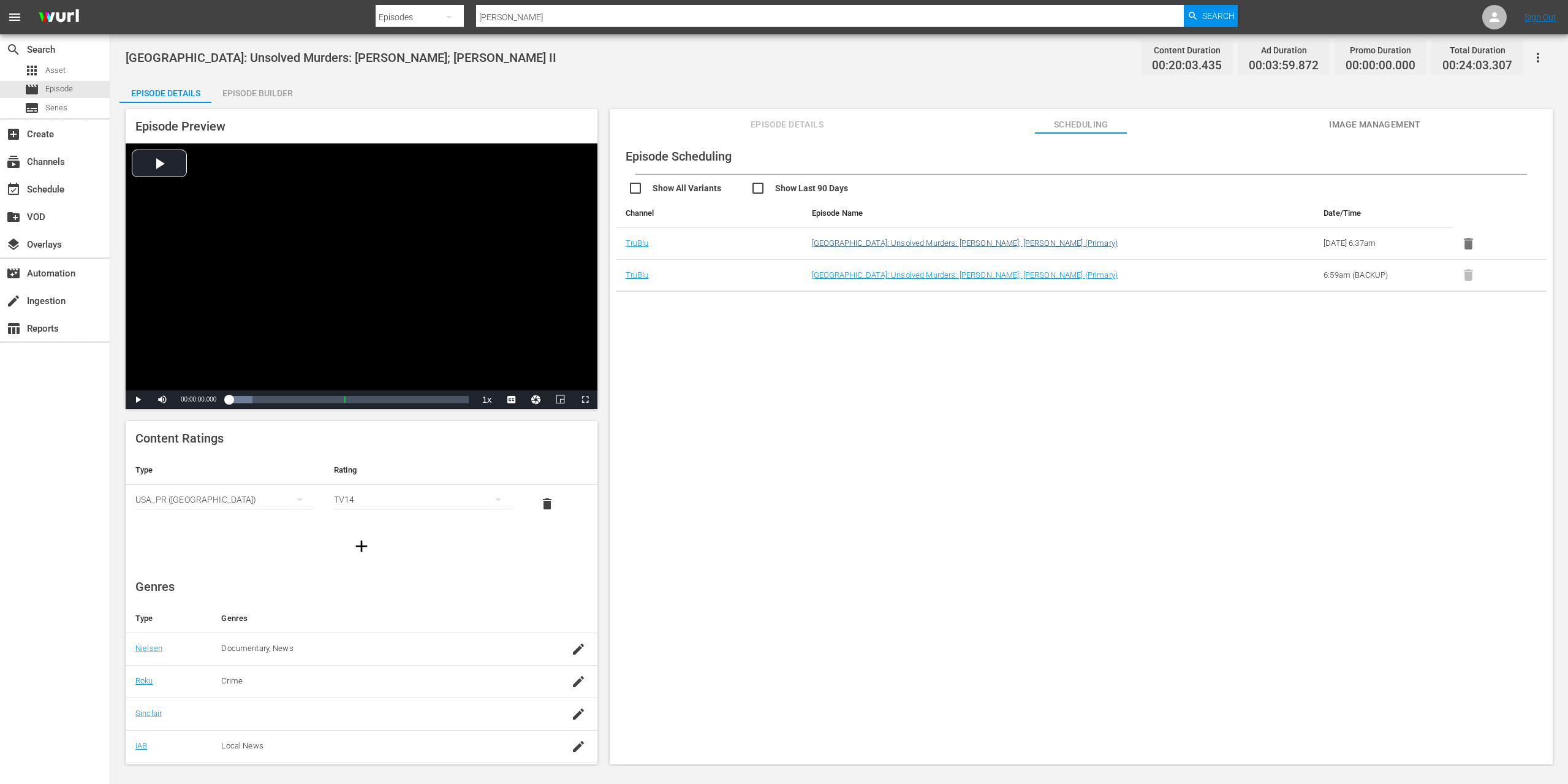
click at [933, 242] on link "[GEOGRAPHIC_DATA]: Unsolved Murders: [PERSON_NAME]; [PERSON_NAME] (Primary)" at bounding box center [965, 243] width 306 height 9
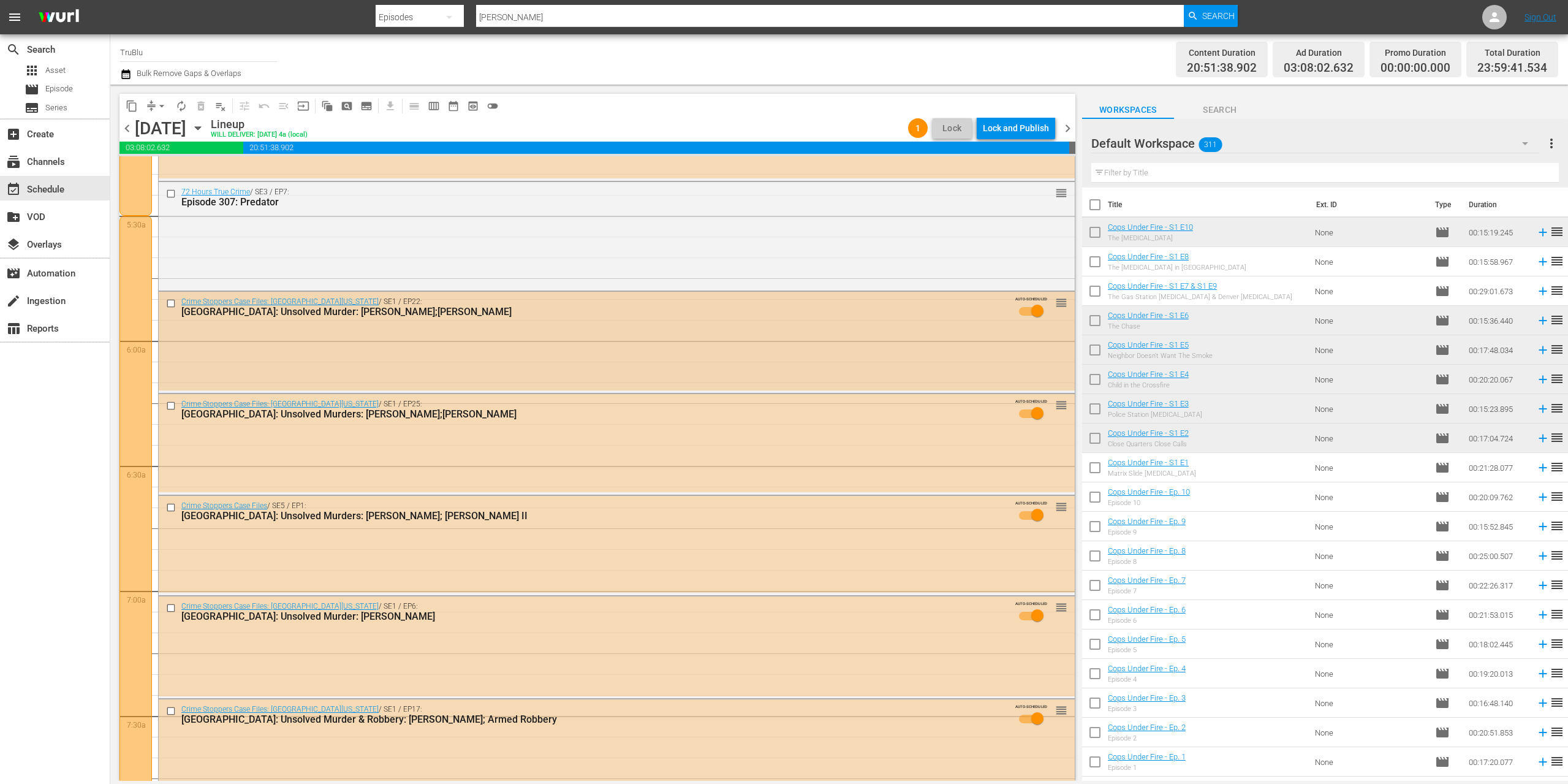
scroll to position [1336, 0]
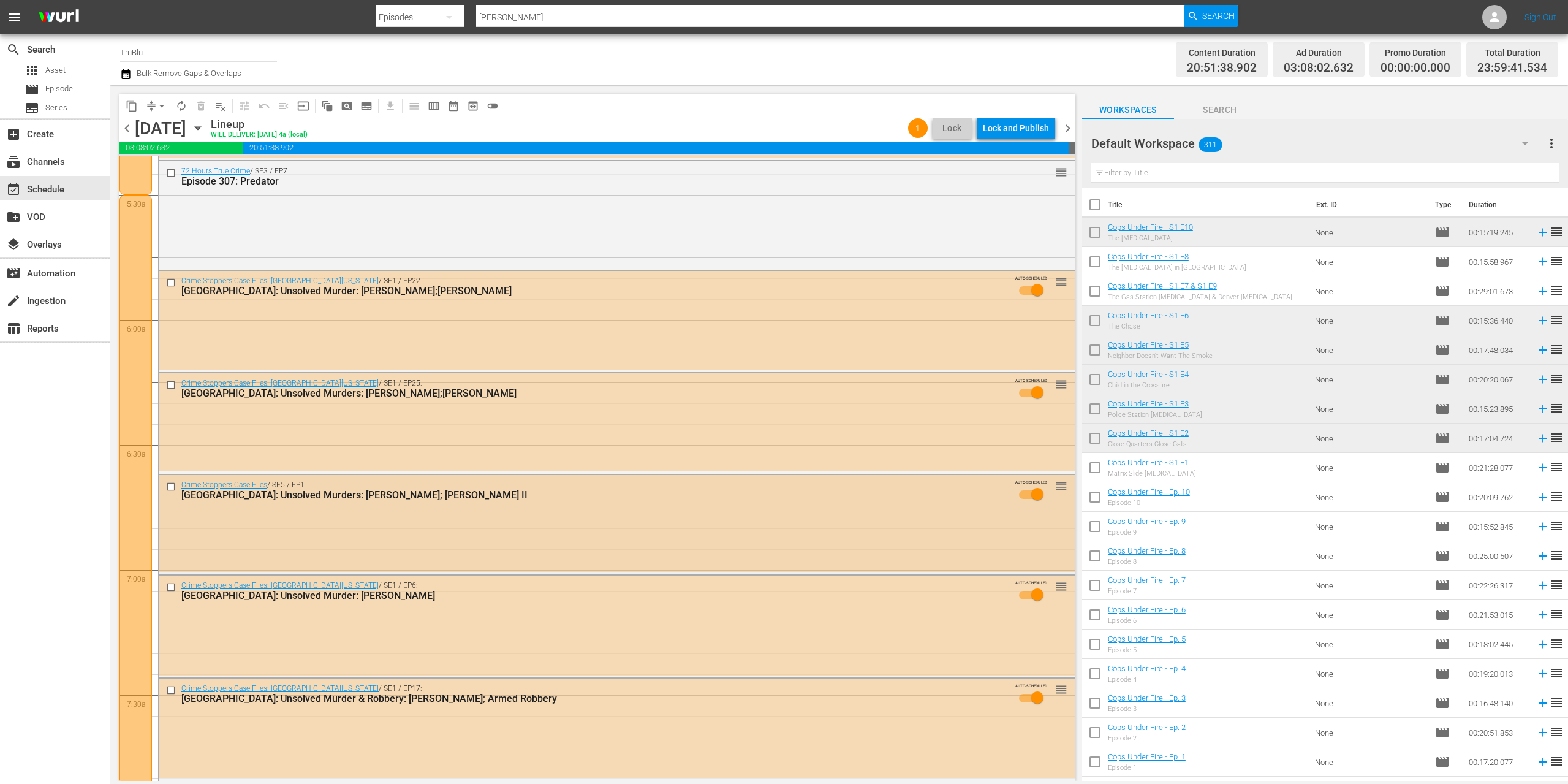
click at [500, 529] on div "Crime Stoppers Case Files / SE5 / EP1: [GEOGRAPHIC_DATA]: Unsolved Murders: [PE…" at bounding box center [616, 523] width 916 height 96
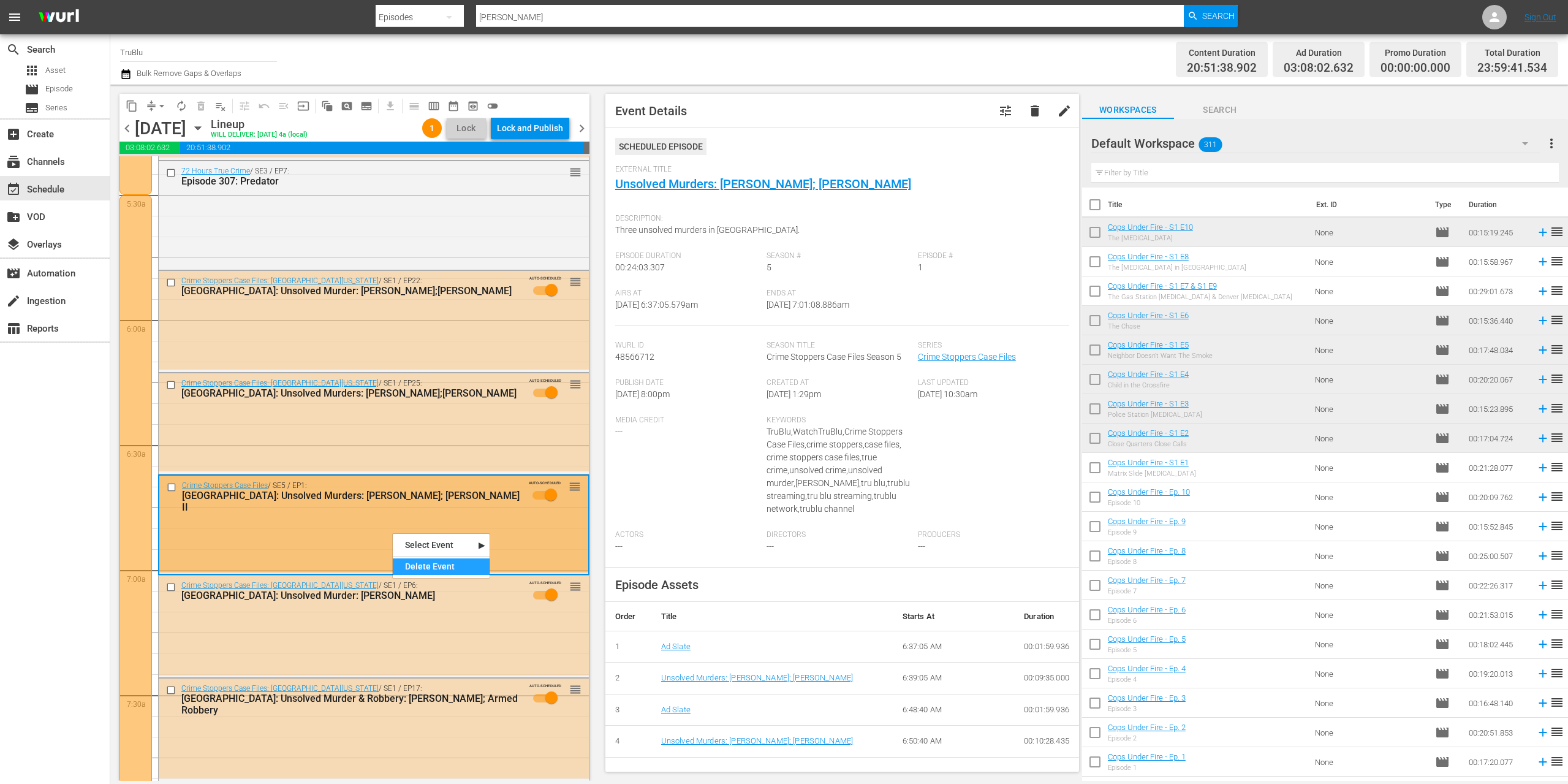
click at [442, 565] on div "Delete Event" at bounding box center [441, 567] width 96 height 17
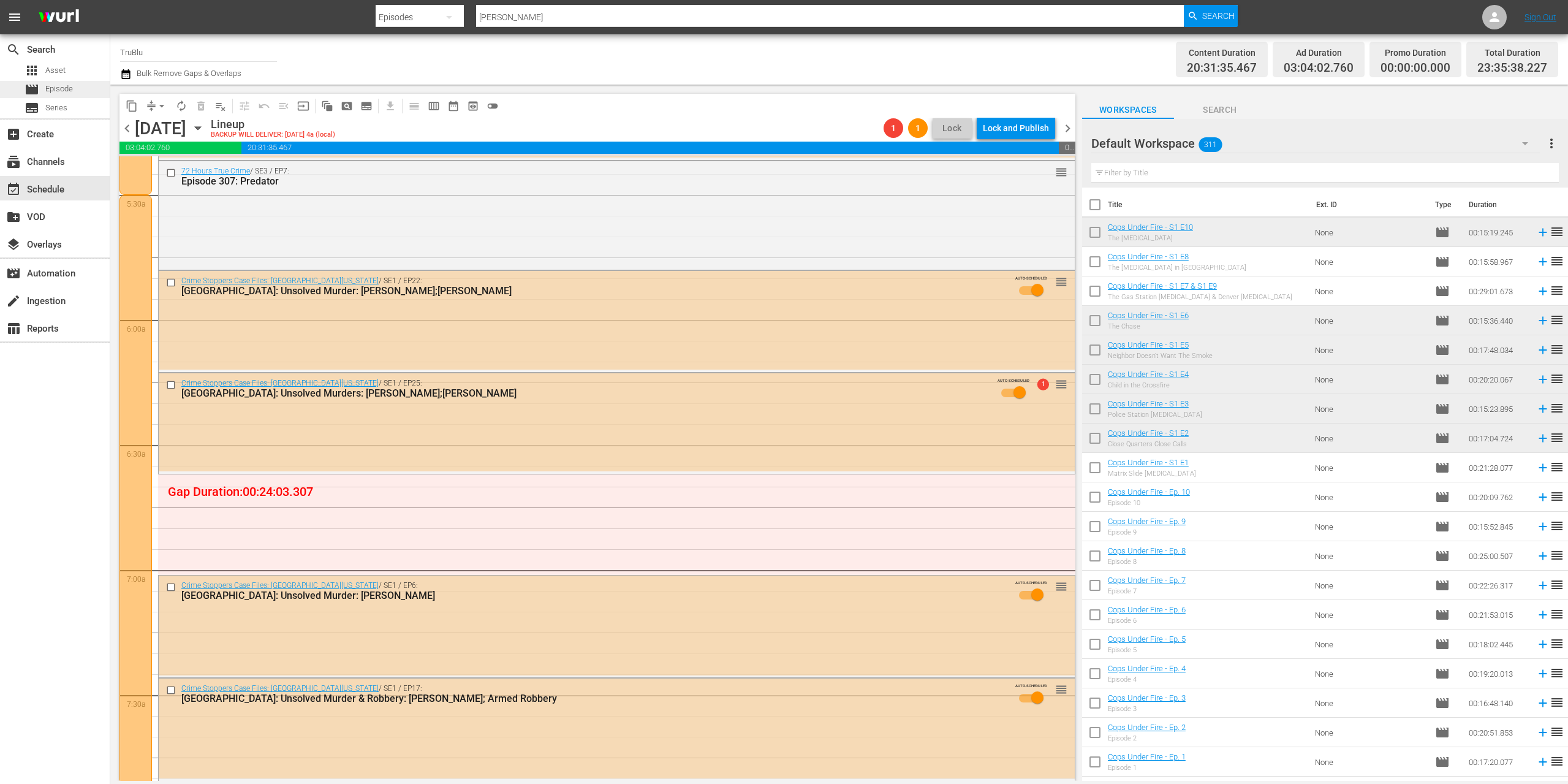
click at [59, 88] on span "Episode" at bounding box center [59, 88] width 28 height 12
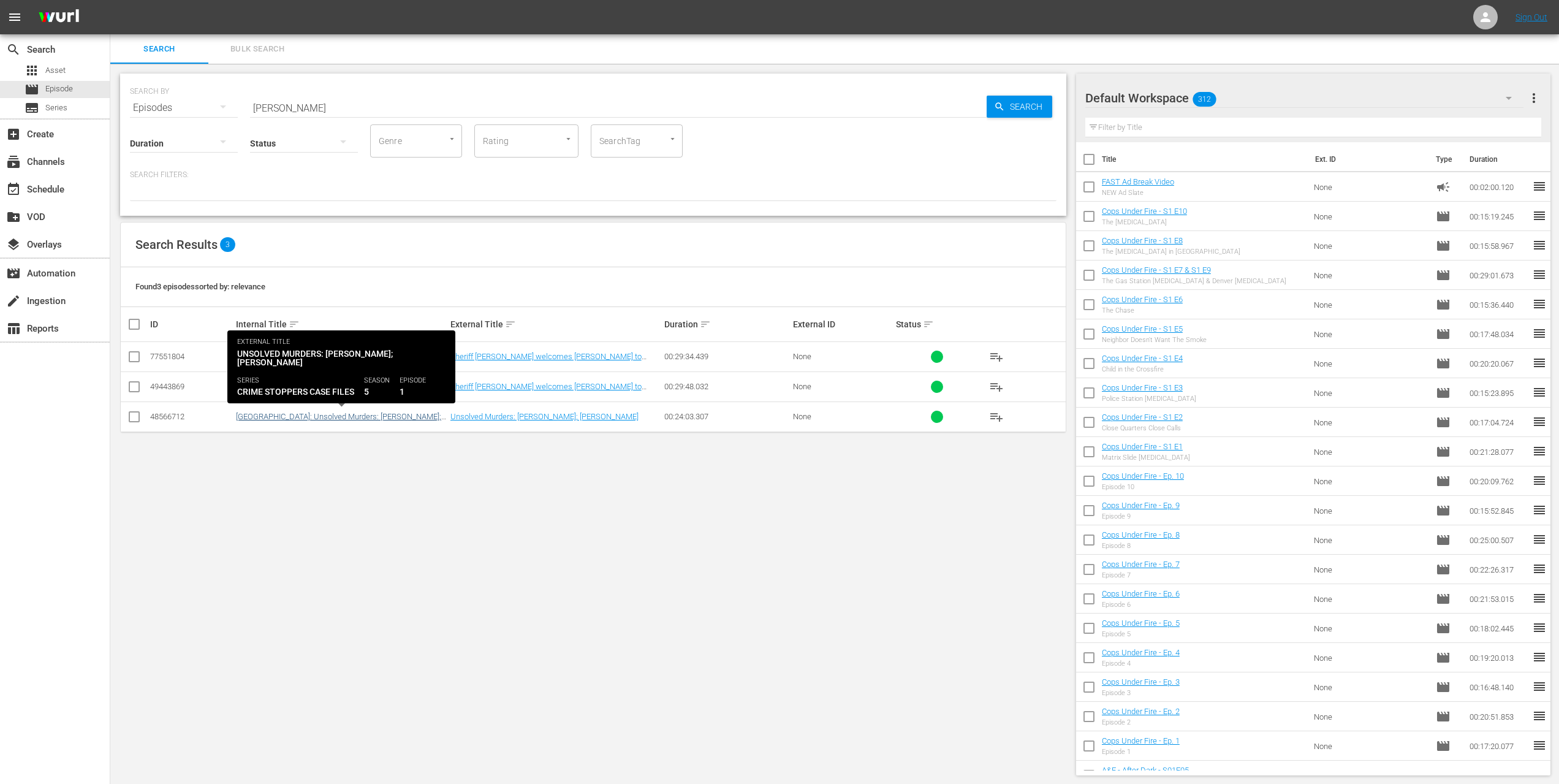
click at [352, 416] on link "[GEOGRAPHIC_DATA]: Unsolved Murders: [PERSON_NAME]; [PERSON_NAME] II" at bounding box center [341, 421] width 211 height 19
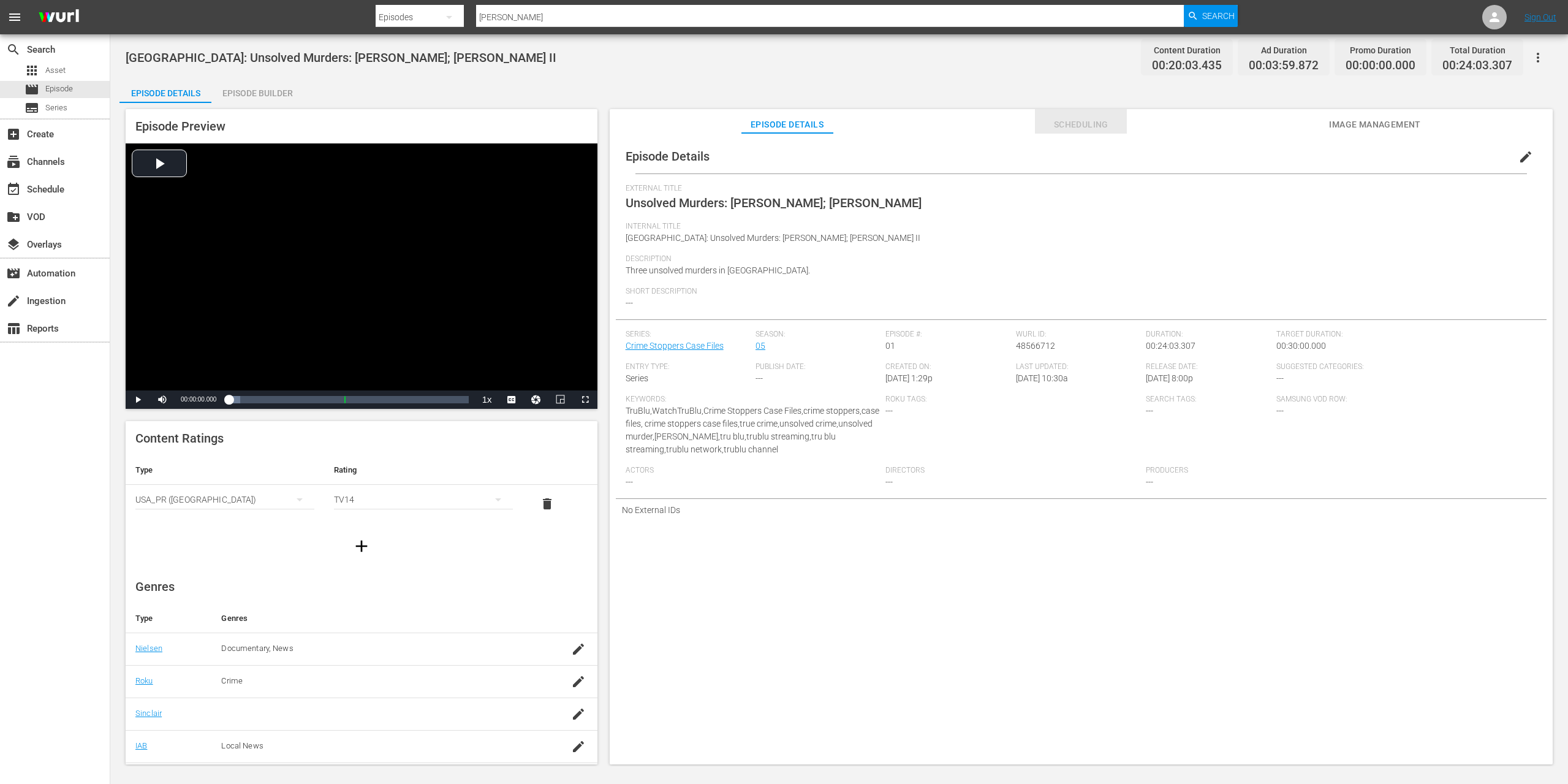
click at [1054, 128] on span "Scheduling" at bounding box center [1080, 124] width 92 height 16
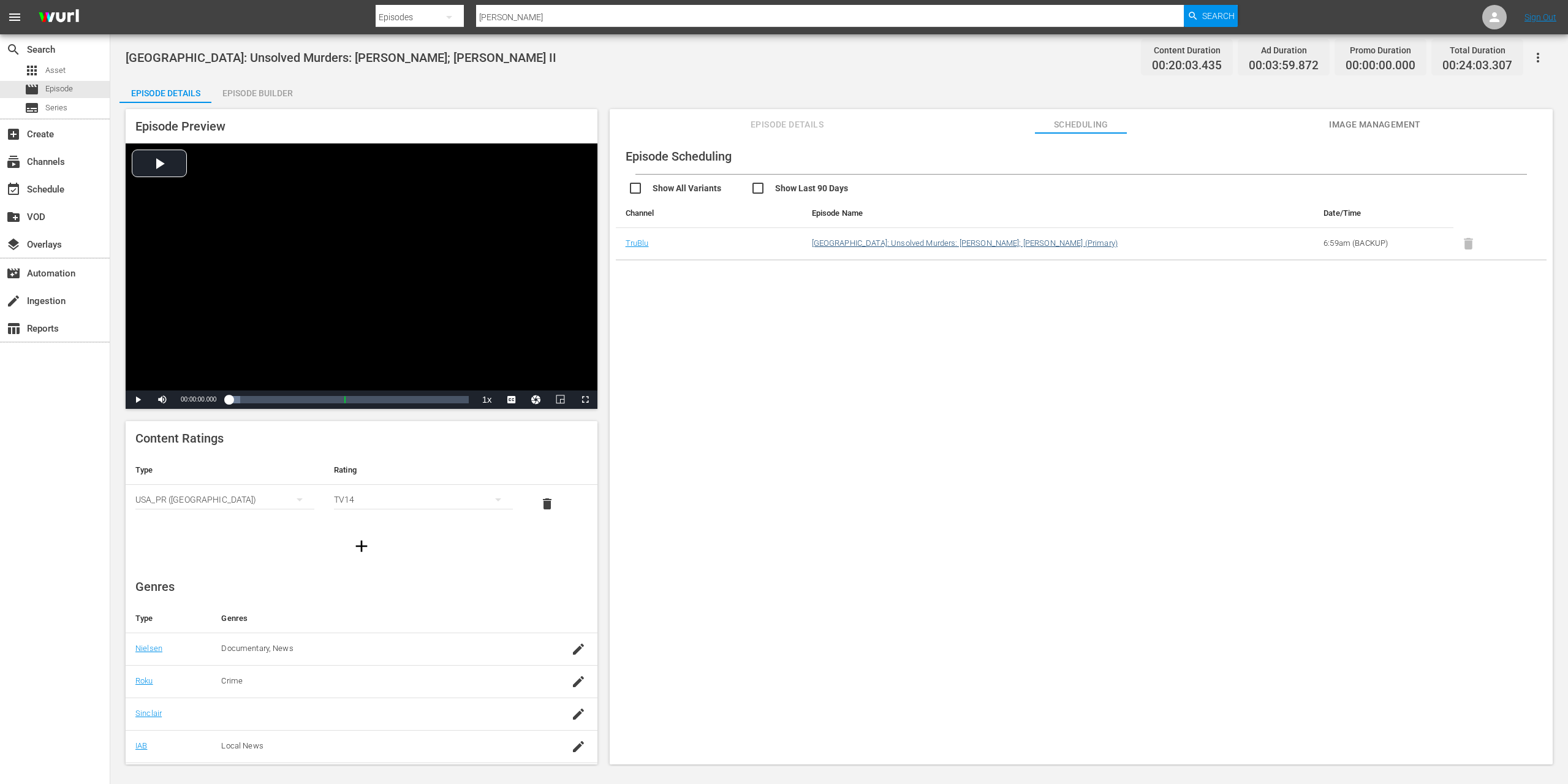
click at [1028, 246] on link "[GEOGRAPHIC_DATA]: Unsolved Murders: [PERSON_NAME]; [PERSON_NAME] (Primary)" at bounding box center [965, 243] width 306 height 9
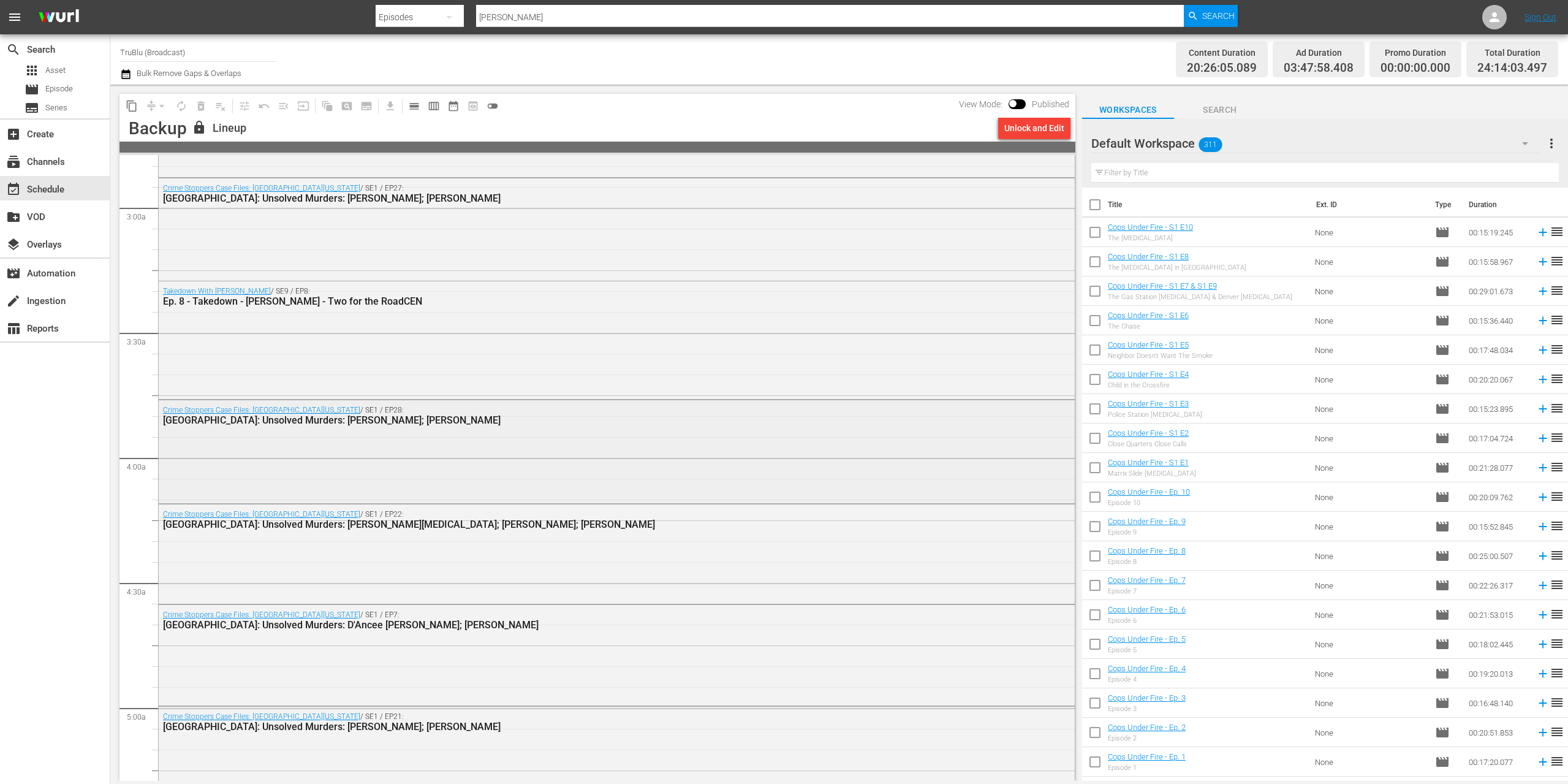
scroll to position [801, 0]
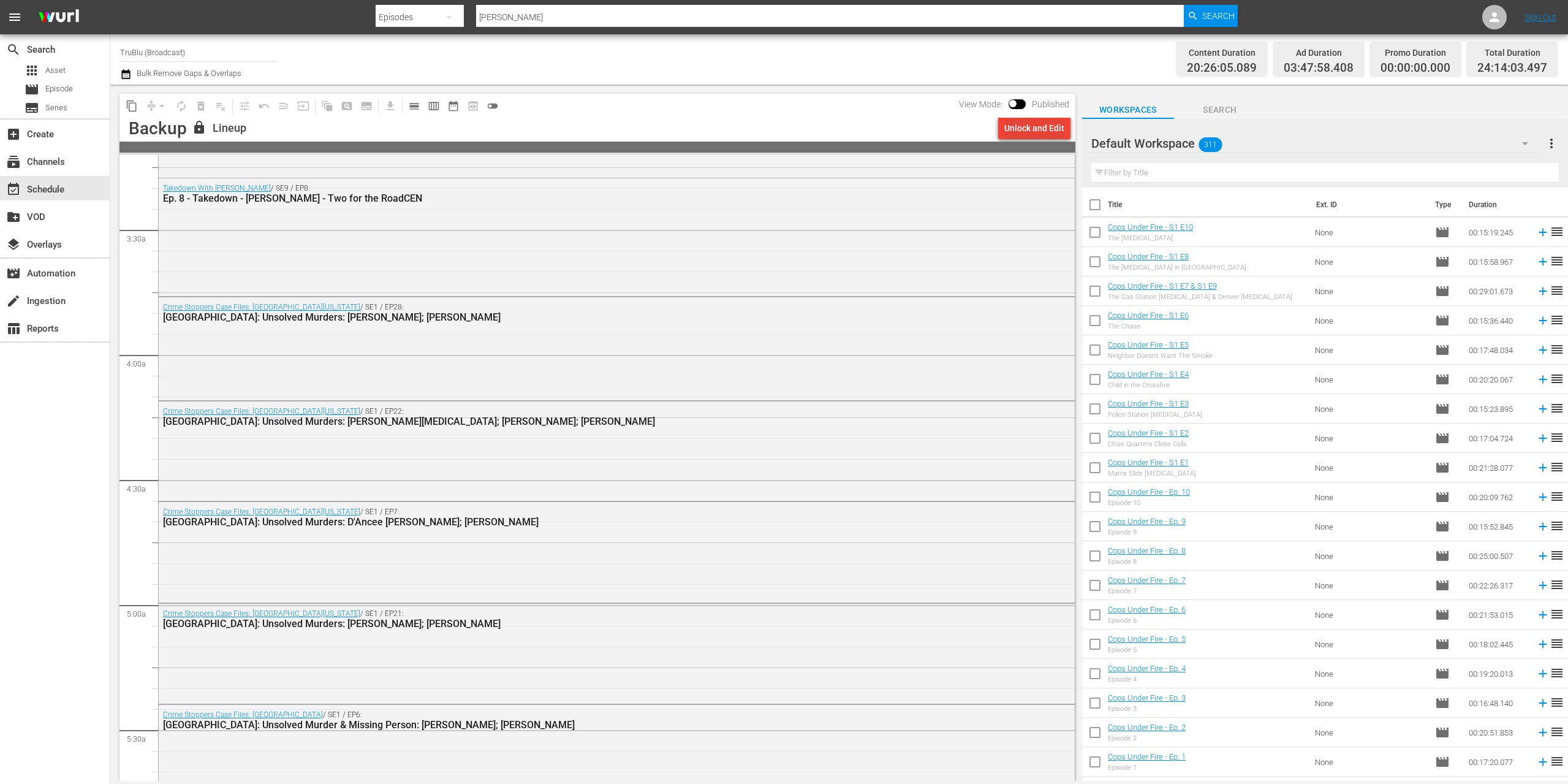
click at [1036, 131] on div "Unlock and Edit" at bounding box center [1034, 128] width 60 height 22
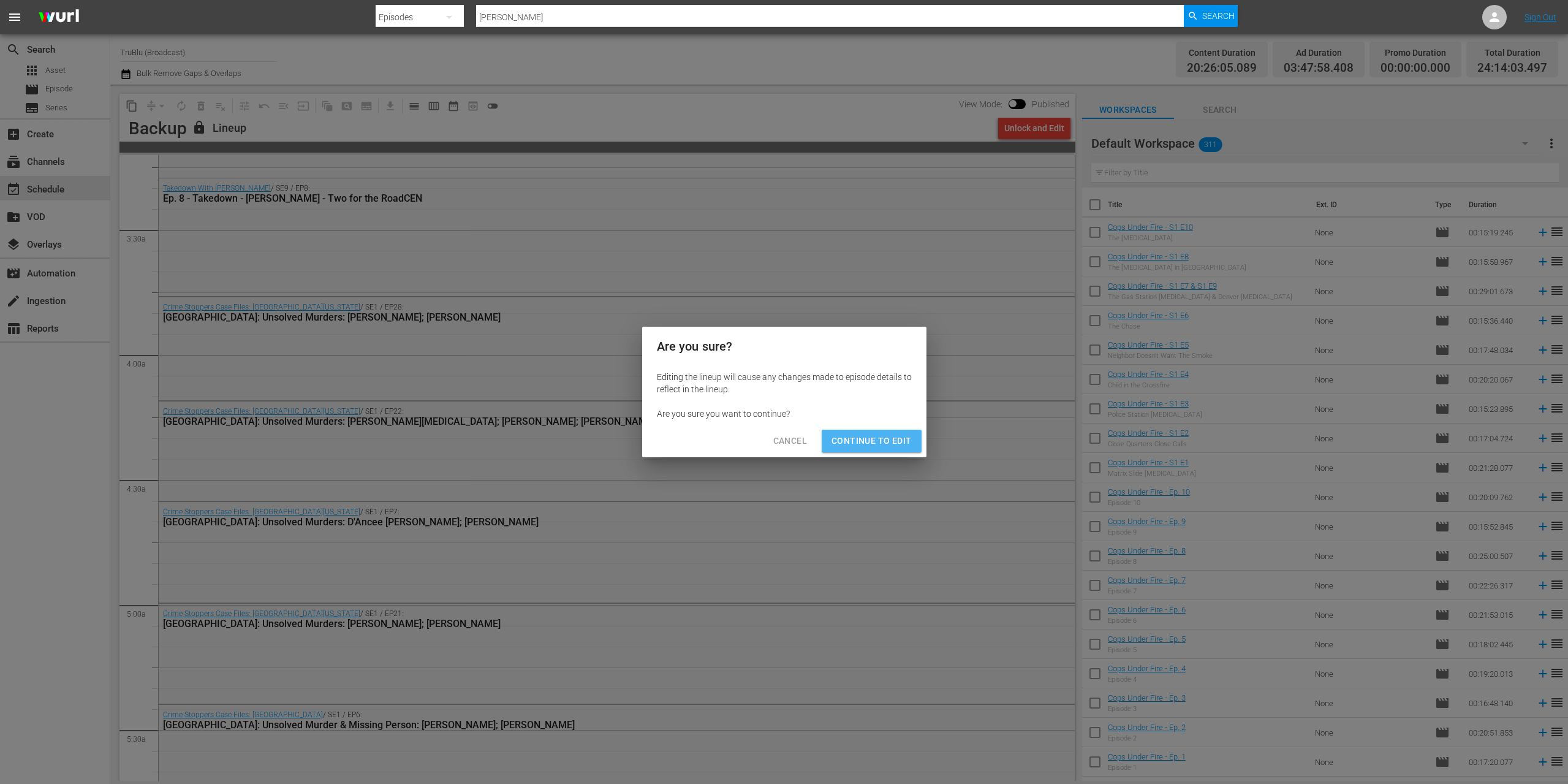
click at [880, 444] on span "Continue to Edit" at bounding box center [871, 441] width 80 height 16
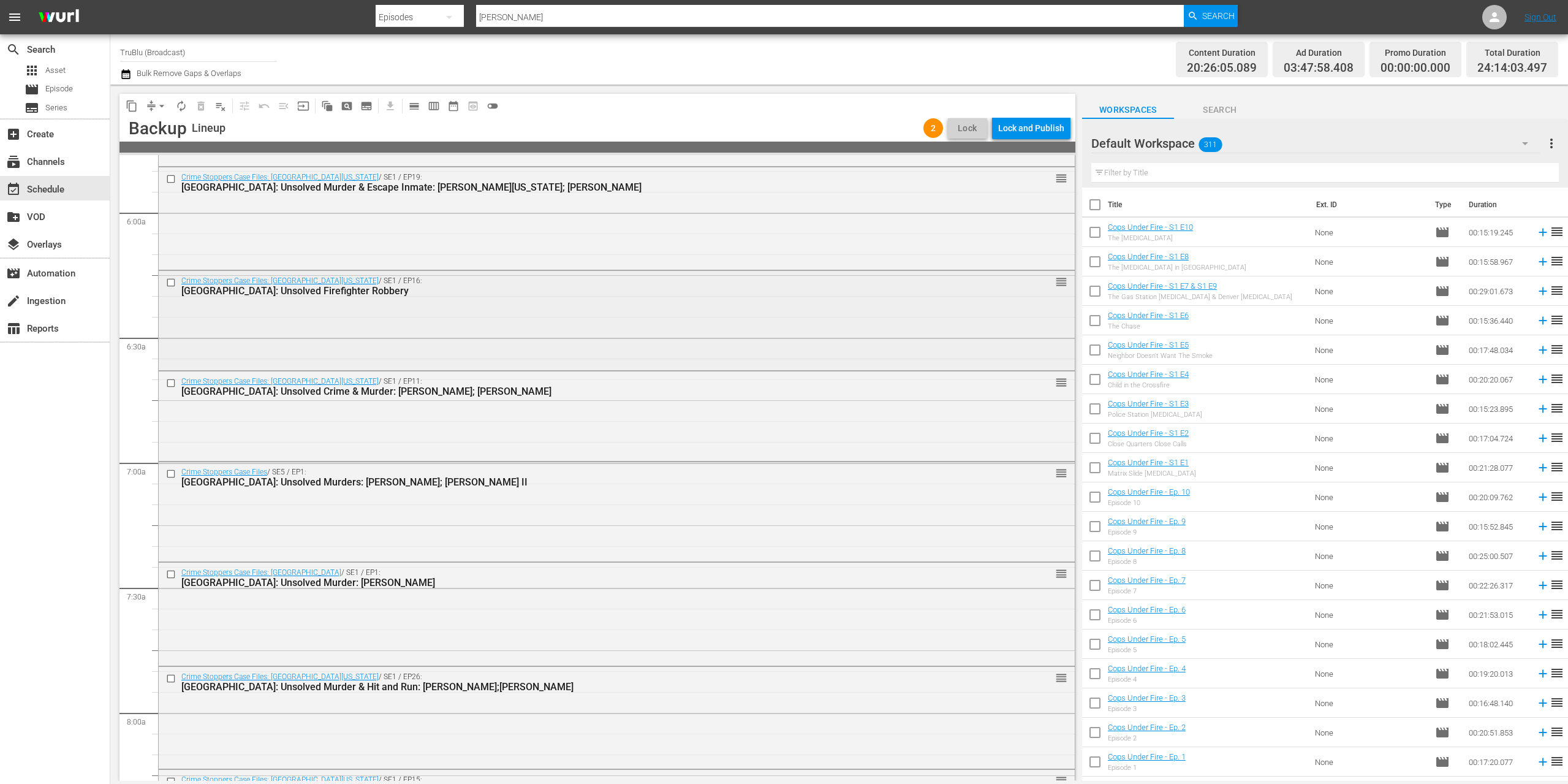
scroll to position [1577, 0]
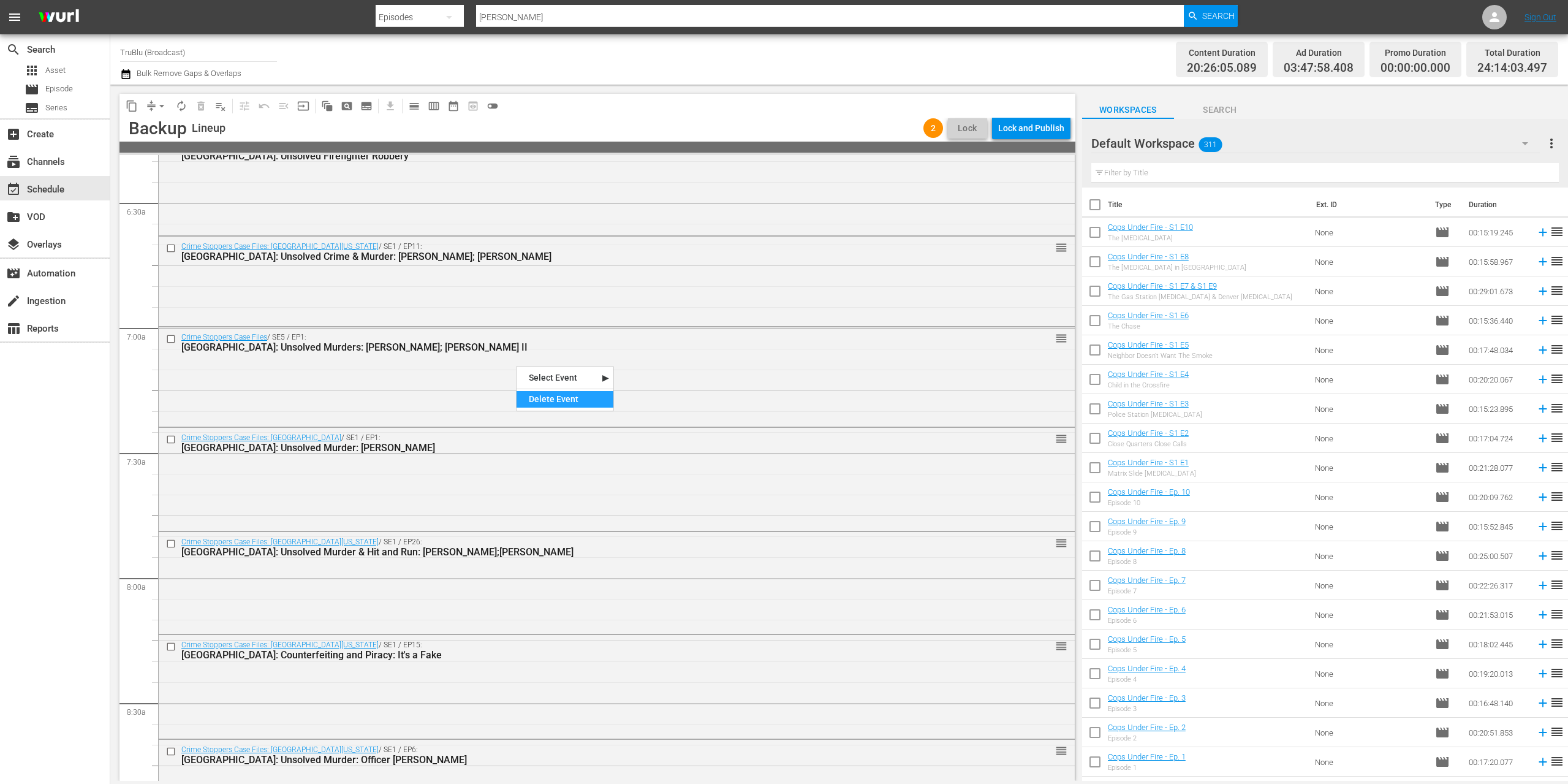
click at [554, 396] on div "Delete Event" at bounding box center [565, 399] width 96 height 17
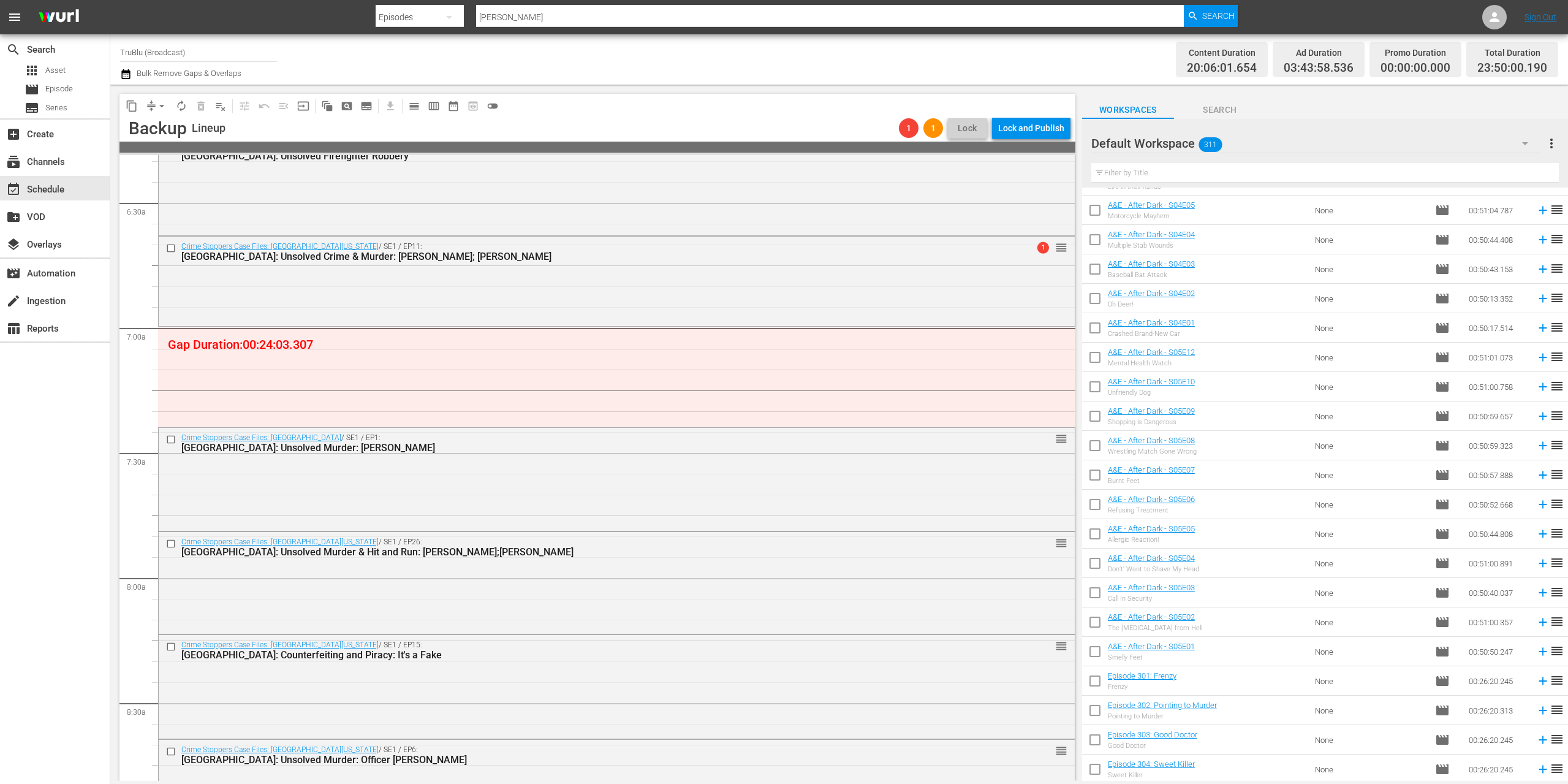
scroll to position [1045, 0]
